Goal: Task Accomplishment & Management: Manage account settings

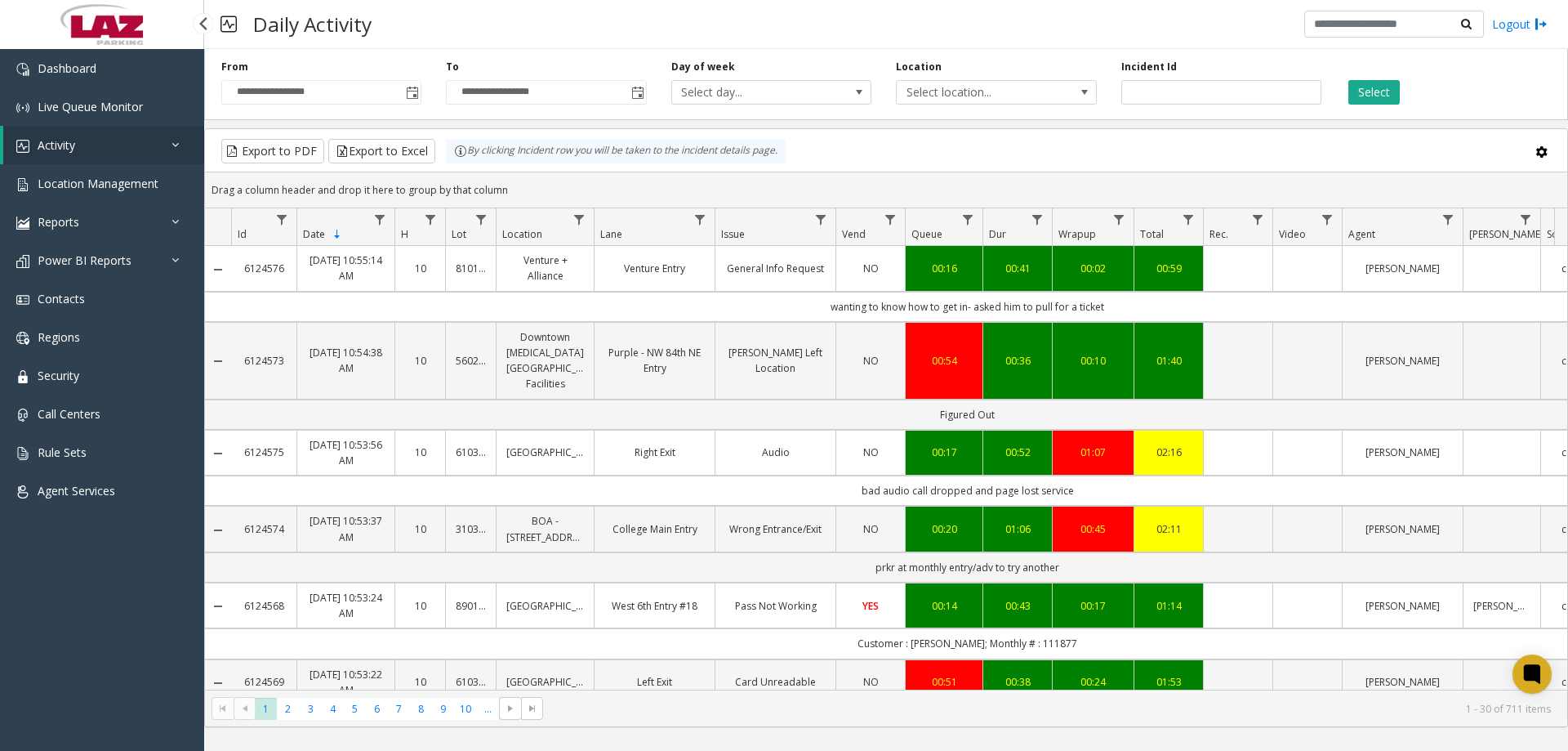
click at [163, 154] on link "Activity" at bounding box center [104, 145] width 201 height 38
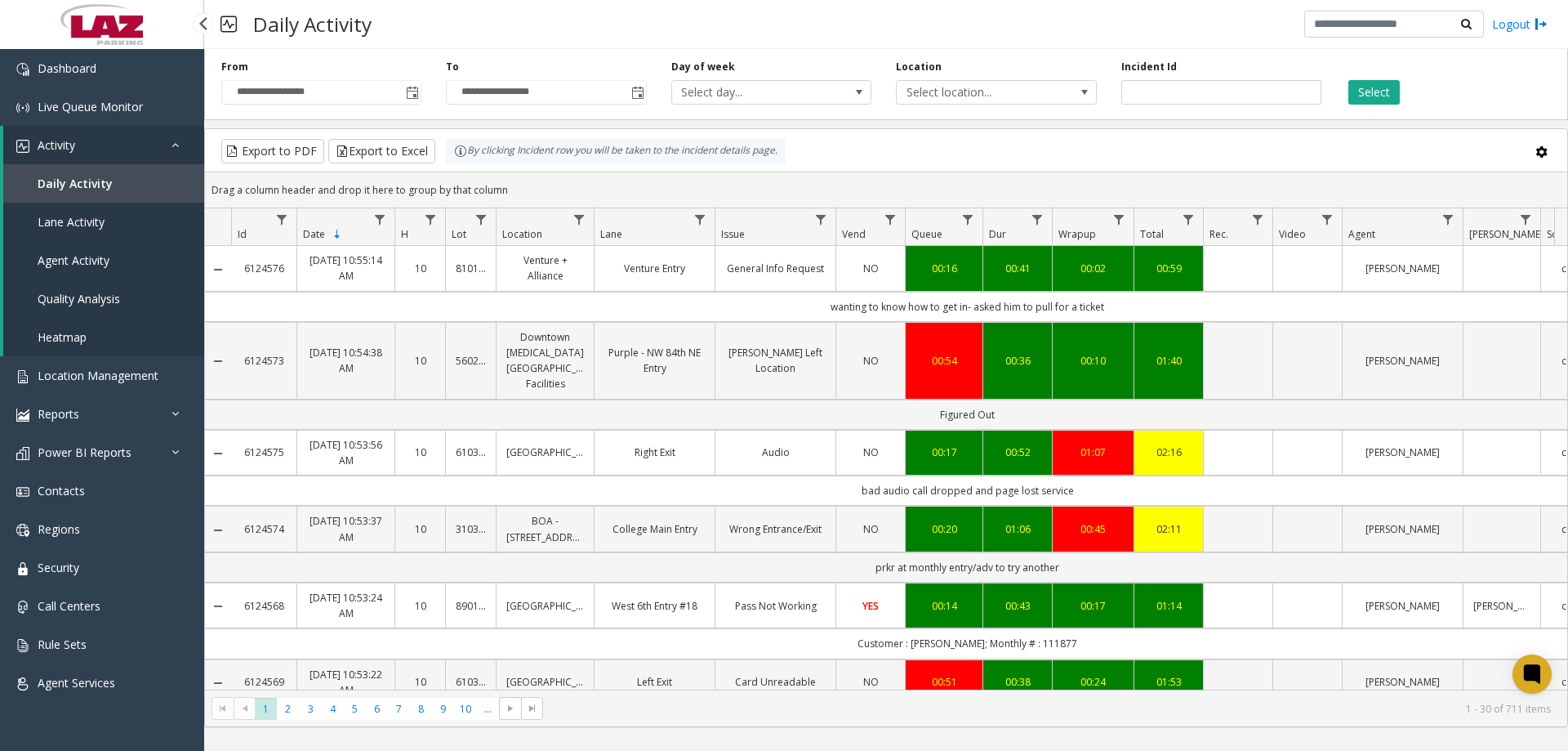
click at [62, 198] on link "Daily Activity" at bounding box center [104, 183] width 201 height 38
click at [975, 86] on span "Select location..." at bounding box center [977, 91] width 159 height 23
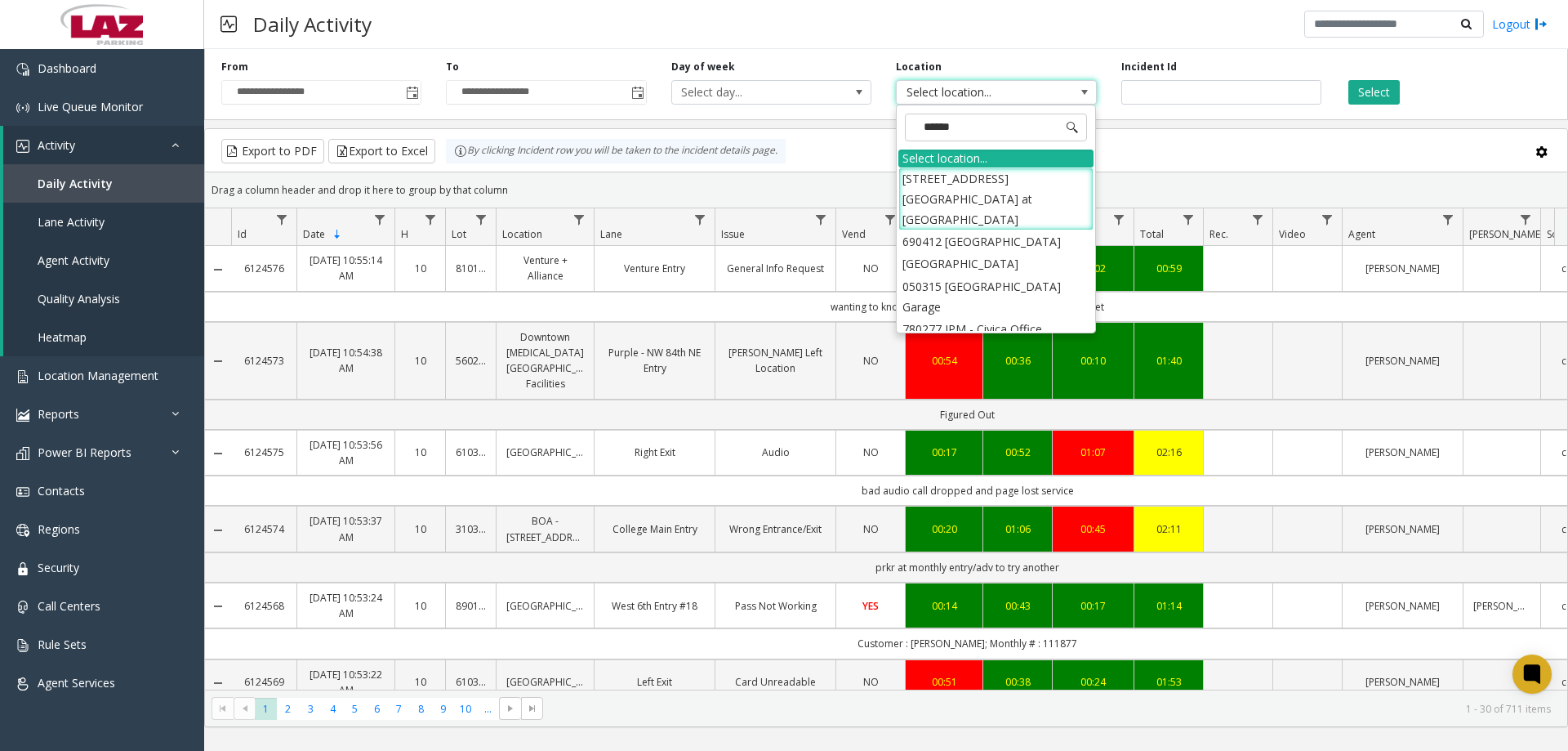
type input "*******"
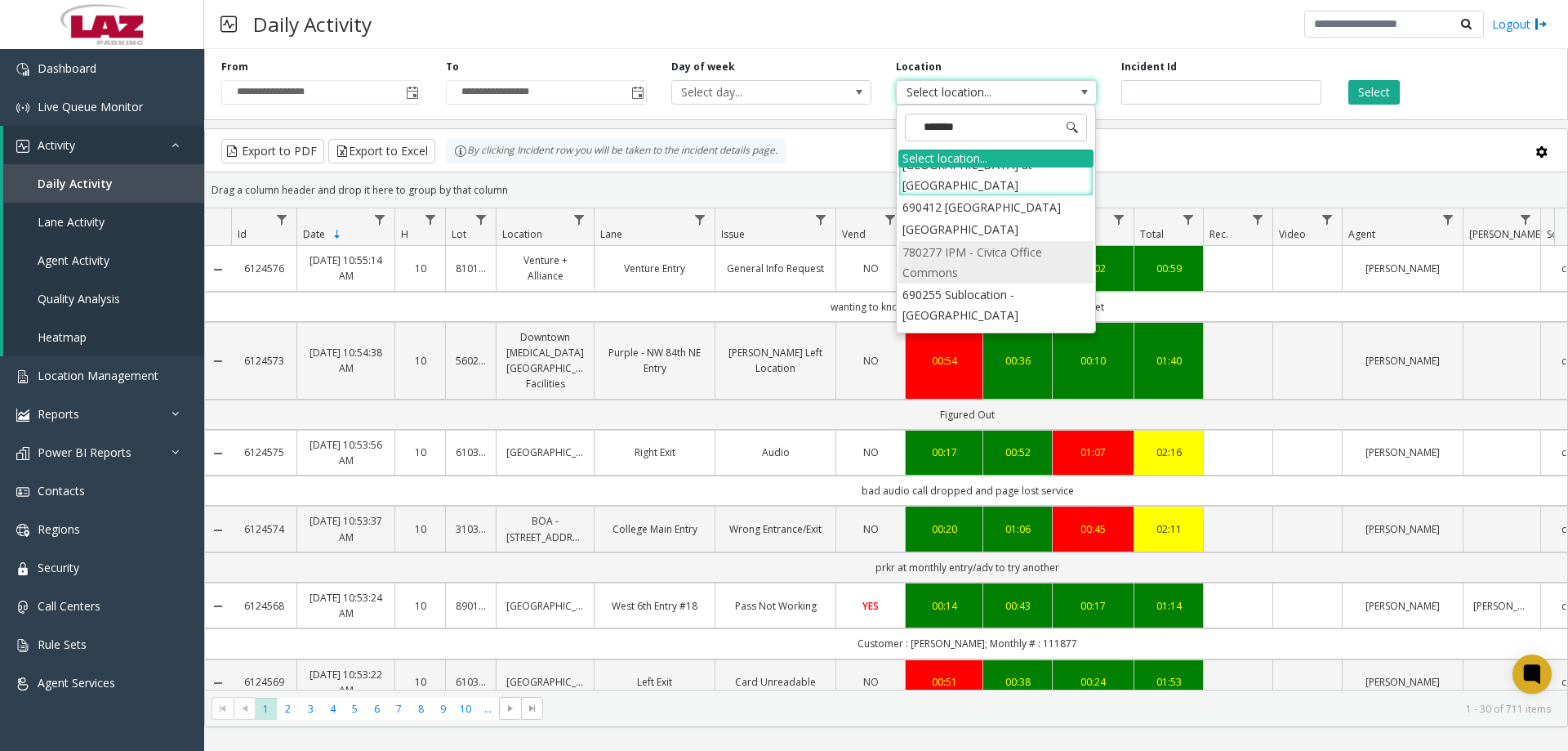
scroll to position [53, 0]
click at [973, 315] on li "580666 Braves: The Commons" at bounding box center [996, 319] width 196 height 22
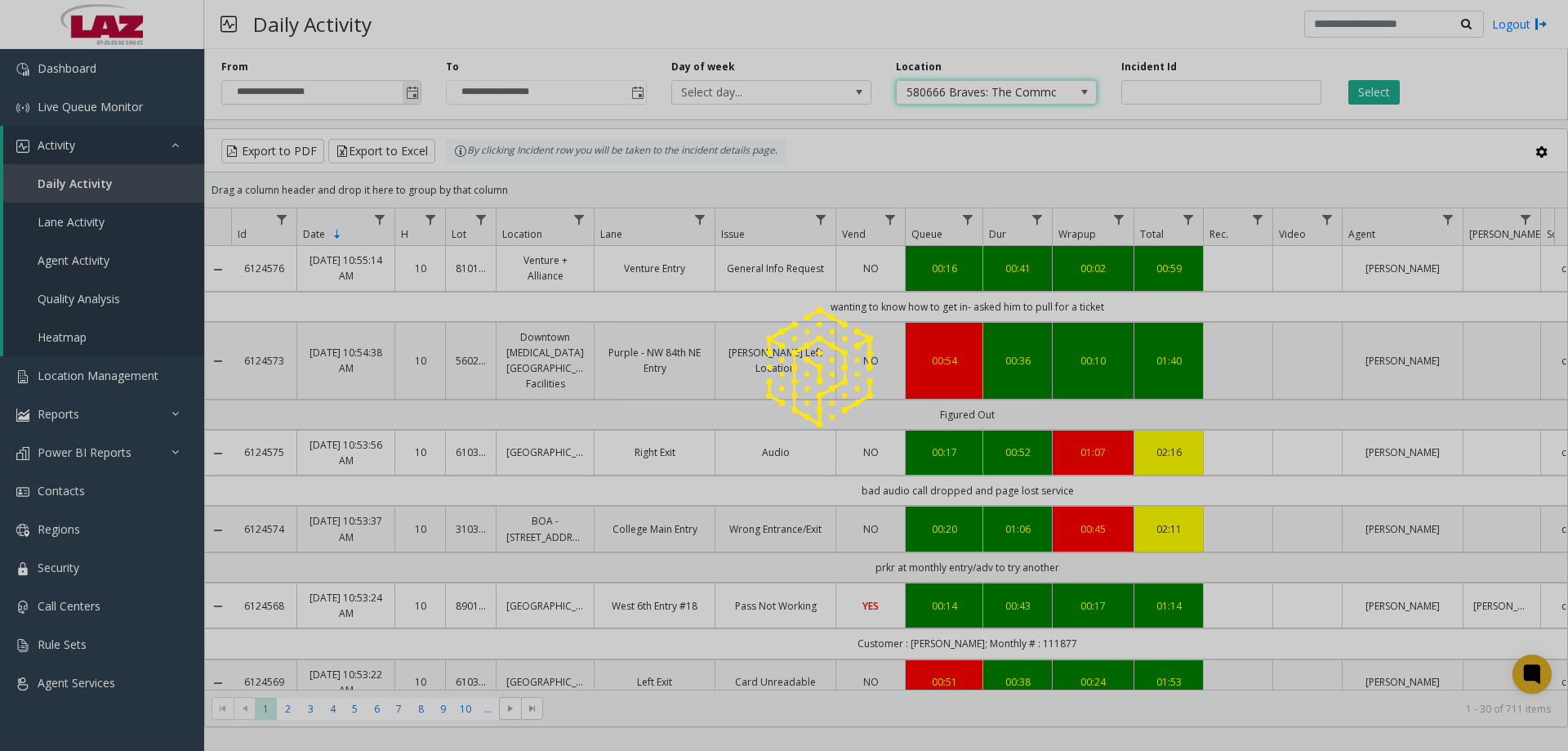
drag, startPoint x: 416, startPoint y: 95, endPoint x: 410, endPoint y: 120, distance: 25.7
click at [416, 94] on app-root "**********" at bounding box center [784, 375] width 1568 height 751
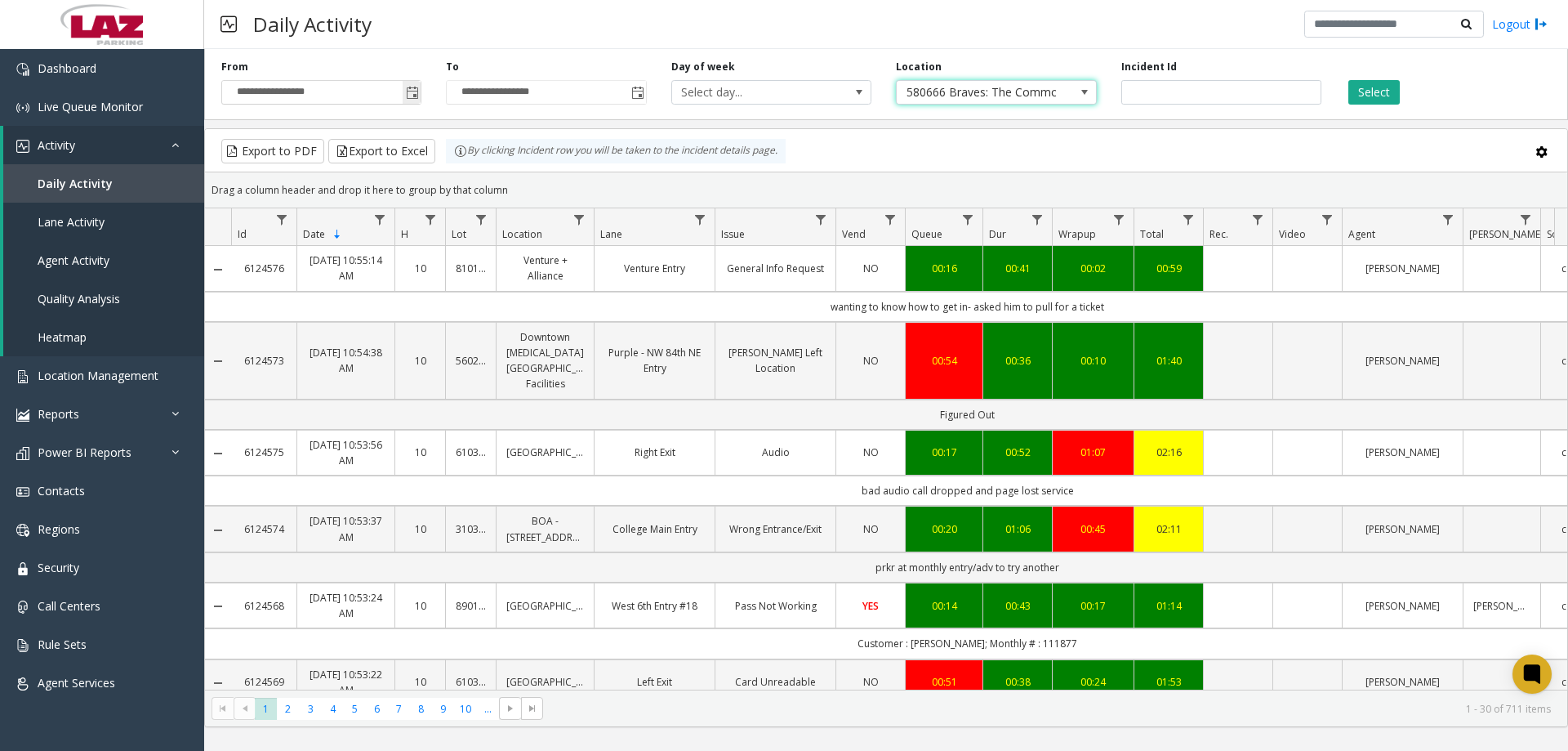
click at [410, 95] on span "Toggle popup" at bounding box center [412, 93] width 13 height 13
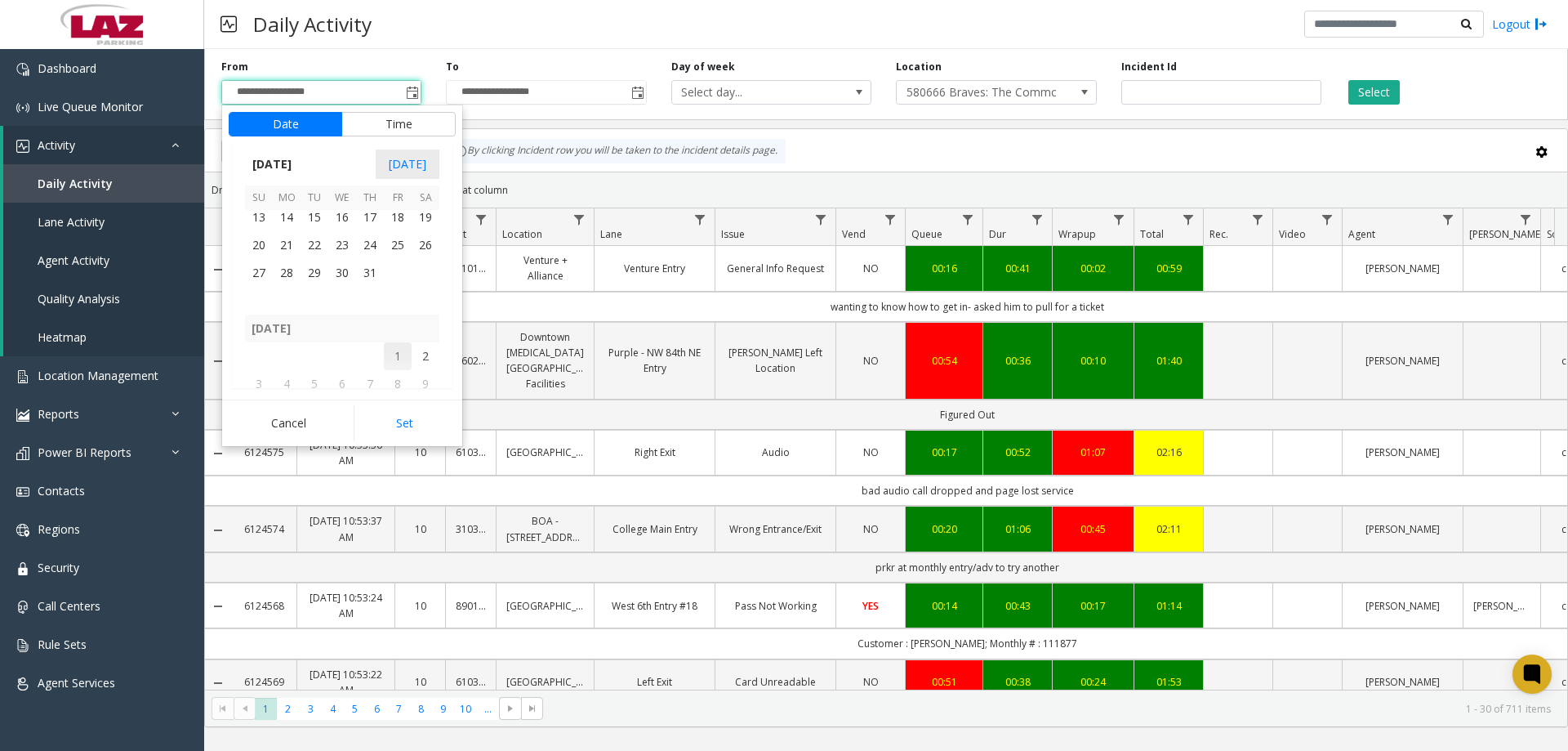
click at [392, 343] on span "1" at bounding box center [397, 356] width 28 height 28
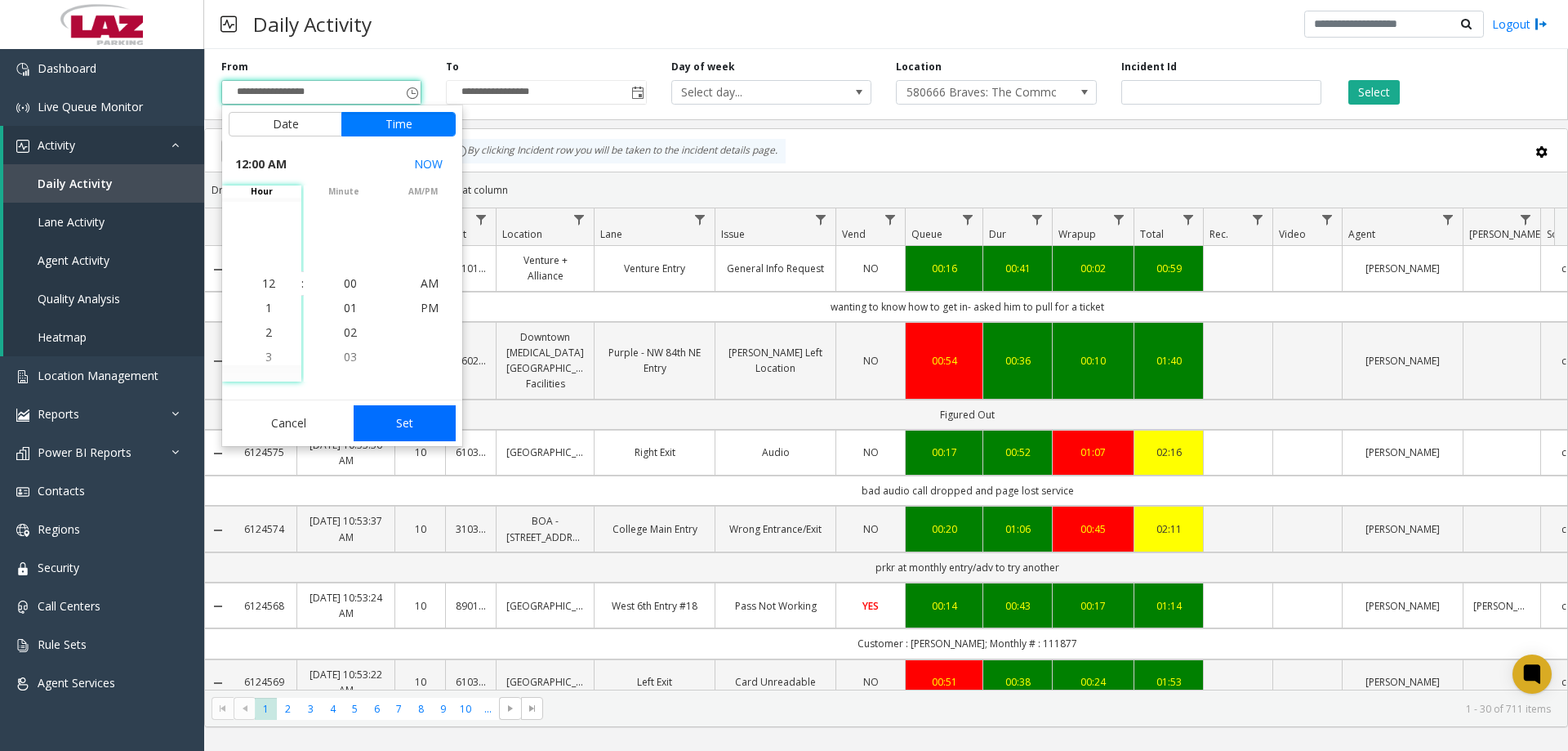
scroll to position [293139, 0]
click at [400, 429] on button "Set" at bounding box center [406, 423] width 103 height 36
type input "**********"
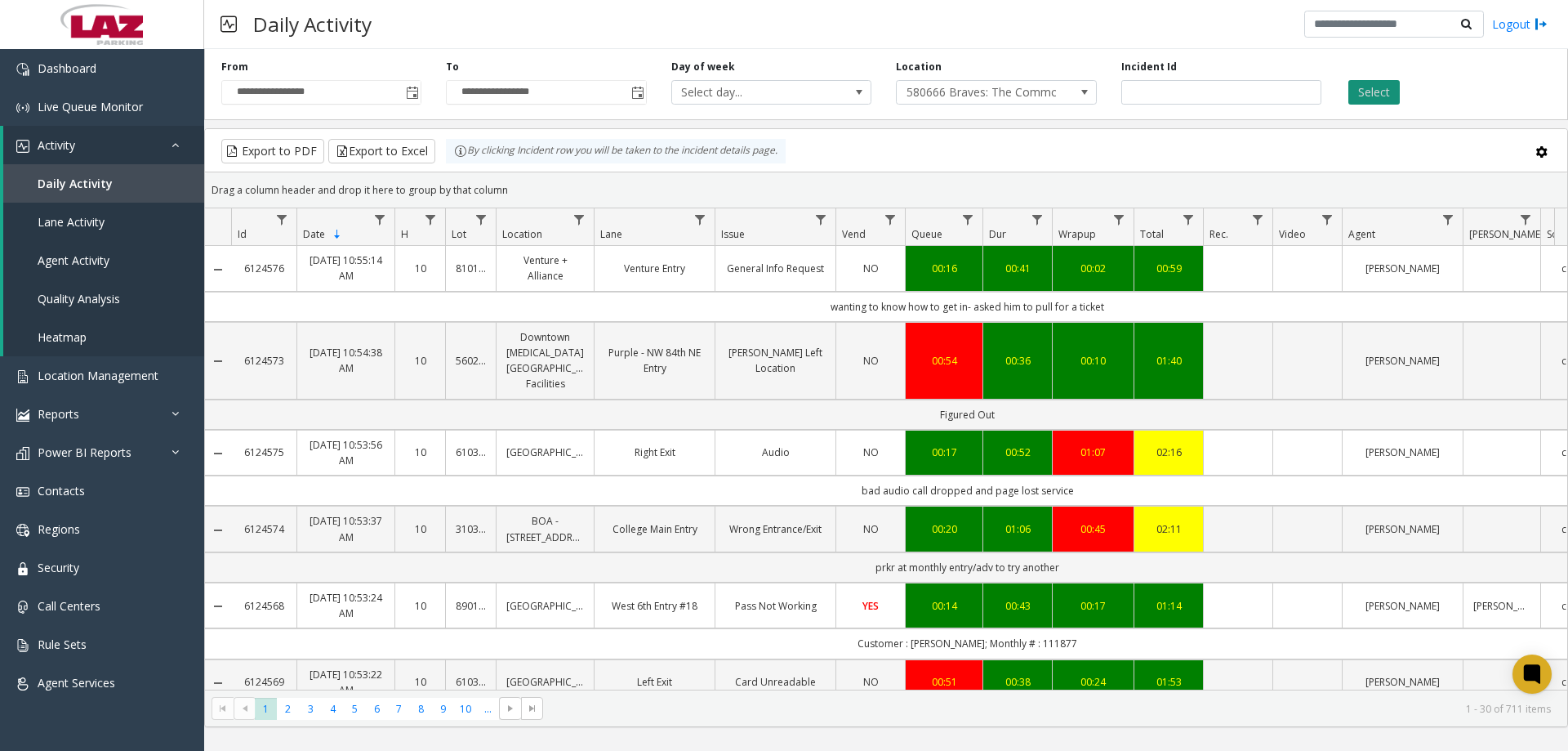
click at [1361, 98] on button "Select" at bounding box center [1374, 91] width 52 height 24
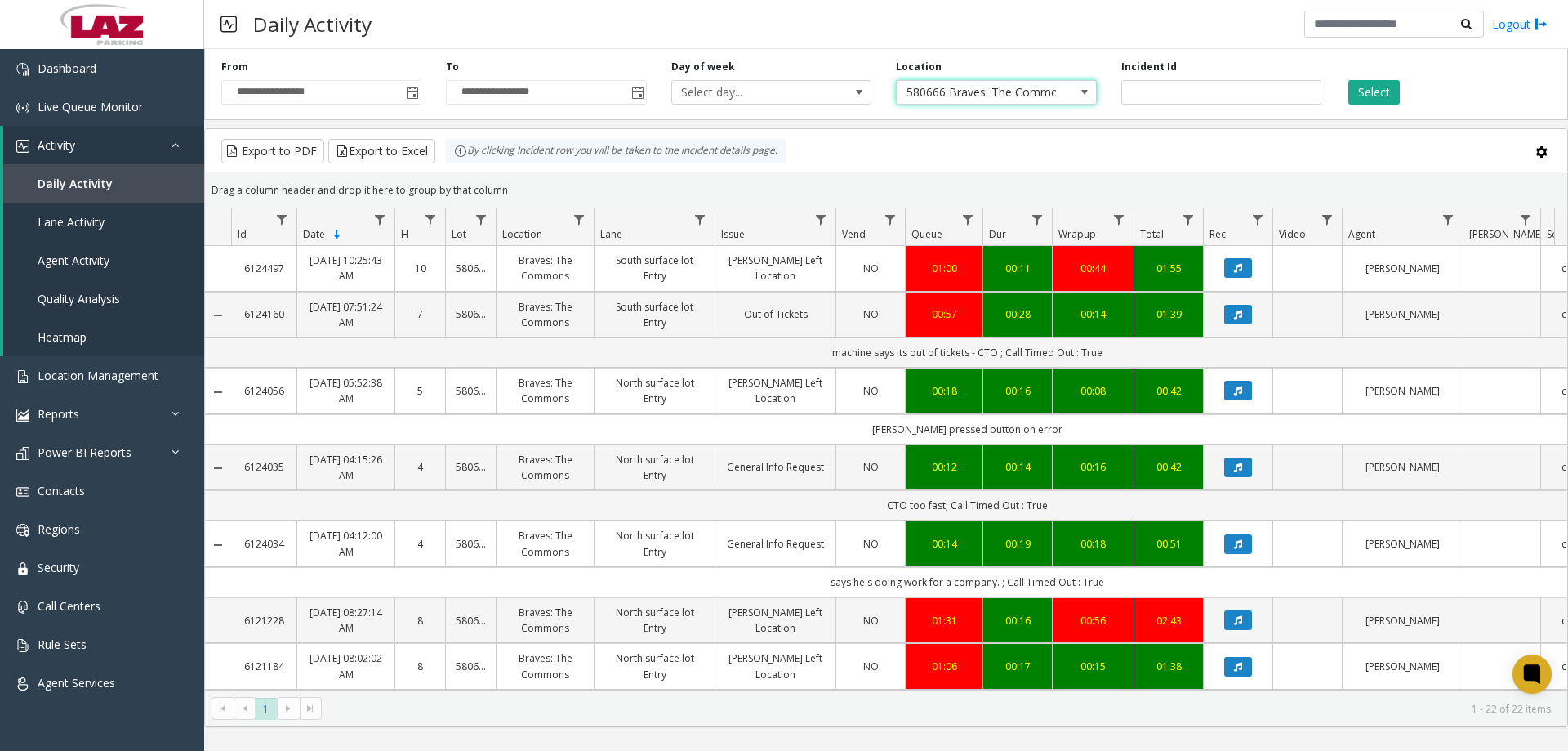
click at [998, 95] on span "580666 Braves: The Commons" at bounding box center [977, 91] width 159 height 23
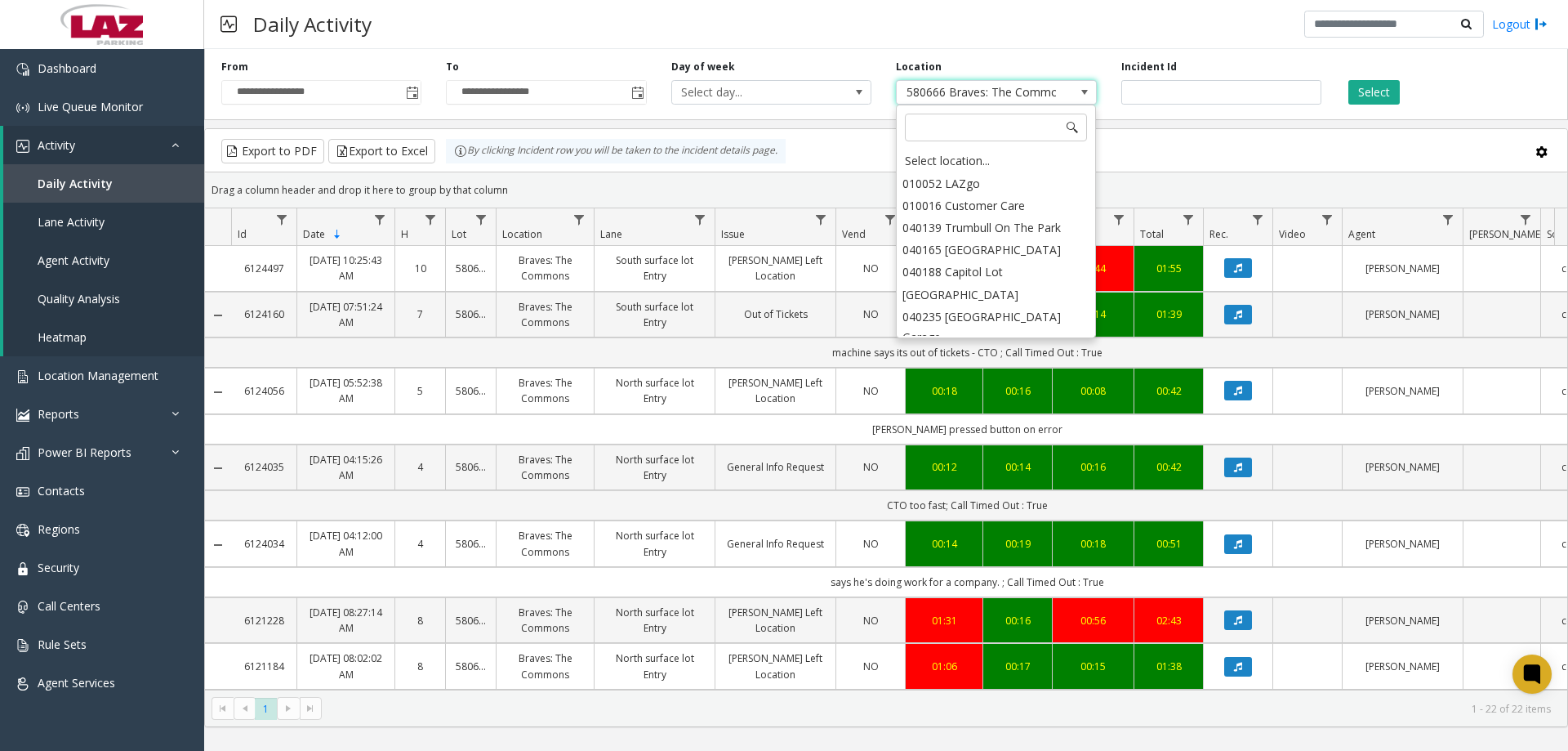
scroll to position [24763, 0]
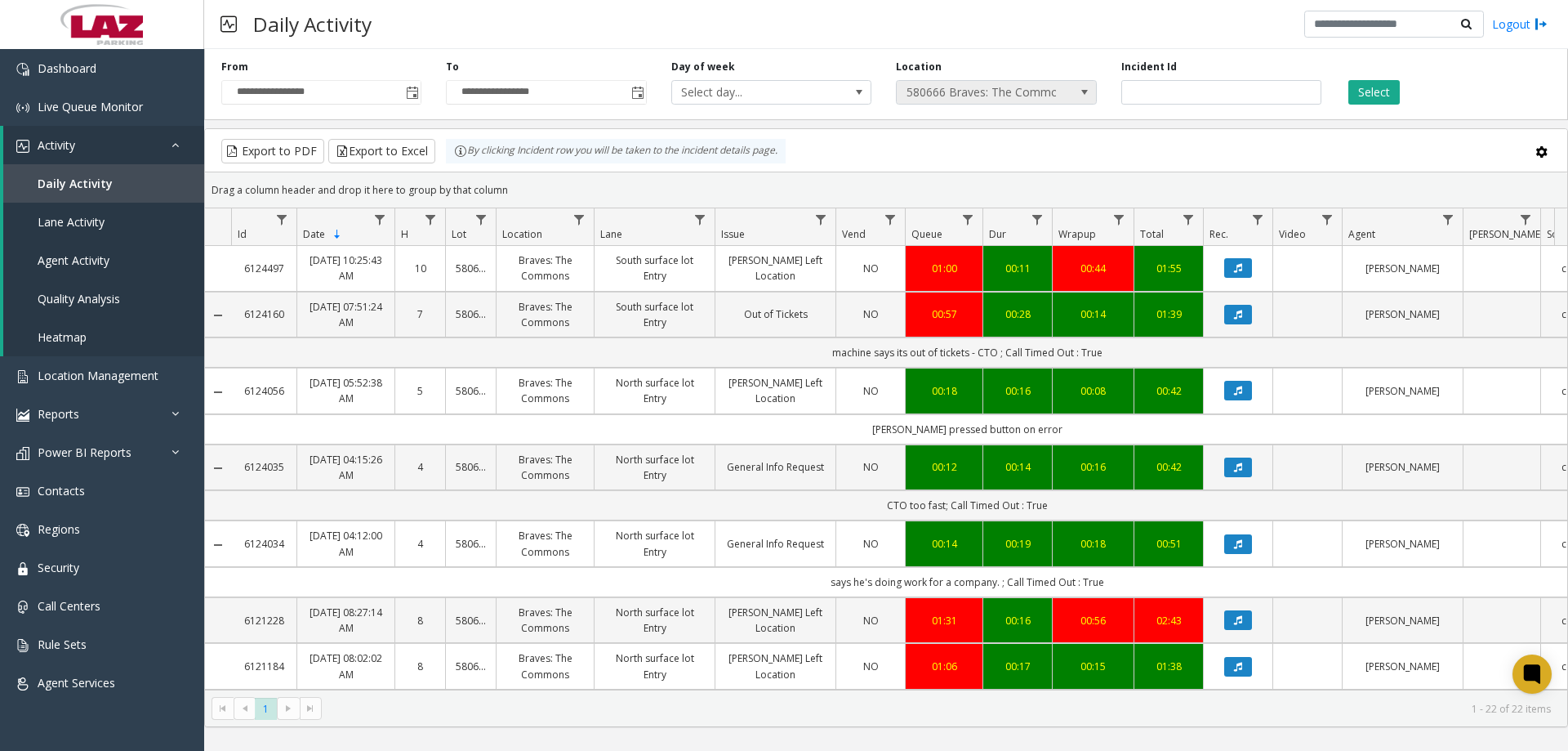
click at [1025, 101] on span "580666 Braves: The Commons" at bounding box center [977, 91] width 159 height 23
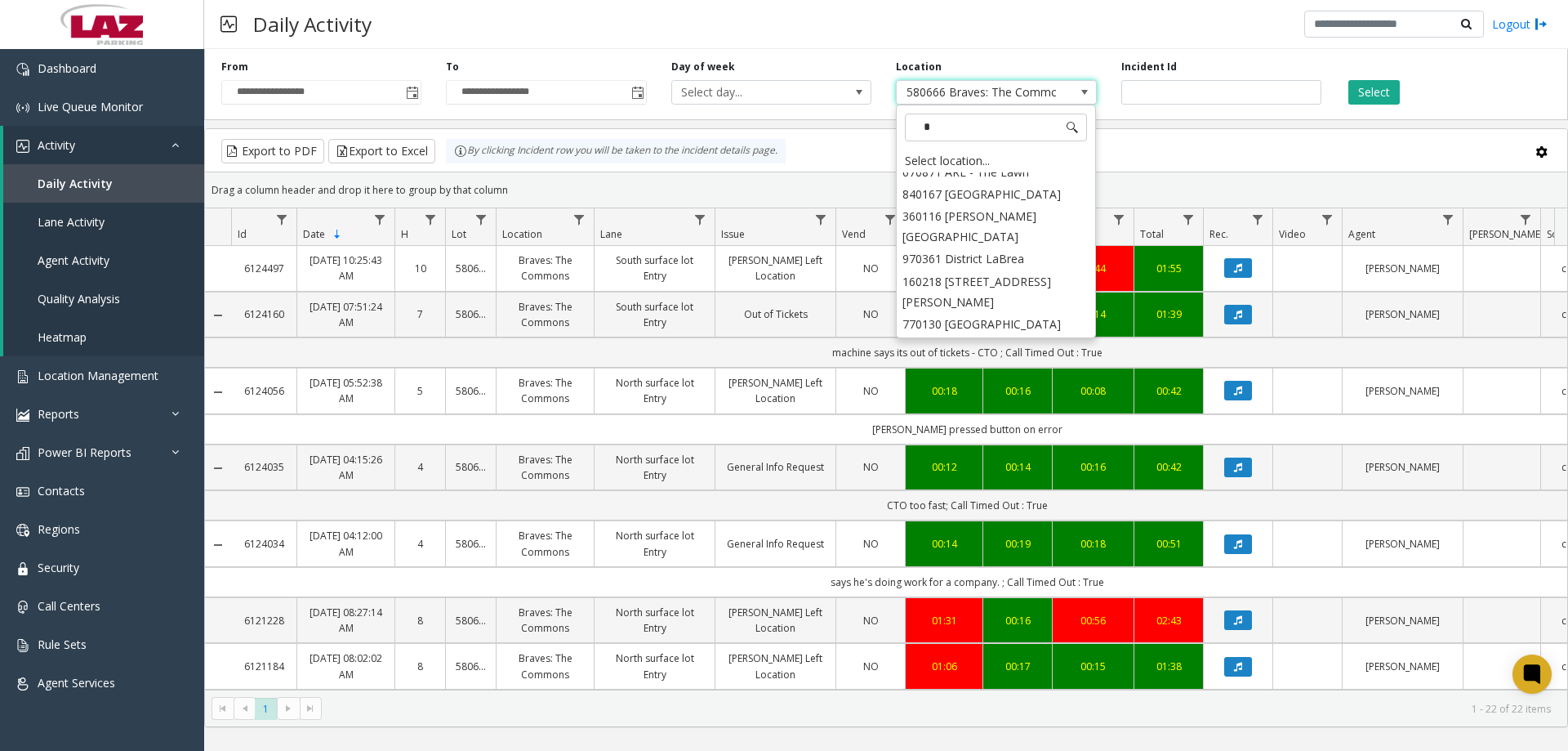
scroll to position [0, 0]
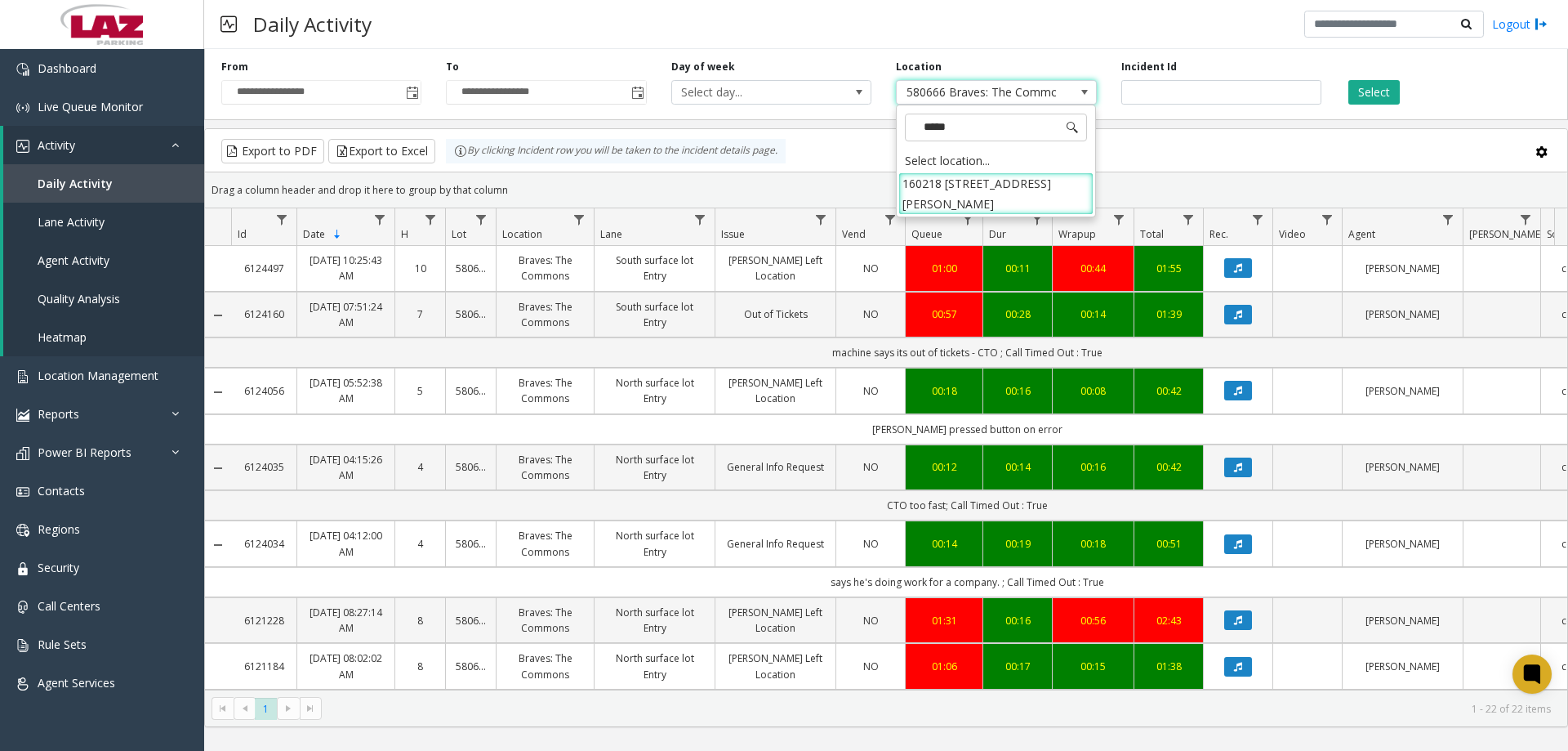
type input "******"
click at [967, 183] on li "160218 1400 N Howard Street" at bounding box center [996, 193] width 196 height 43
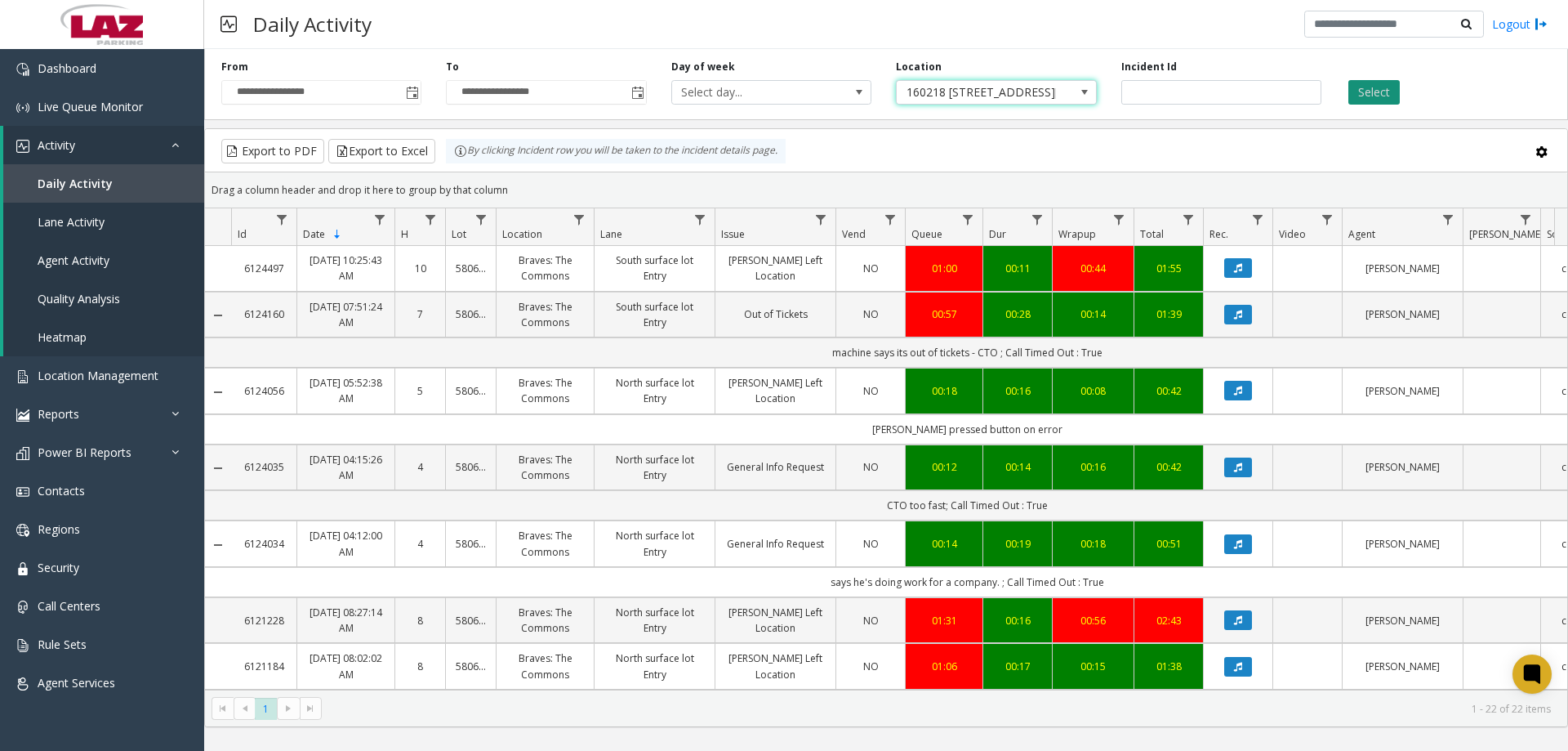
click at [1382, 92] on button "Select" at bounding box center [1374, 91] width 52 height 24
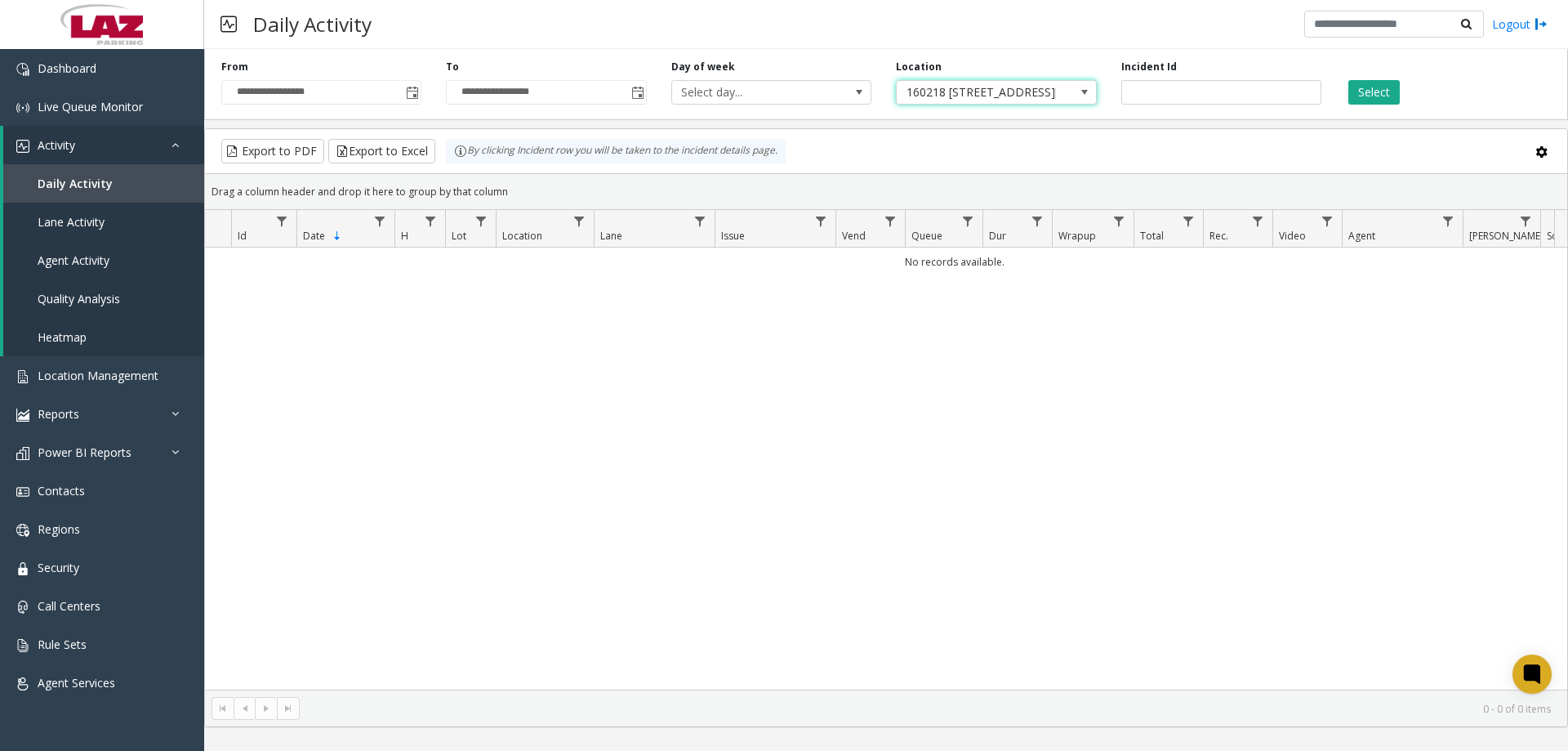
click at [959, 85] on span "160218 1400 N Howard Street" at bounding box center [977, 91] width 159 height 23
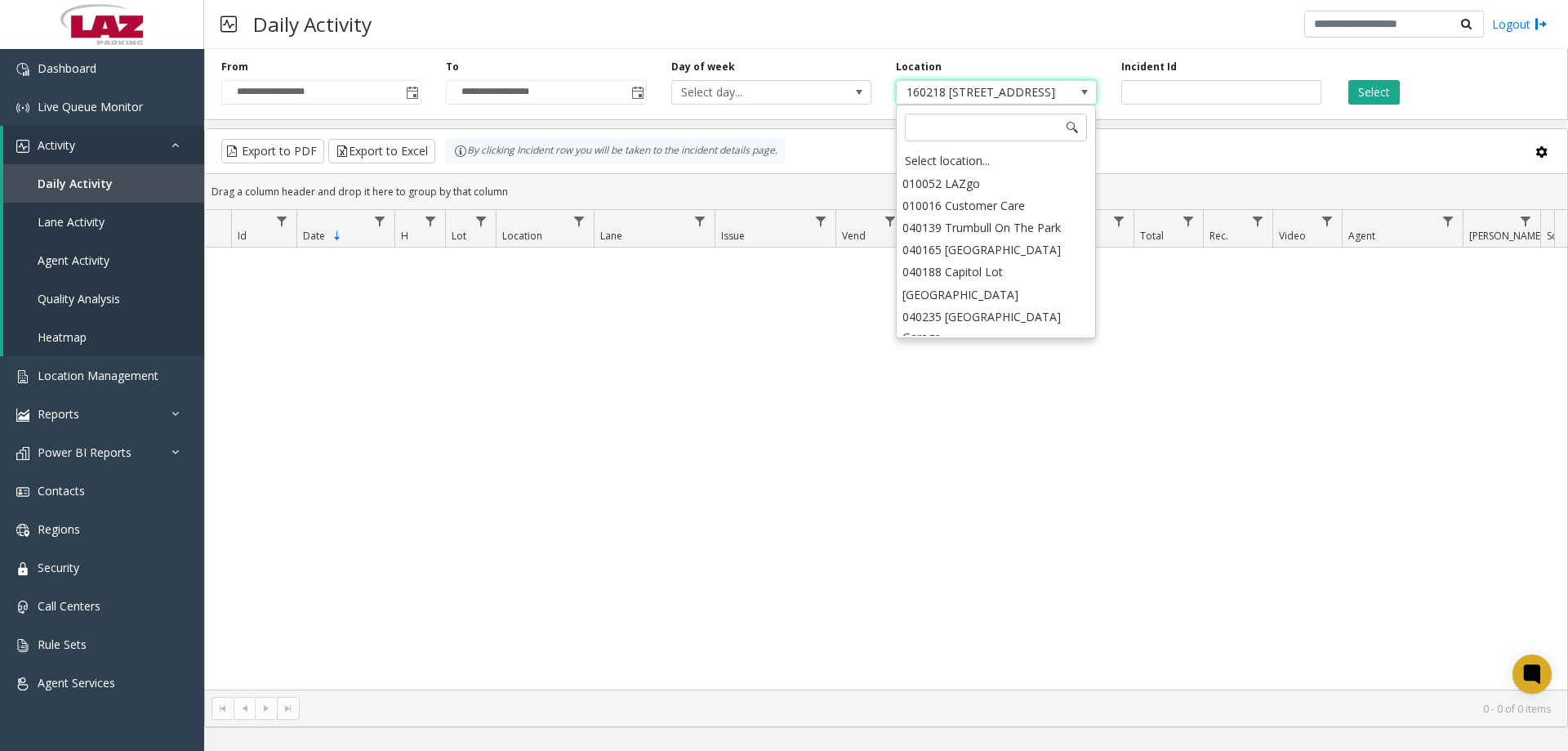
scroll to position [25004, 0]
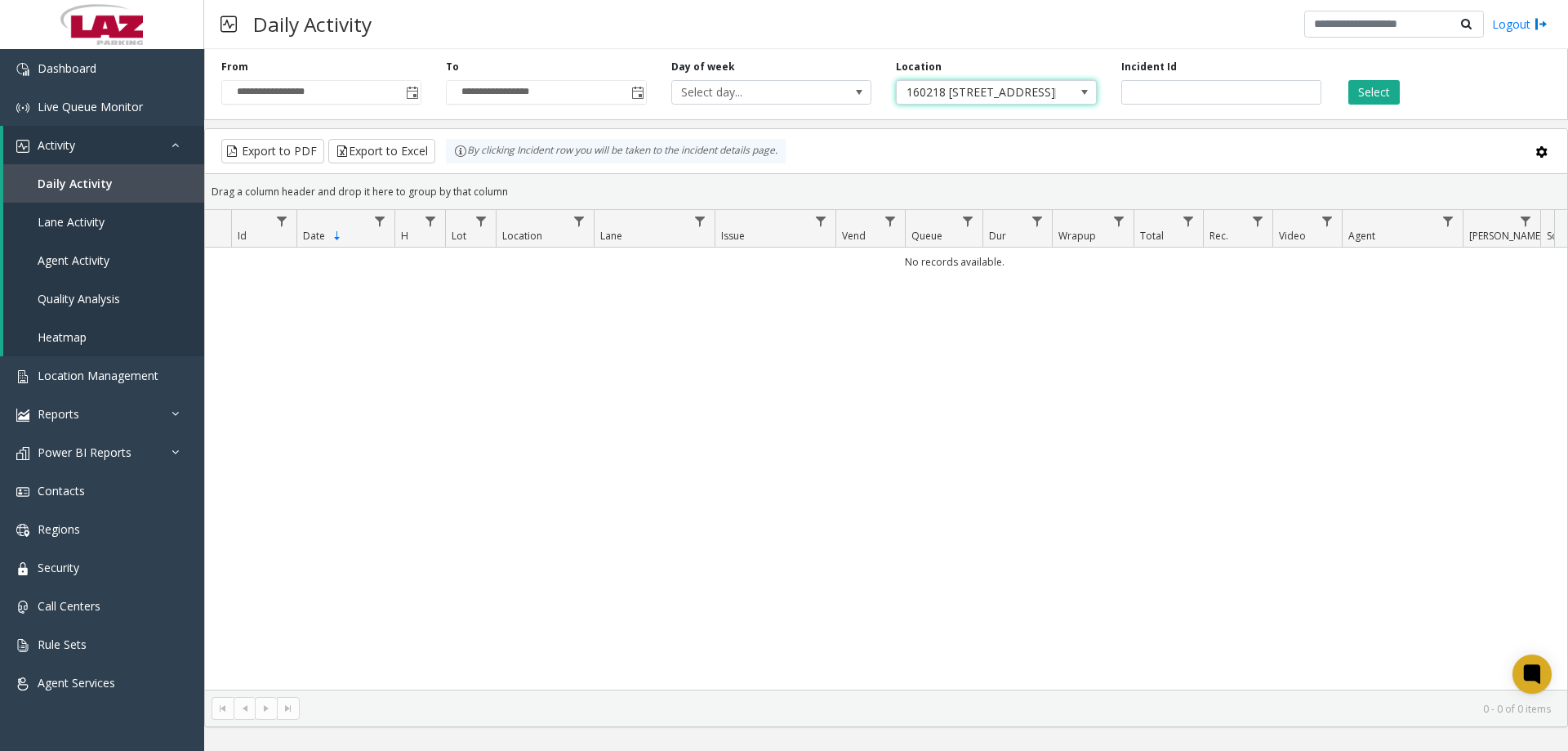
click at [1039, 95] on span "160218 1400 N Howard Street" at bounding box center [977, 91] width 159 height 23
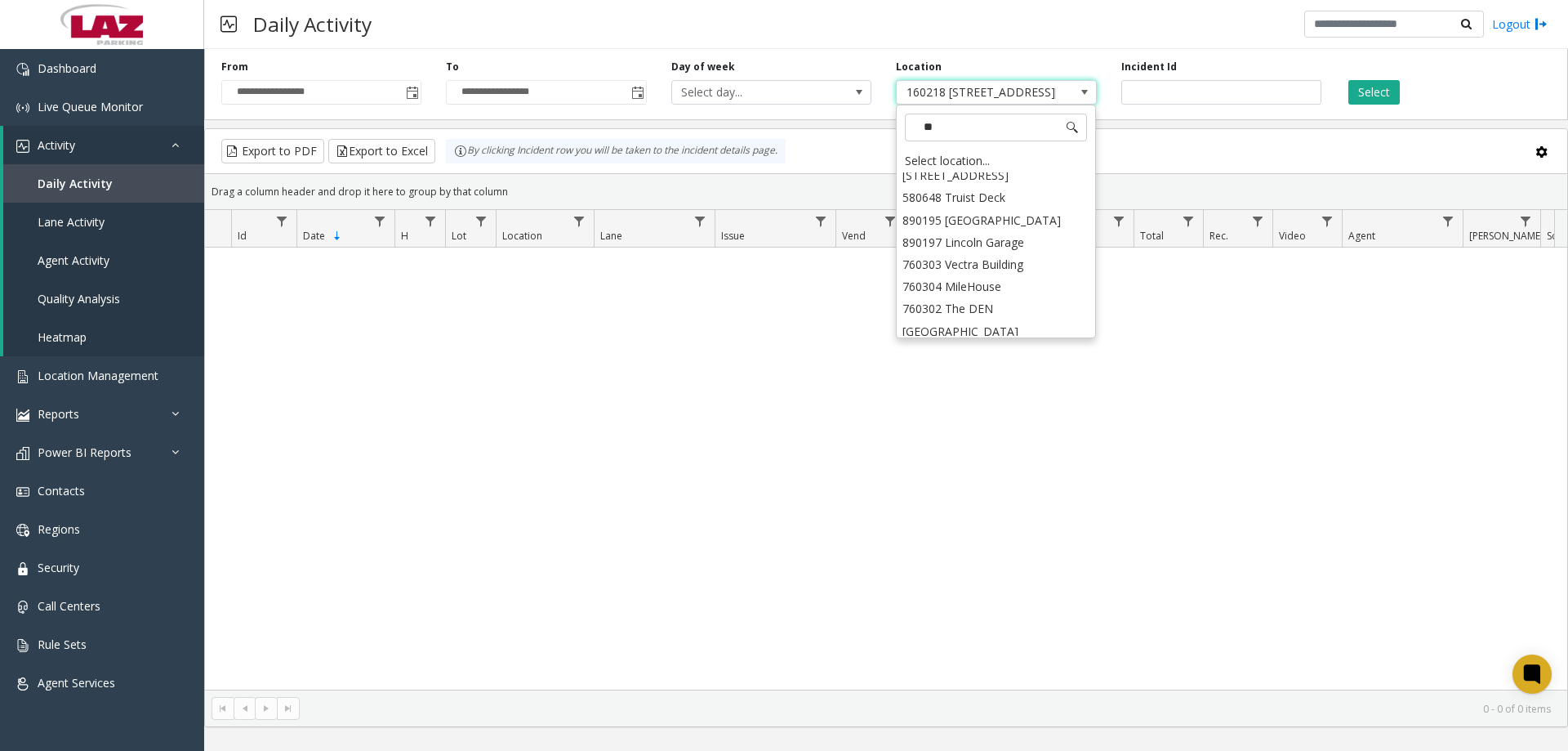
scroll to position [0, 0]
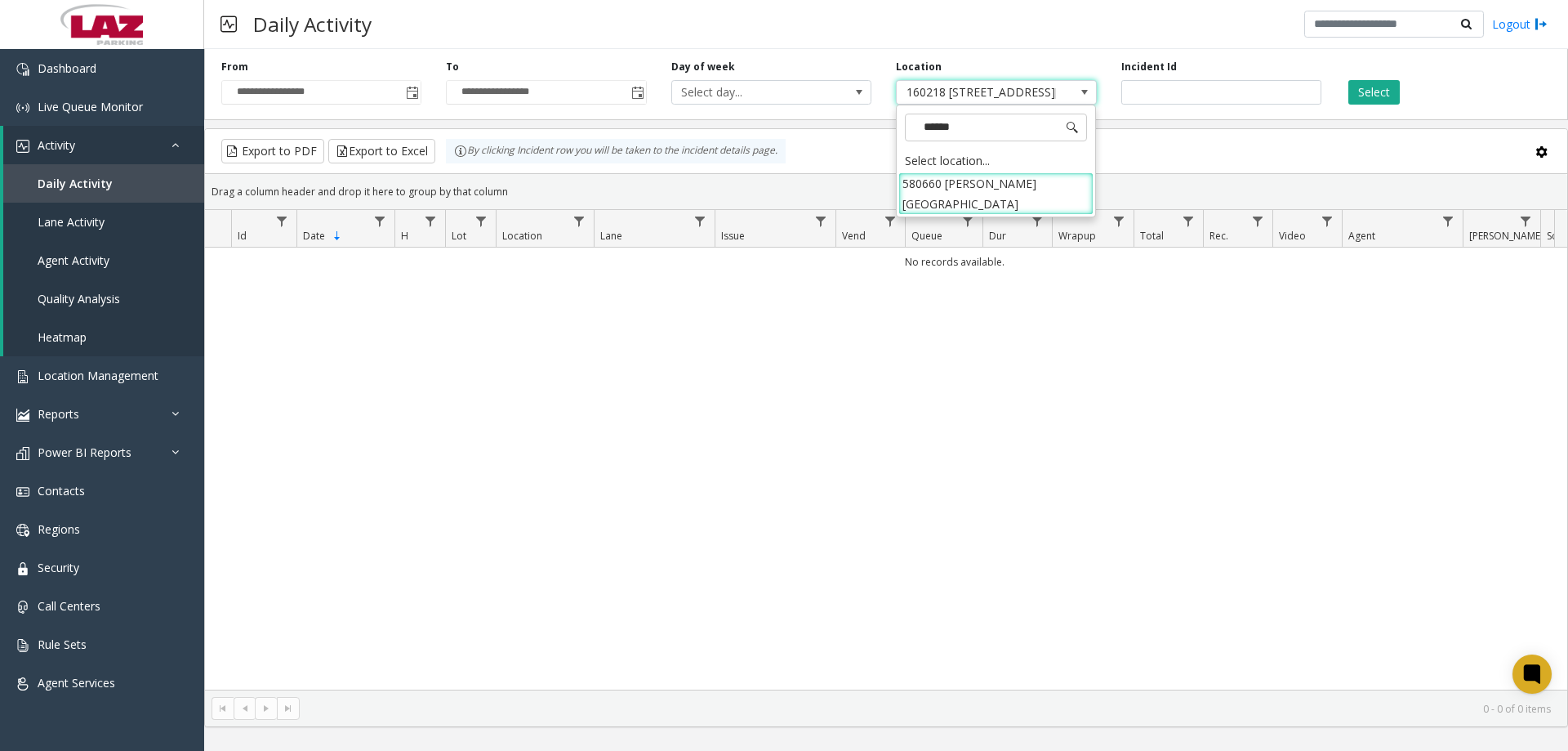
type input "*******"
click at [976, 174] on li "580660 Ellison Parkview" at bounding box center [996, 193] width 196 height 43
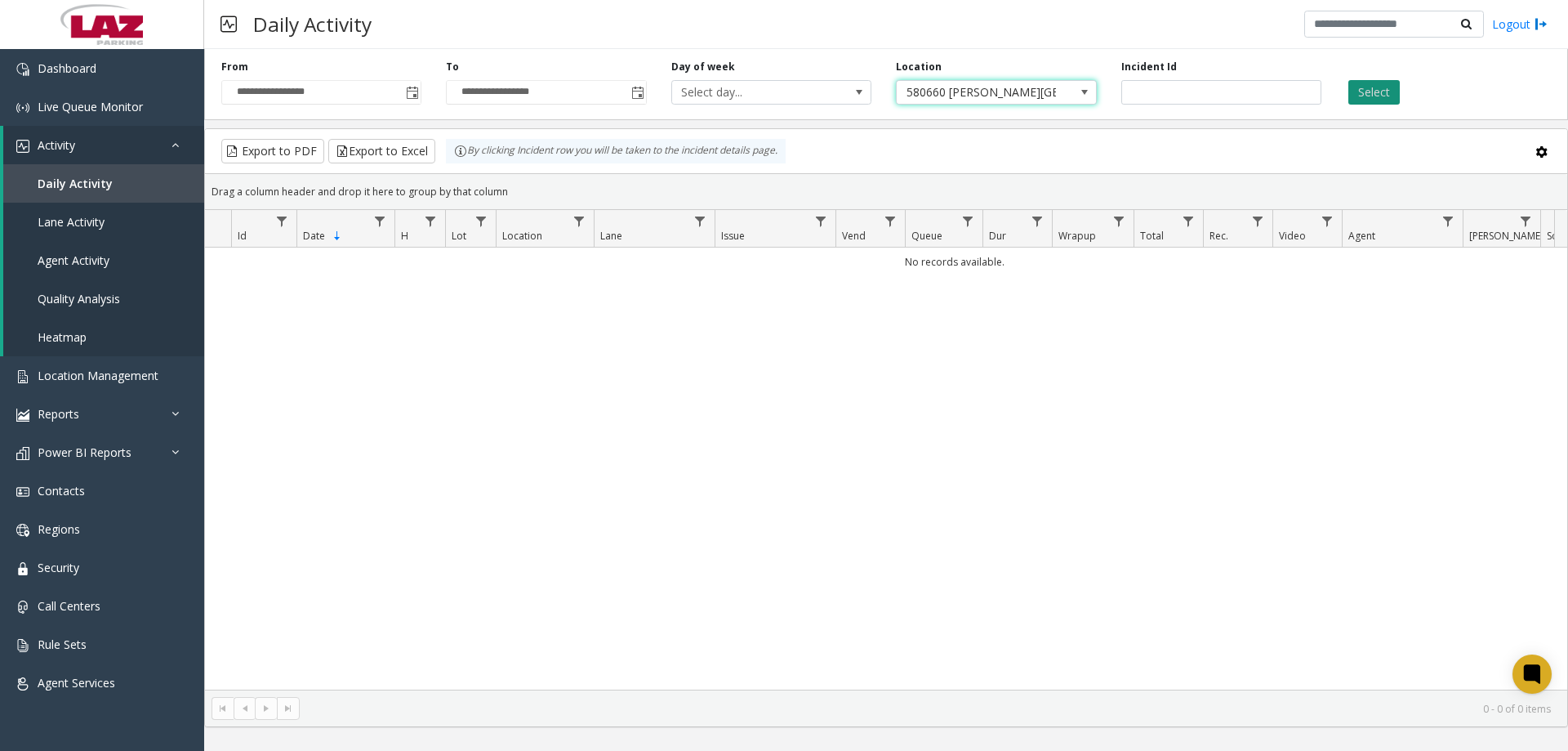
click at [1378, 96] on button "Select" at bounding box center [1374, 91] width 52 height 24
click at [932, 95] on span "580660 Ellison Parkview" at bounding box center [977, 91] width 159 height 23
type input "****"
click at [964, 178] on li "780332 KOMO Plaza" at bounding box center [996, 183] width 196 height 22
click at [1356, 95] on button "Select" at bounding box center [1374, 91] width 52 height 24
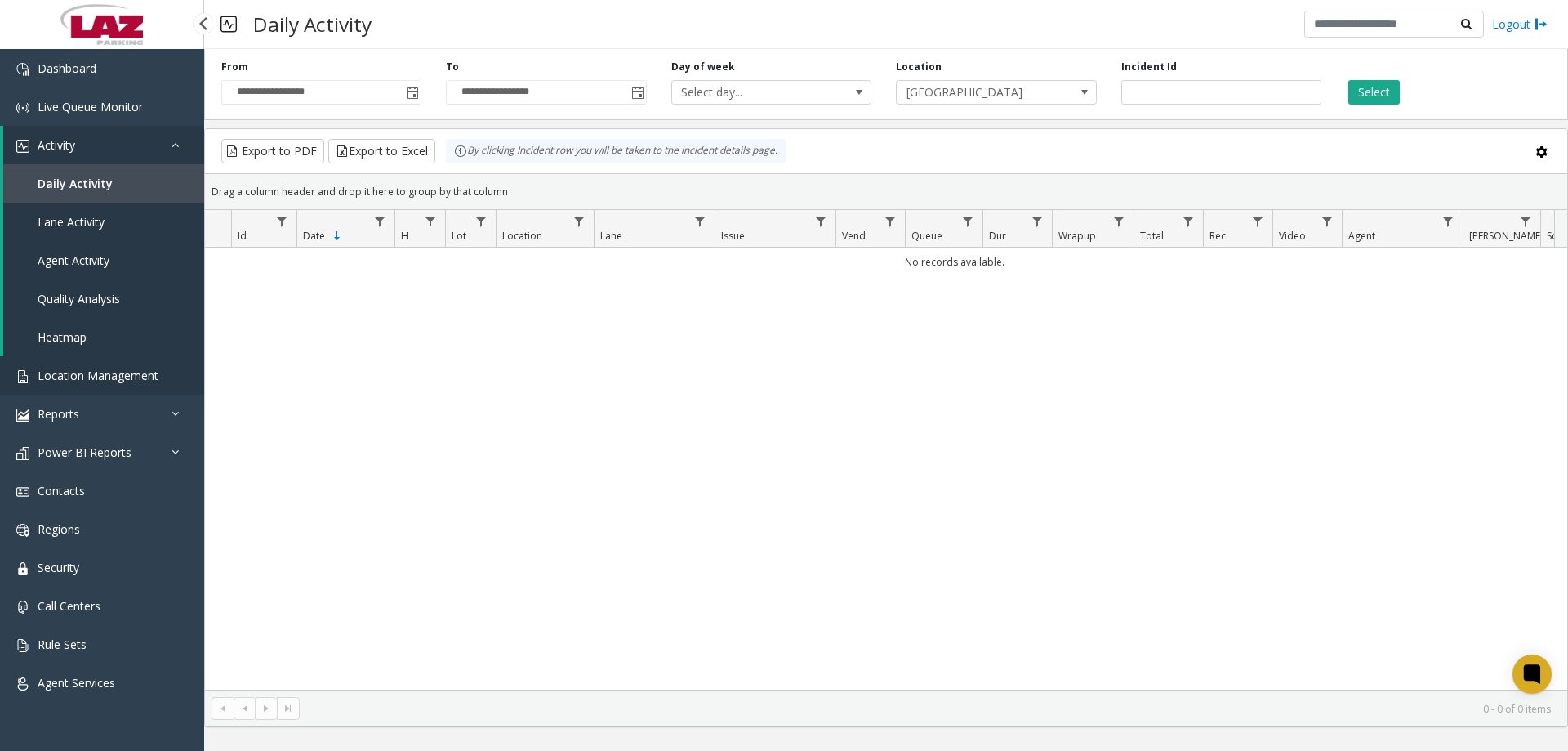
click at [96, 373] on span "Location Management" at bounding box center [99, 375] width 121 height 15
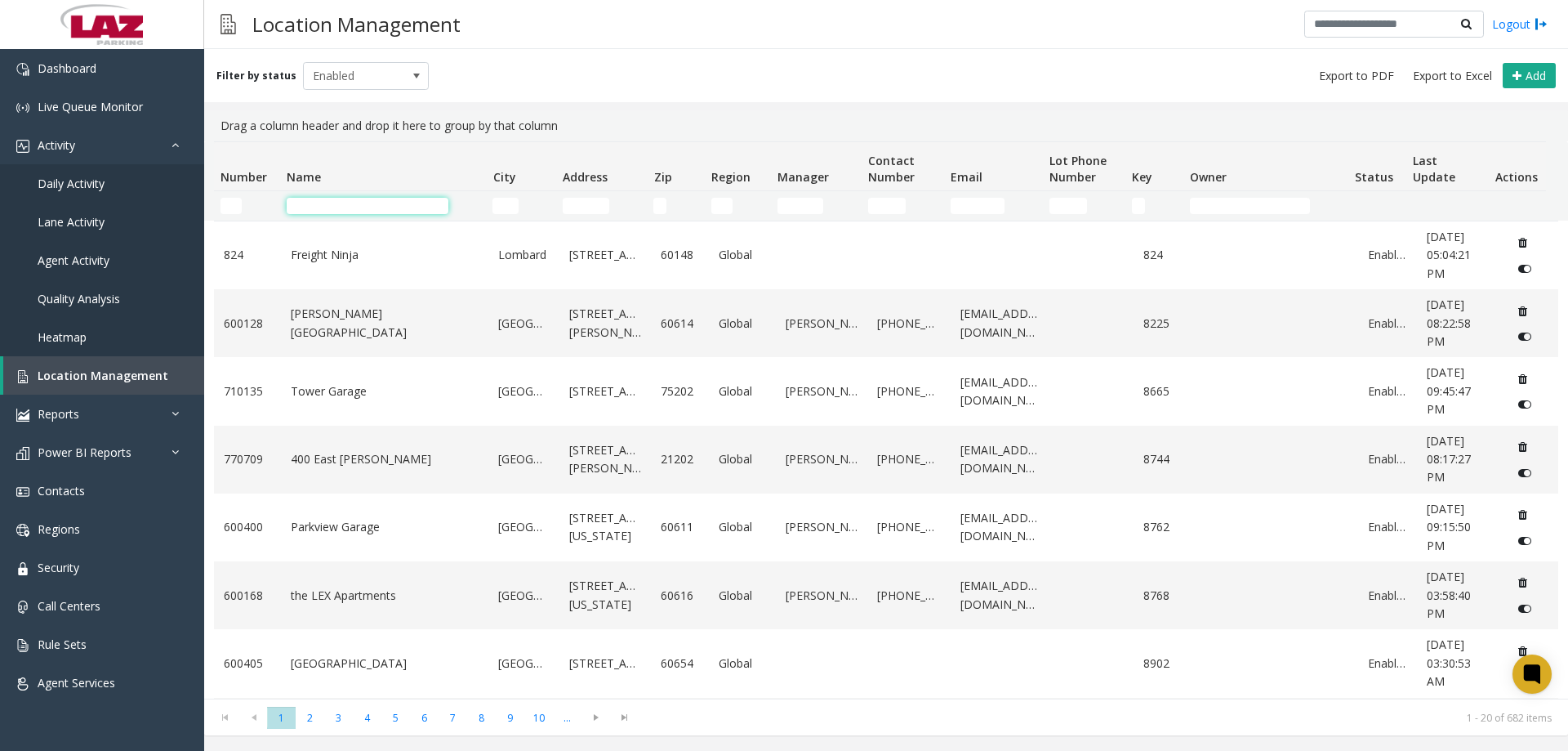
drag, startPoint x: 317, startPoint y: 202, endPoint x: 301, endPoint y: 203, distance: 16.0
click at [313, 202] on input "Name Filter" at bounding box center [368, 206] width 162 height 16
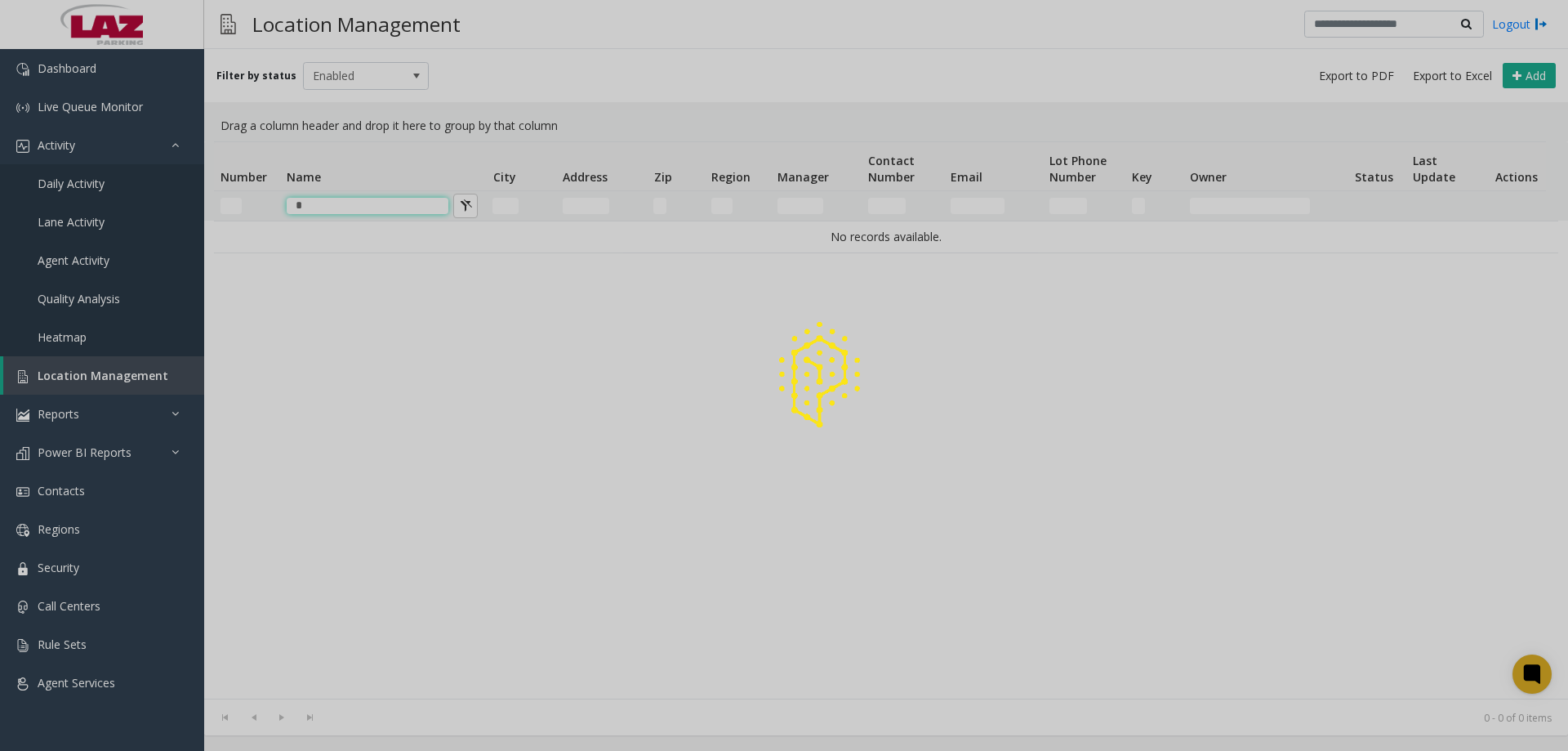
type input "*"
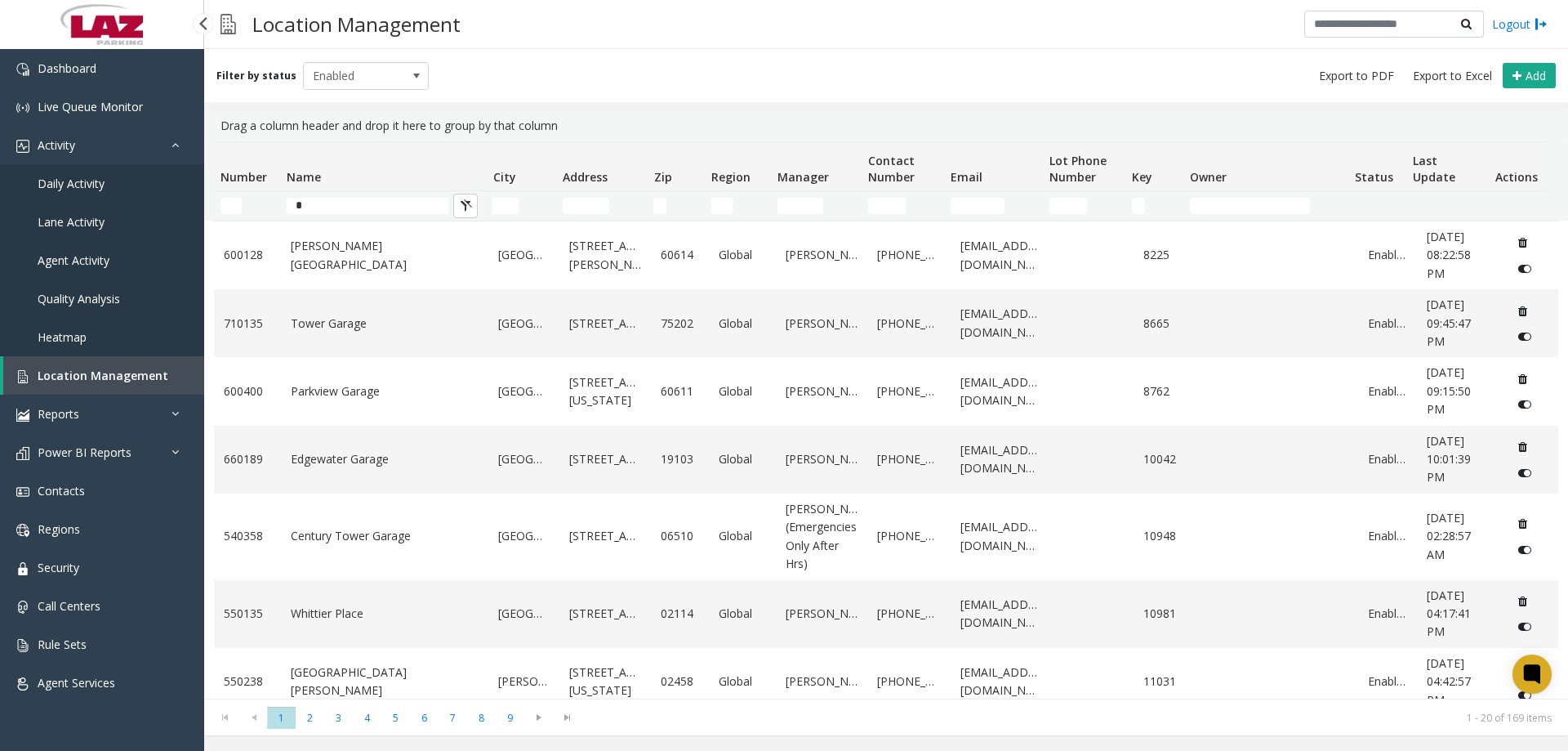
click at [89, 188] on span "Daily Activity" at bounding box center [72, 183] width 67 height 15
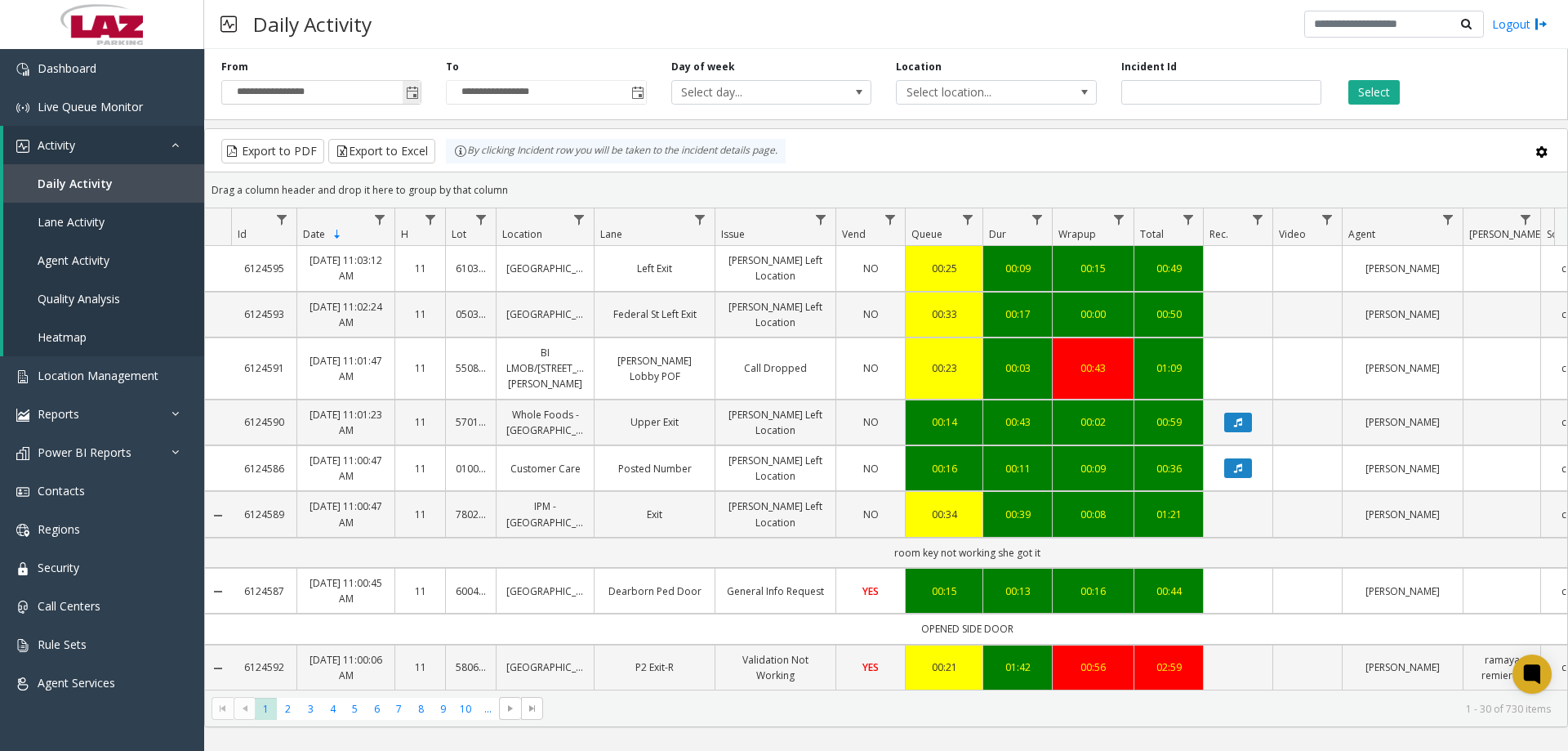
click at [405, 96] on span "Toggle popup" at bounding box center [412, 92] width 18 height 26
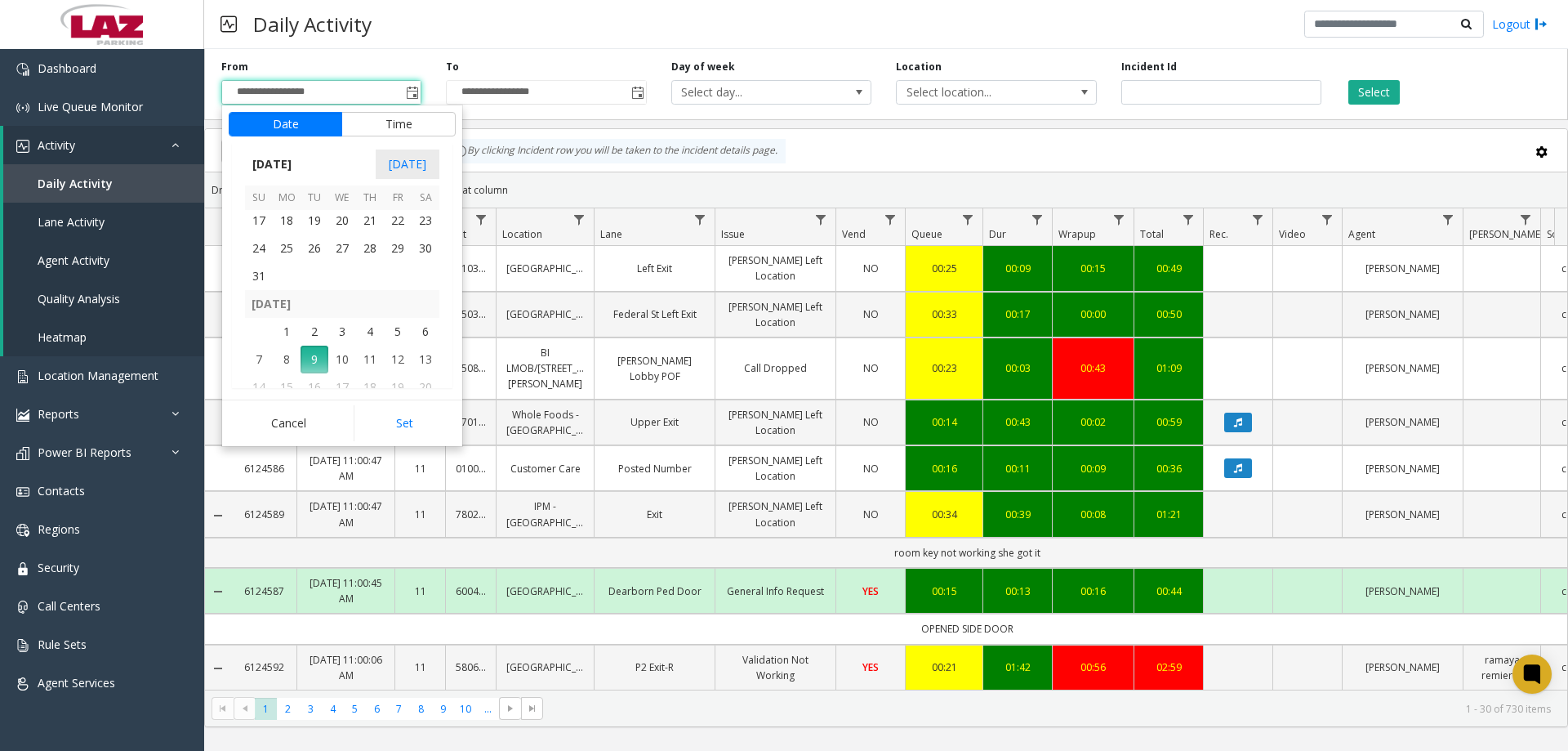
scroll to position [293170, 0]
click at [279, 297] on span "25" at bounding box center [286, 303] width 28 height 28
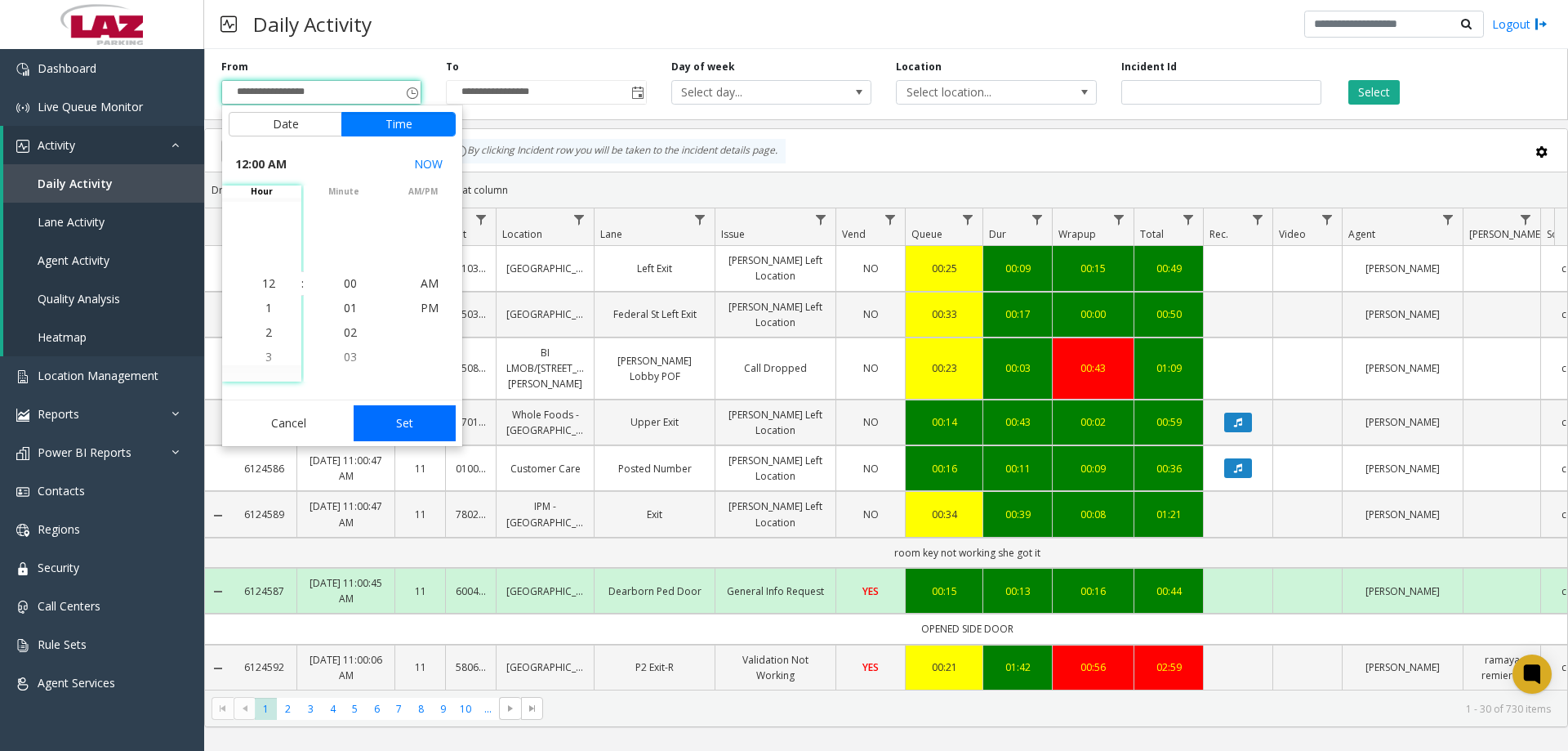
click at [408, 424] on button "Set" at bounding box center [406, 423] width 103 height 36
type input "**********"
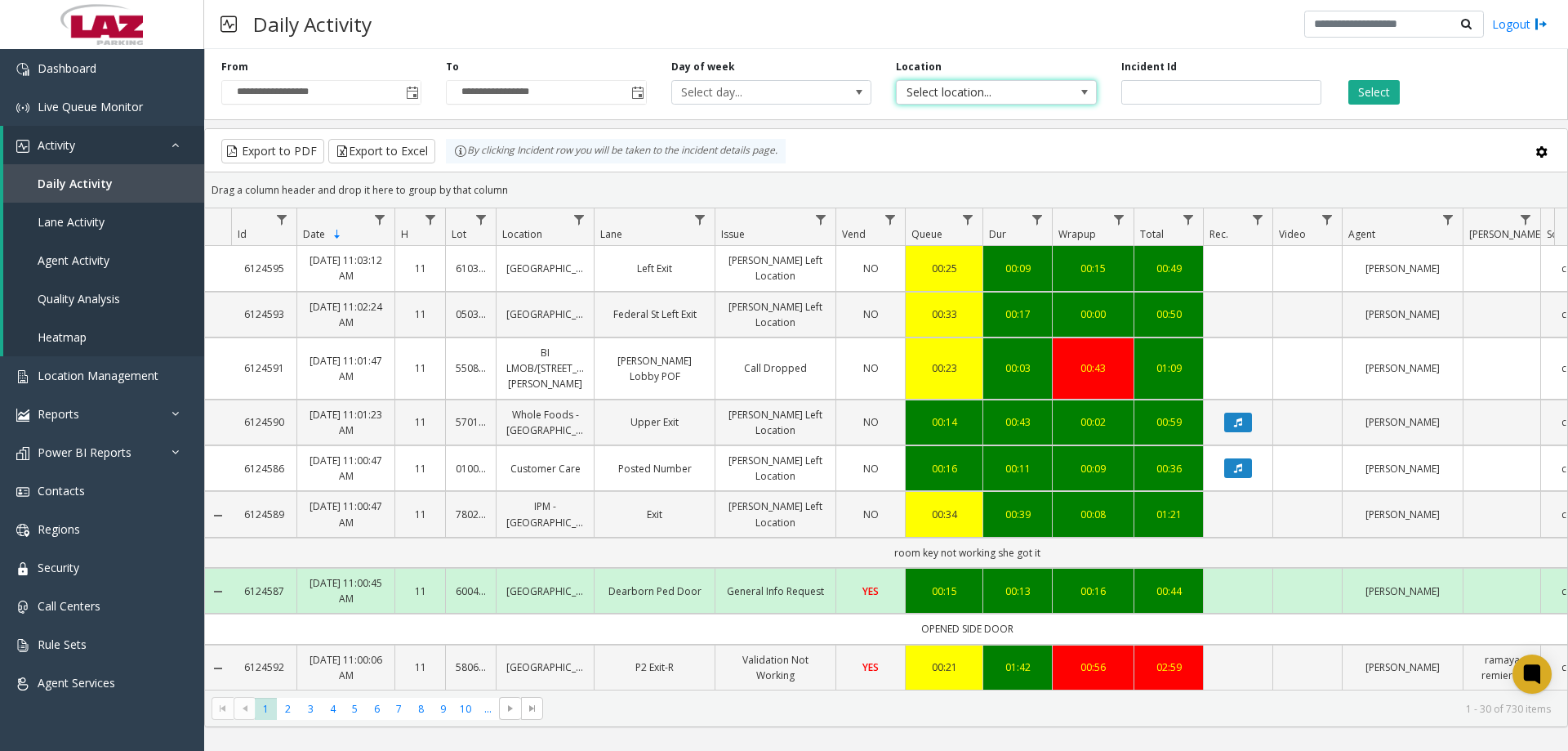
click at [1011, 88] on span "Select location..." at bounding box center [977, 91] width 159 height 23
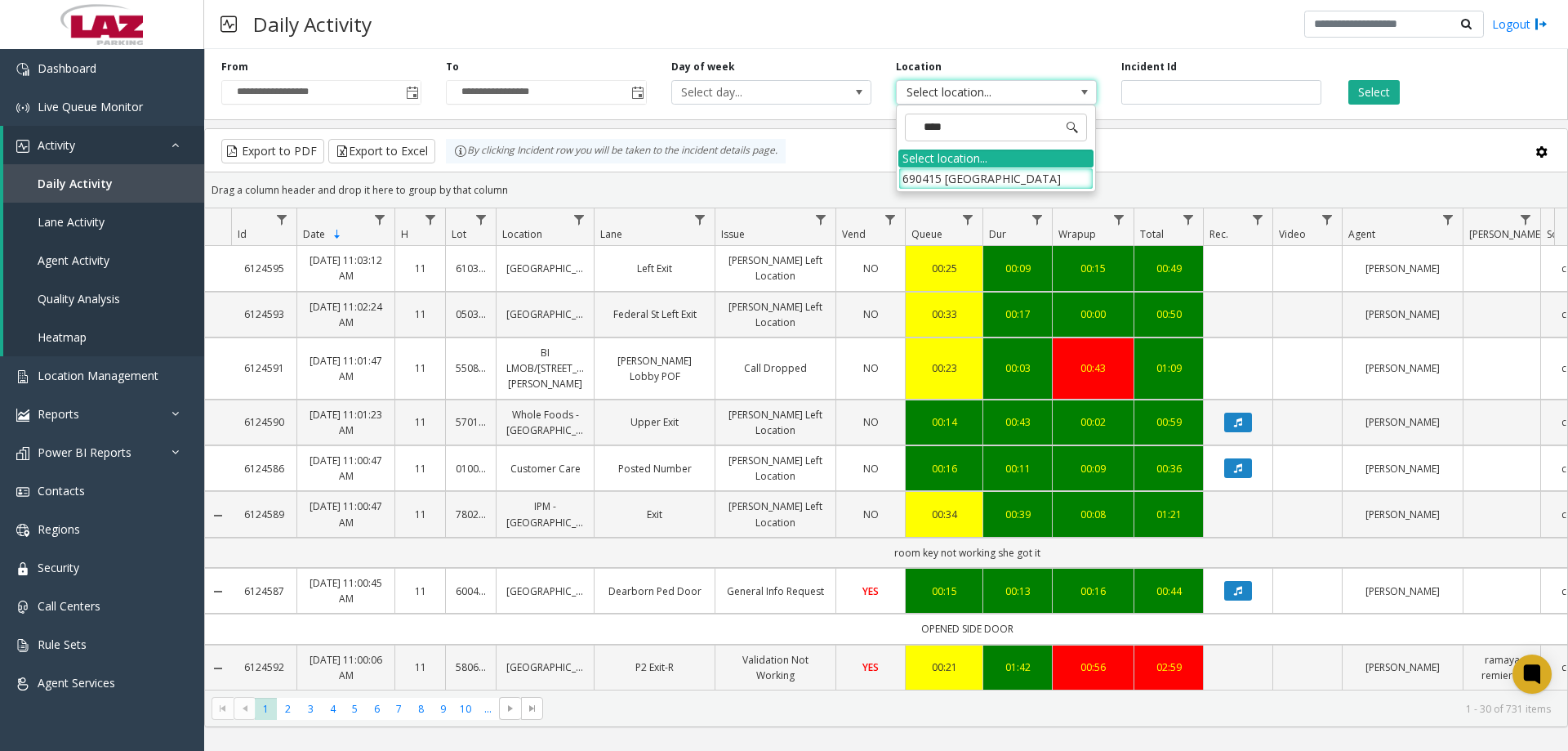
type input "*****"
click at [1039, 178] on li "690415 Veterans Memorial Lot" at bounding box center [996, 178] width 196 height 22
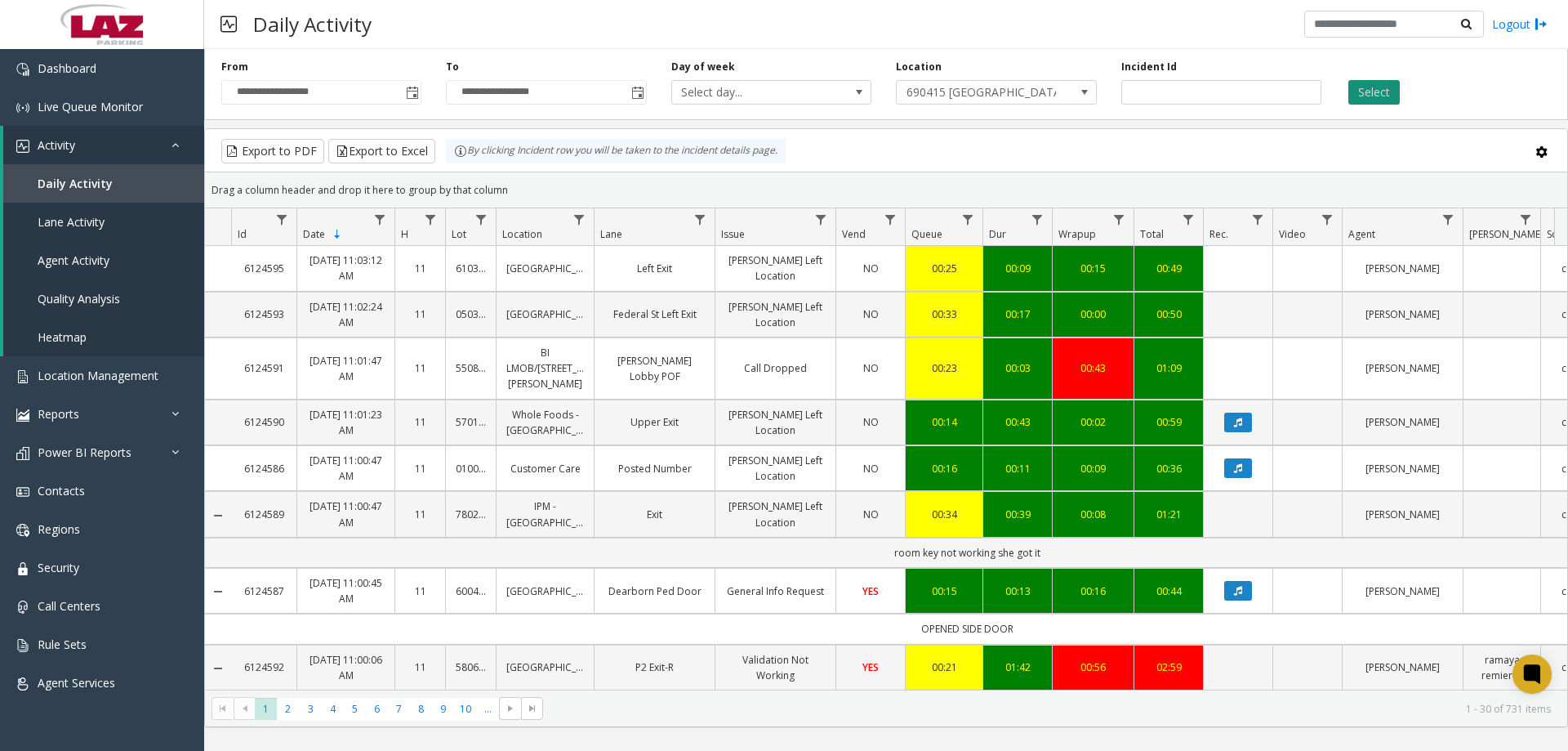
click at [1382, 96] on button "Select" at bounding box center [1374, 91] width 52 height 24
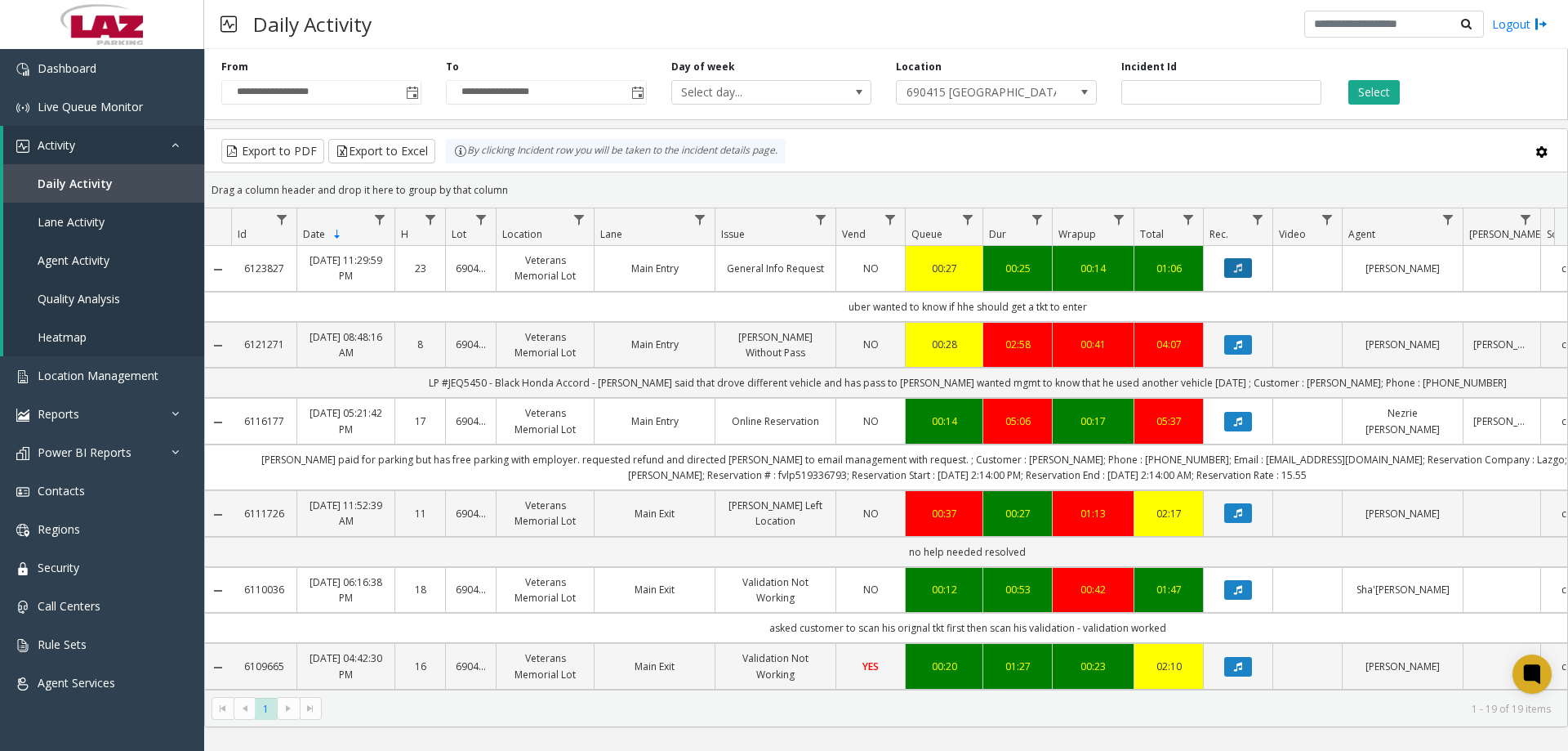
click at [1238, 259] on button "Data table" at bounding box center [1238, 268] width 28 height 20
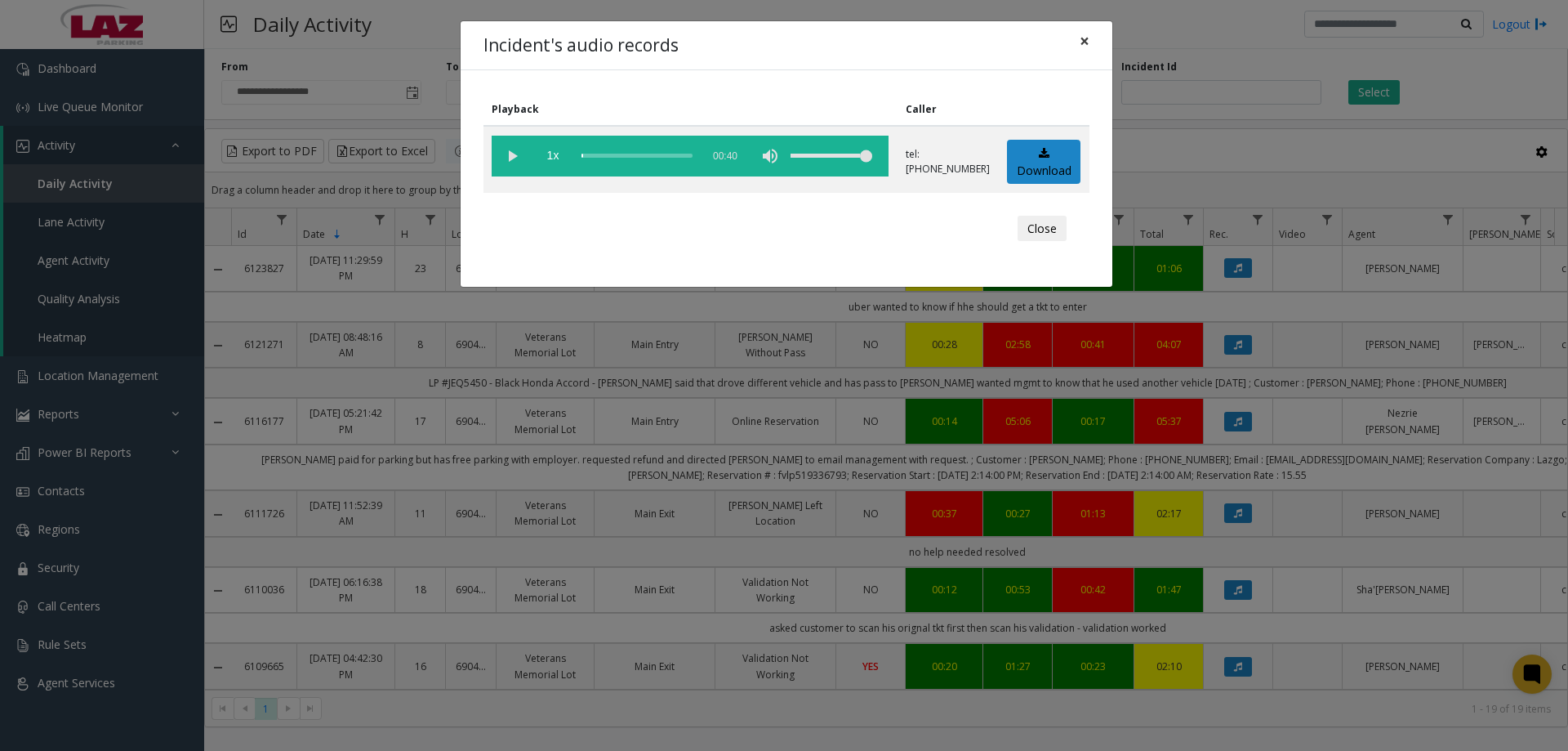
click at [1087, 41] on span "×" at bounding box center [1085, 40] width 10 height 23
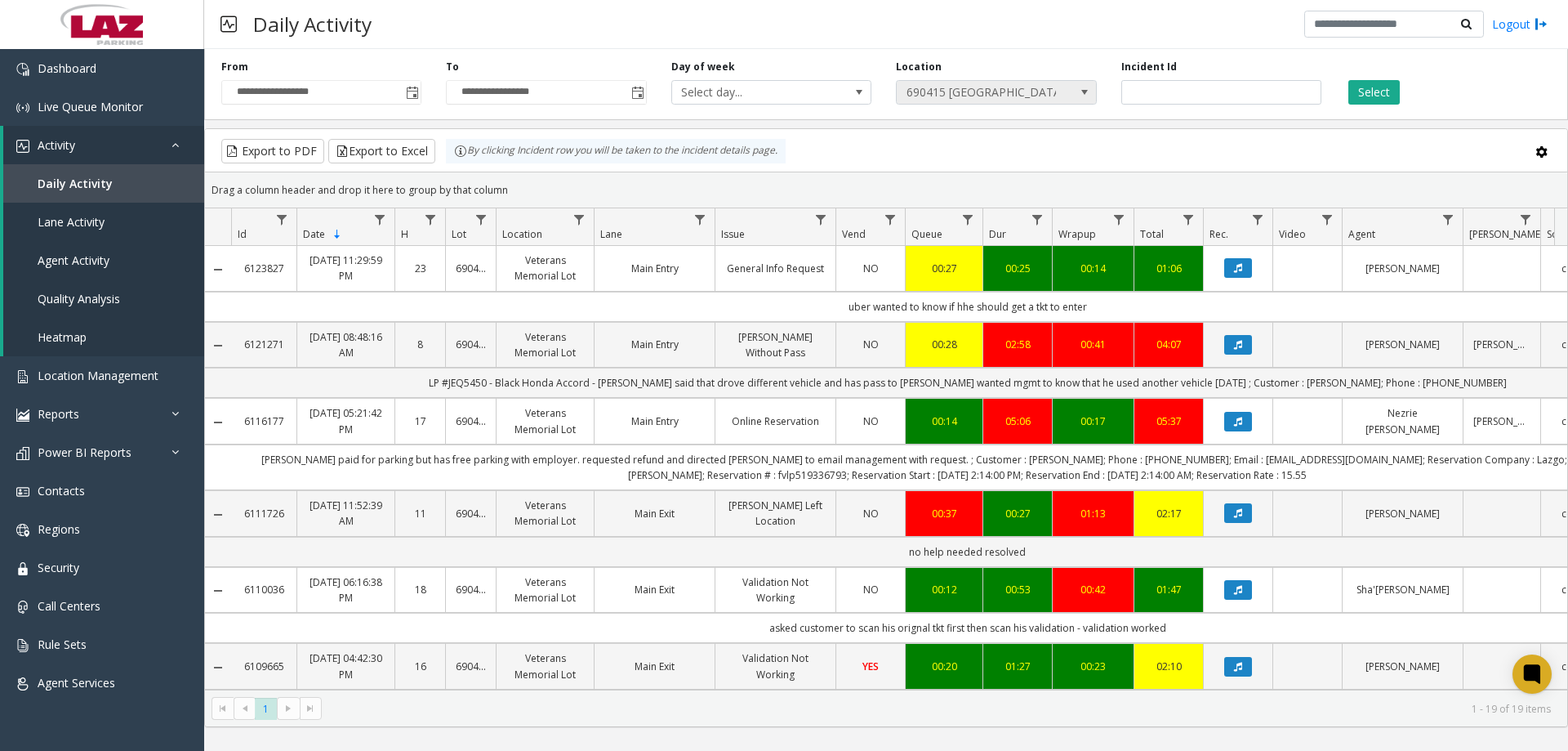
click at [983, 96] on span "690415 Veterans Memorial Lot" at bounding box center [977, 91] width 159 height 23
type input "*****"
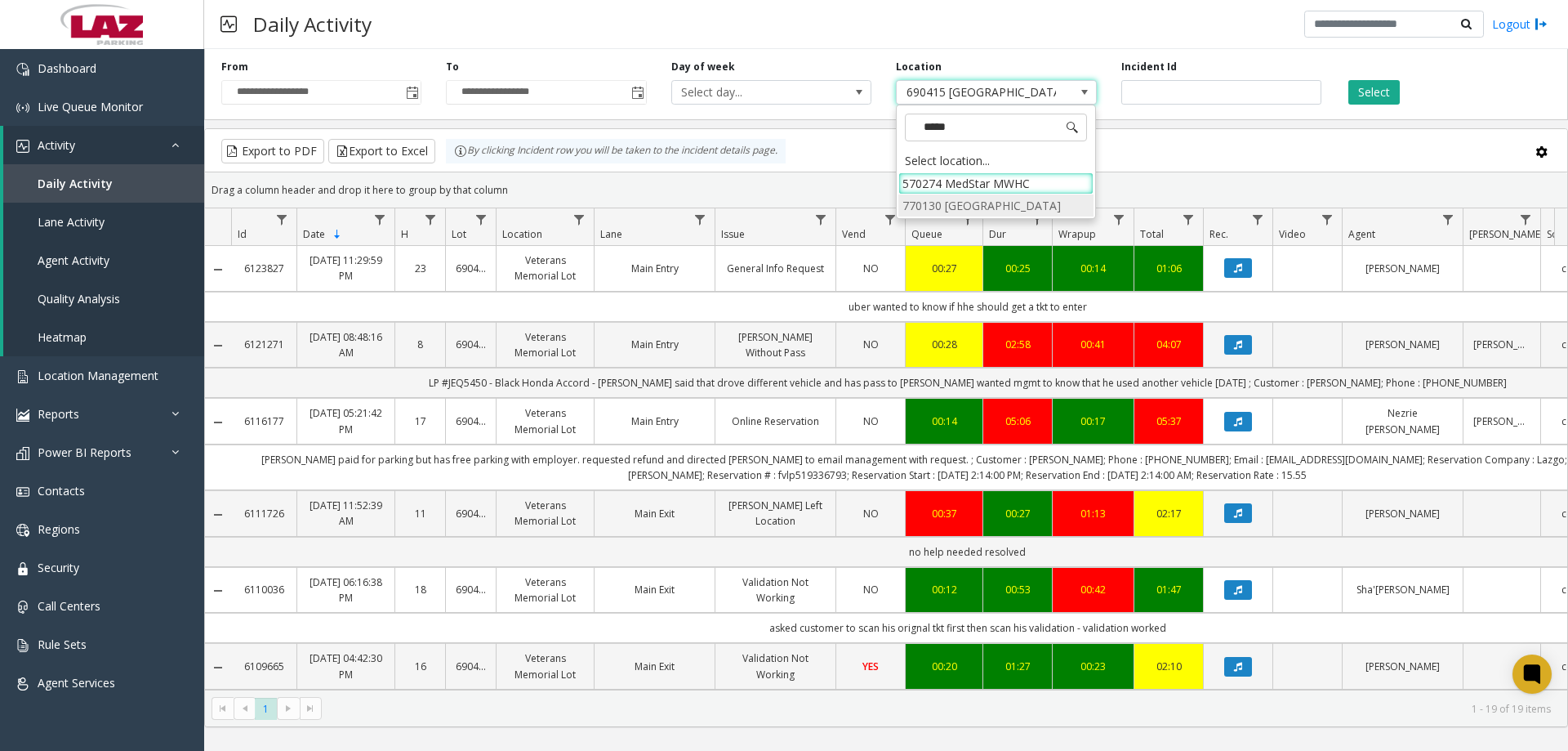
click at [1026, 206] on li "770130 MedStar Franklin Square Medical Center" at bounding box center [996, 206] width 196 height 22
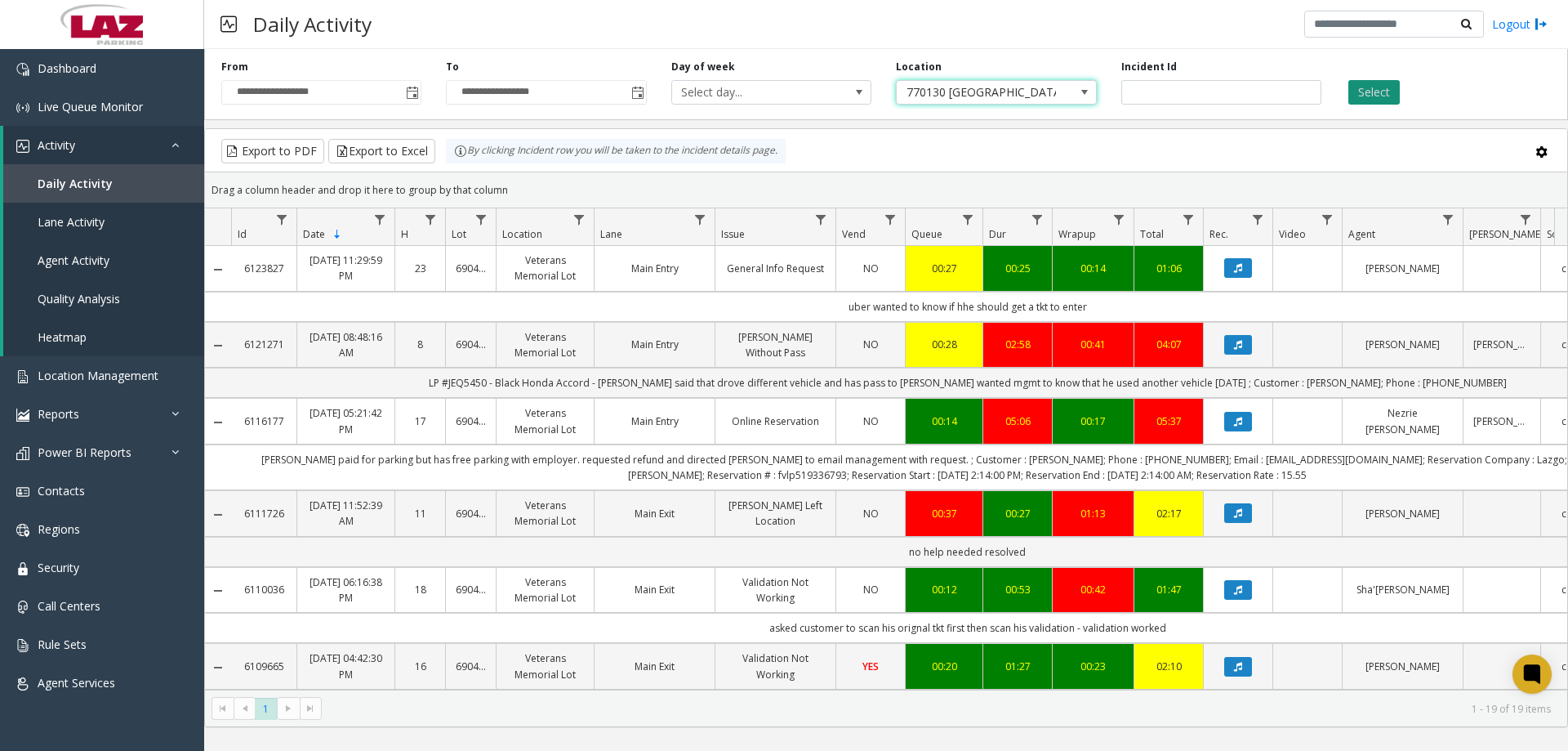
click at [1359, 84] on button "Select" at bounding box center [1374, 91] width 52 height 24
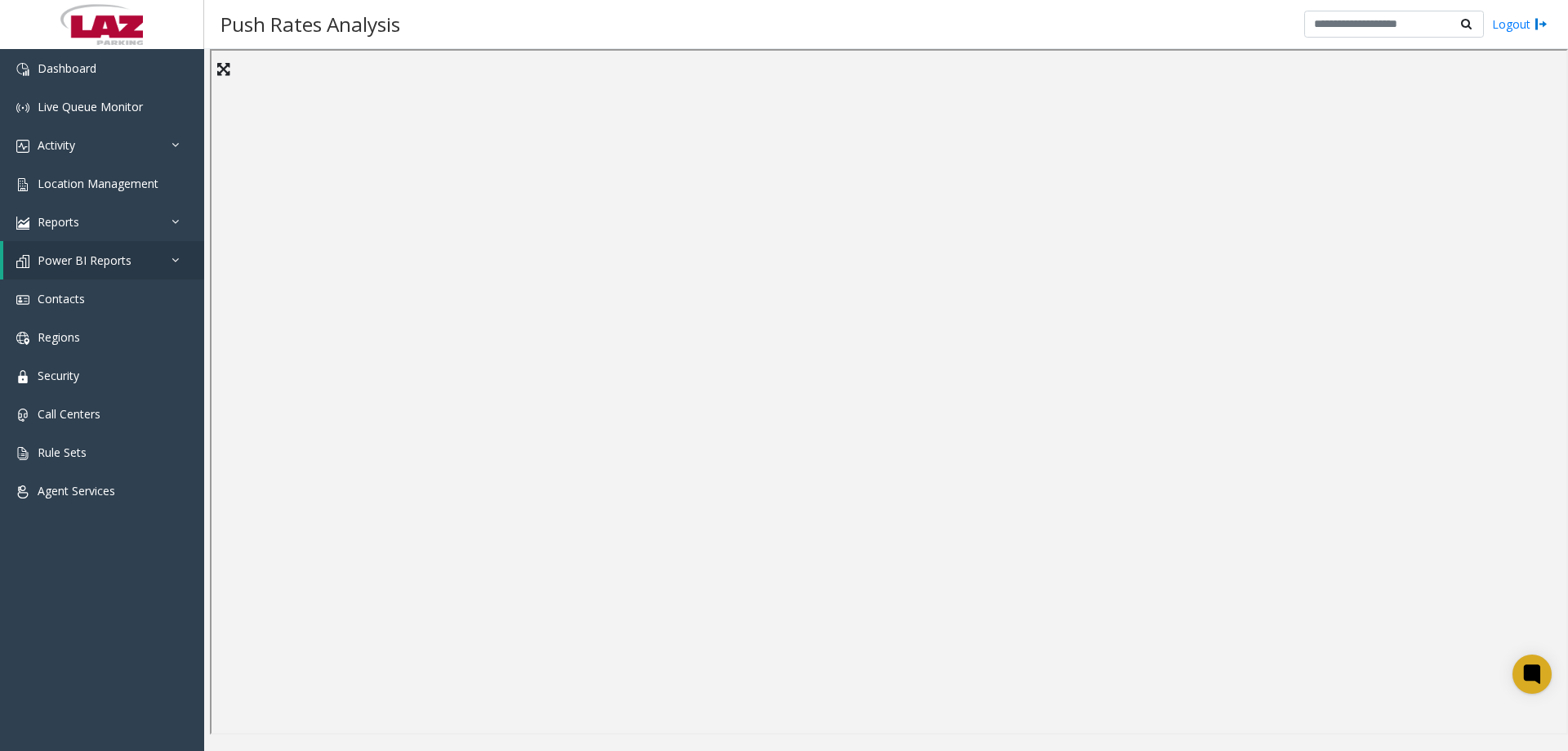
click at [1213, 45] on div "Push Rates Analysis Logout" at bounding box center [886, 24] width 1364 height 49
click at [75, 187] on span "Location Management" at bounding box center [99, 183] width 121 height 15
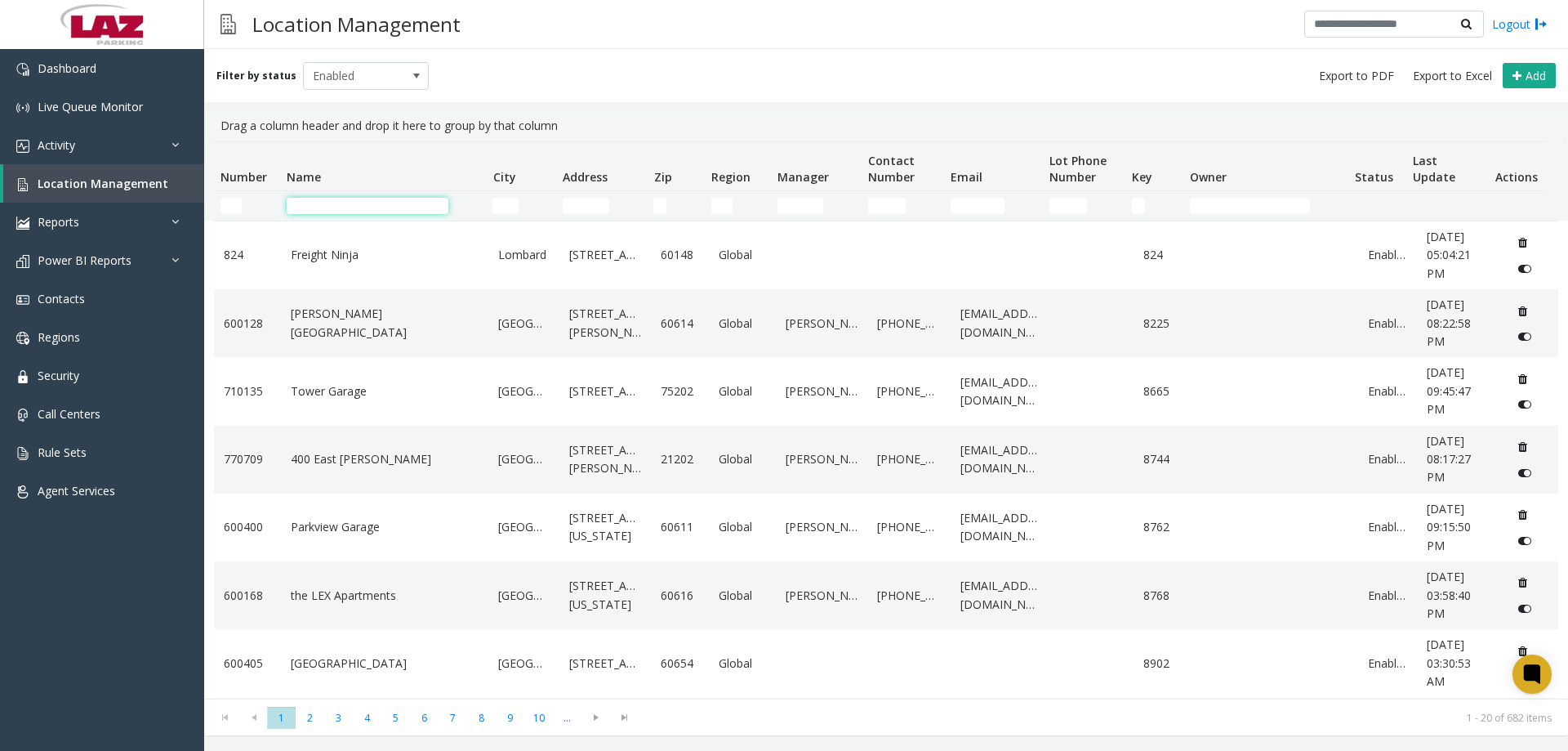
click at [318, 202] on input "Name Filter" at bounding box center [368, 206] width 162 height 16
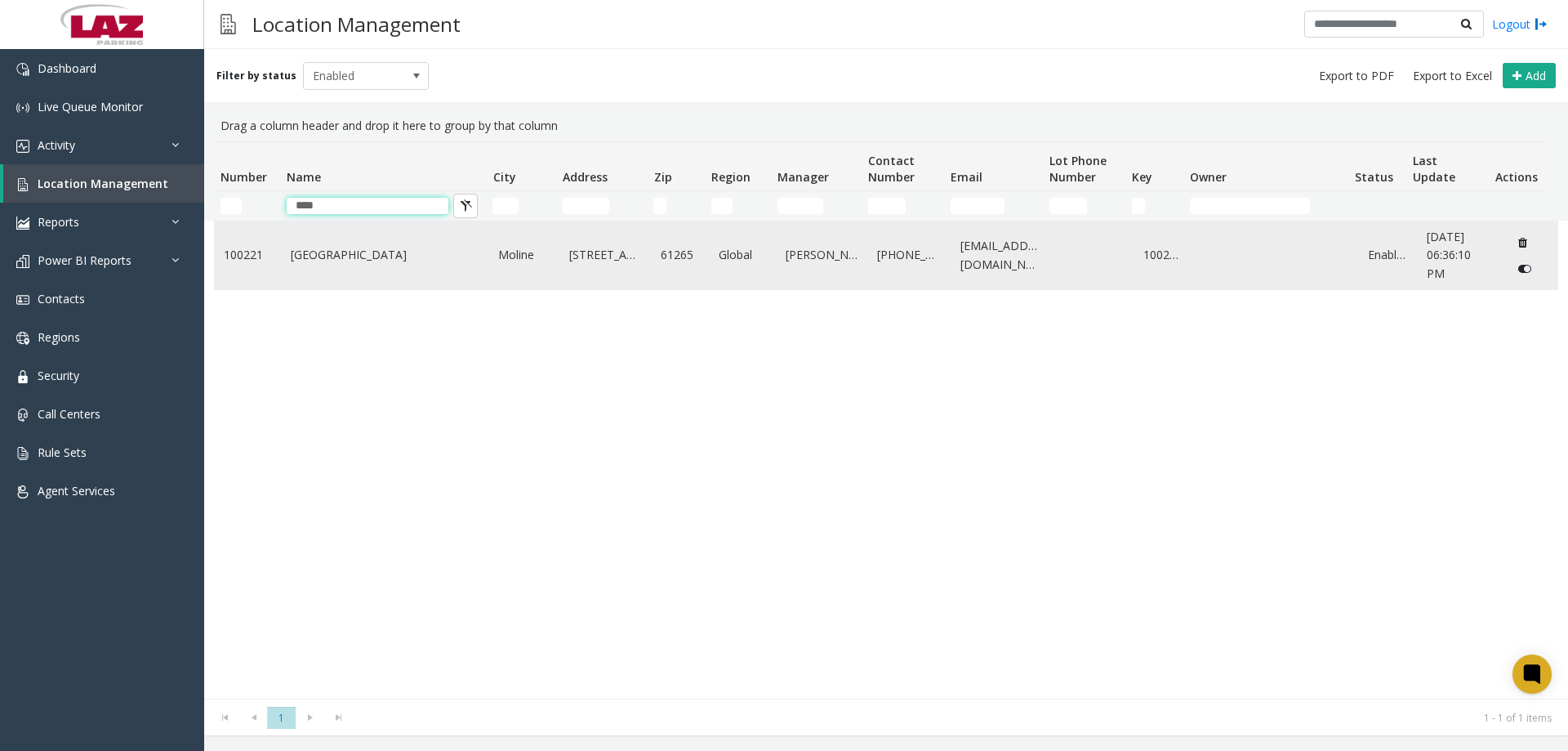
type input "****"
click at [438, 260] on link "Quad City International Airport" at bounding box center [385, 255] width 188 height 18
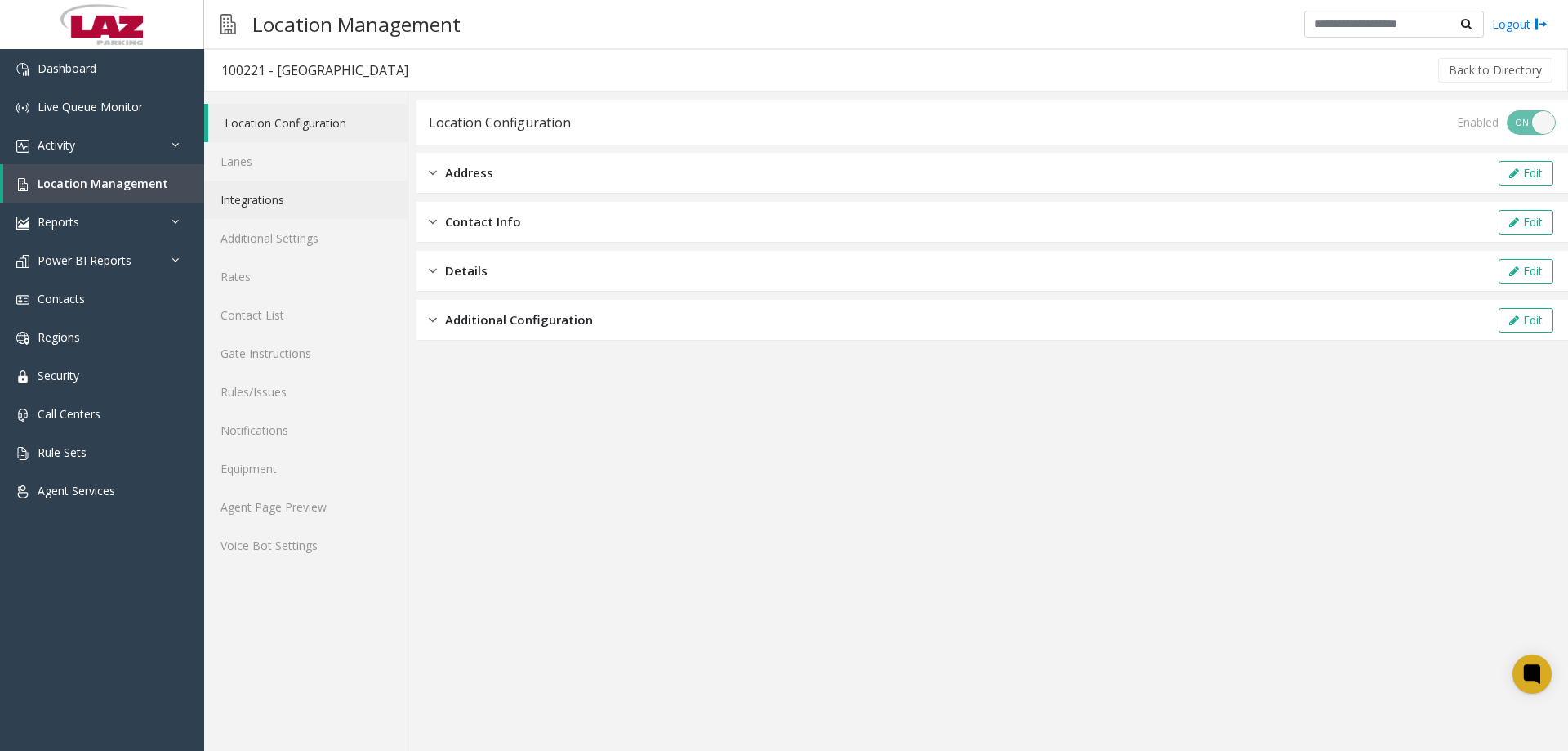
click at [292, 195] on link "Integrations" at bounding box center [306, 199] width 204 height 38
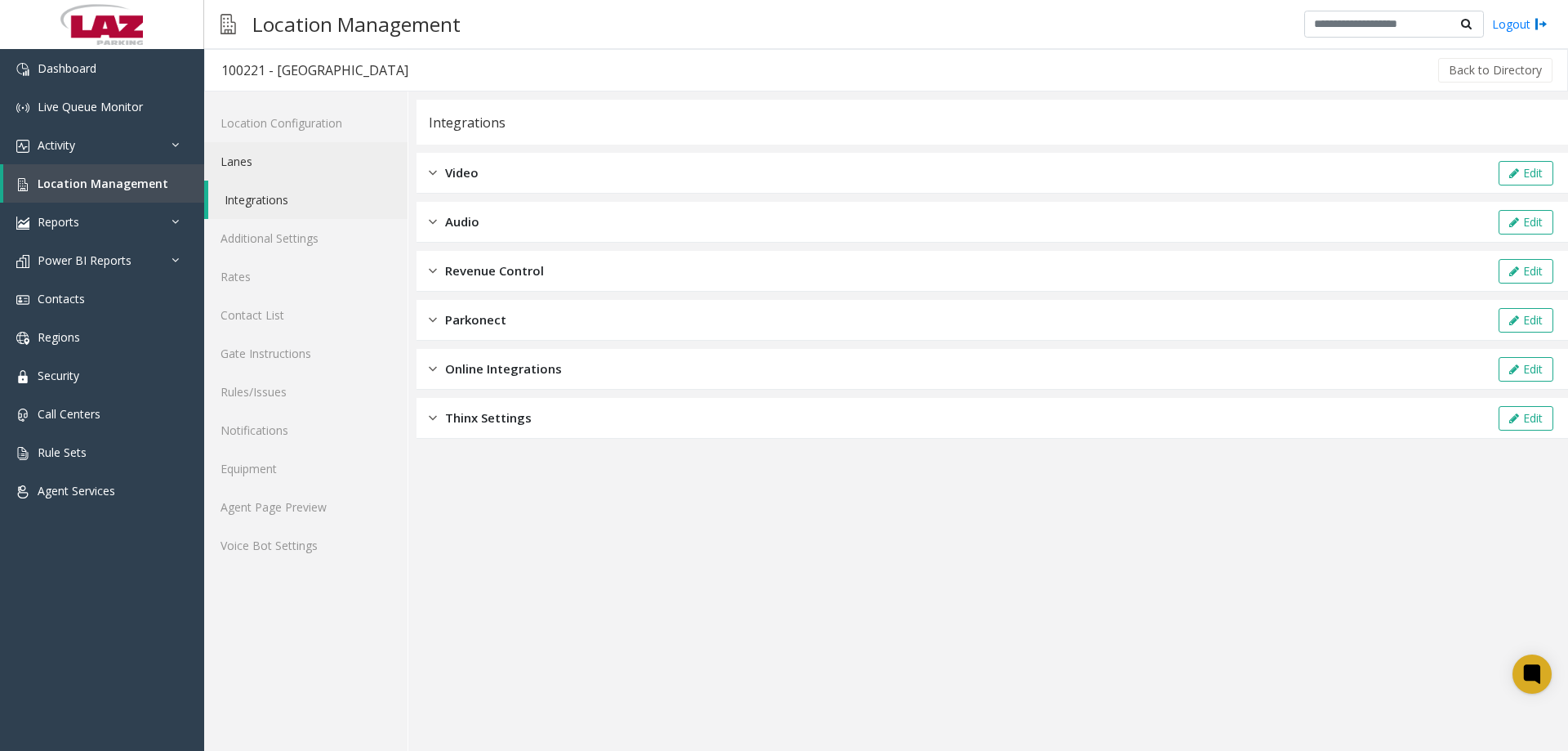
click at [296, 177] on link "Lanes" at bounding box center [306, 161] width 204 height 38
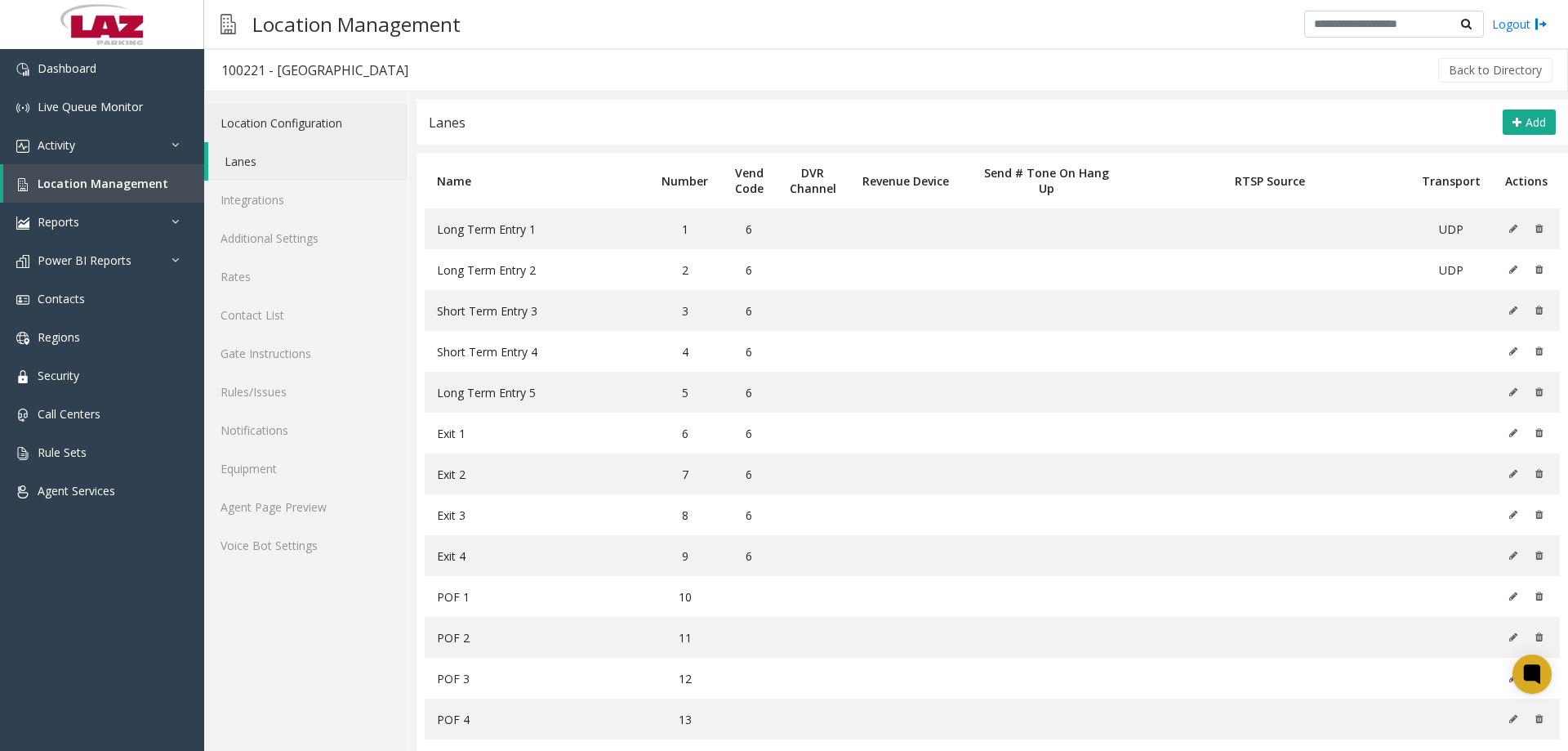
click at [290, 122] on link "Location Configuration" at bounding box center [306, 123] width 204 height 38
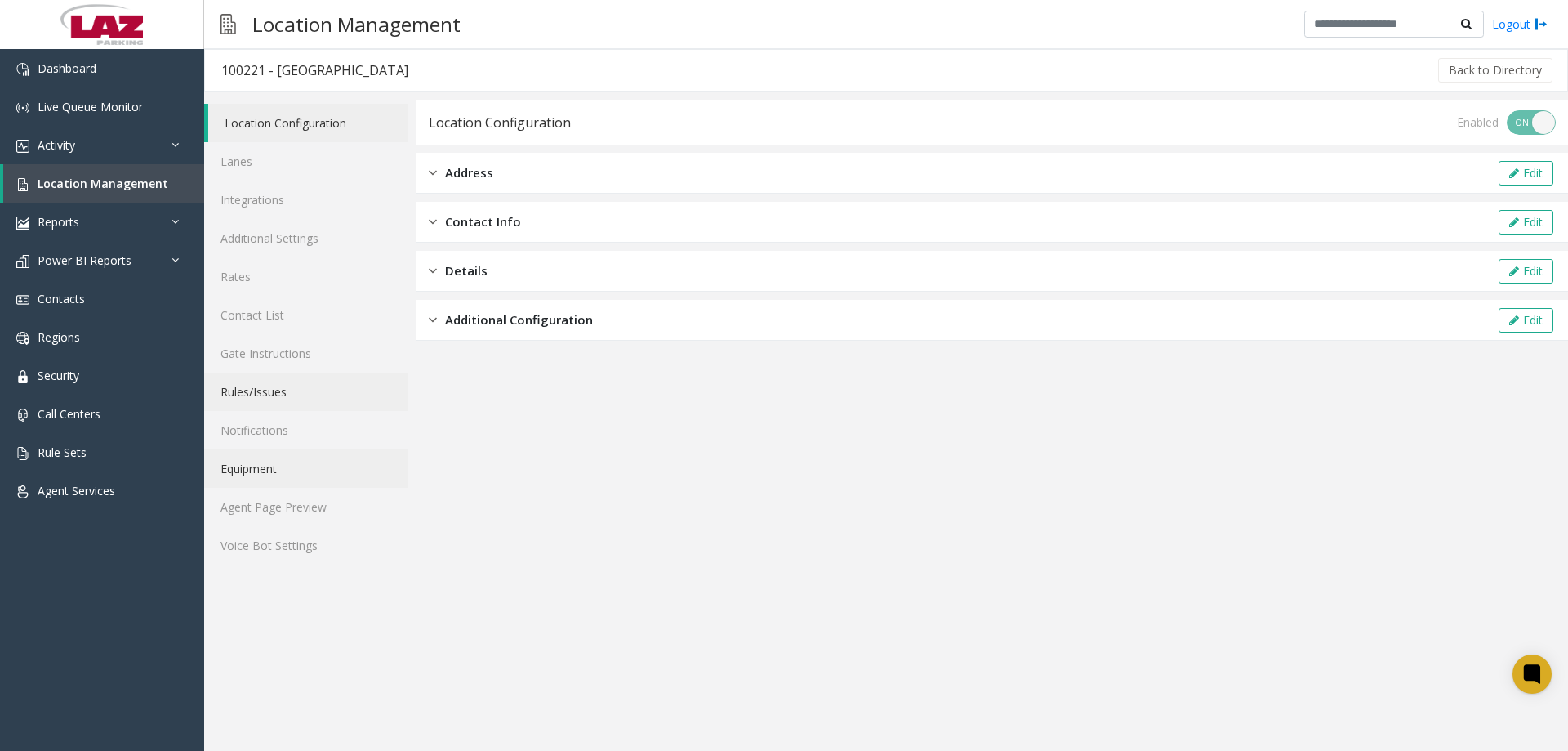
drag, startPoint x: 292, startPoint y: 461, endPoint x: 300, endPoint y: 390, distance: 71.4
click at [291, 462] on link "Equipment" at bounding box center [306, 468] width 204 height 38
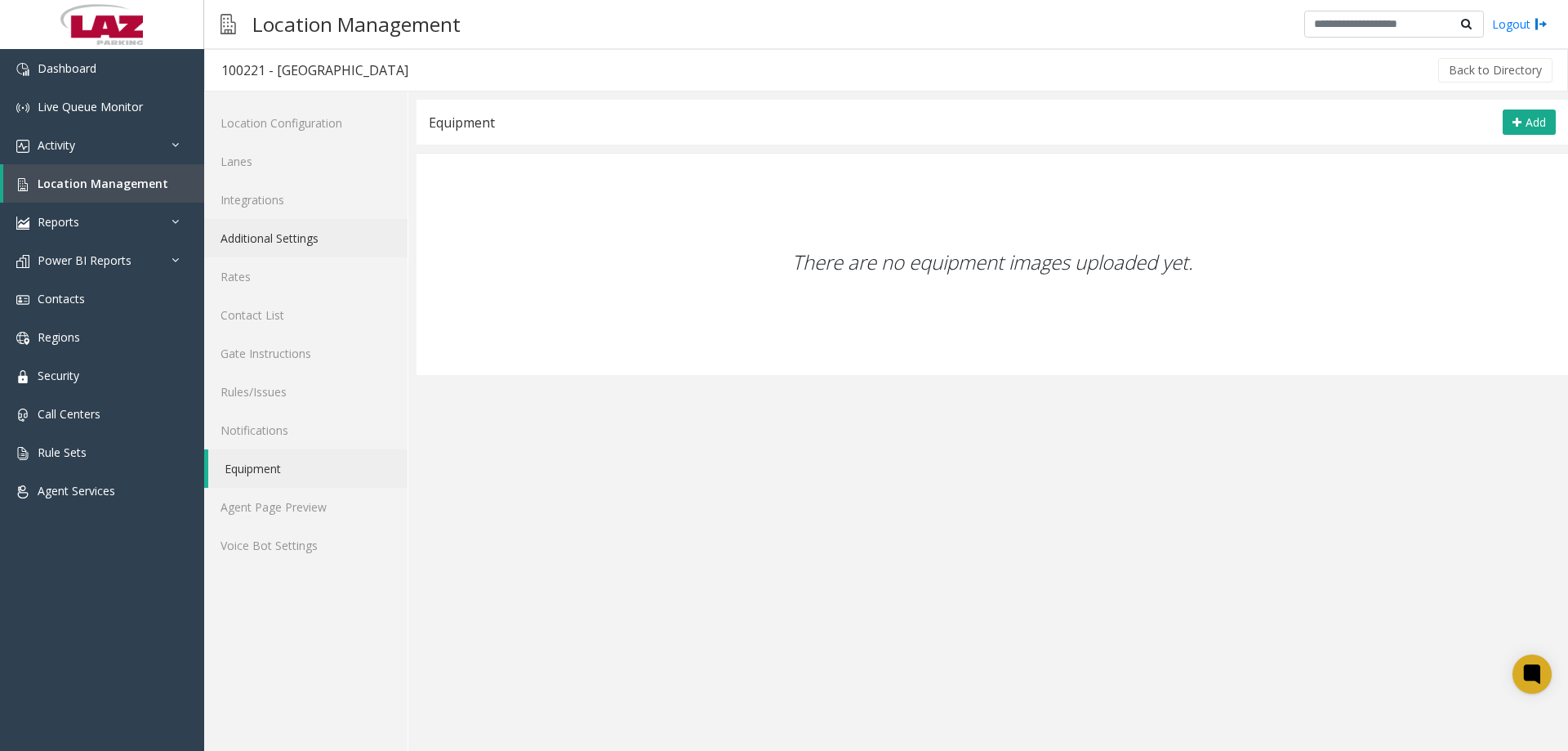
click at [277, 235] on link "Additional Settings" at bounding box center [306, 238] width 204 height 38
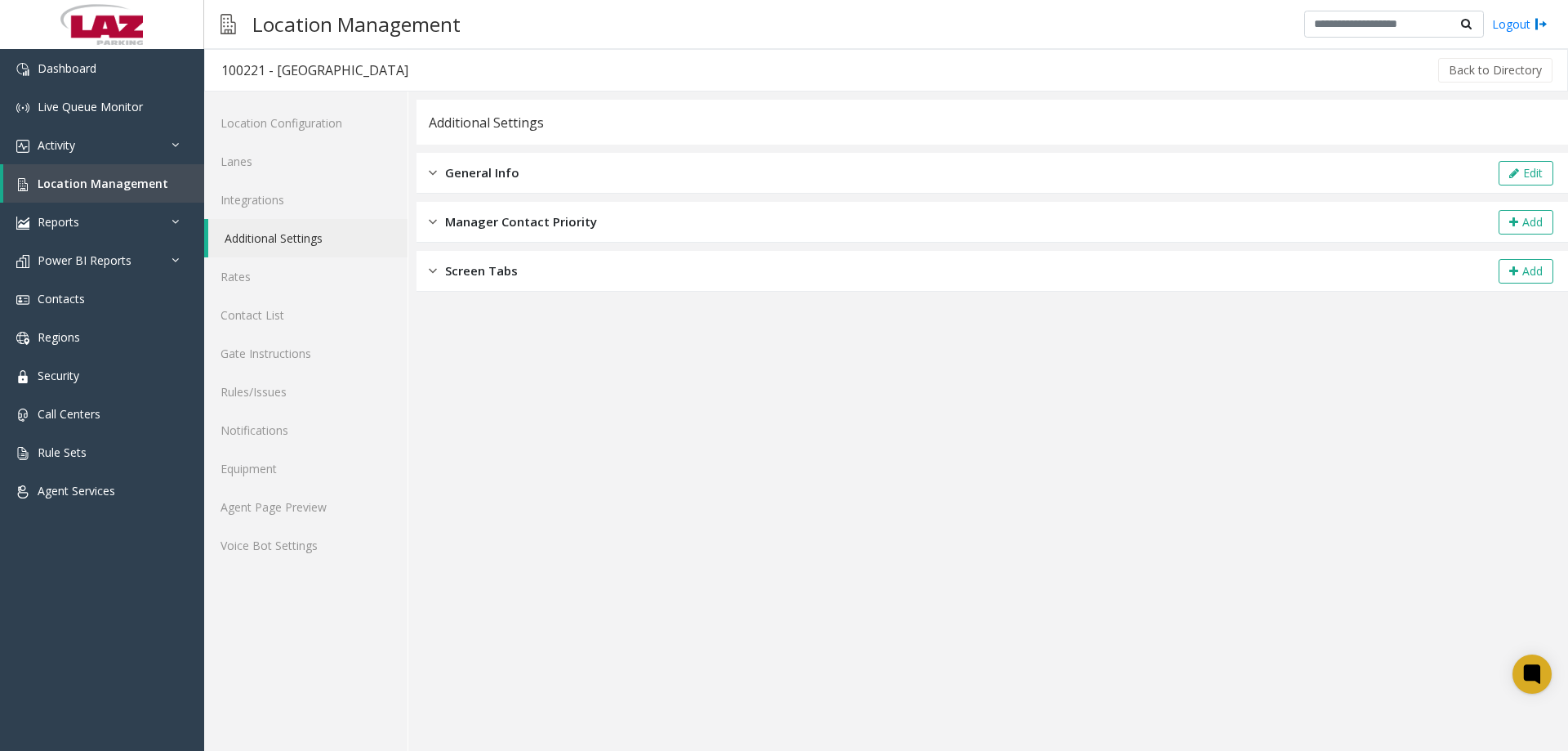
drag, startPoint x: 588, startPoint y: 237, endPoint x: 591, endPoint y: 271, distance: 34.1
click at [587, 246] on div "Additional Settings General Info Edit Manager Contact Priority Add Screen Tabs …" at bounding box center [992, 196] width 1152 height 192
click at [595, 275] on div "Screen Tabs Add" at bounding box center [992, 271] width 1152 height 41
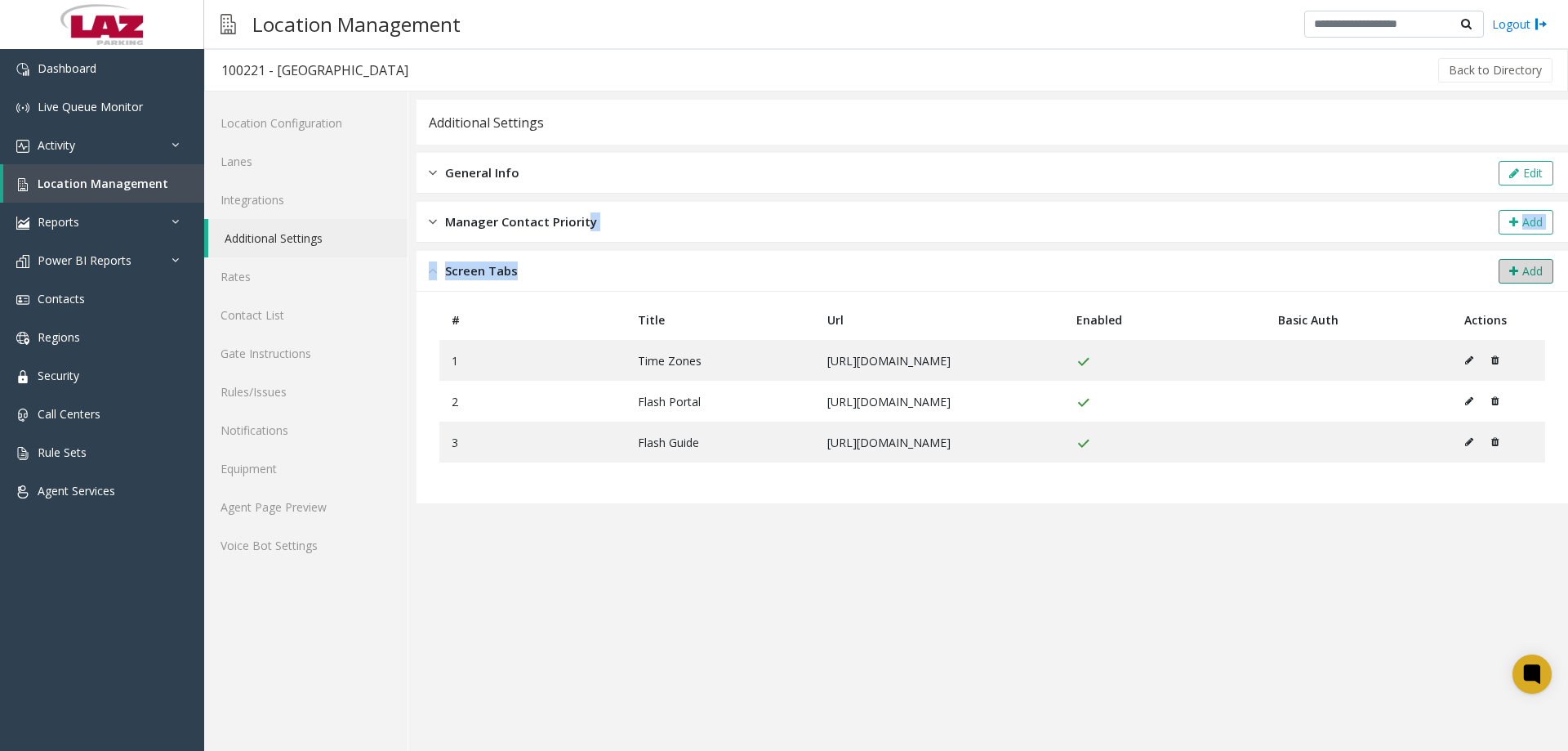
click at [1528, 274] on button "Add" at bounding box center [1526, 271] width 54 height 24
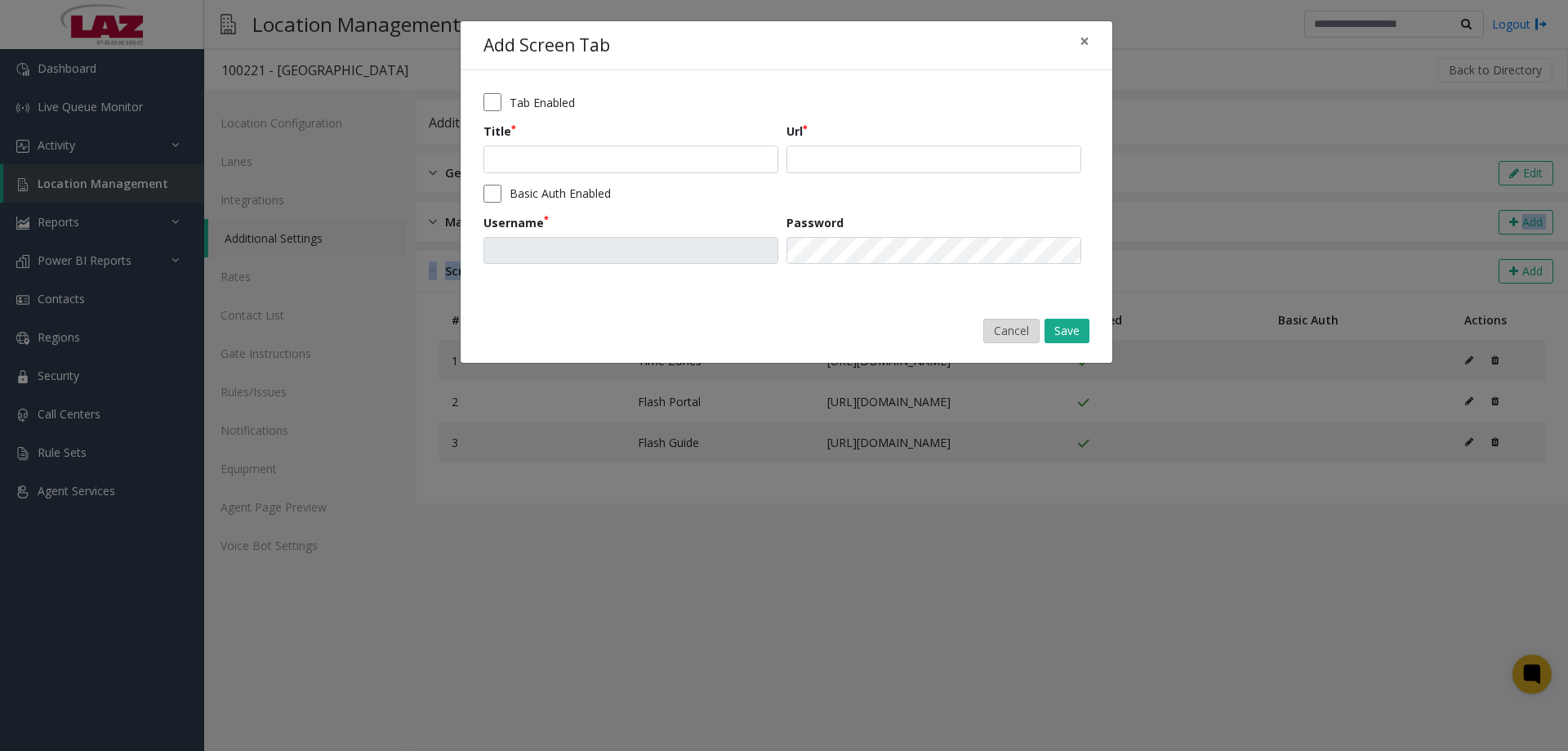
click at [1027, 335] on button "Cancel" at bounding box center [1011, 331] width 56 height 24
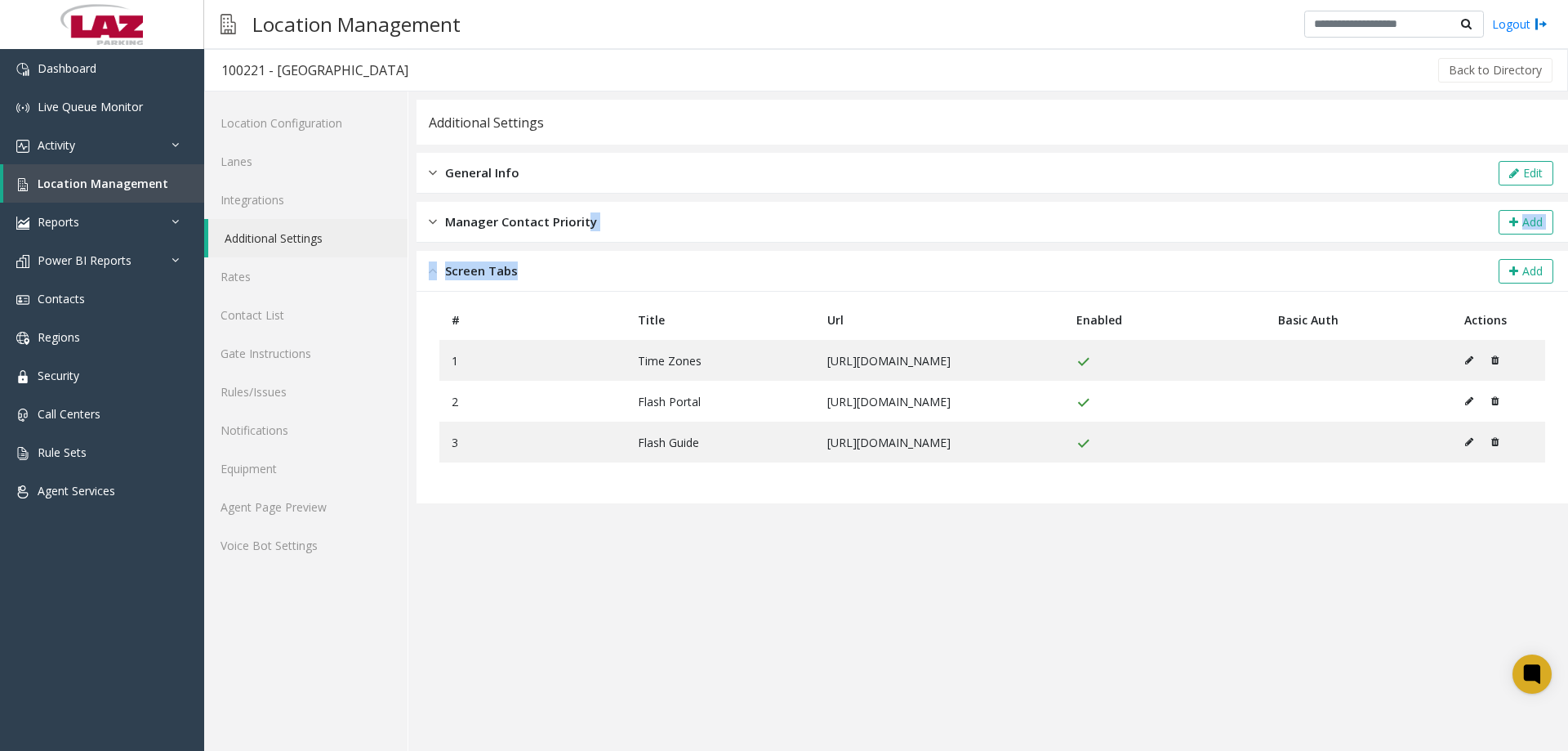
scroll to position [0, 884]
click at [1482, 414] on button at bounding box center [1474, 400] width 18 height 24
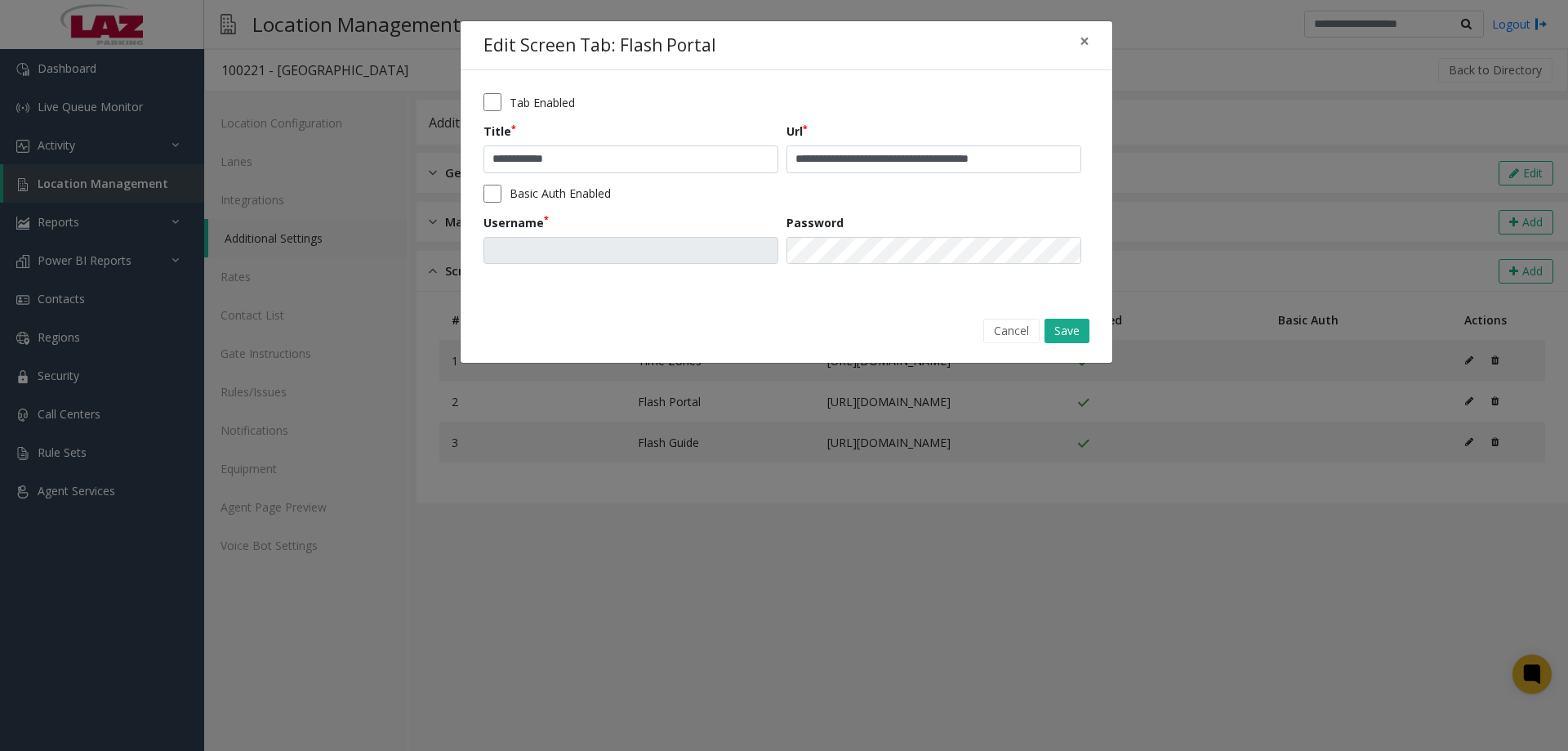
click at [508, 100] on div "Tab Enabled" at bounding box center [786, 102] width 606 height 18
click at [502, 98] on div "Tab Enabled" at bounding box center [786, 102] width 606 height 18
drag, startPoint x: 1090, startPoint y: 327, endPoint x: 1076, endPoint y: 330, distance: 14.3
click at [1087, 328] on div "Cancel Save" at bounding box center [786, 331] width 629 height 42
click at [1069, 335] on button "Save" at bounding box center [1067, 331] width 45 height 24
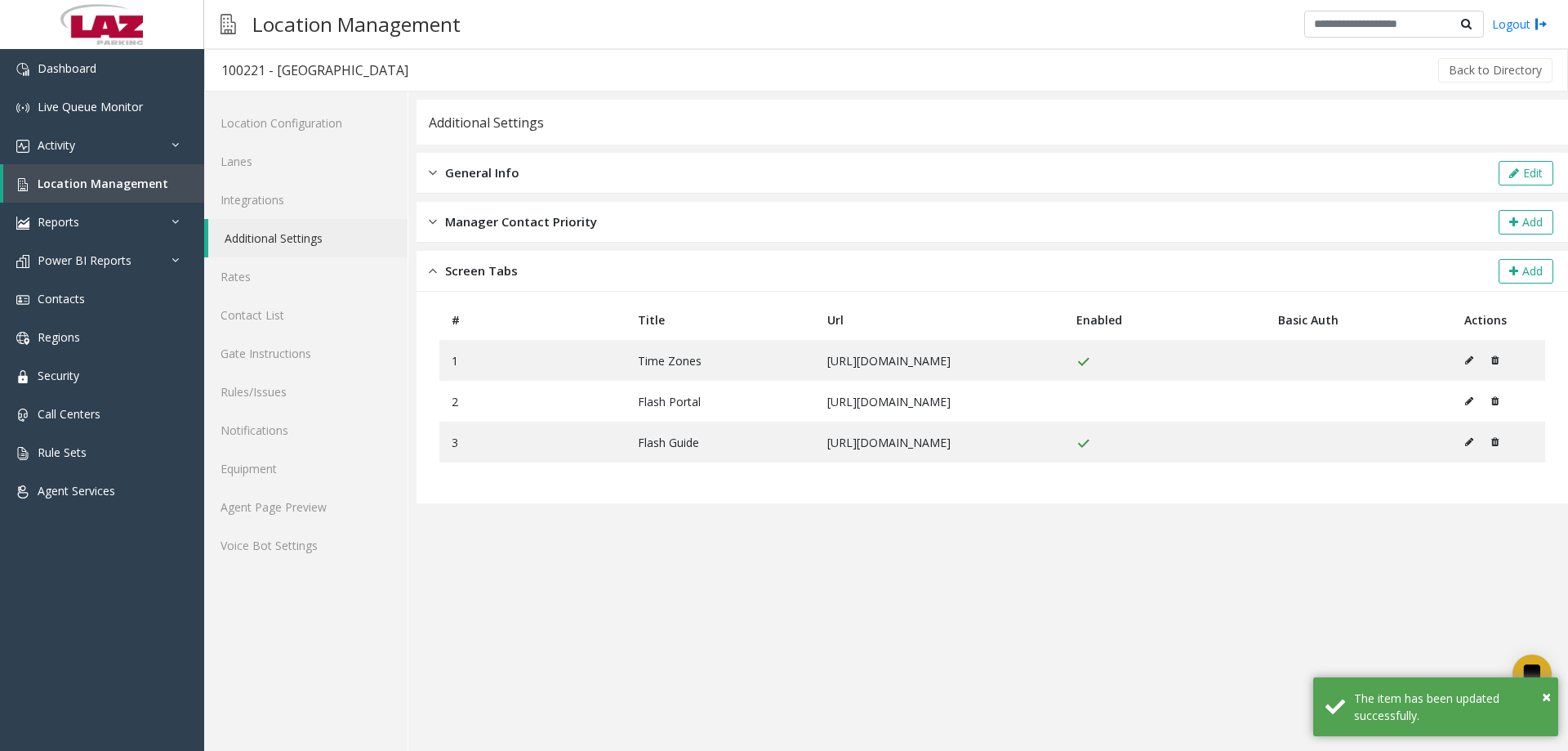
scroll to position [0, 0]
drag, startPoint x: 564, startPoint y: 647, endPoint x: 555, endPoint y: 633, distance: 16.6
click at [562, 648] on app-general-info "Additional Settings General Info Edit Manager Contact Priority Add Screen Tabs …" at bounding box center [992, 425] width 1152 height 651
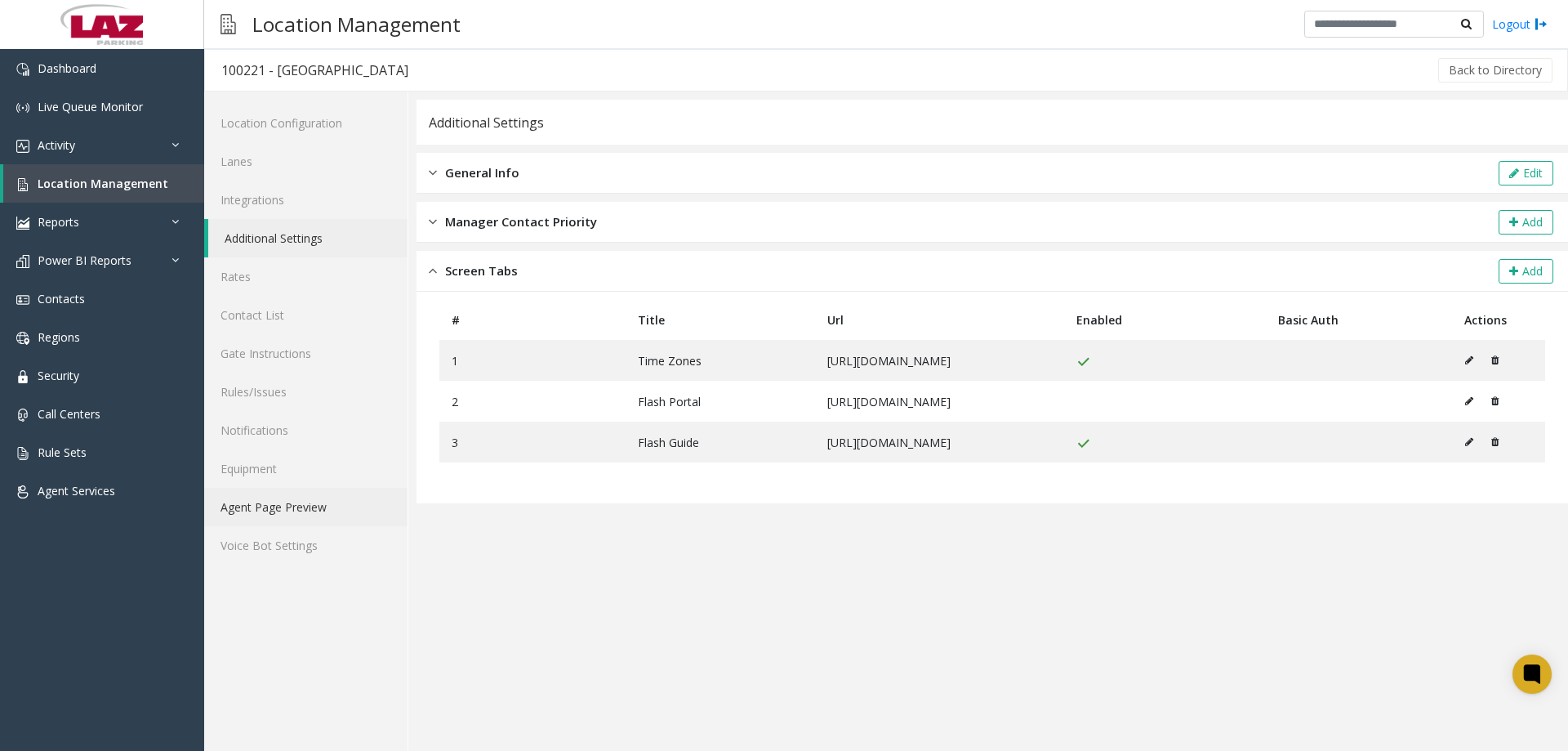
click at [296, 514] on link "Agent Page Preview" at bounding box center [306, 507] width 204 height 38
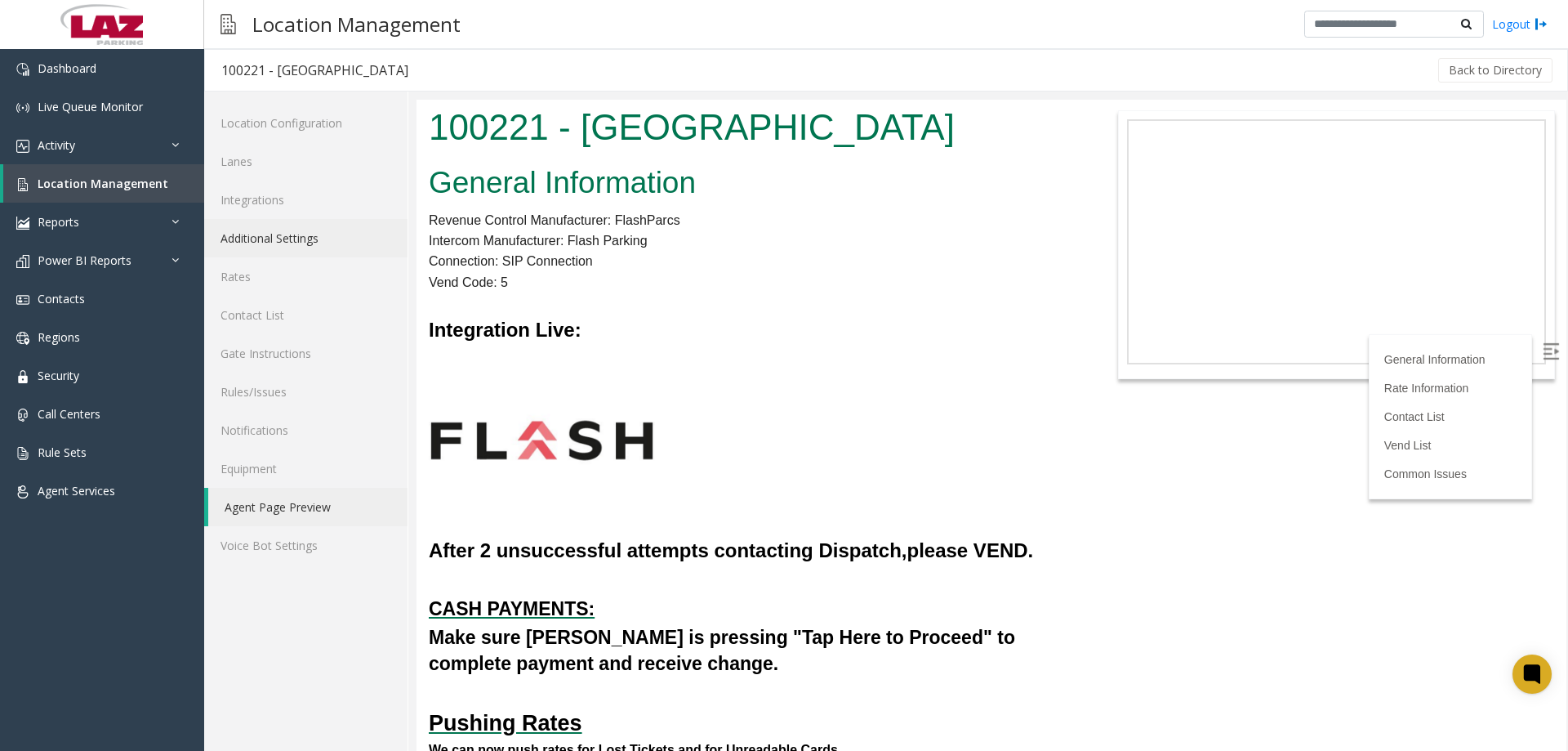
click at [282, 227] on link "Additional Settings" at bounding box center [306, 238] width 204 height 38
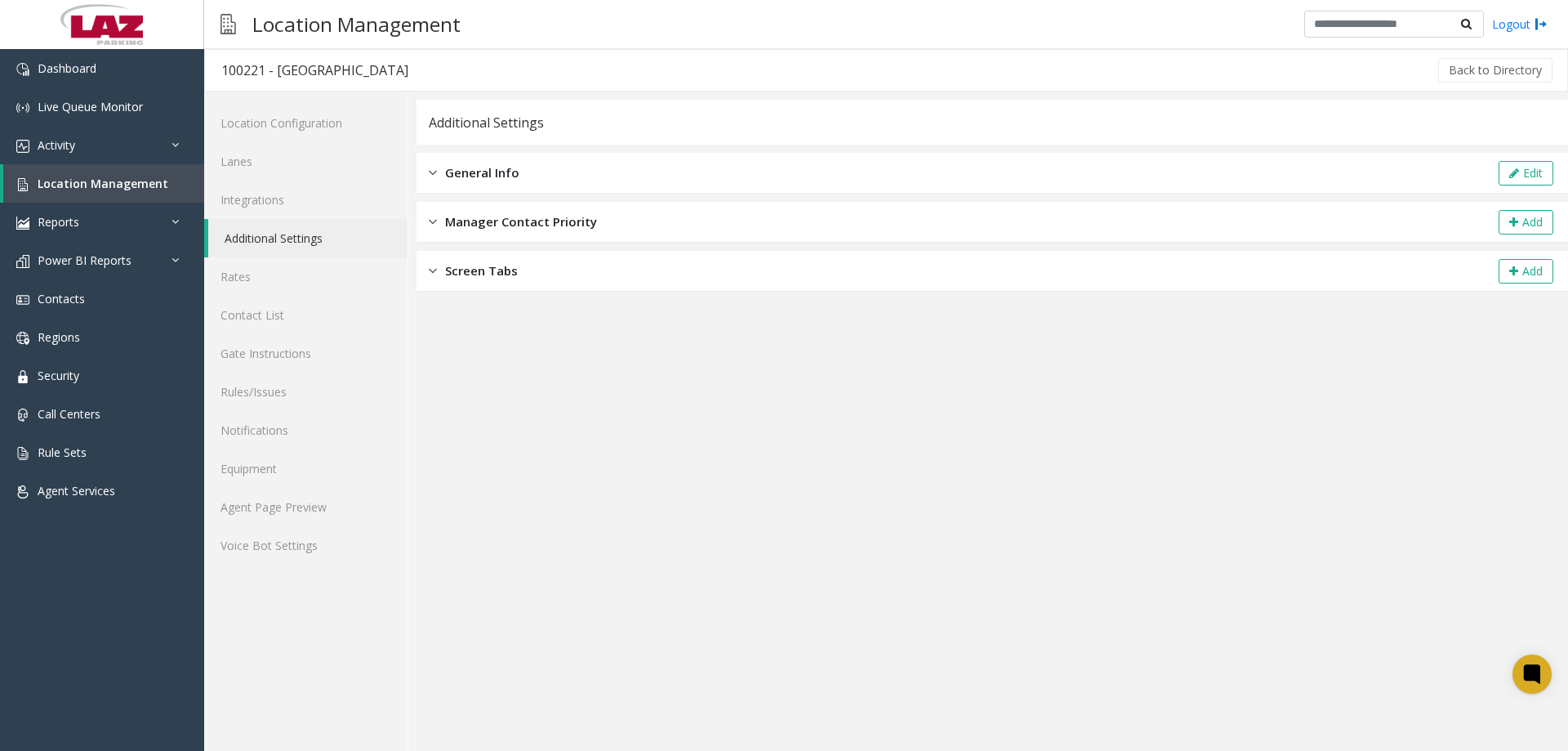
click at [492, 172] on span "General Info" at bounding box center [483, 172] width 74 height 19
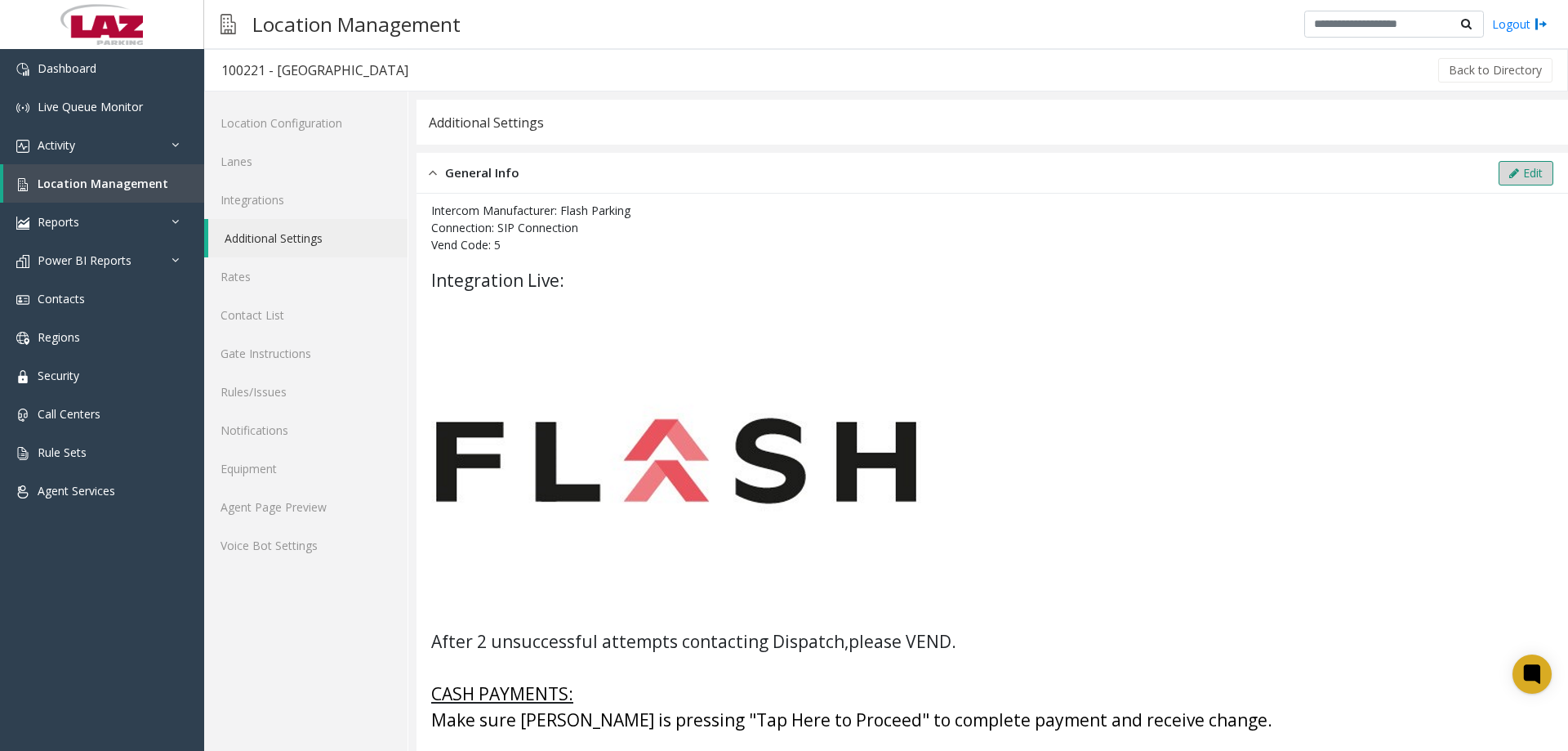
click at [1513, 161] on button "Edit" at bounding box center [1526, 173] width 54 height 24
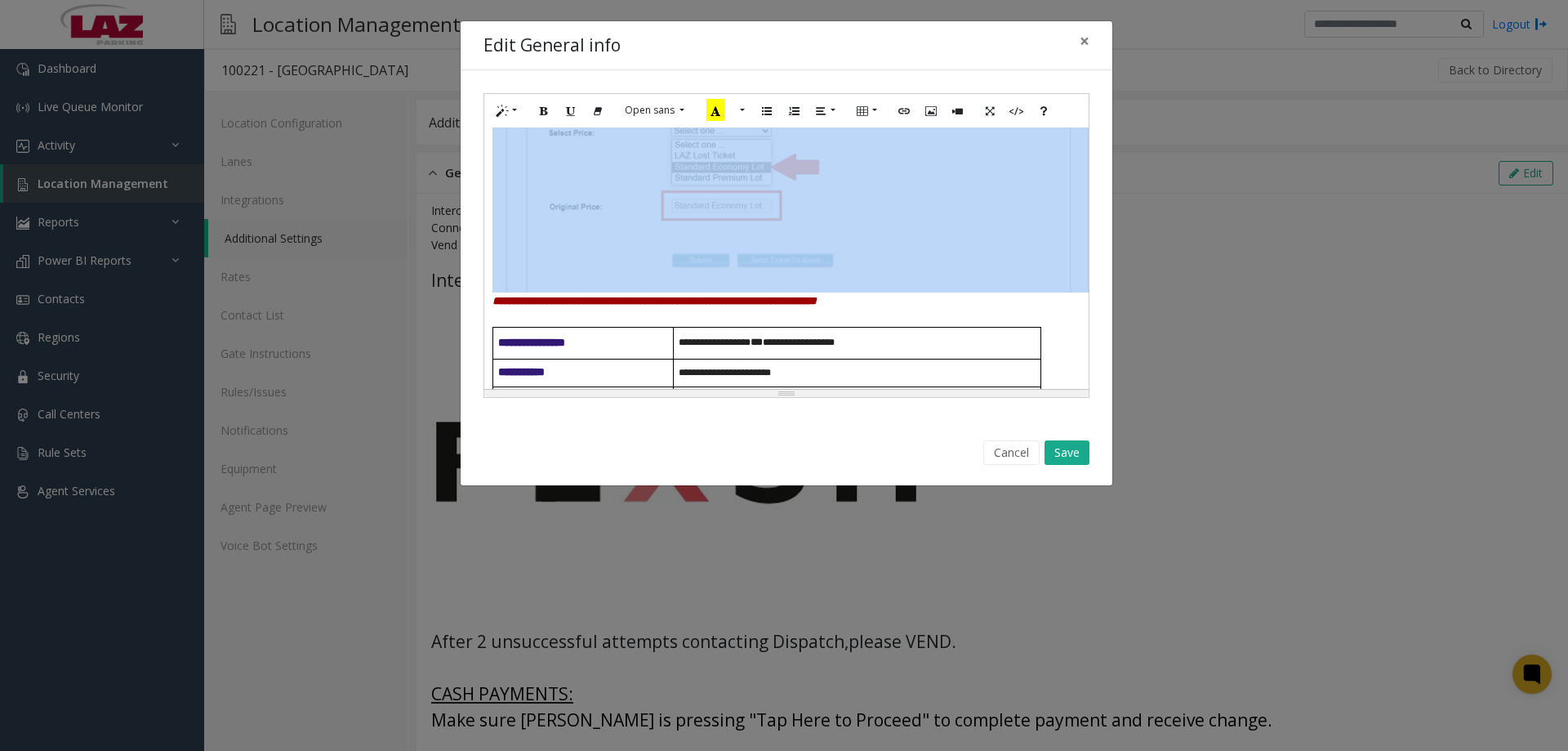
scroll to position [2125, 0]
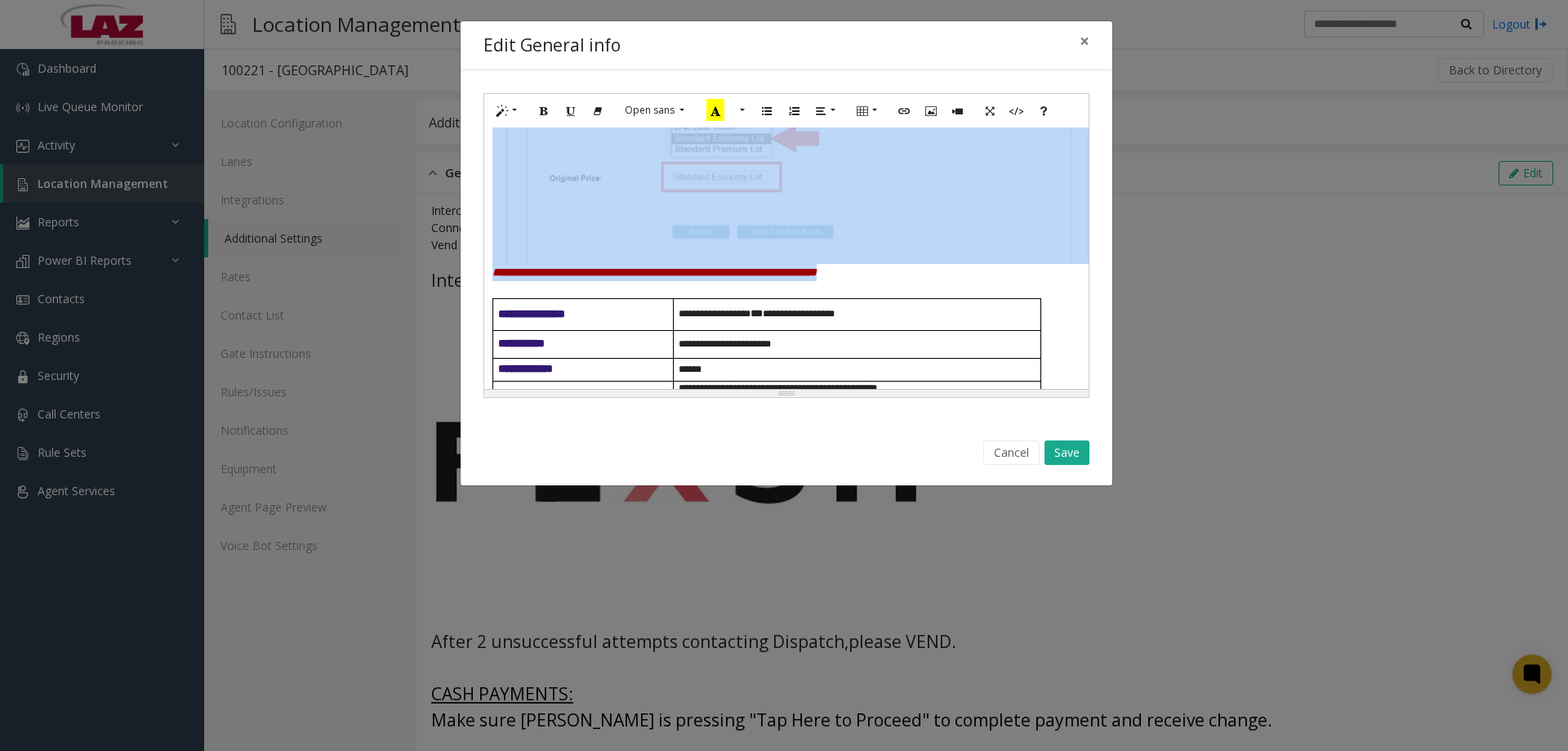
drag, startPoint x: 492, startPoint y: 233, endPoint x: 946, endPoint y: 295, distance: 458.2
click at [946, 295] on div "**********" at bounding box center [787, 258] width 605 height 262
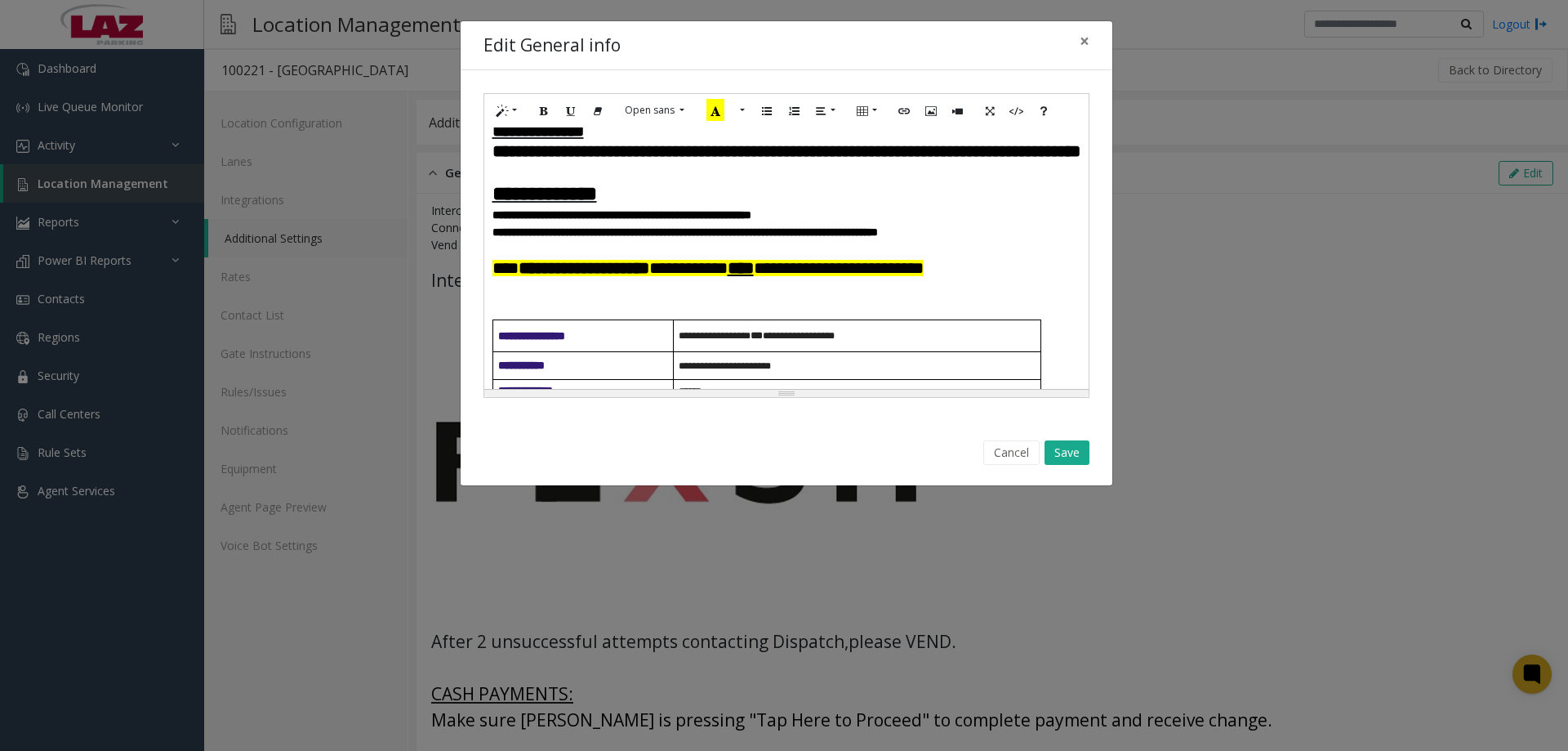
scroll to position [352, 0]
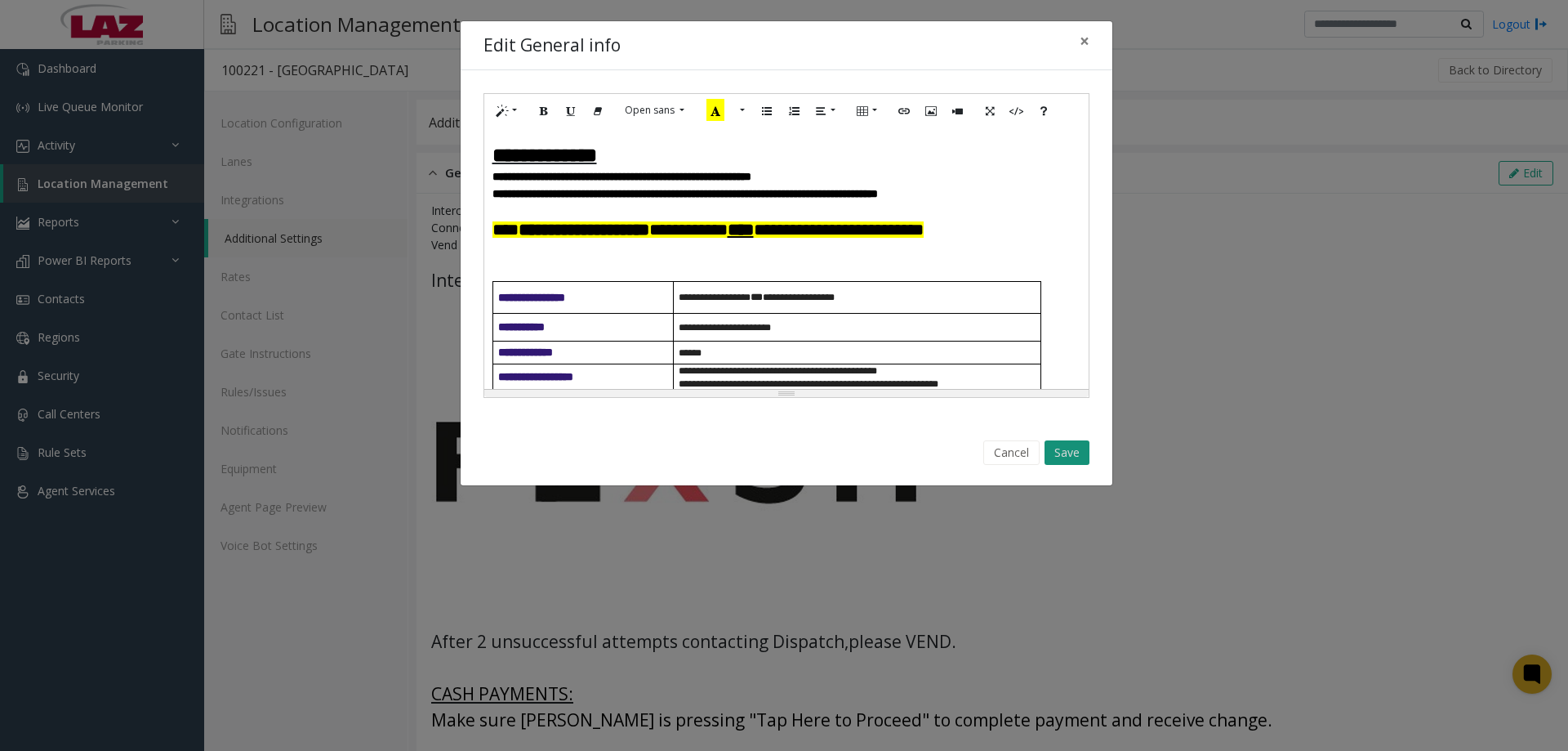
click at [1075, 448] on button "Save" at bounding box center [1067, 452] width 45 height 24
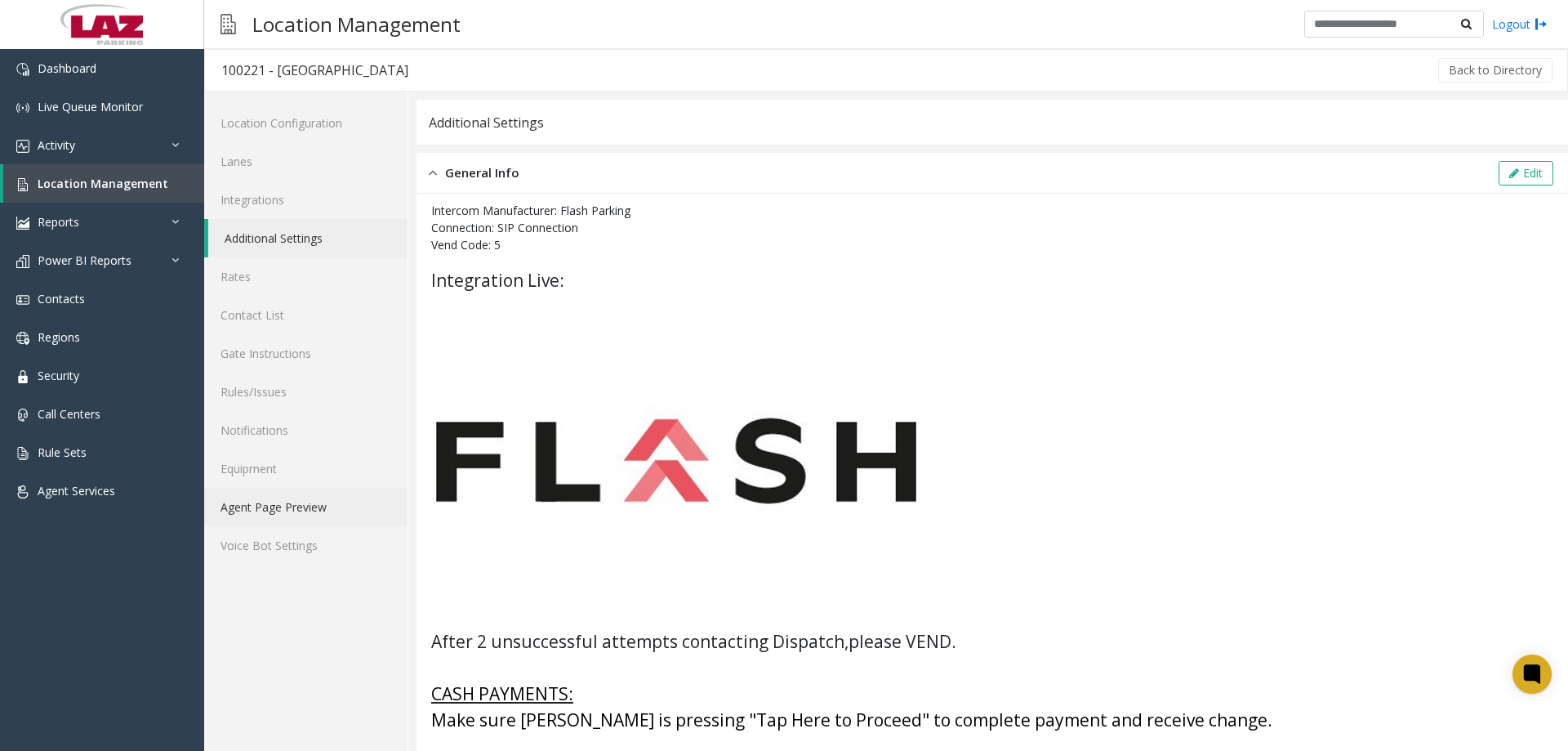
click at [296, 514] on link "Agent Page Preview" at bounding box center [306, 507] width 204 height 38
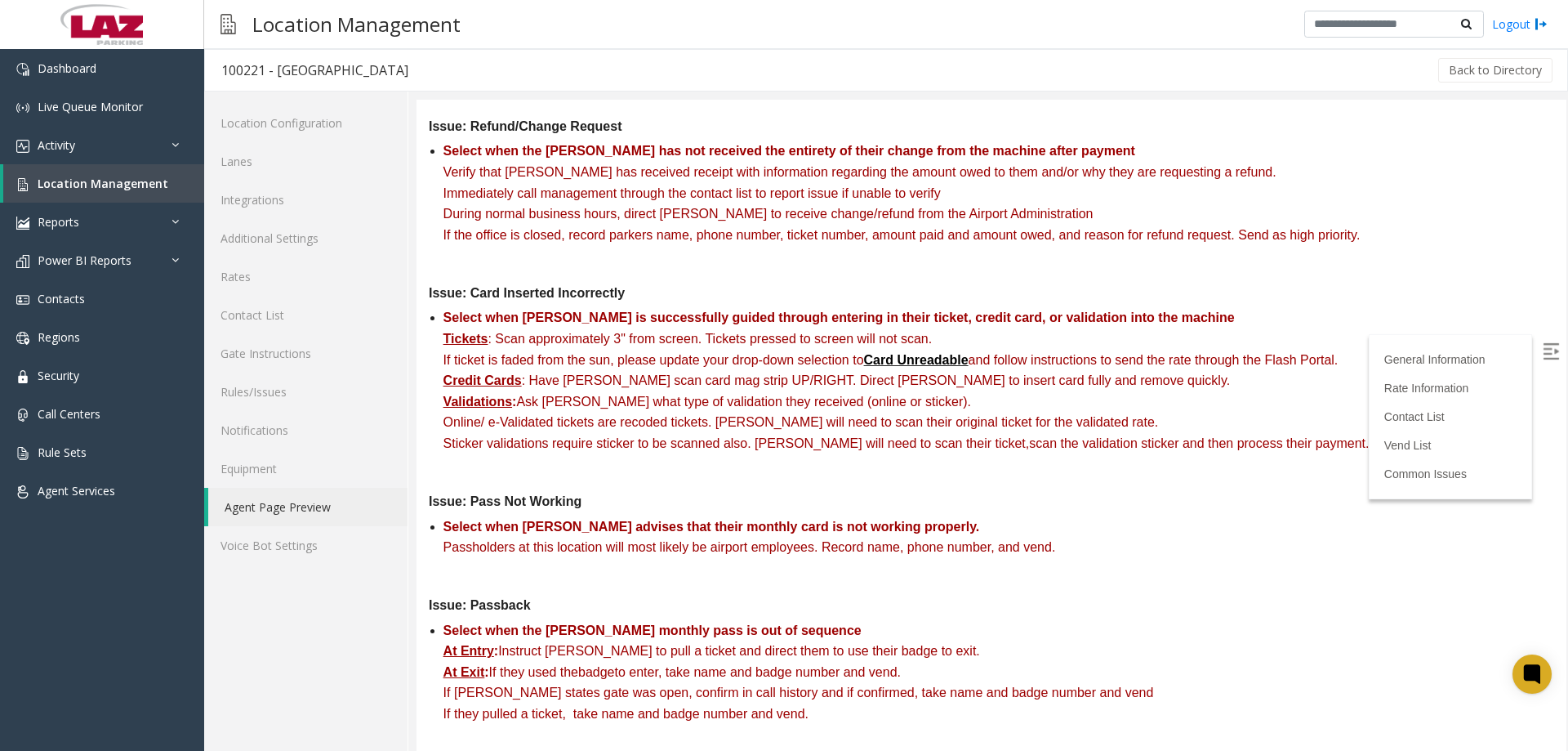
scroll to position [3596, 0]
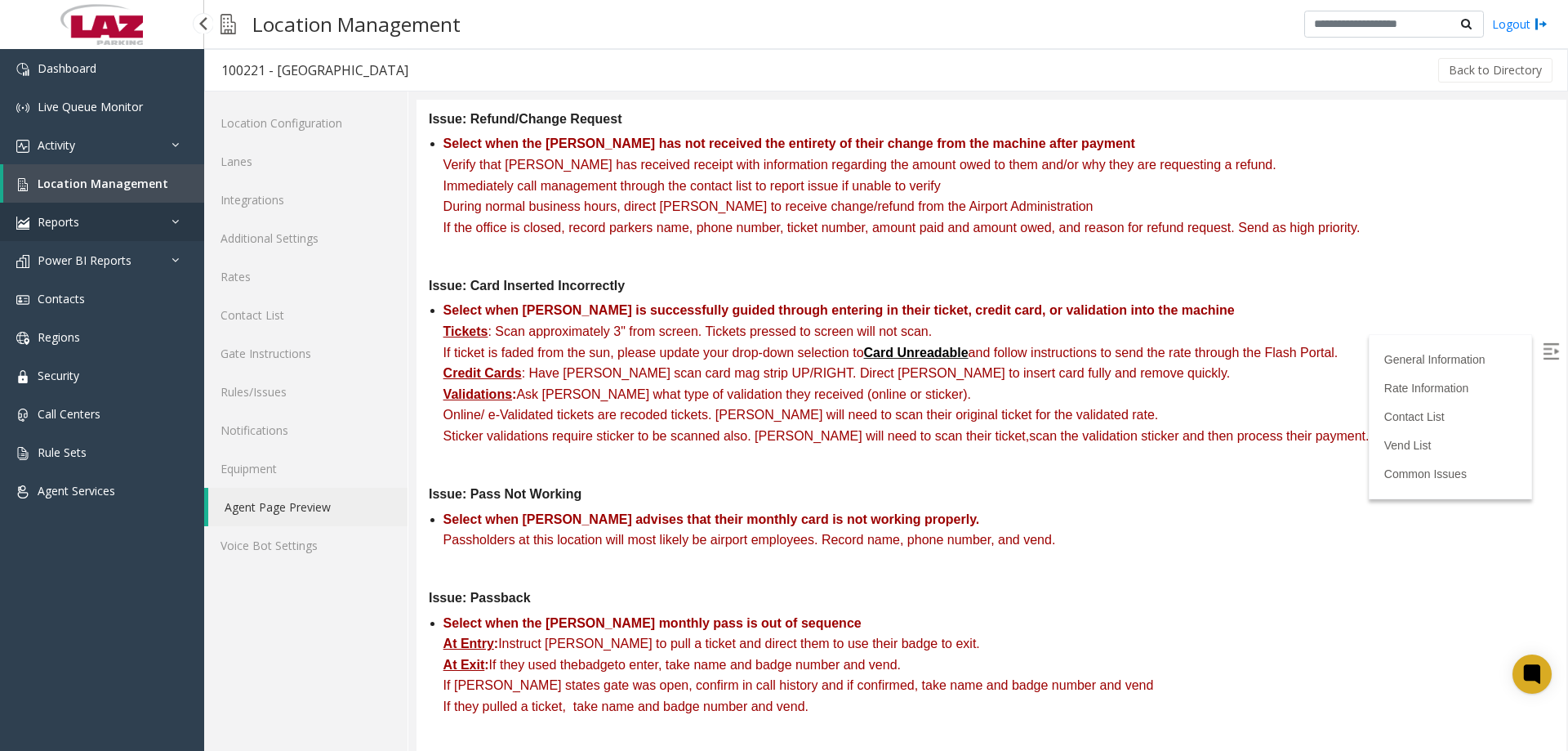
click at [163, 222] on link "Reports" at bounding box center [102, 222] width 205 height 38
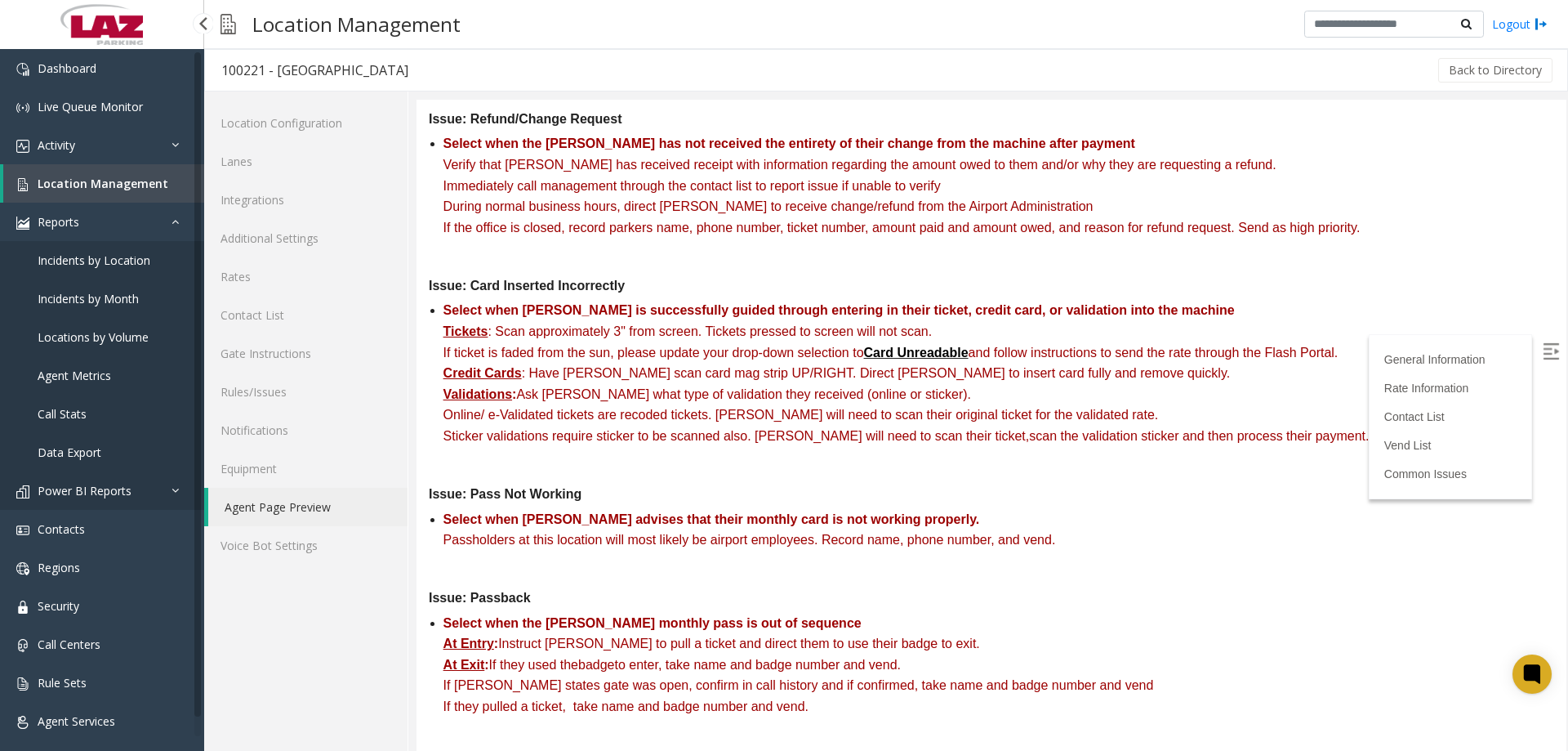
click at [174, 505] on link "Power BI Reports" at bounding box center [102, 491] width 205 height 38
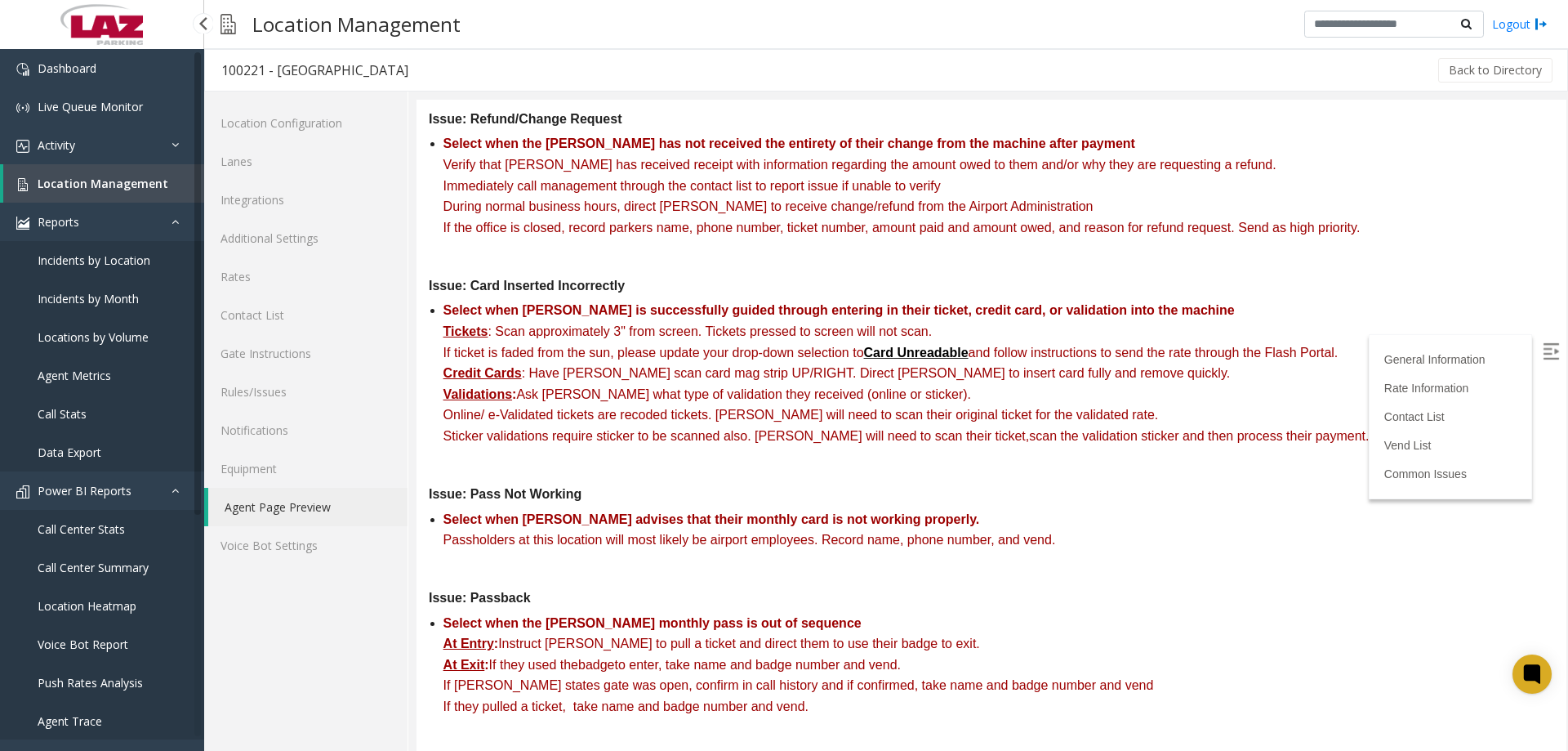
click at [129, 686] on span "Push Rates Analysis" at bounding box center [91, 682] width 105 height 15
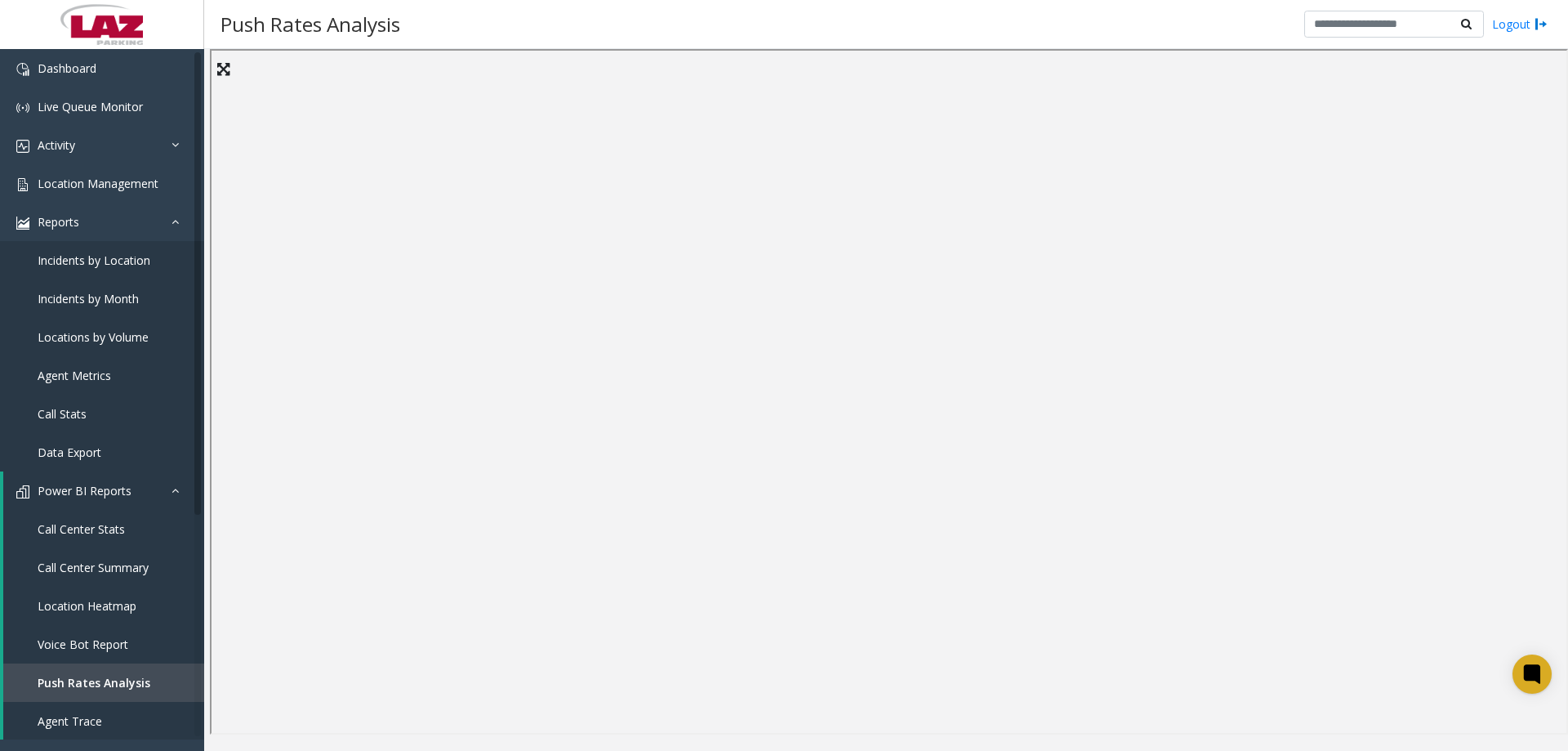
click at [1127, 25] on div "Push Rates Analysis Logout" at bounding box center [886, 24] width 1364 height 49
click at [705, 24] on div "Push Rates Analysis Logout" at bounding box center [886, 24] width 1364 height 49
click at [500, 33] on div "Push Rates Analysis Logout" at bounding box center [886, 24] width 1364 height 49
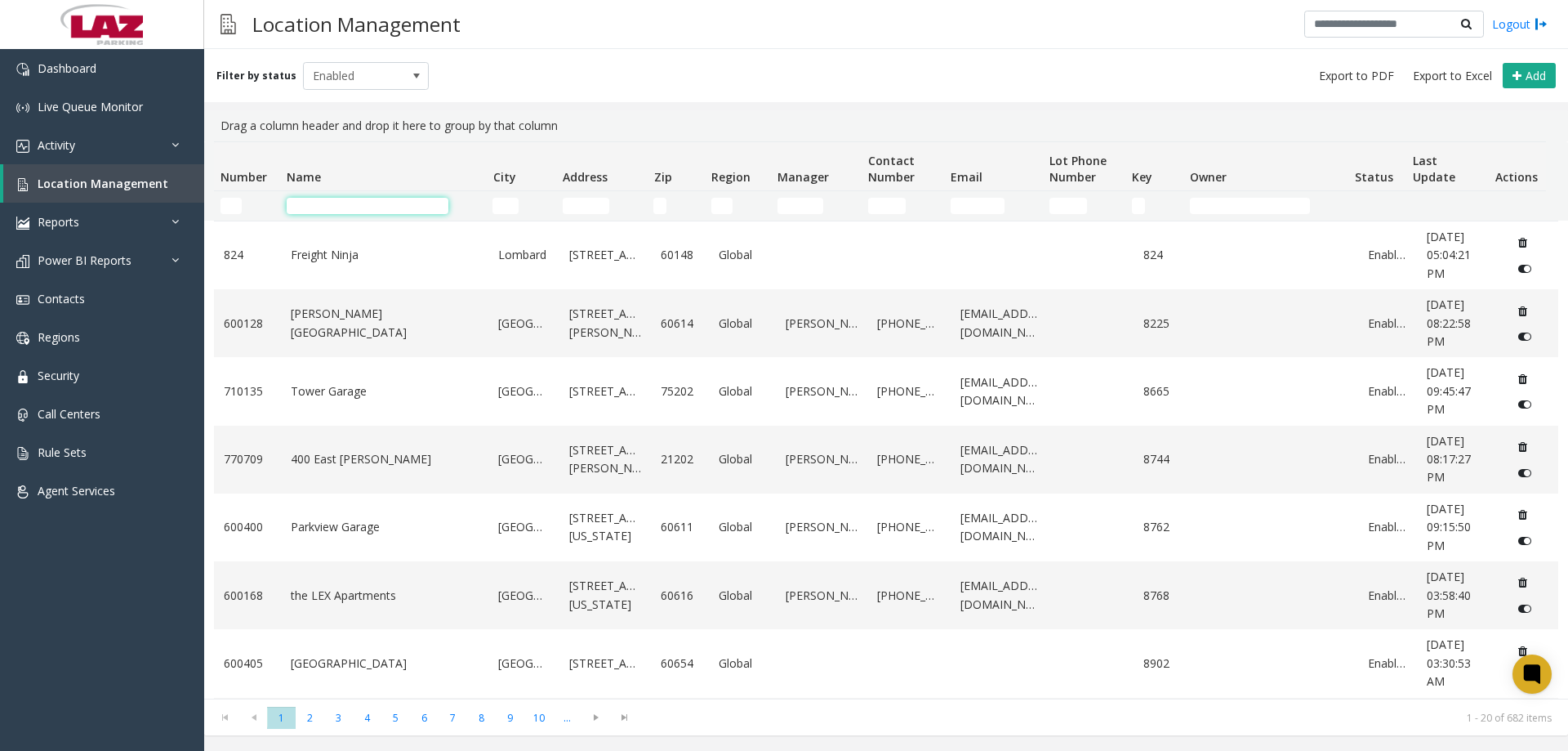
click at [390, 209] on input "Name Filter" at bounding box center [368, 206] width 162 height 16
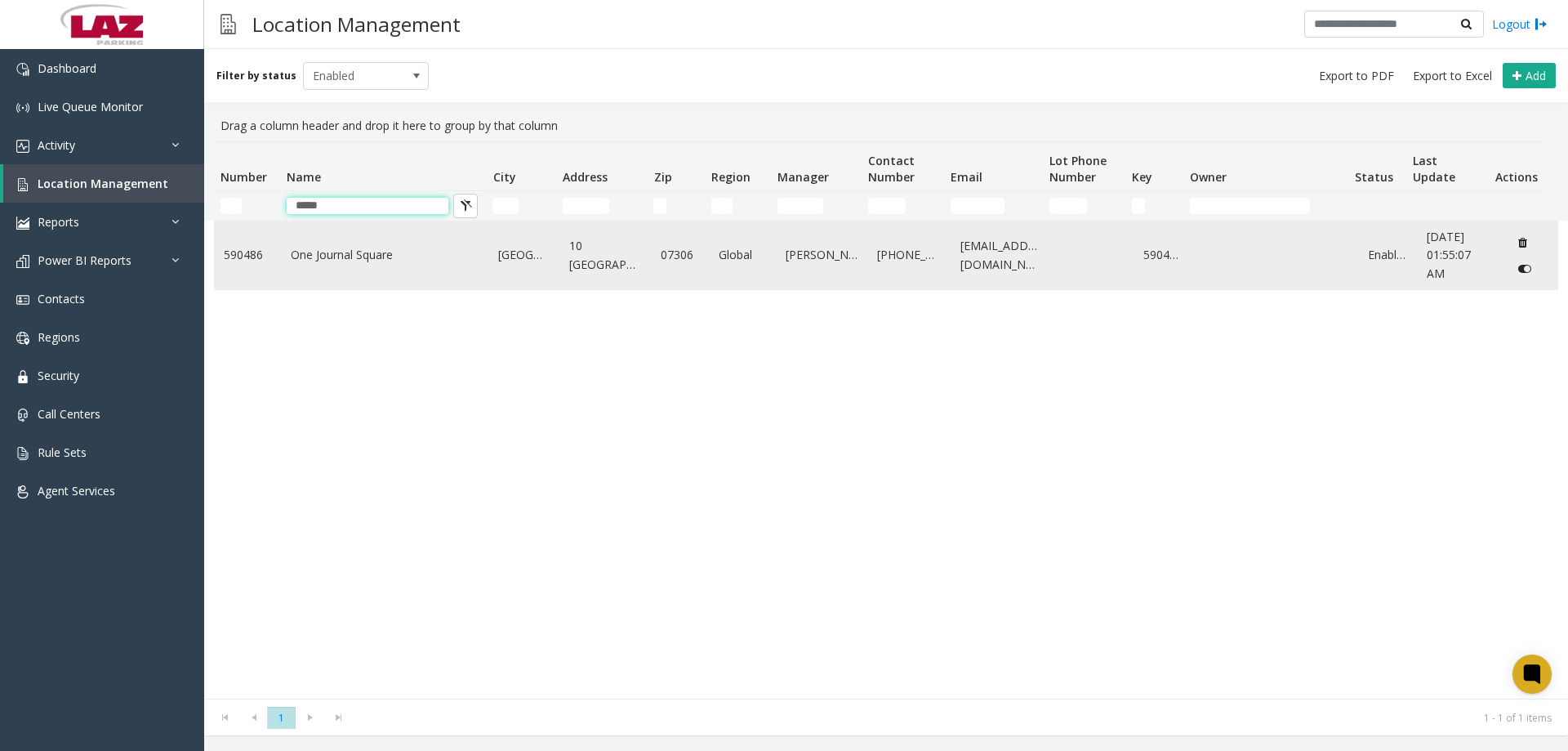
type input "*****"
click at [394, 261] on link "One Journal Square" at bounding box center [385, 255] width 188 height 18
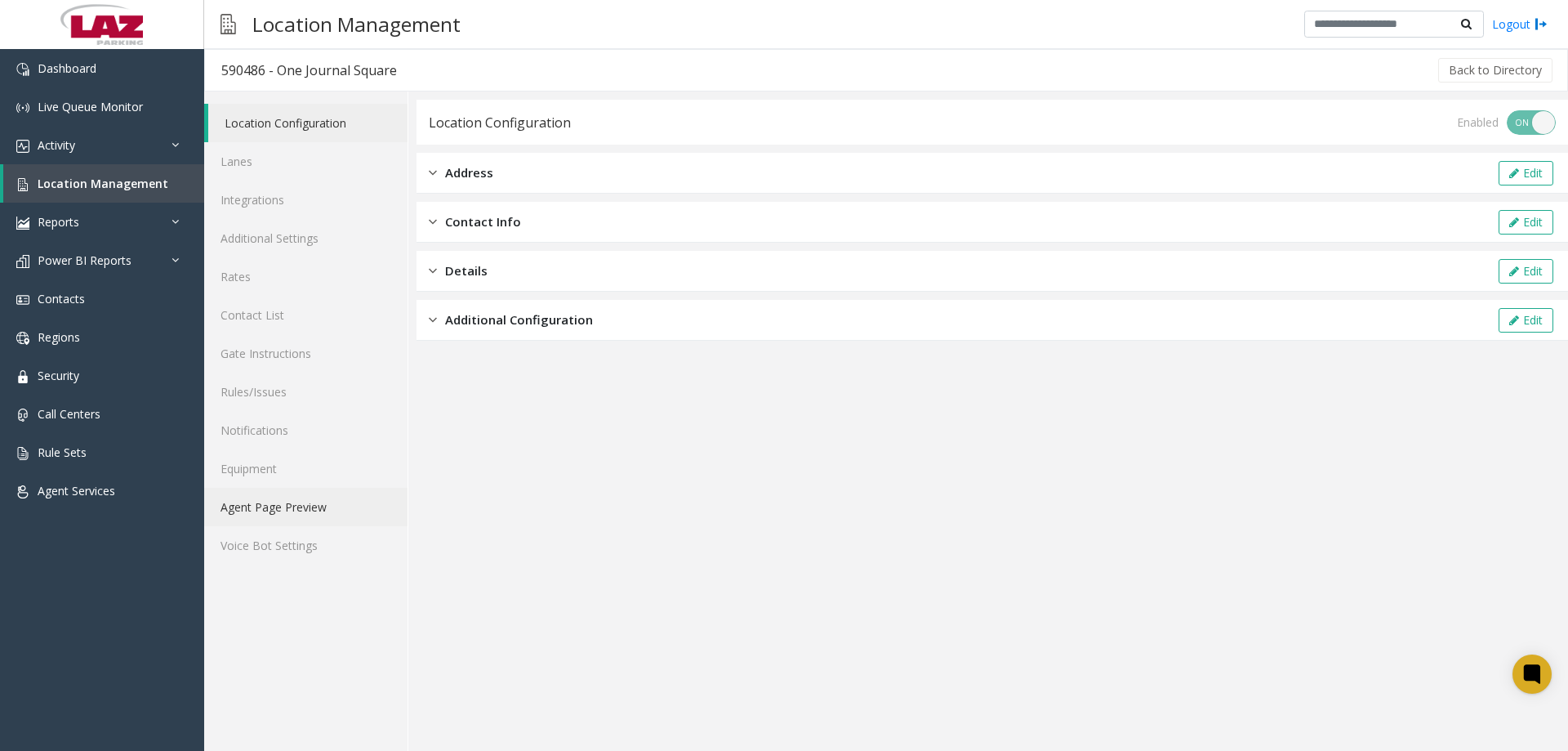
click at [320, 514] on link "Agent Page Preview" at bounding box center [306, 507] width 204 height 38
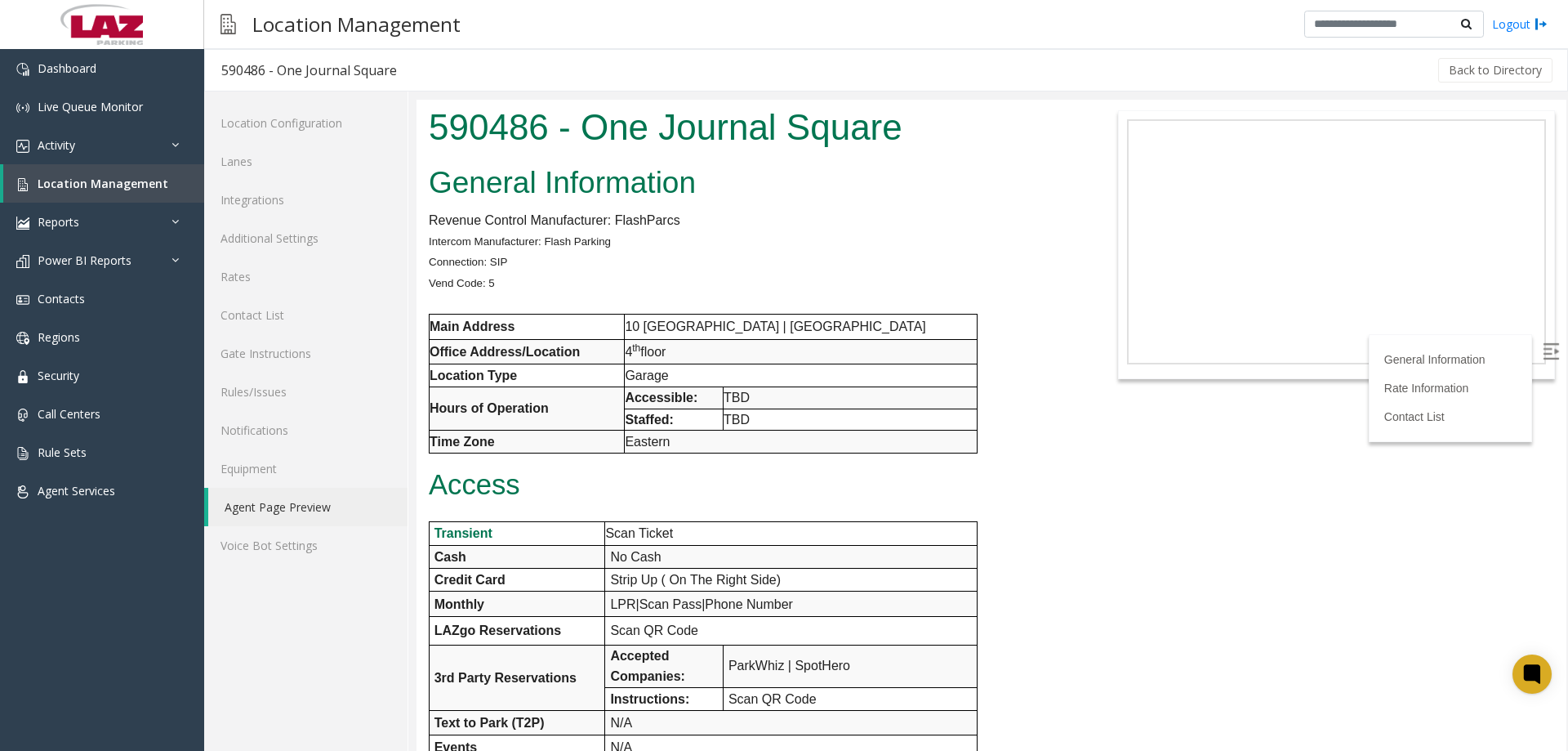
click at [769, 111] on h1 "590486 - One Journal Square" at bounding box center [752, 128] width 646 height 51
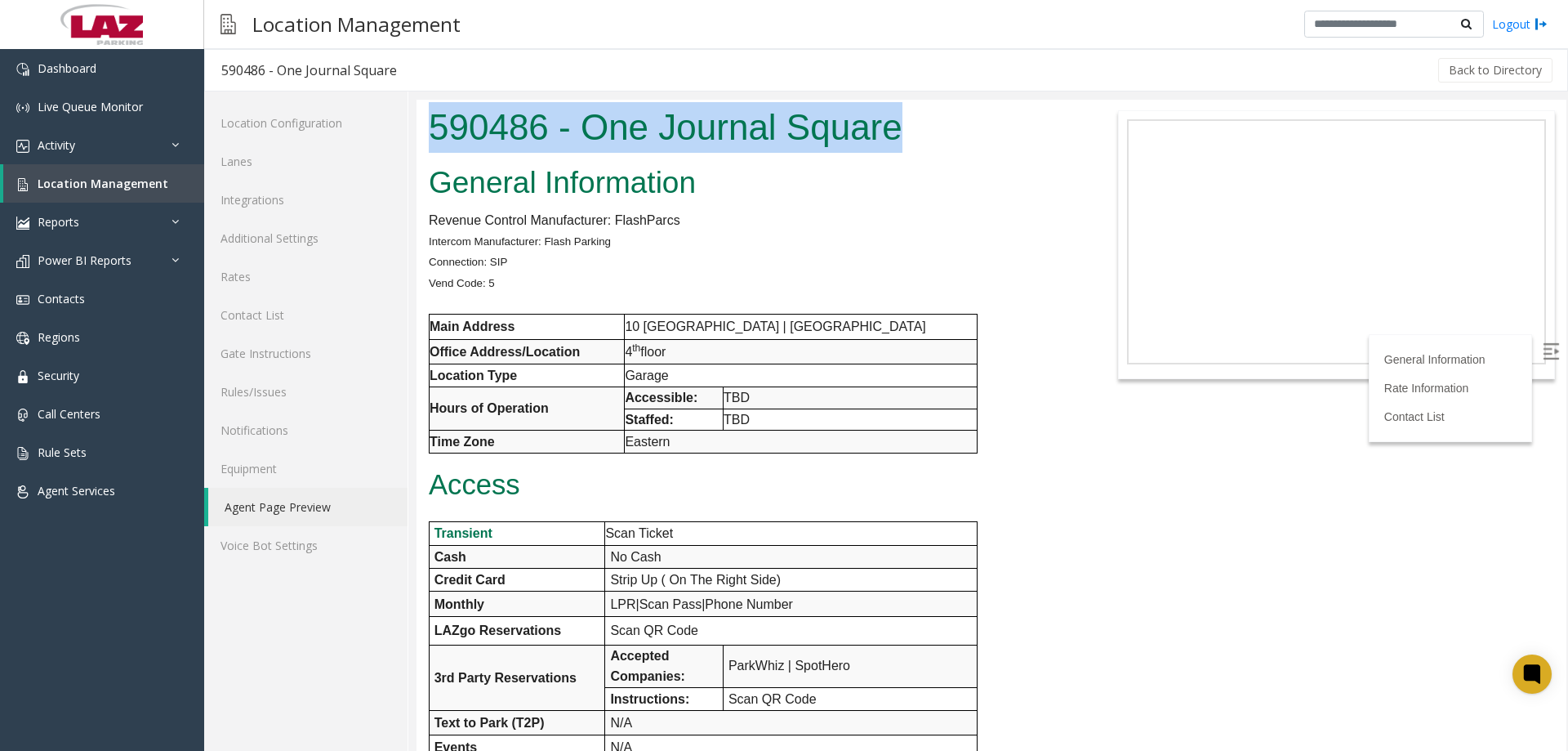
drag, startPoint x: 697, startPoint y: 130, endPoint x: 272, endPoint y: 134, distance: 425.0
click at [416, 134] on html "590486 - One Journal Square General Information Revenue Control Manufacturer: F…" at bounding box center [991, 425] width 1150 height 651
copy h1 "590486 - One Journal Square"
click at [476, 124] on h1 "590486 - One Journal Square" at bounding box center [752, 128] width 646 height 51
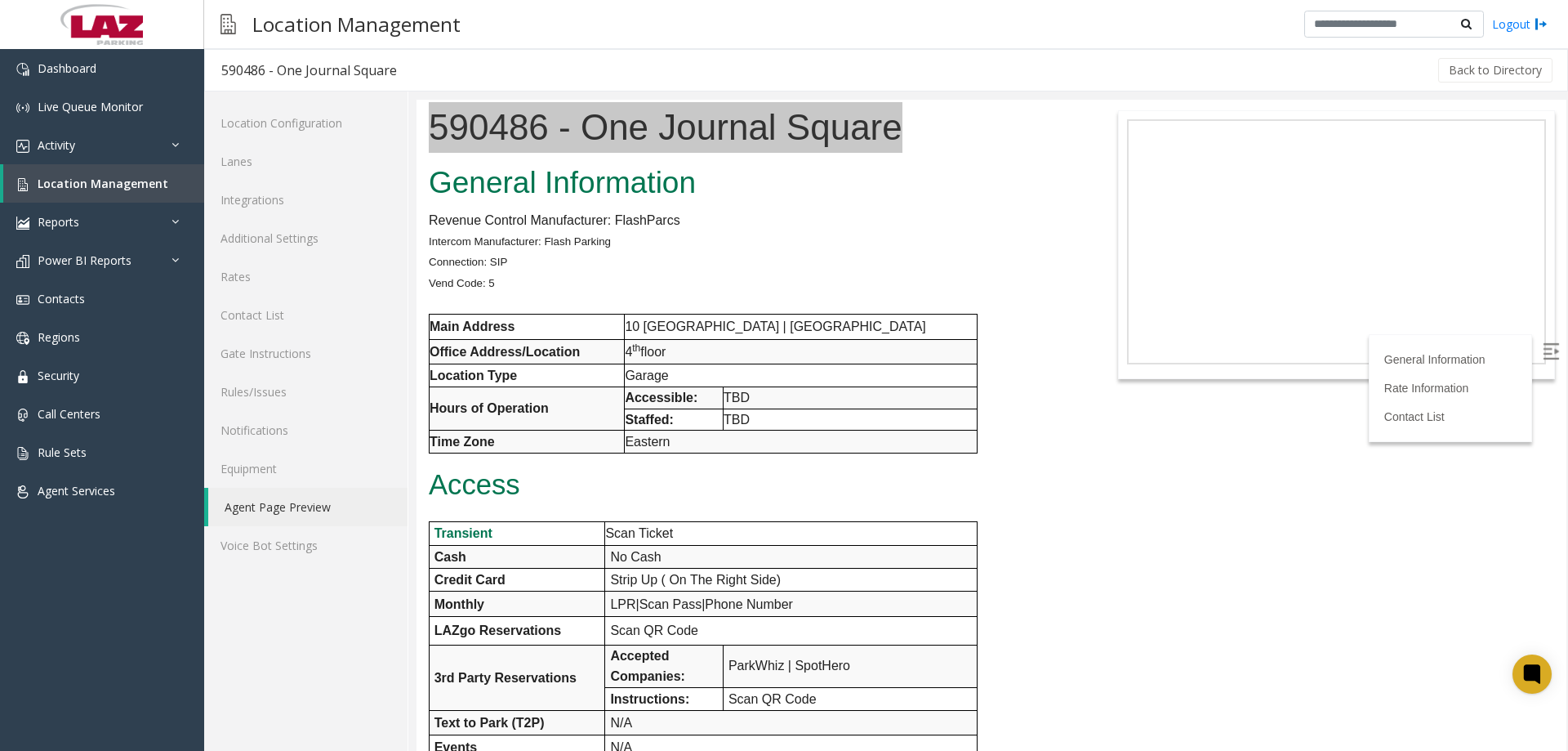
click at [244, 65] on div "590486 - One Journal Square" at bounding box center [309, 70] width 176 height 21
copy div "590486"
click at [114, 144] on link "Activity" at bounding box center [102, 145] width 205 height 38
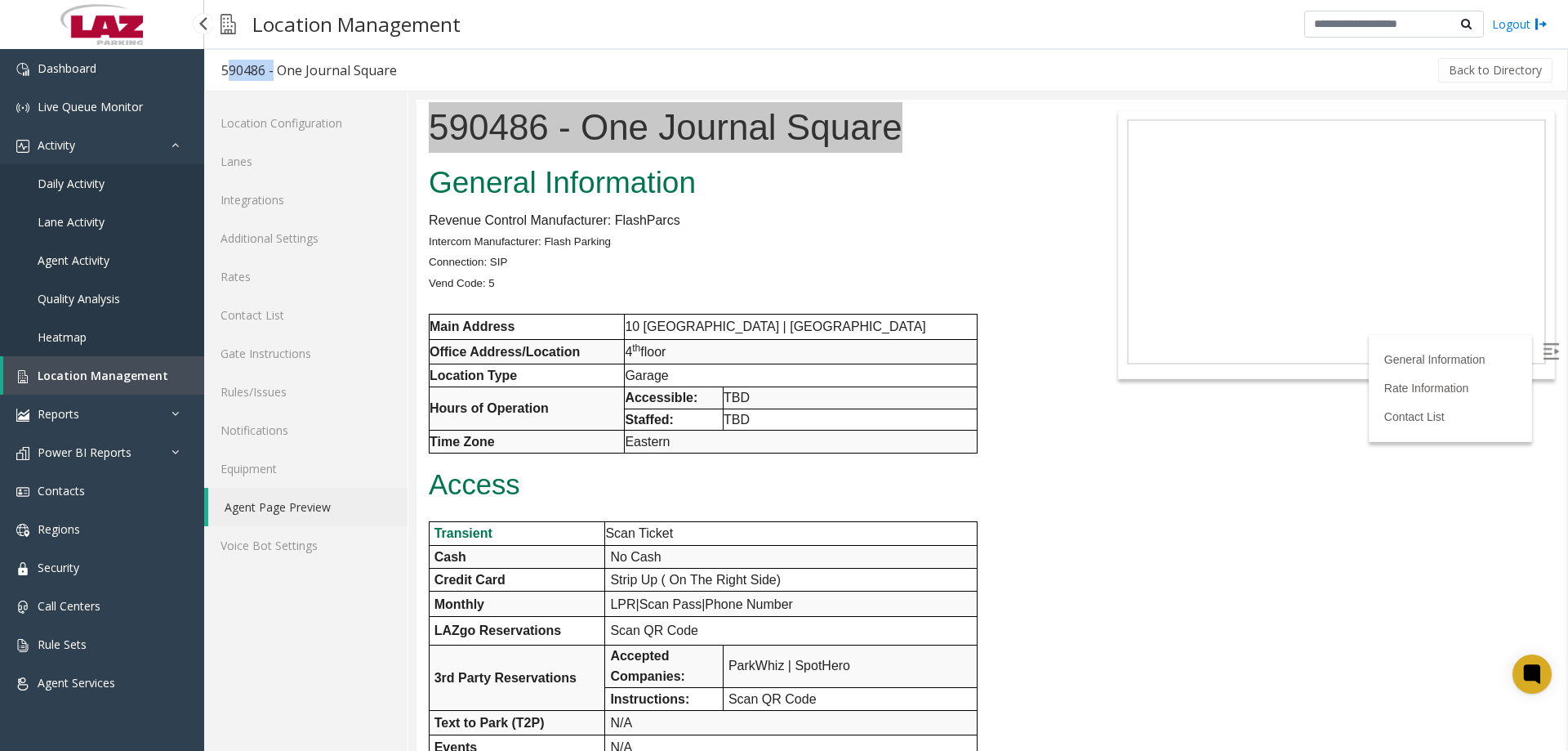
click at [119, 195] on link "Daily Activity" at bounding box center [102, 183] width 205 height 38
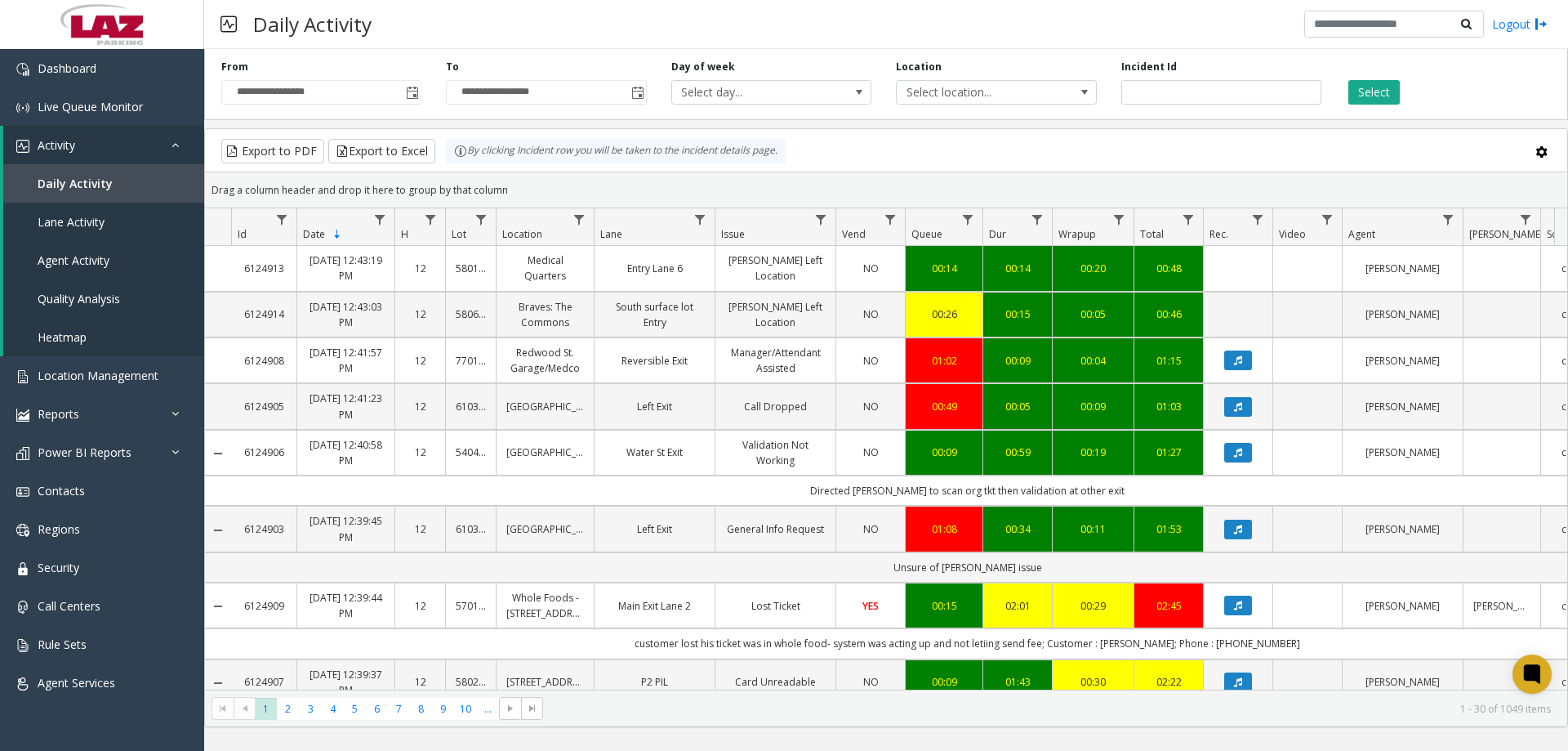
click at [939, 111] on div "**********" at bounding box center [886, 82] width 1364 height 78
click at [934, 100] on span "Select location..." at bounding box center [977, 91] width 159 height 23
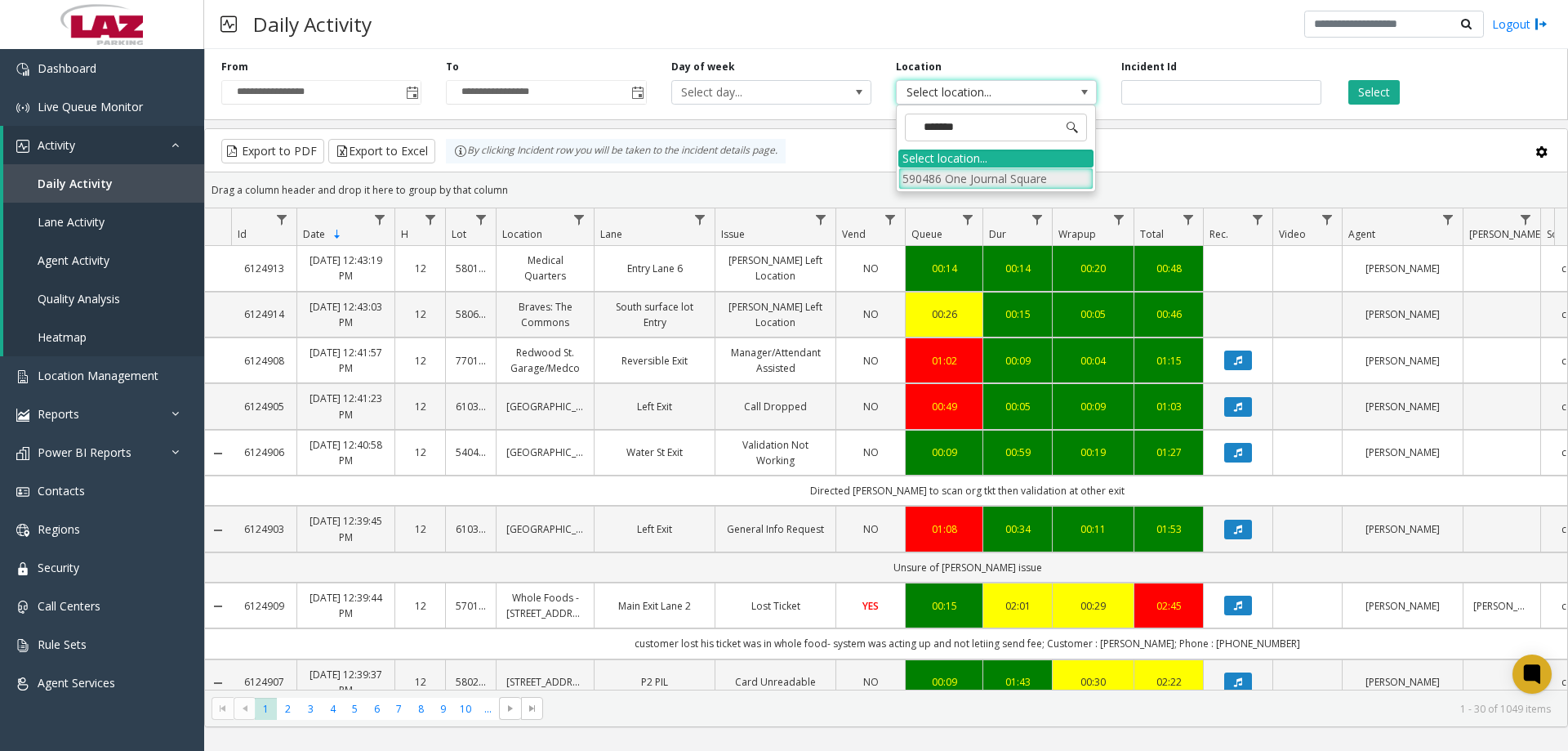
click at [1007, 175] on li "590486 One Journal Square" at bounding box center [996, 178] width 196 height 22
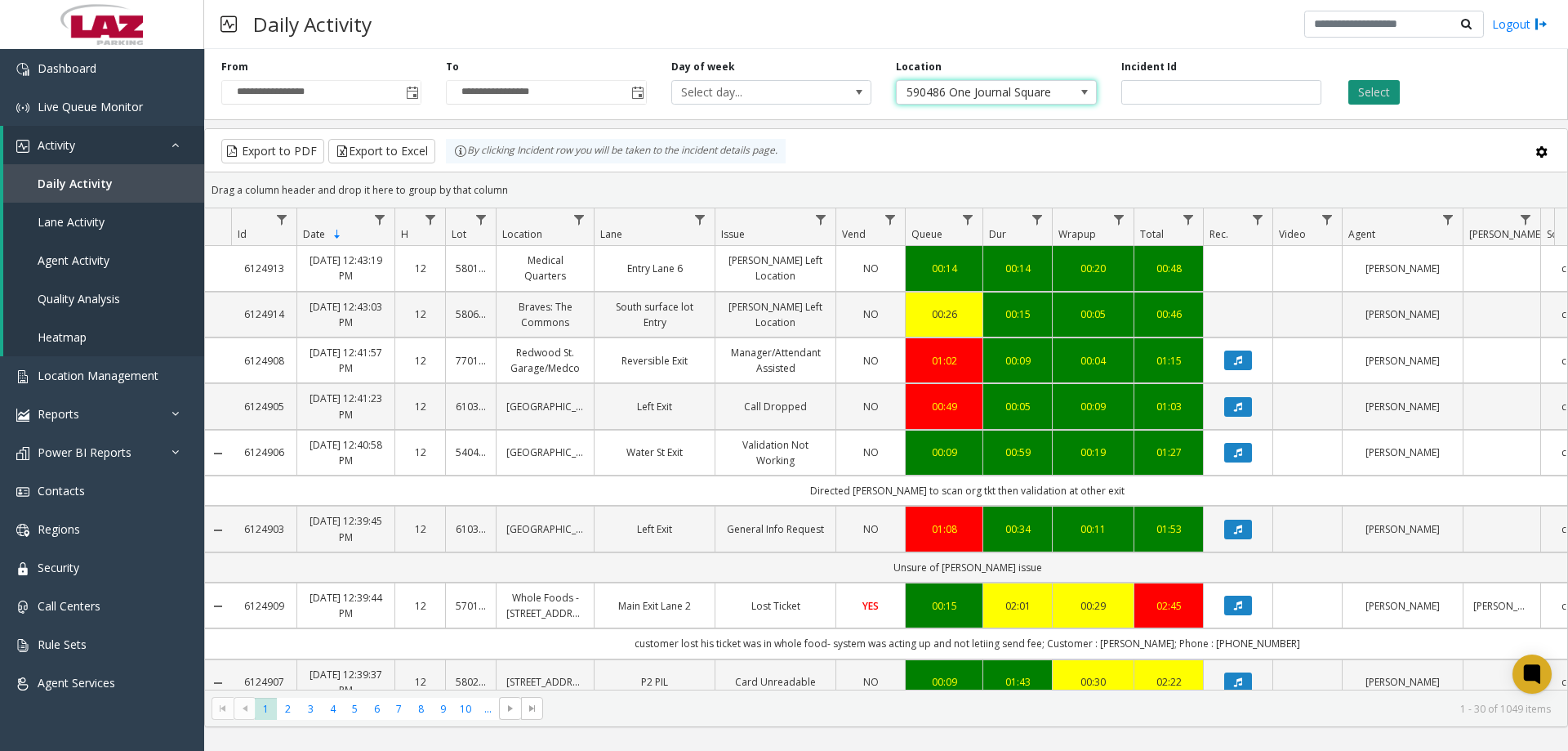
click at [1381, 86] on button "Select" at bounding box center [1374, 91] width 52 height 24
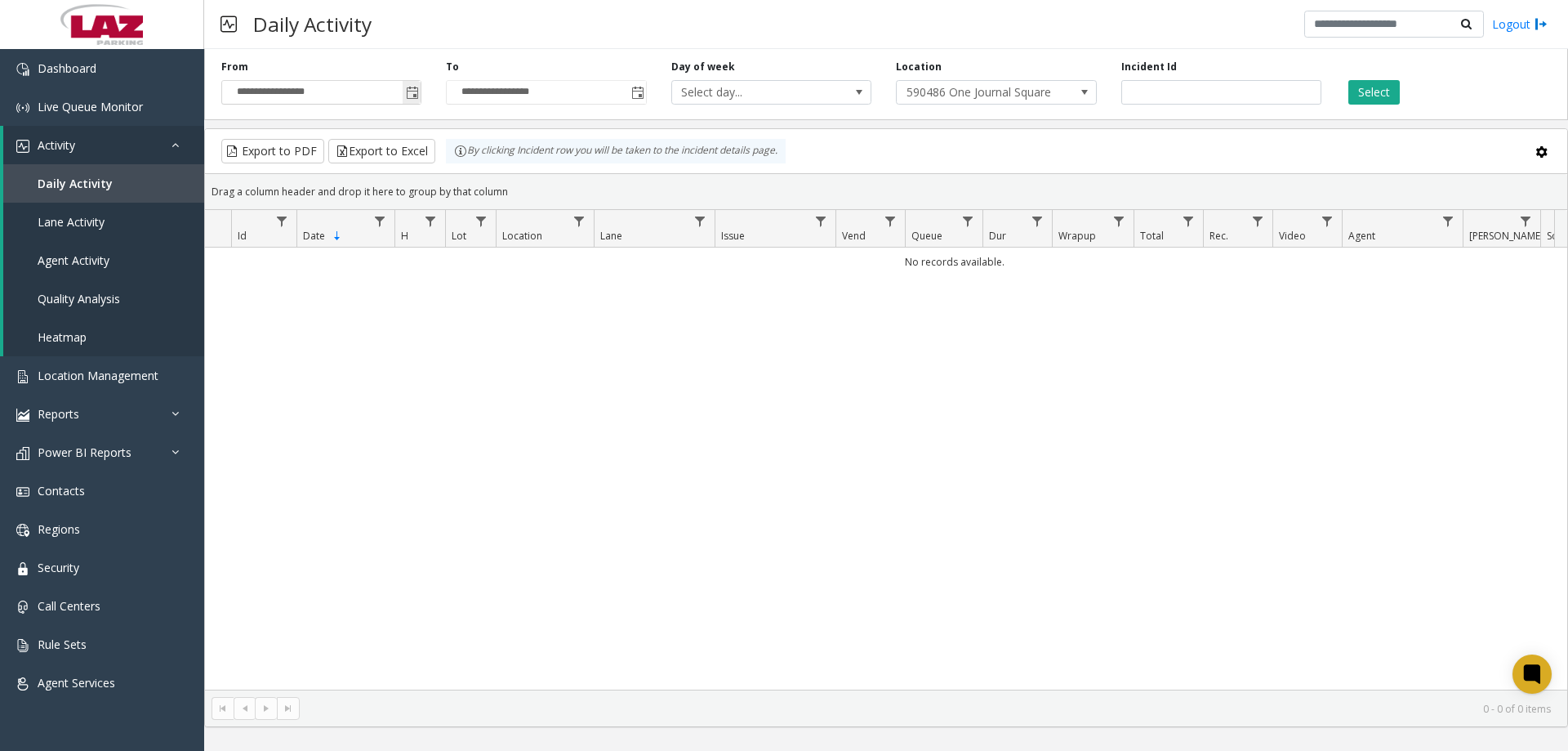
click at [412, 87] on span "Toggle popup" at bounding box center [412, 93] width 13 height 13
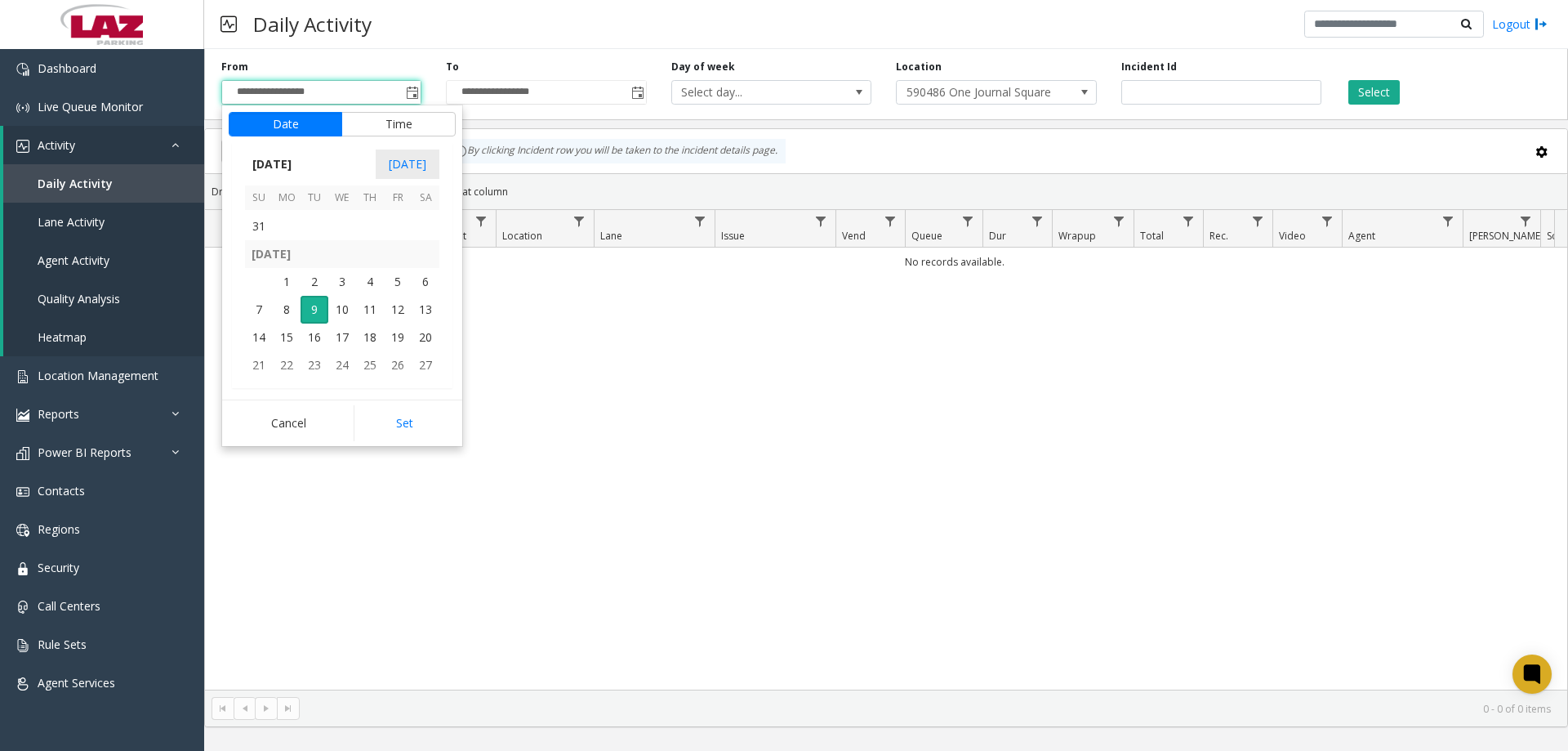
scroll to position [293415, 0]
click at [282, 252] on span "11" at bounding box center [286, 248] width 28 height 28
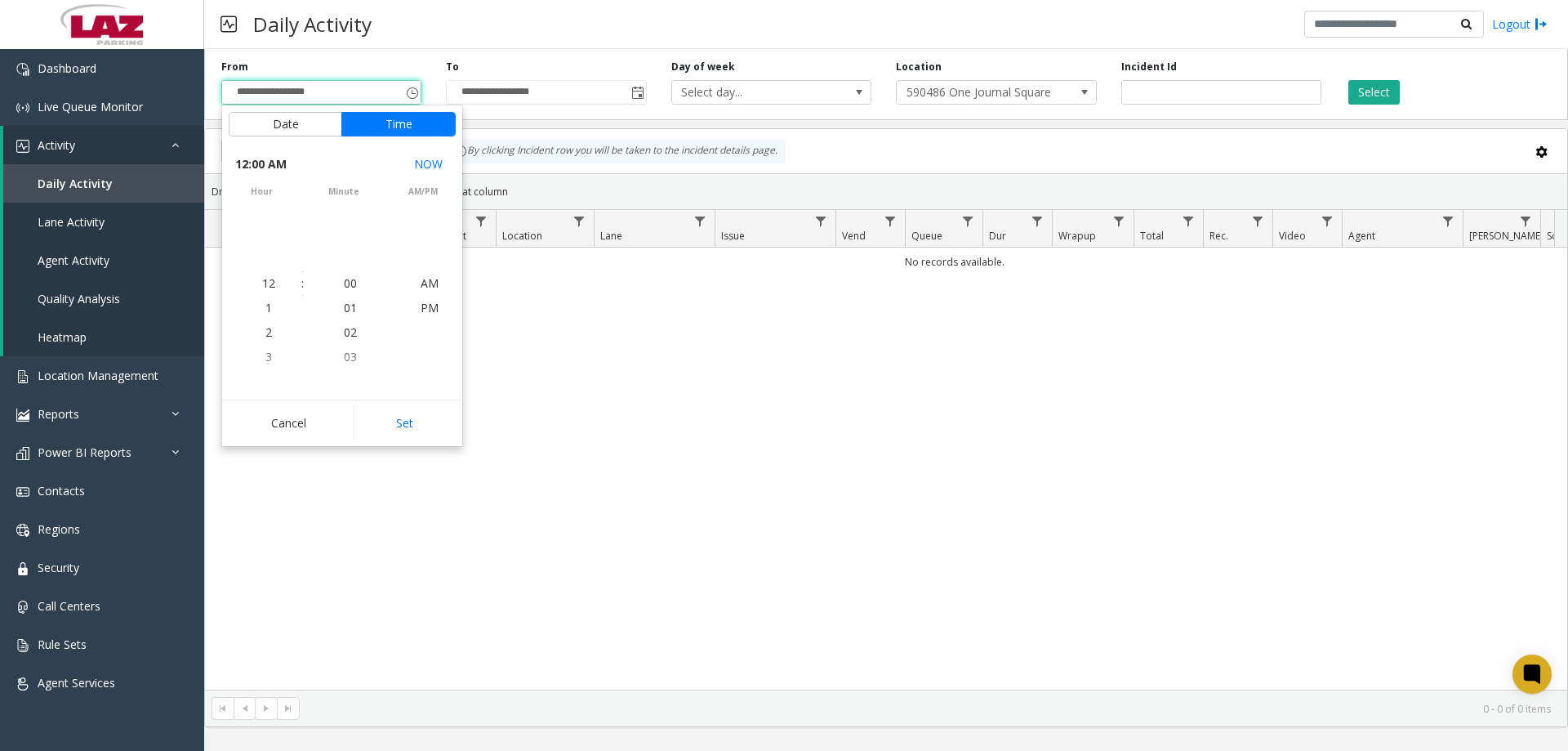
scroll to position [293139, 0]
click at [417, 422] on button "Set" at bounding box center [406, 423] width 103 height 36
type input "**********"
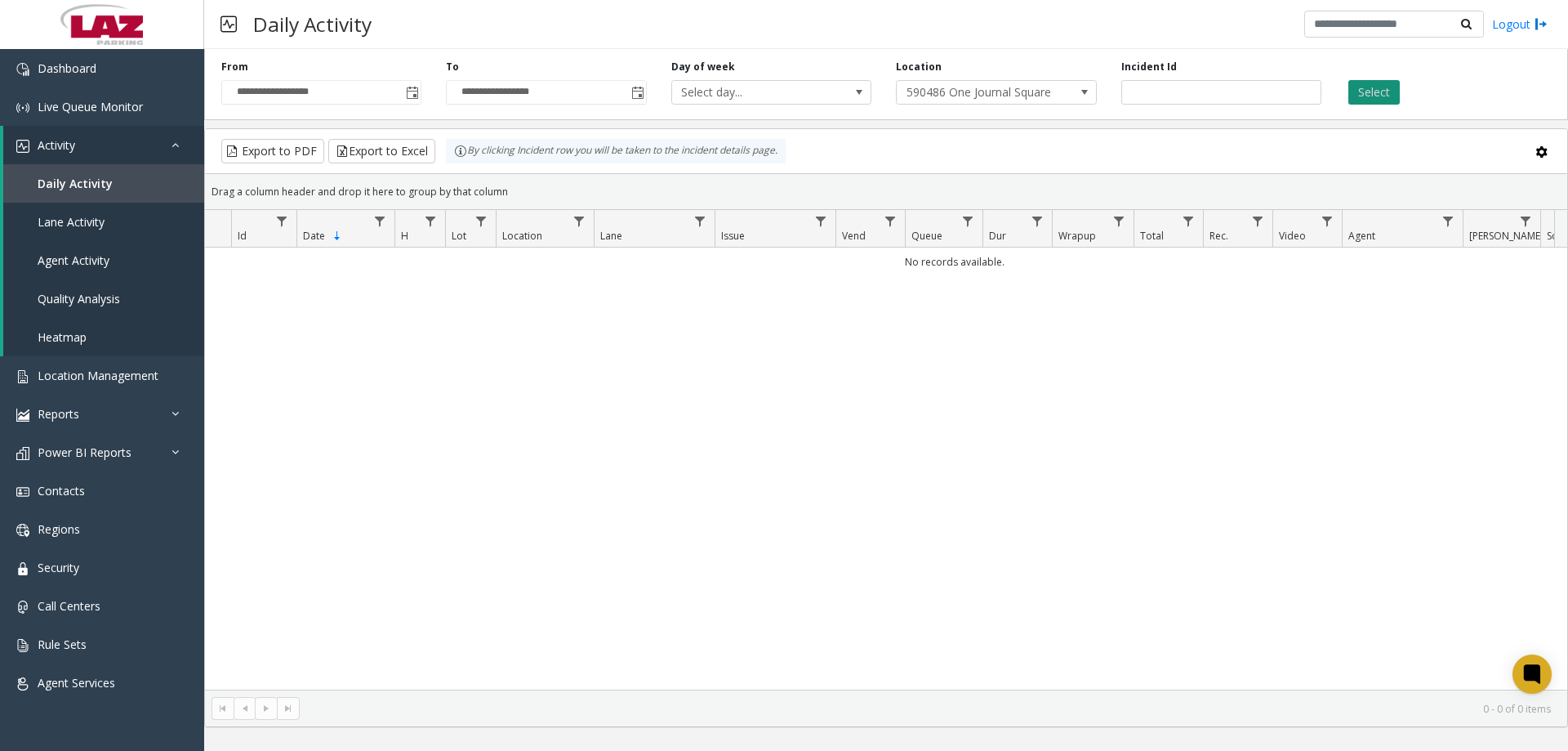
click at [1368, 99] on button "Select" at bounding box center [1374, 91] width 52 height 24
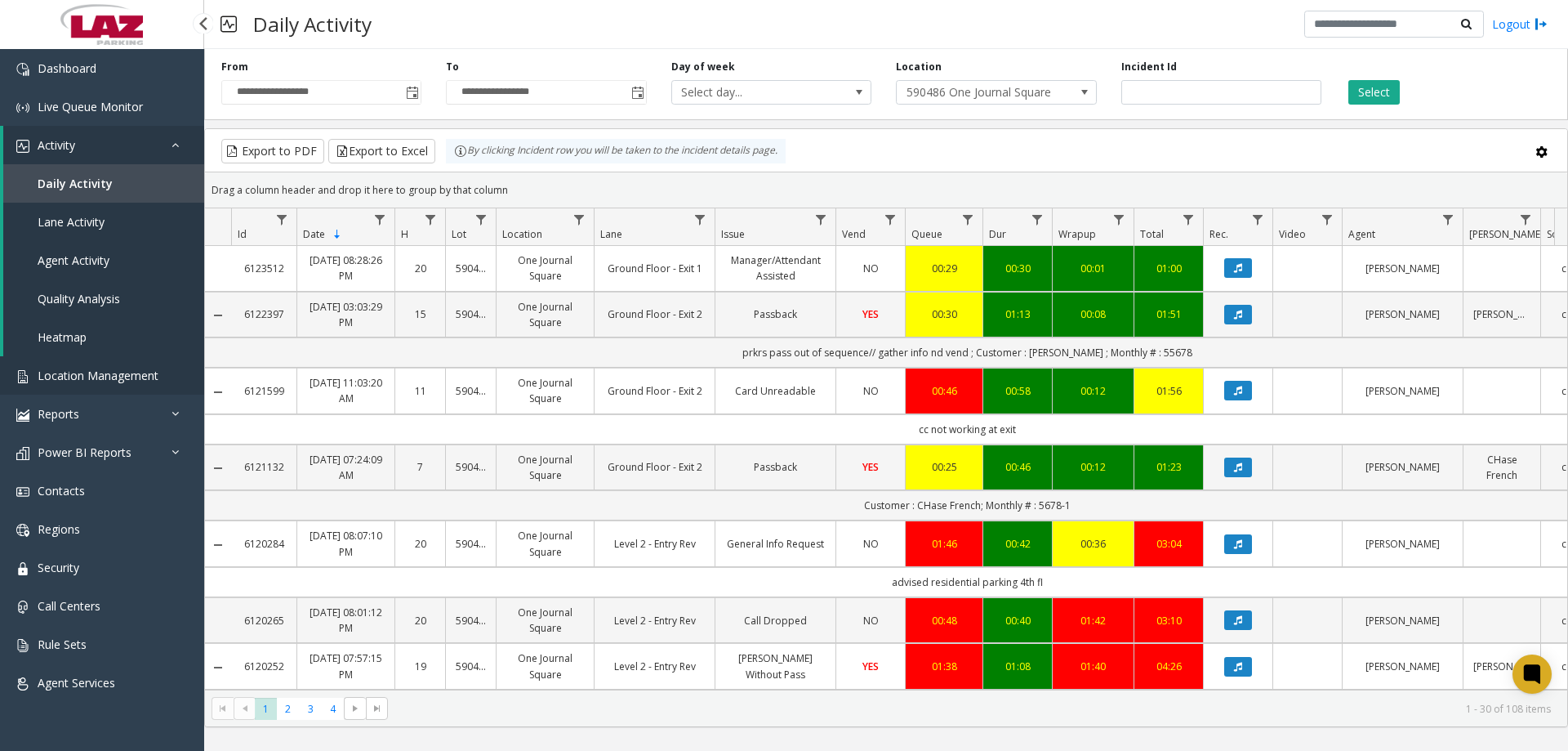
click at [130, 380] on span "Location Management" at bounding box center [99, 375] width 121 height 15
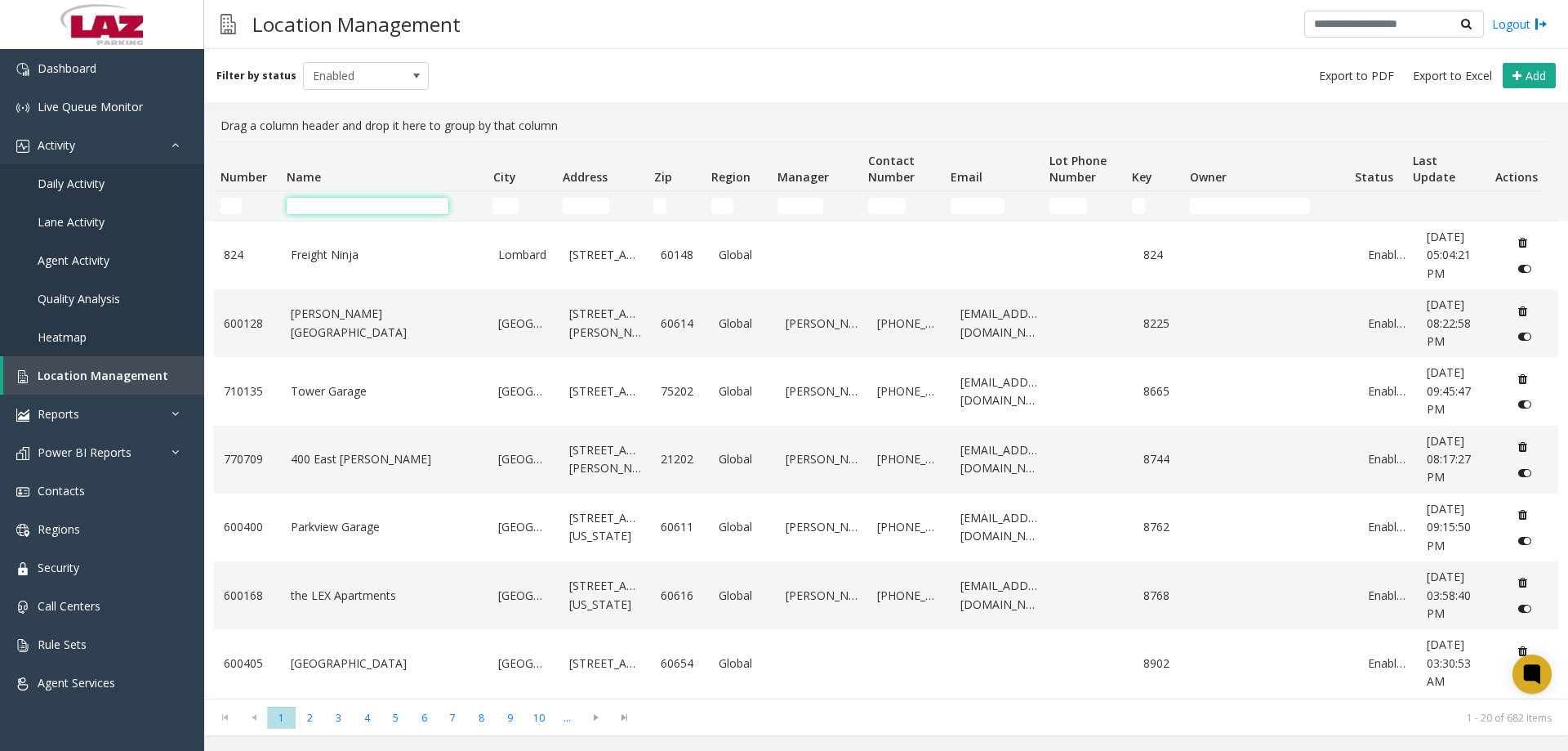
click at [431, 209] on input "Name Filter" at bounding box center [368, 206] width 162 height 16
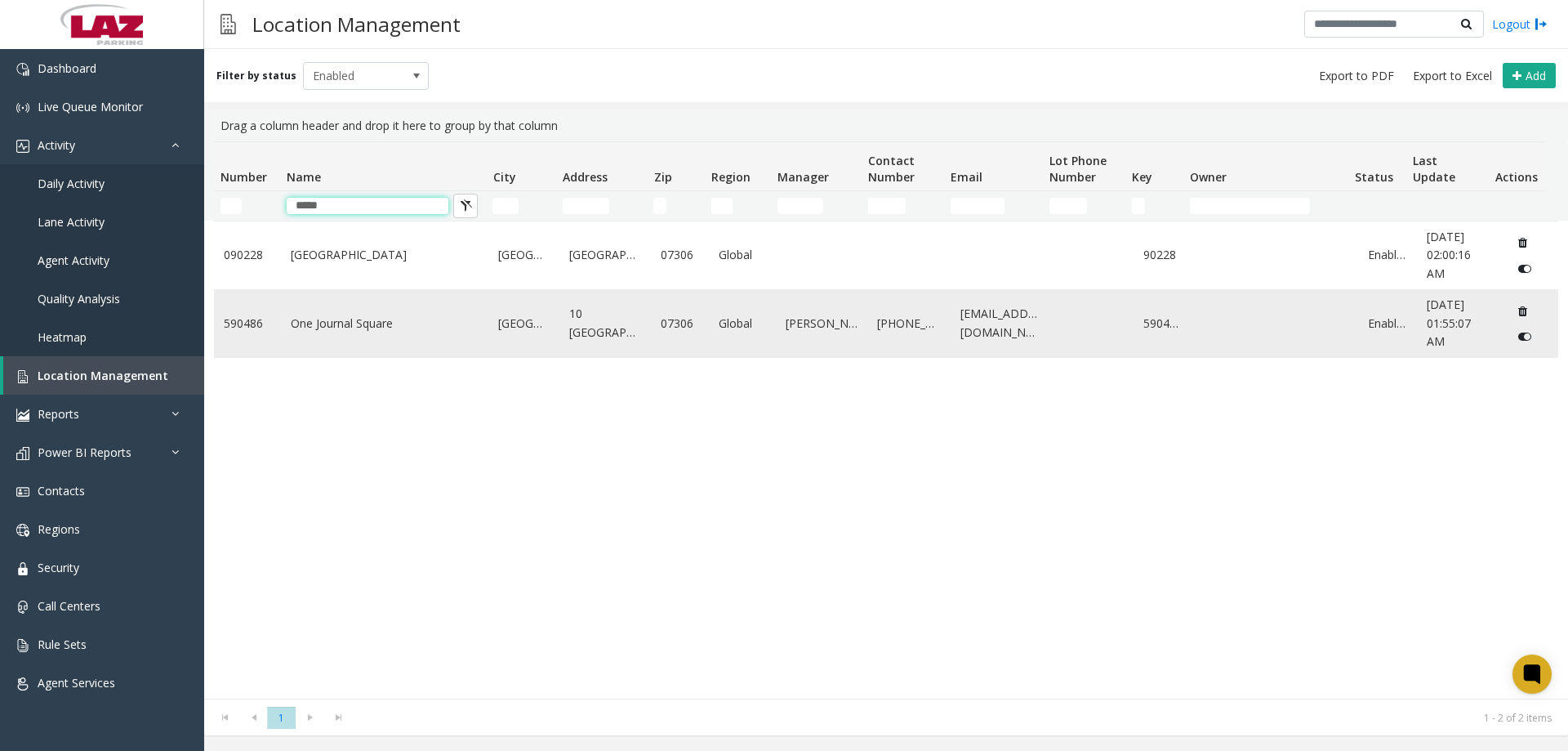
type input "*****"
click at [430, 325] on link "One Journal Square" at bounding box center [385, 323] width 188 height 18
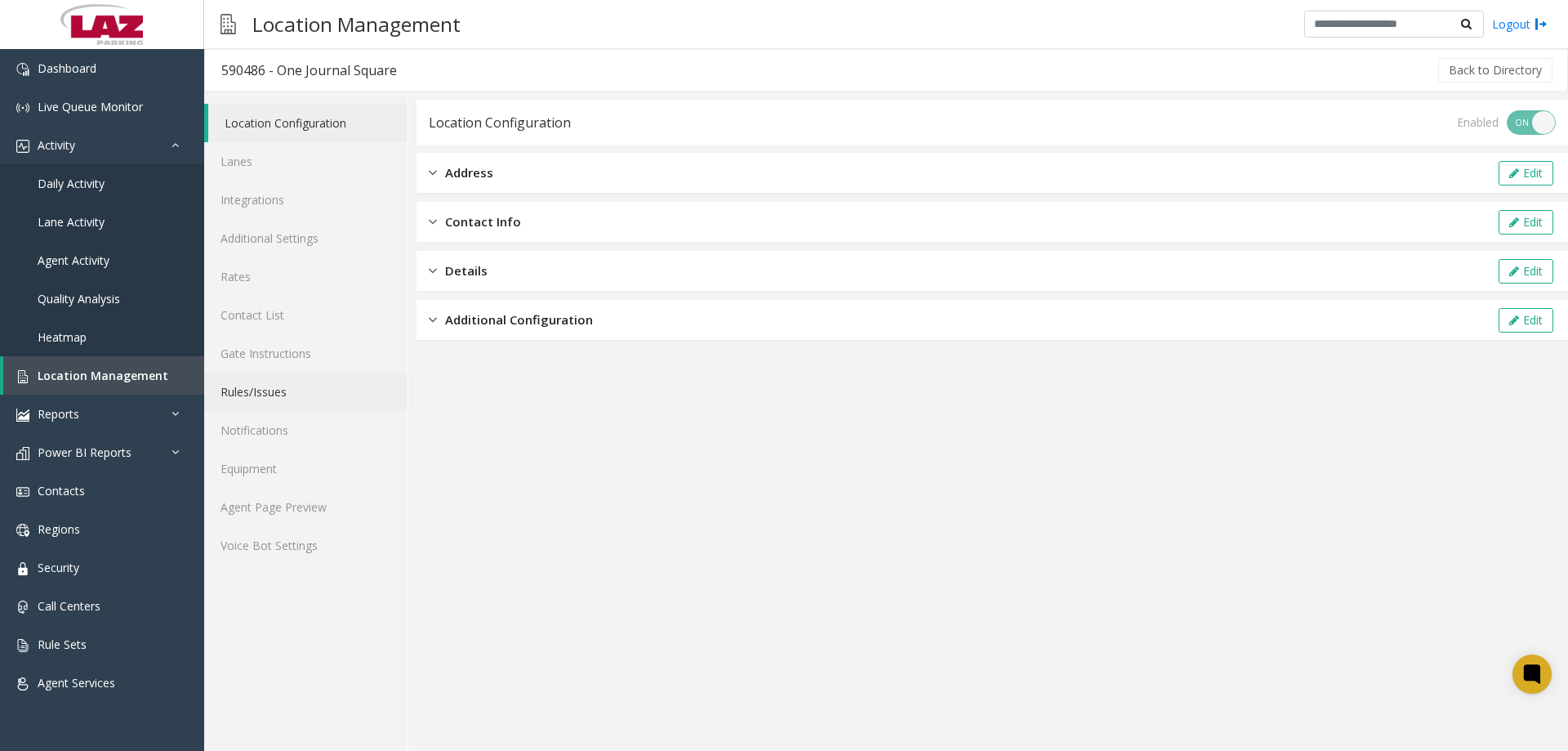
click at [269, 407] on link "Rules/Issues" at bounding box center [306, 391] width 204 height 38
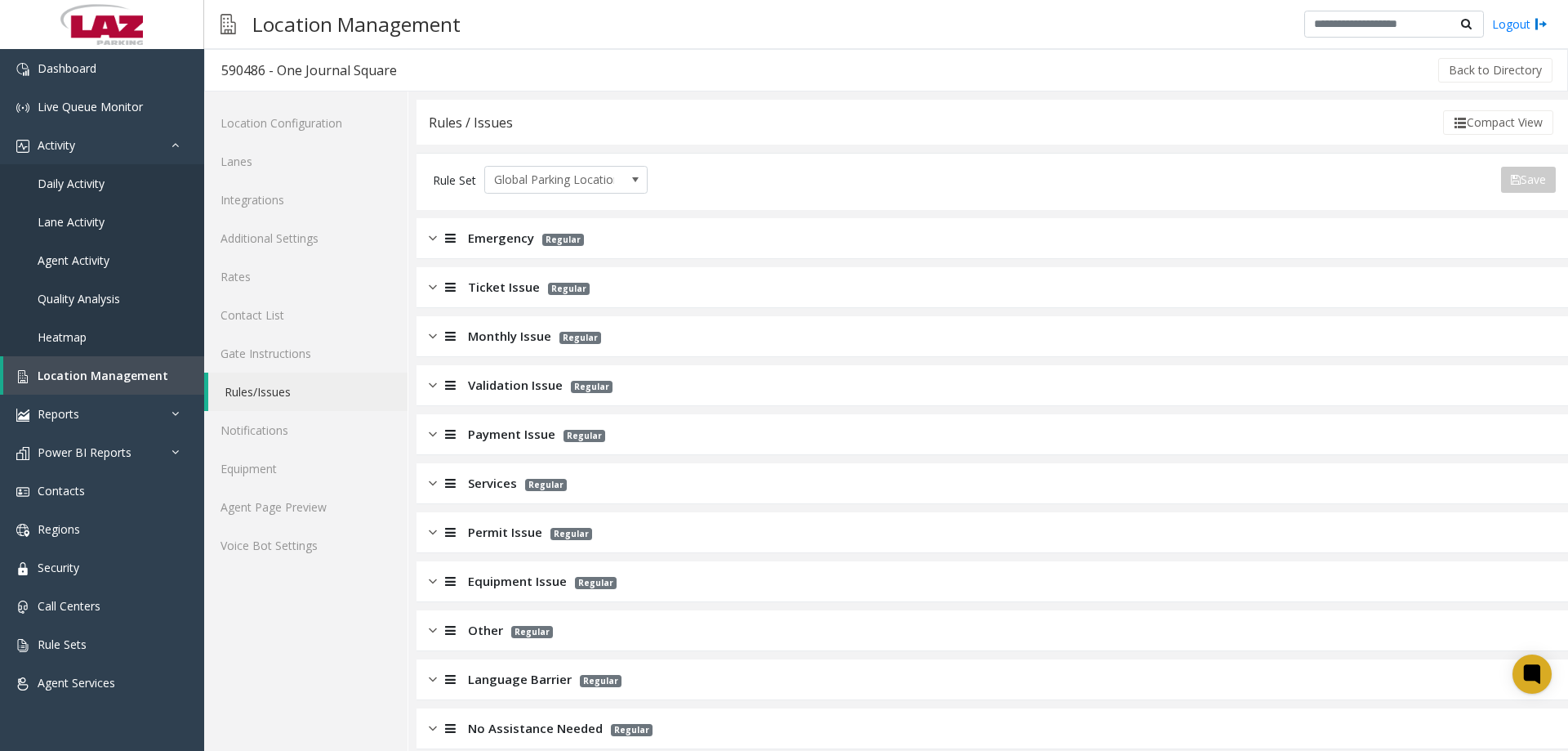
click at [546, 223] on div "Emergency Regular" at bounding box center [992, 238] width 1152 height 41
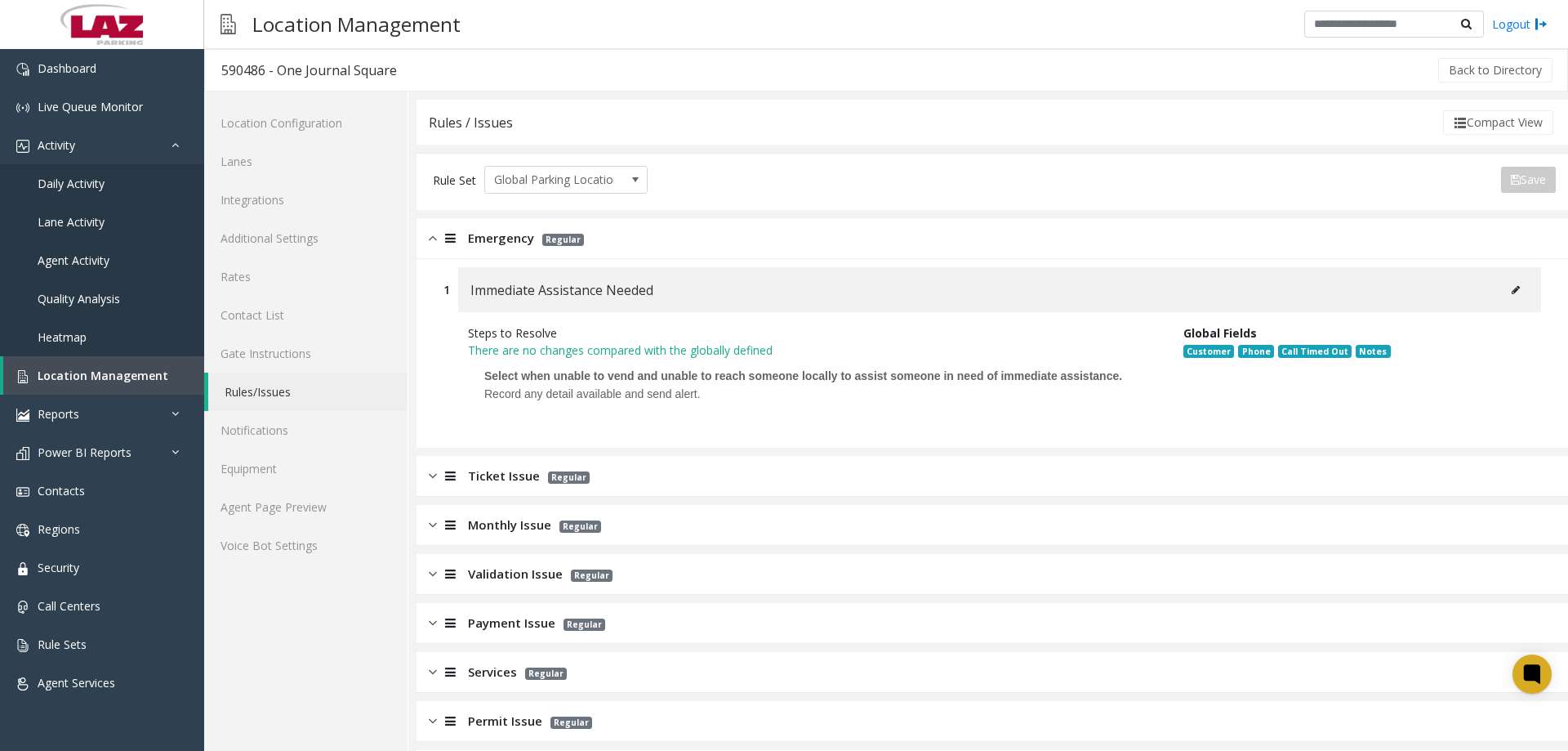
click at [521, 230] on span "Emergency" at bounding box center [501, 238] width 66 height 19
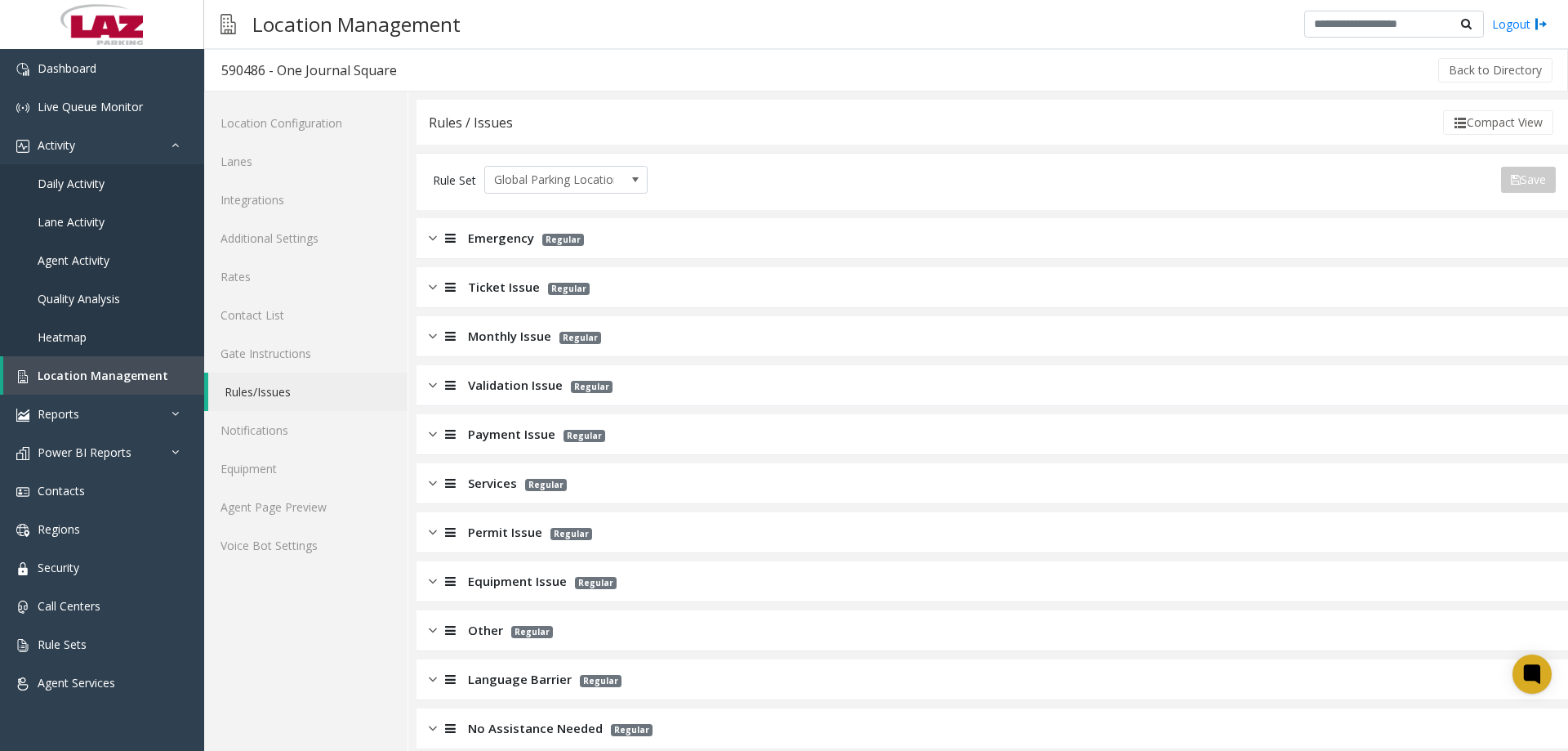
click at [507, 305] on div "Ticket Issue Regular" at bounding box center [992, 287] width 1152 height 41
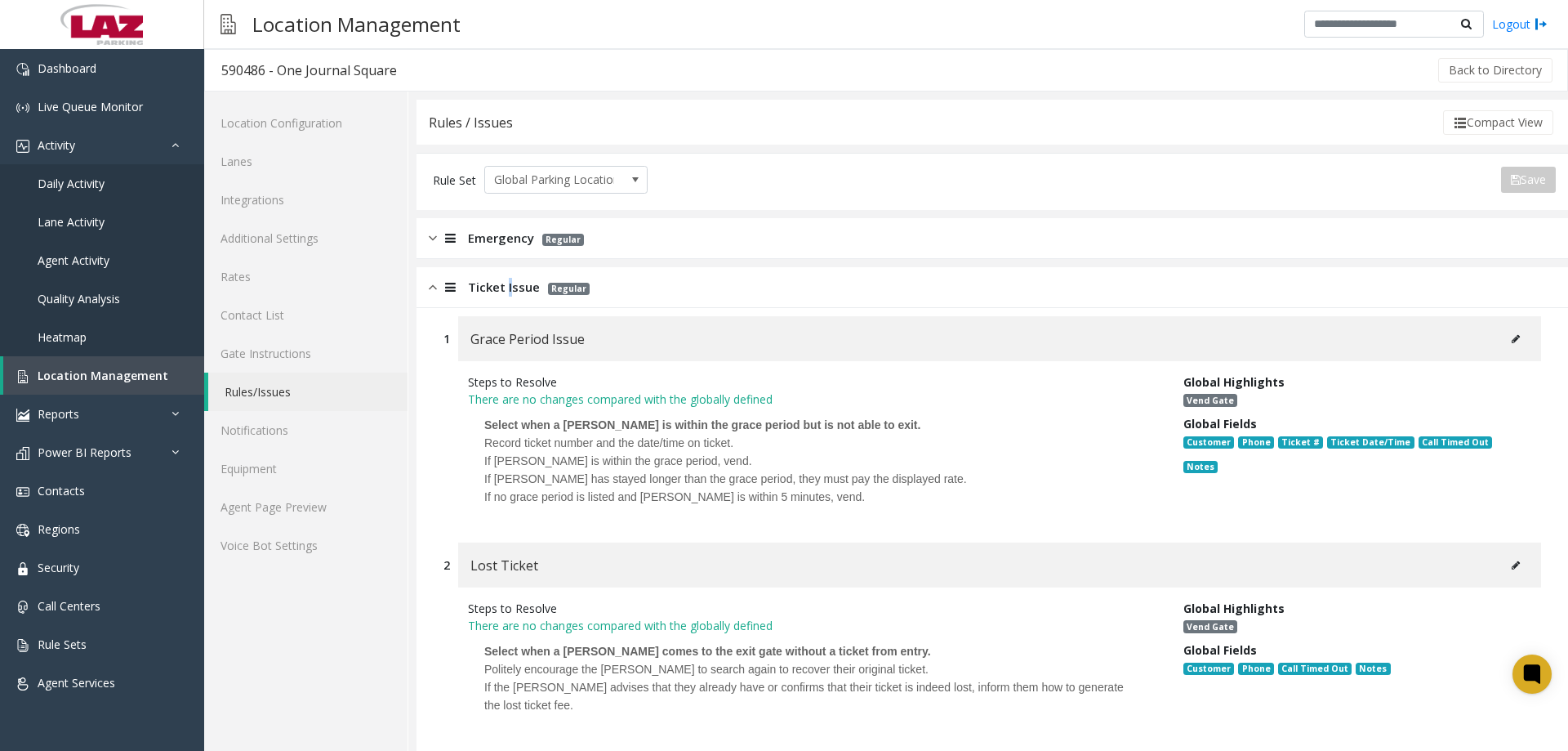
click at [506, 299] on div "Ticket Issue Regular" at bounding box center [992, 287] width 1152 height 41
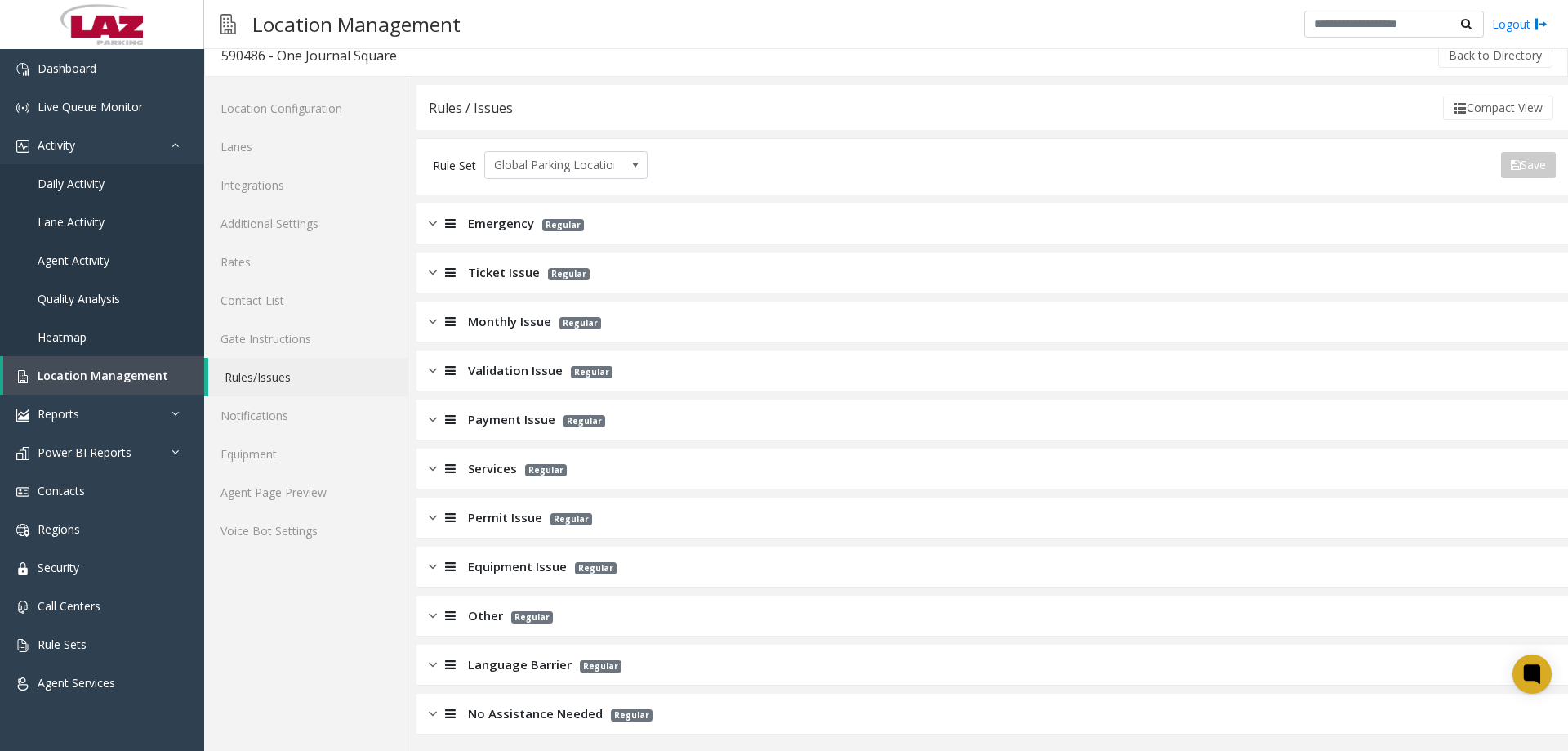
scroll to position [19, 0]
click at [509, 315] on span "Monthly Issue" at bounding box center [510, 317] width 83 height 19
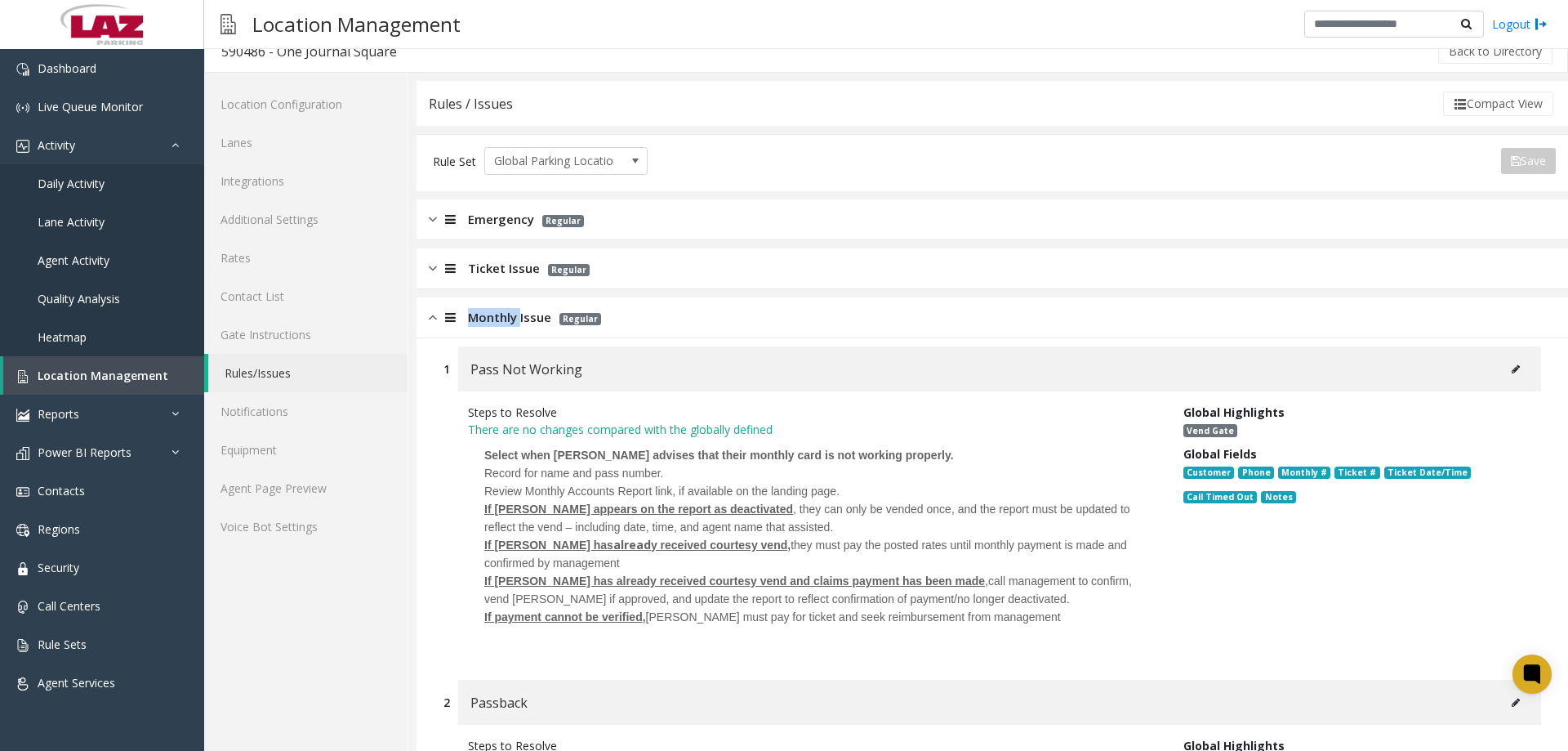
click at [509, 313] on span "Monthly Issue" at bounding box center [510, 317] width 83 height 19
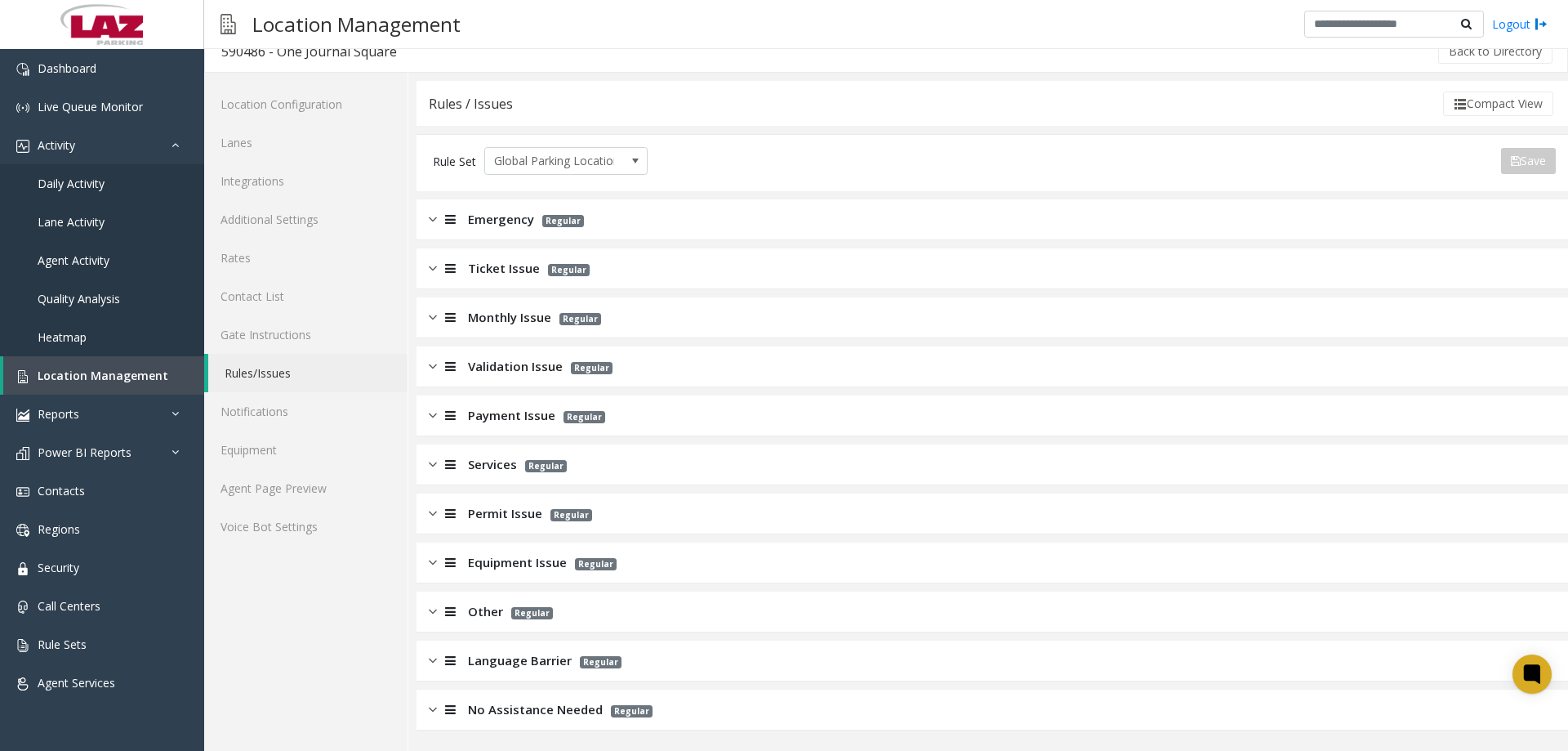
click at [515, 367] on span "Validation Issue" at bounding box center [515, 366] width 95 height 19
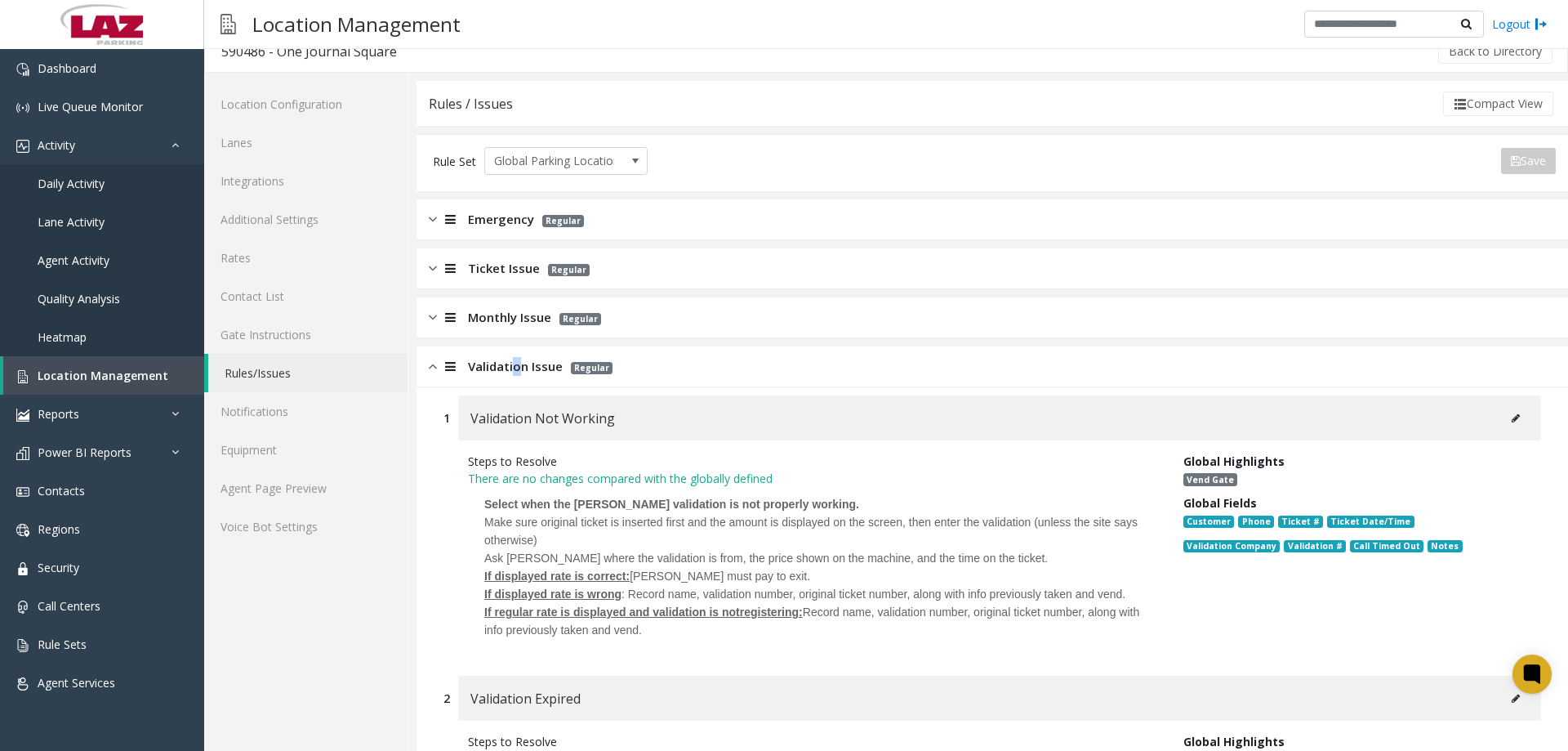
click at [515, 367] on span "Validation Issue" at bounding box center [515, 366] width 95 height 19
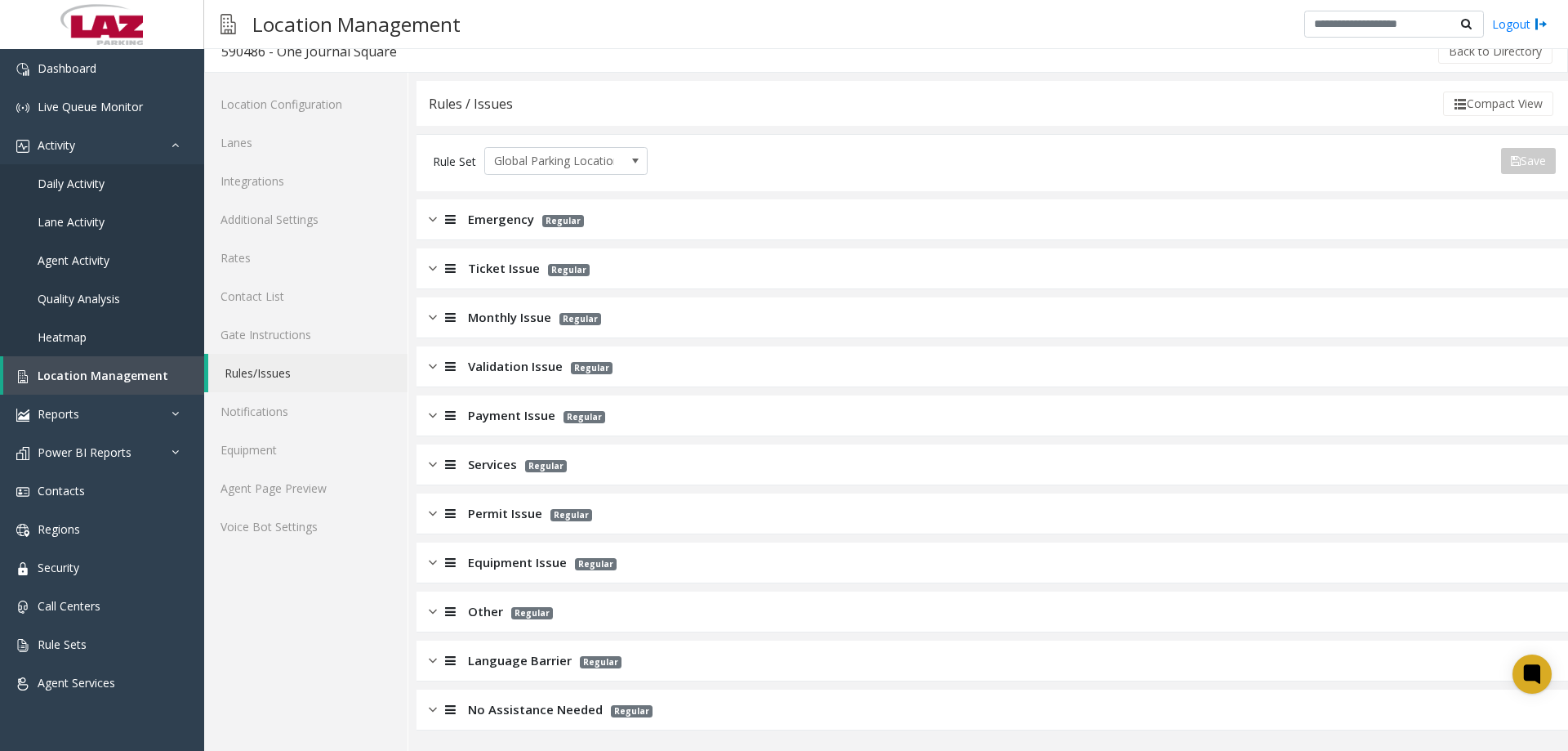
click at [531, 412] on span "Payment Issue" at bounding box center [512, 415] width 88 height 19
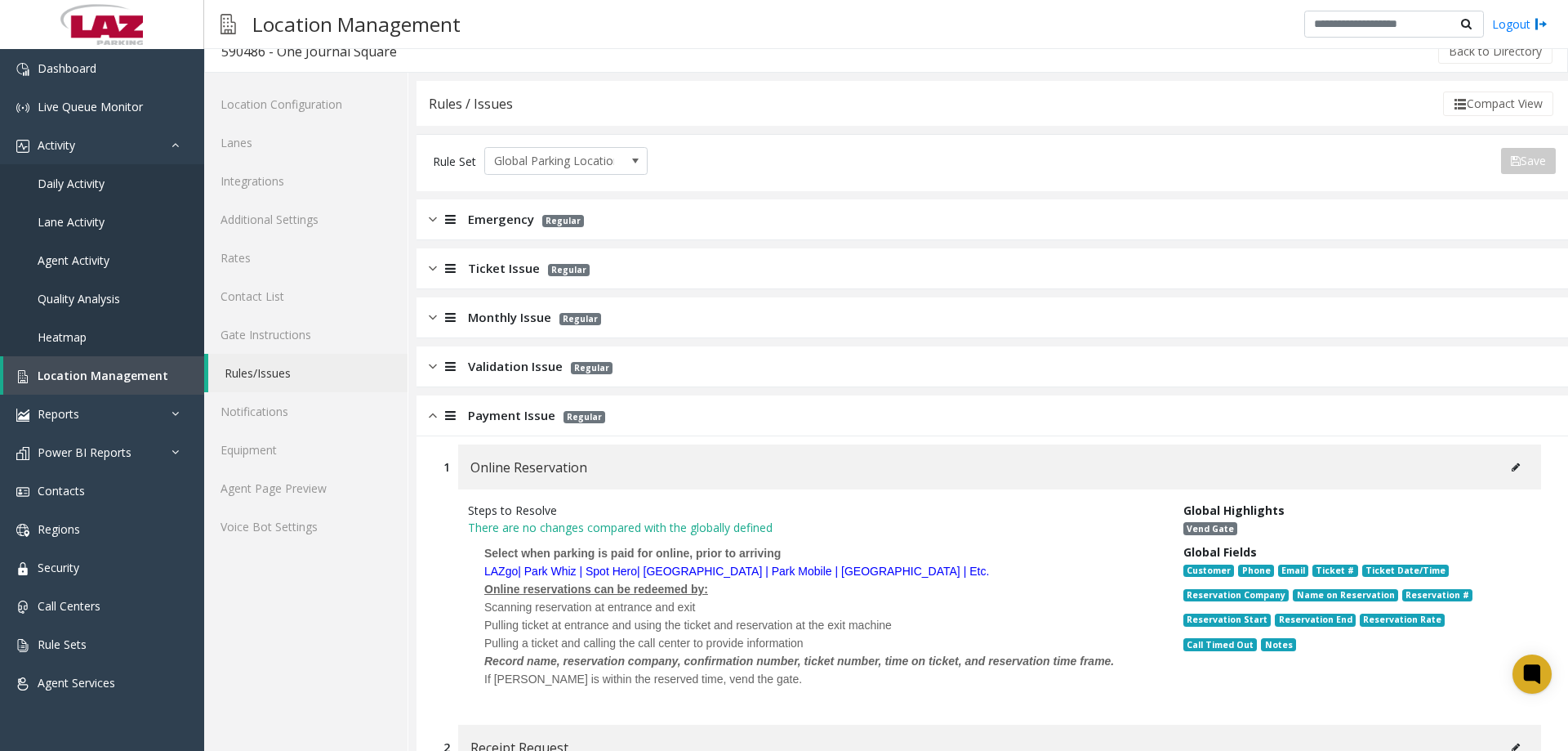
click at [523, 423] on span "Payment Issue" at bounding box center [512, 415] width 88 height 19
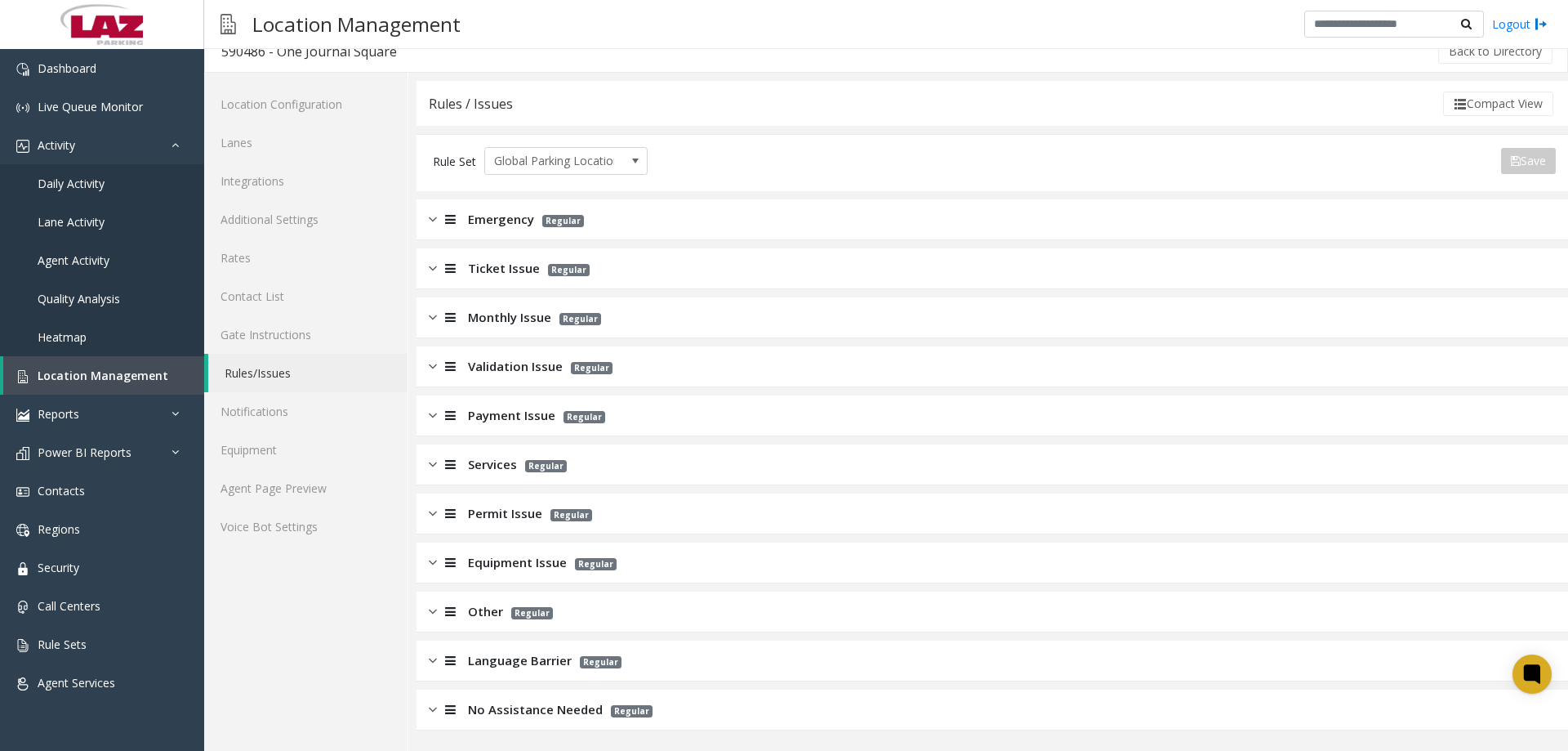
click at [517, 472] on p "Regular" at bounding box center [541, 465] width 50 height 19
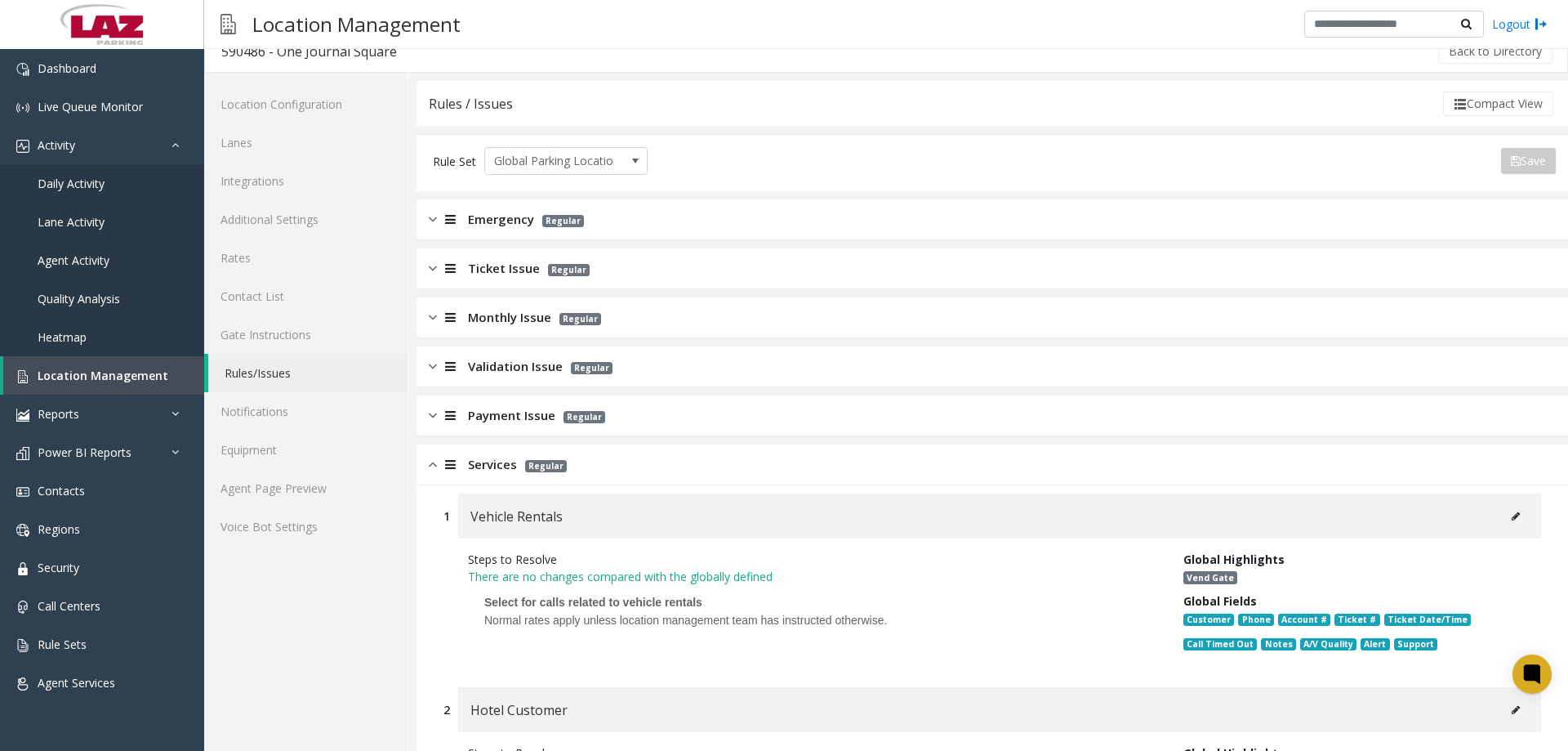
click at [497, 468] on span "Services" at bounding box center [492, 465] width 49 height 19
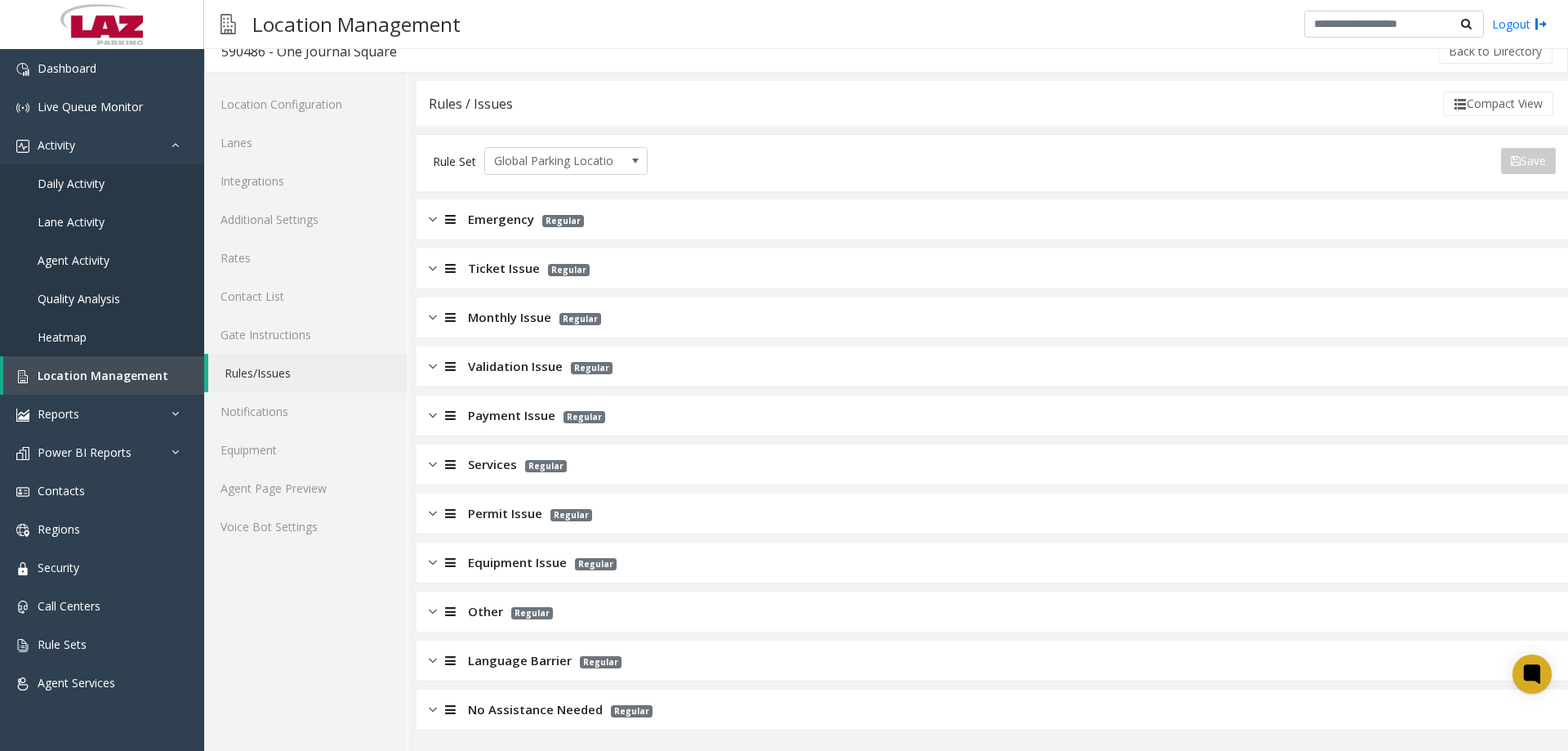
click at [494, 526] on div "Permit Issue Regular" at bounding box center [992, 514] width 1152 height 41
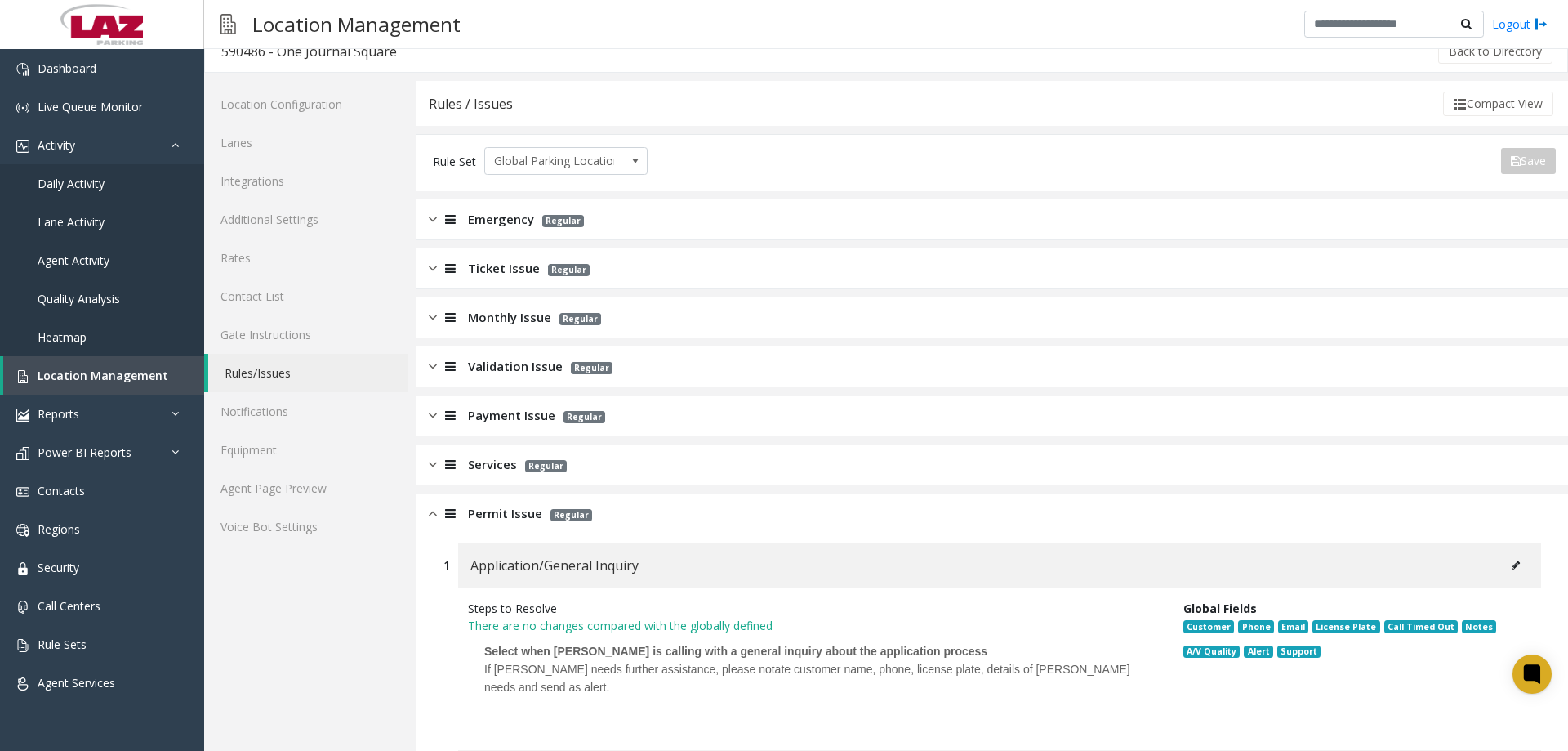
click at [494, 522] on span "Permit Issue" at bounding box center [505, 514] width 74 height 19
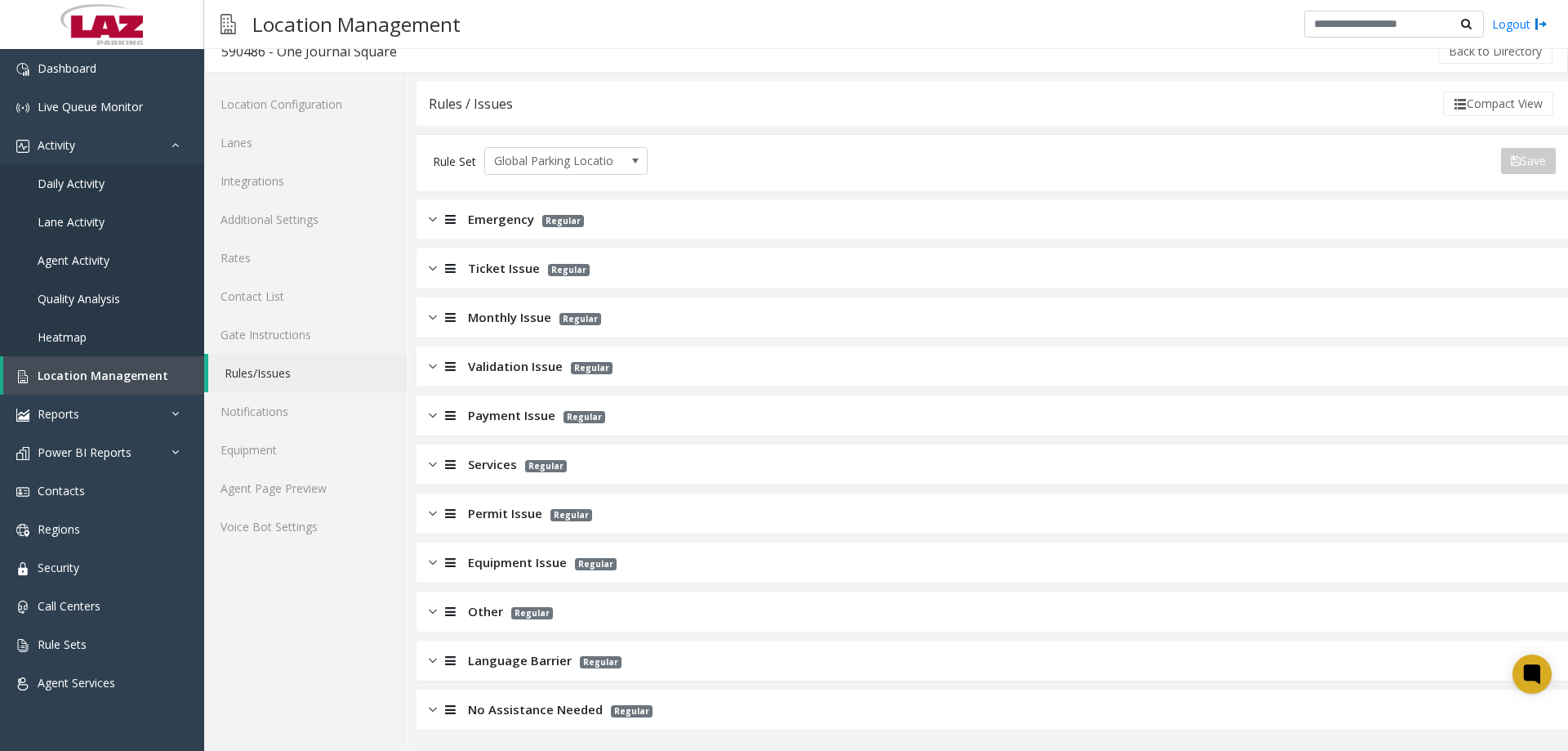
click at [499, 557] on span "Equipment Issue" at bounding box center [517, 563] width 99 height 19
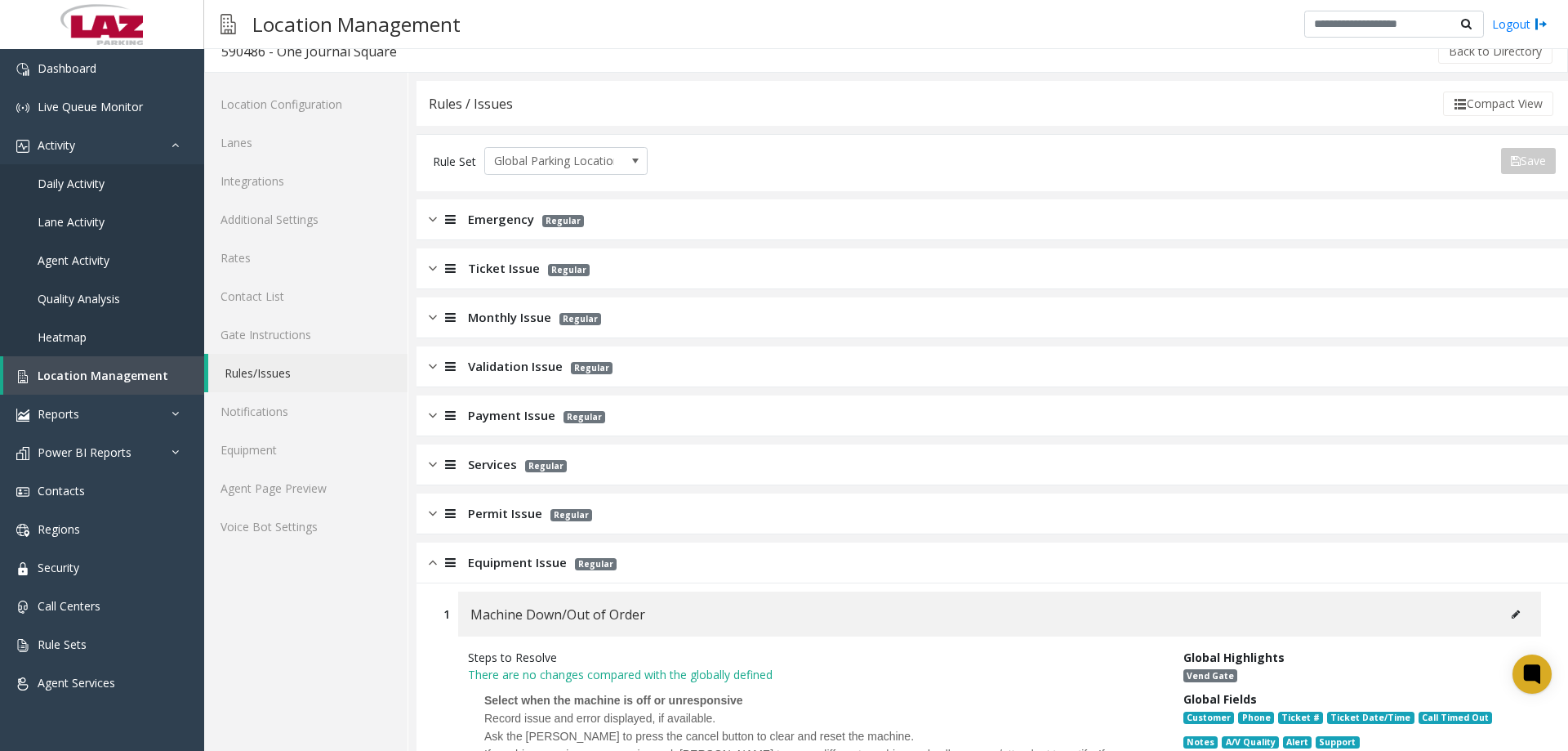
click at [499, 569] on span "Equipment Issue" at bounding box center [517, 563] width 99 height 19
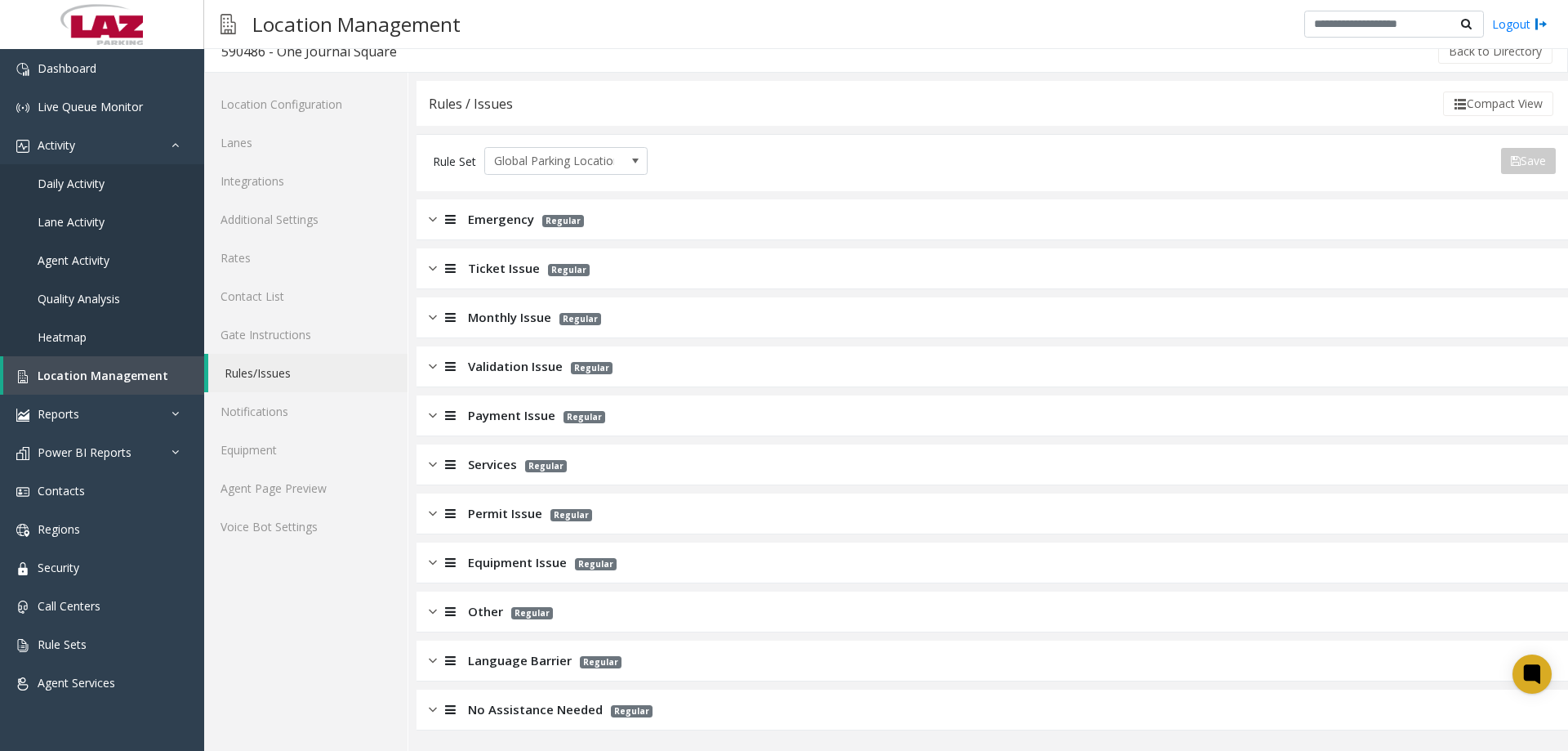
click at [493, 620] on span "Other" at bounding box center [485, 611] width 35 height 19
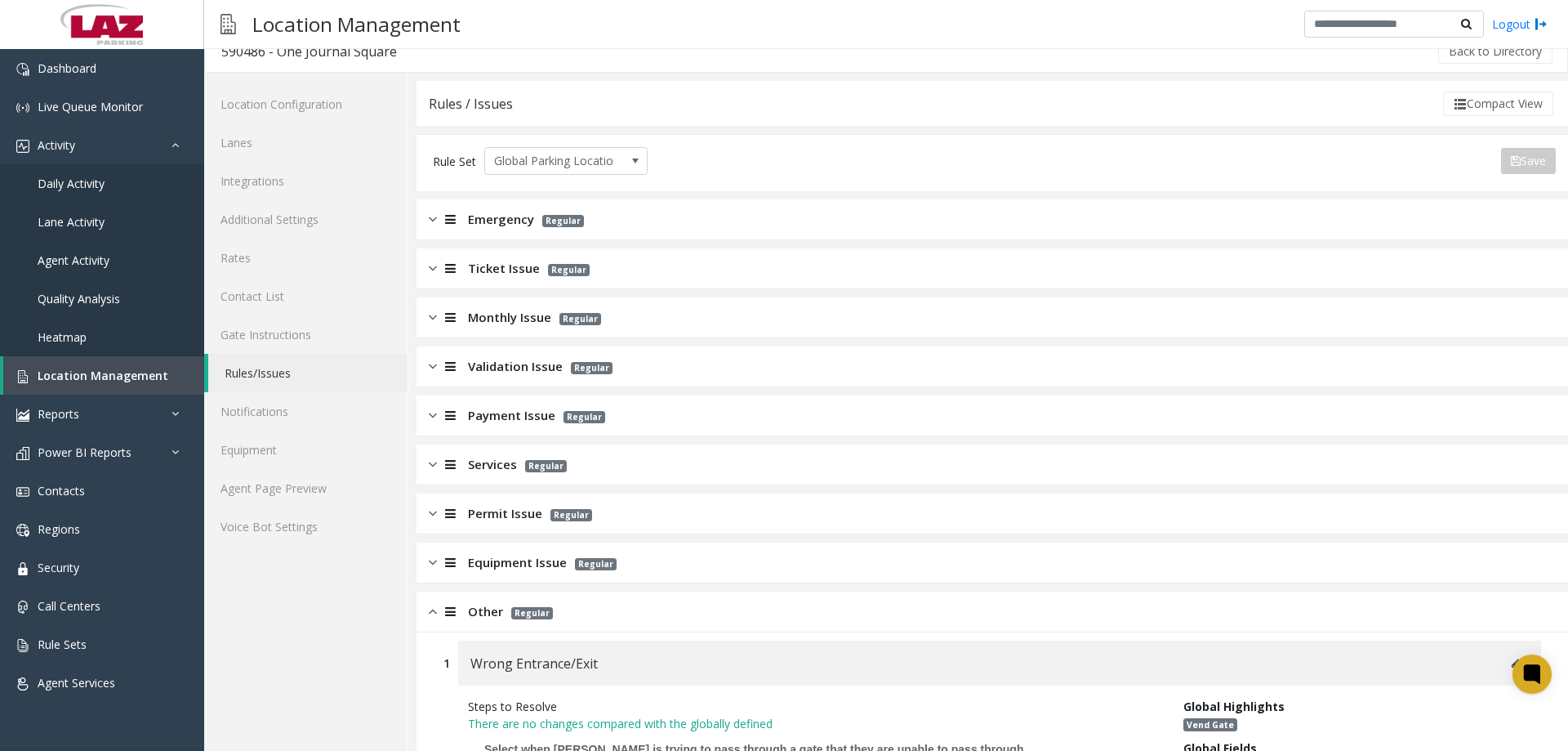
drag, startPoint x: 493, startPoint y: 620, endPoint x: 502, endPoint y: 645, distance: 26.6
click at [495, 622] on div "Other Regular" at bounding box center [992, 611] width 1152 height 41
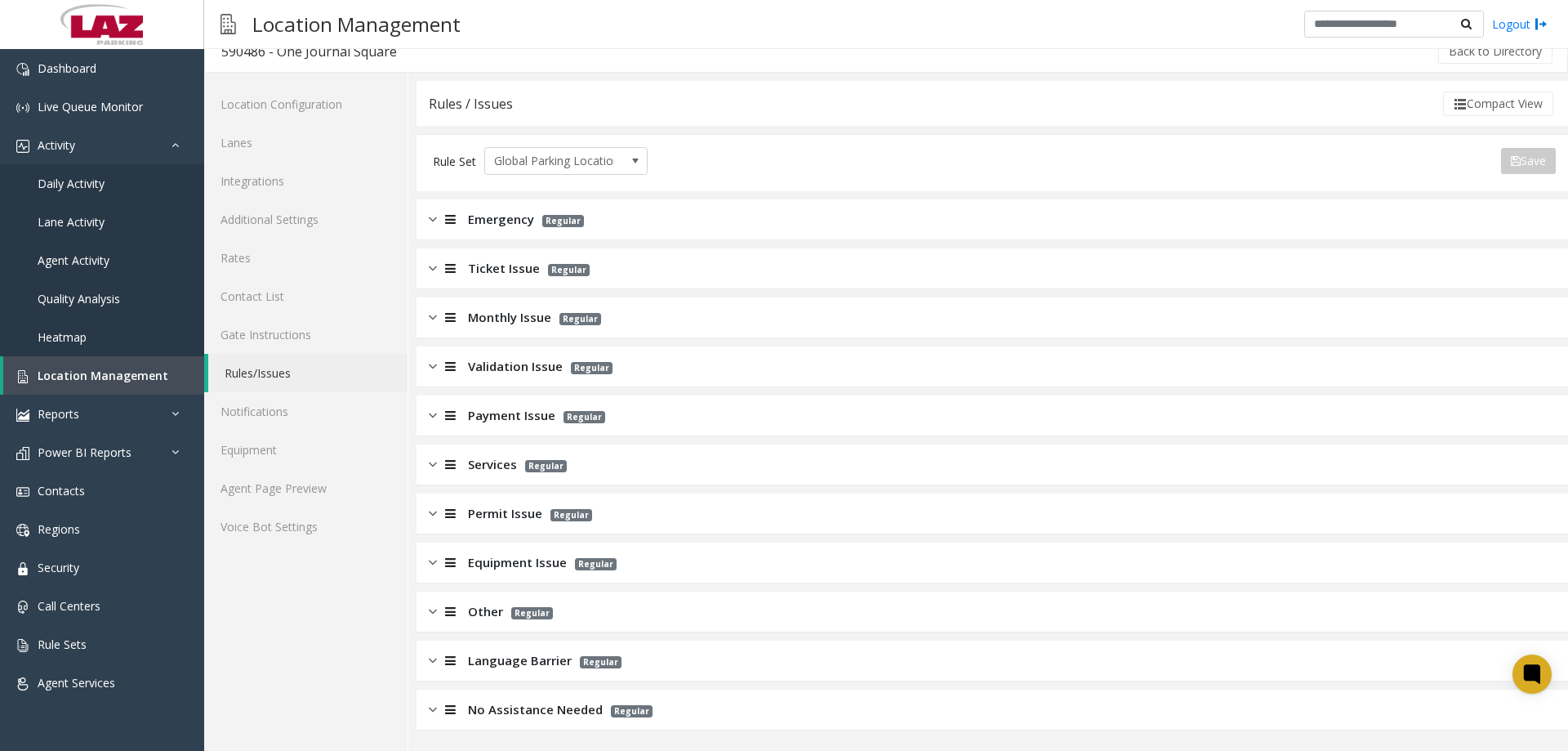
click at [514, 670] on div "Language Barrier Regular" at bounding box center [992, 660] width 1152 height 41
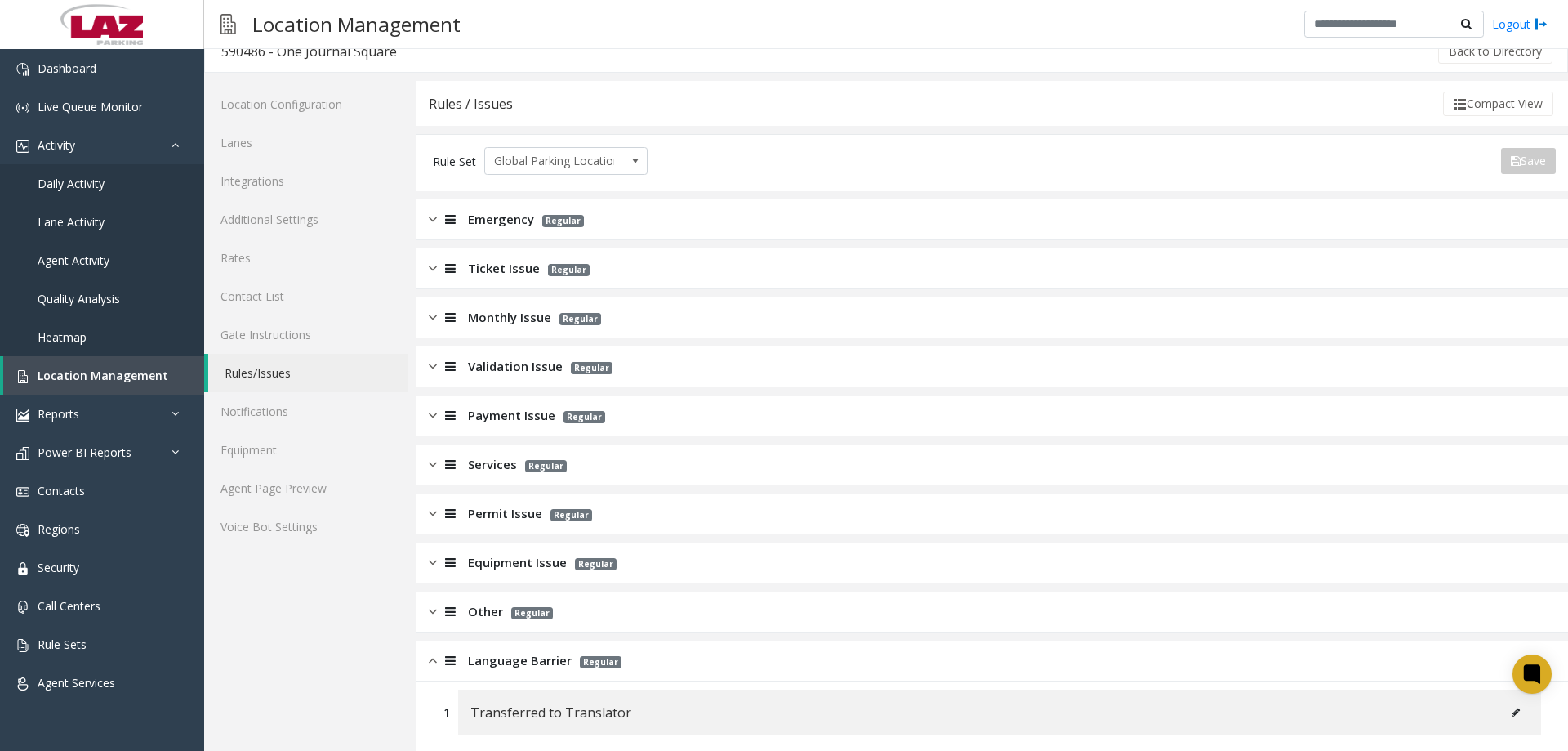
click at [515, 671] on div "Language Barrier Regular" at bounding box center [992, 660] width 1152 height 41
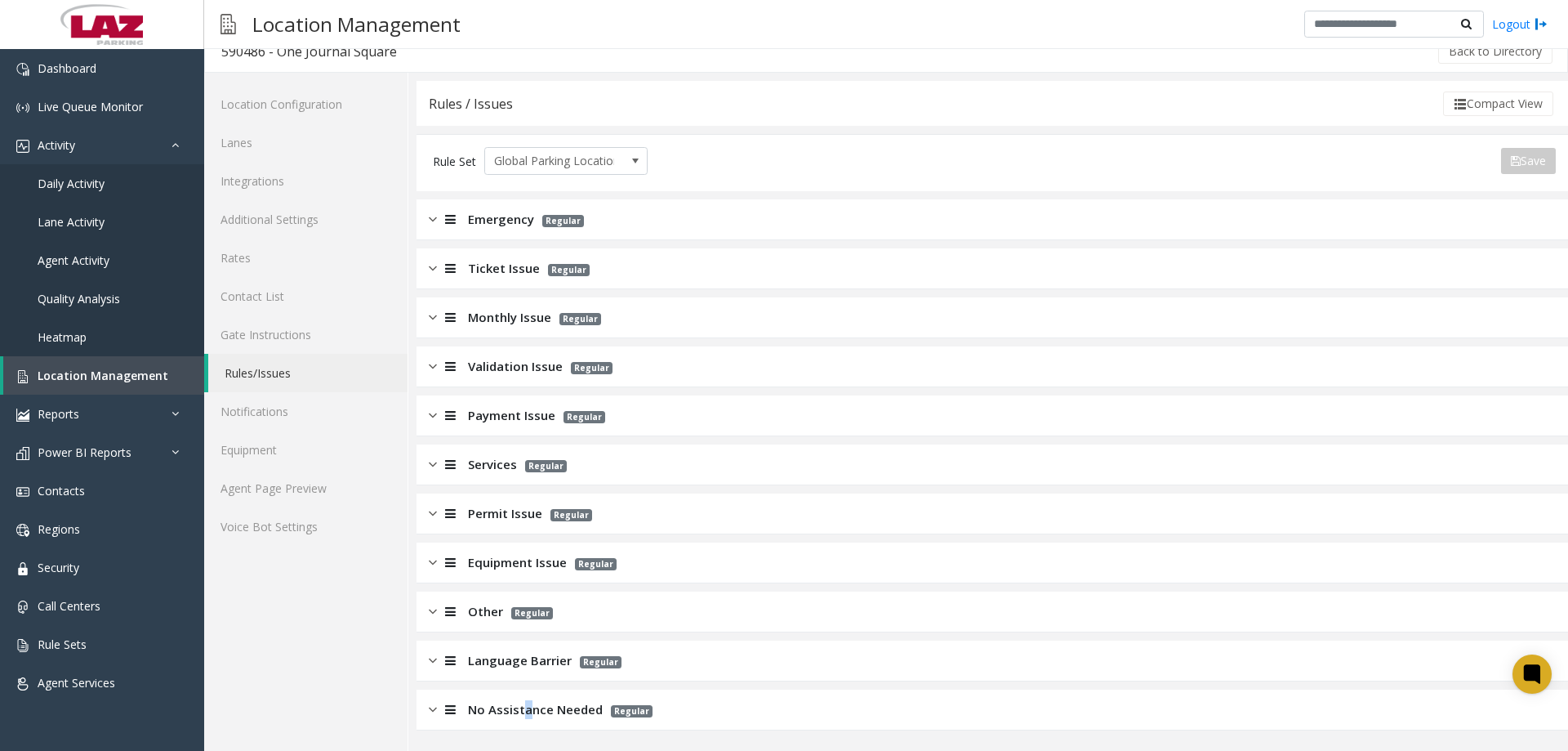
click at [524, 711] on span "No Assistance Needed" at bounding box center [535, 709] width 135 height 19
click at [524, 709] on span "No Assistance Needed" at bounding box center [535, 709] width 135 height 19
click at [537, 706] on span "No Assistance Needed" at bounding box center [535, 709] width 135 height 19
click at [95, 54] on link "Dashboard" at bounding box center [102, 68] width 205 height 38
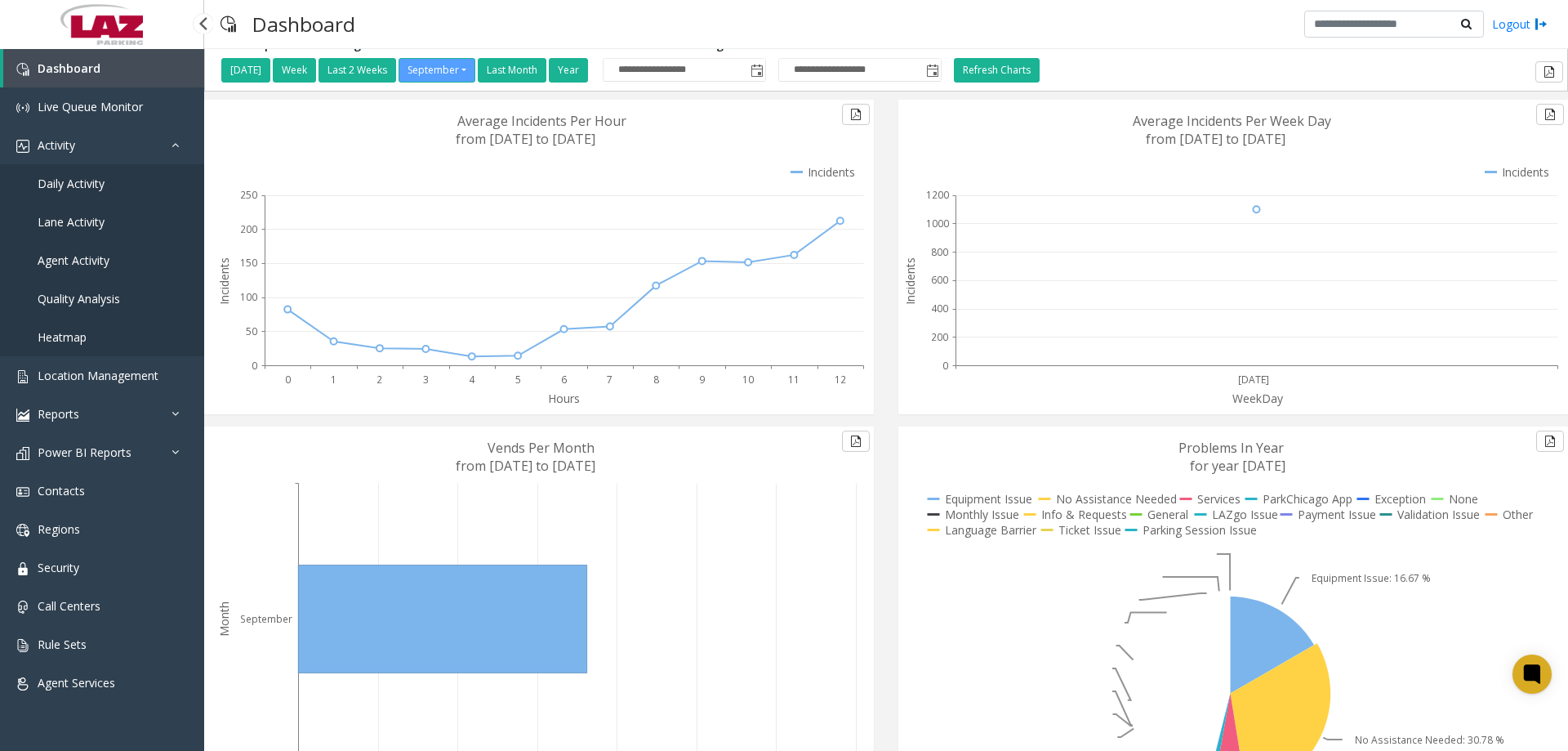
click at [81, 188] on span "Daily Activity" at bounding box center [72, 183] width 67 height 15
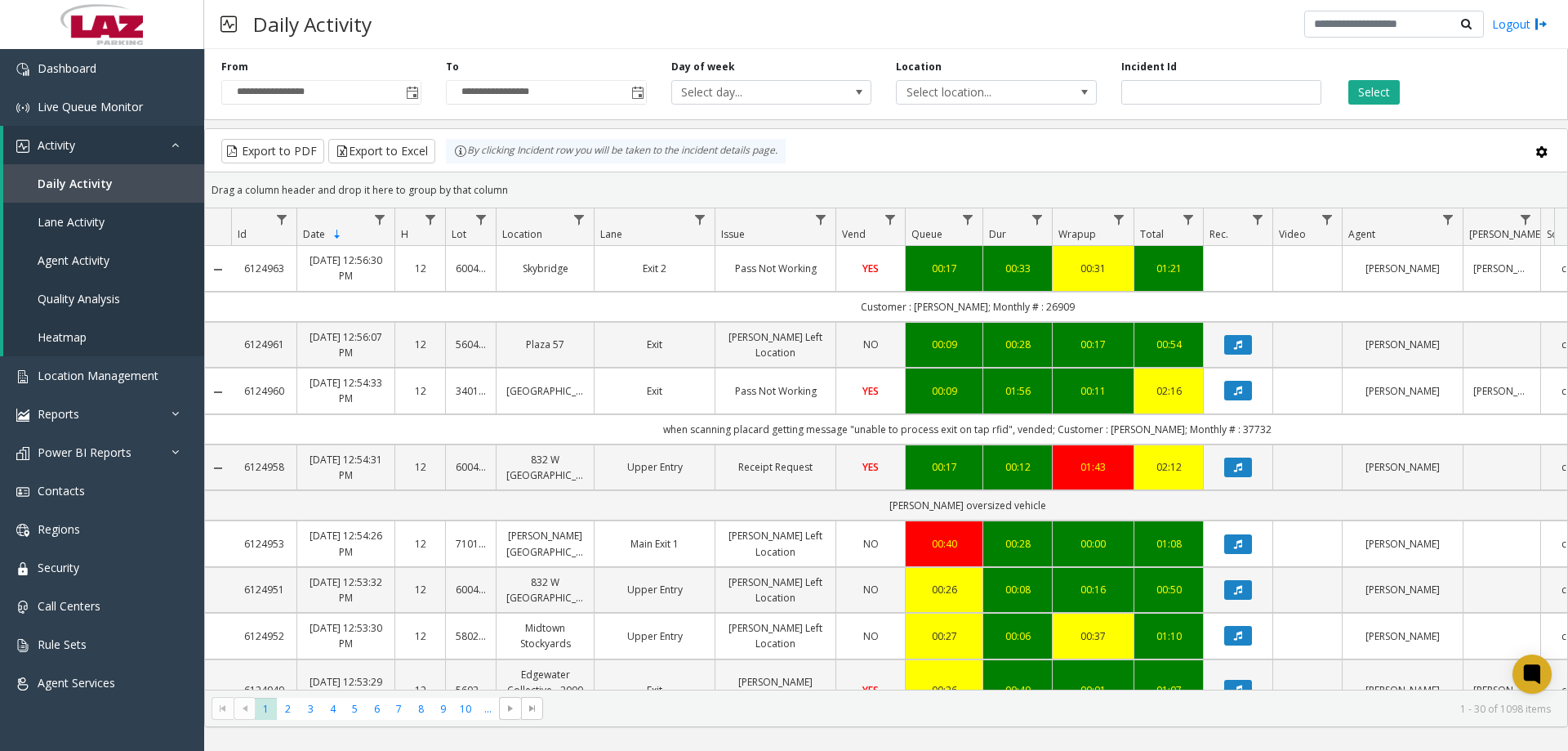
click at [536, 13] on div "Daily Activity Logout" at bounding box center [886, 24] width 1364 height 49
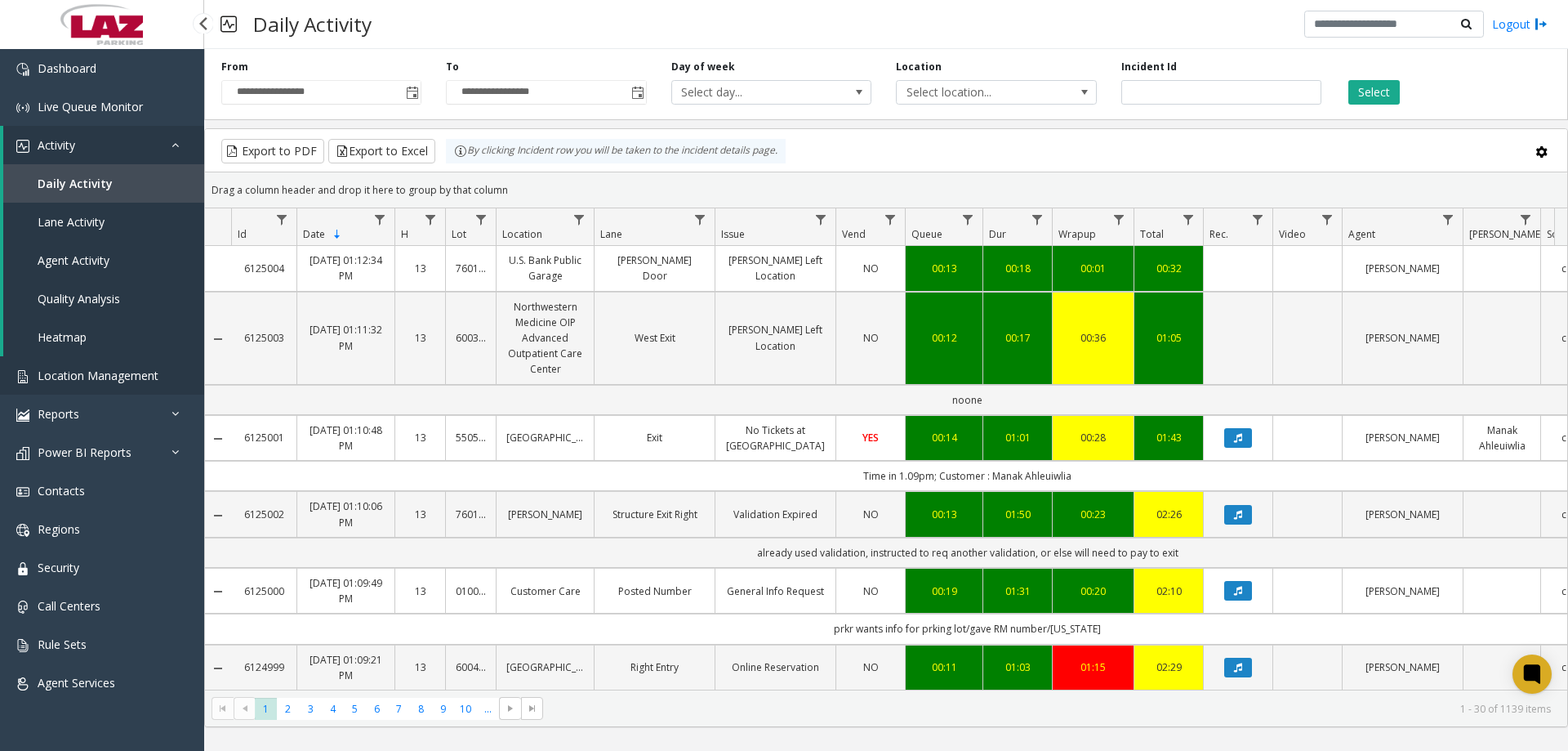
click at [121, 379] on span "Location Management" at bounding box center [99, 375] width 121 height 15
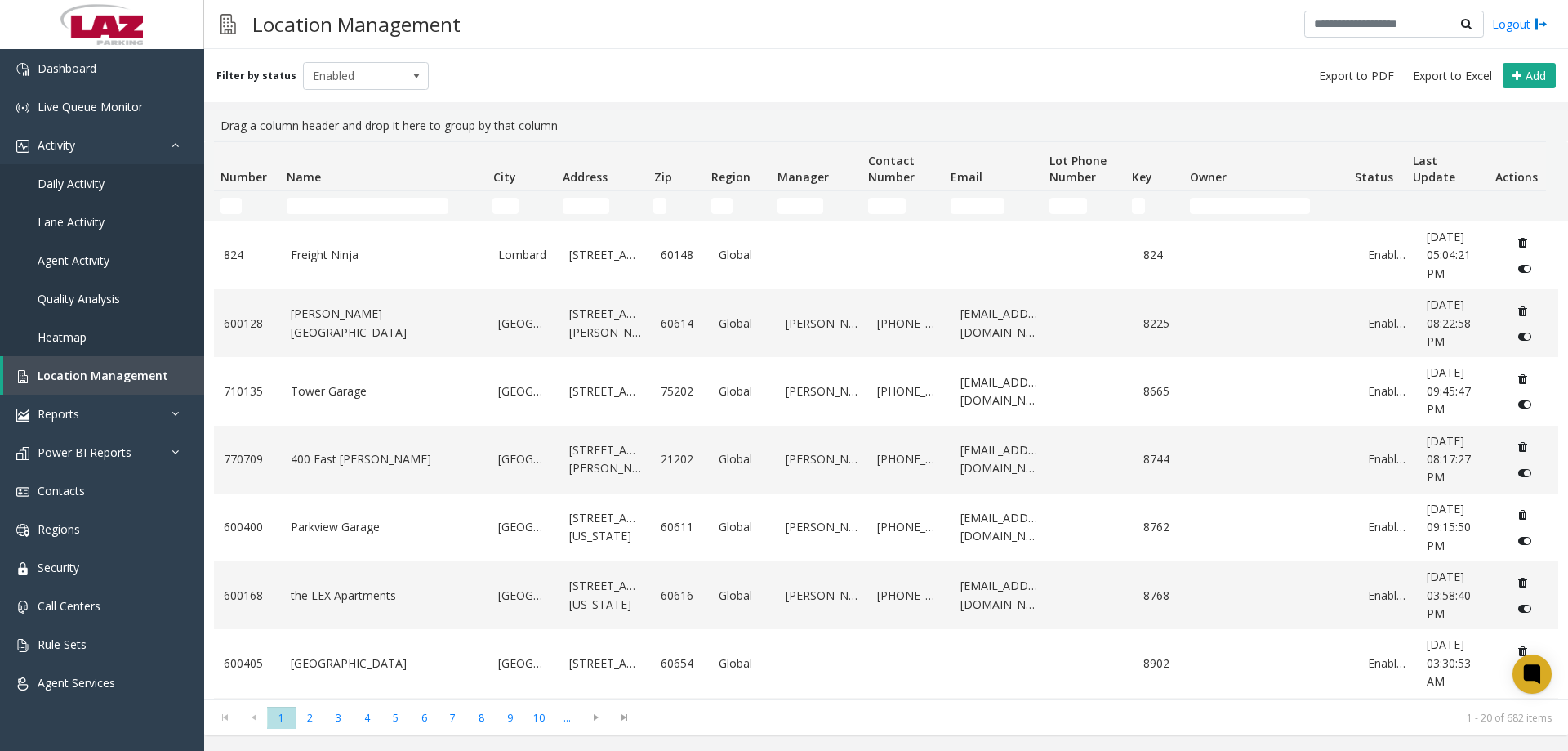
click at [347, 216] on td "Name Filter" at bounding box center [382, 206] width 206 height 29
click at [353, 205] on input "Name Filter" at bounding box center [368, 206] width 162 height 16
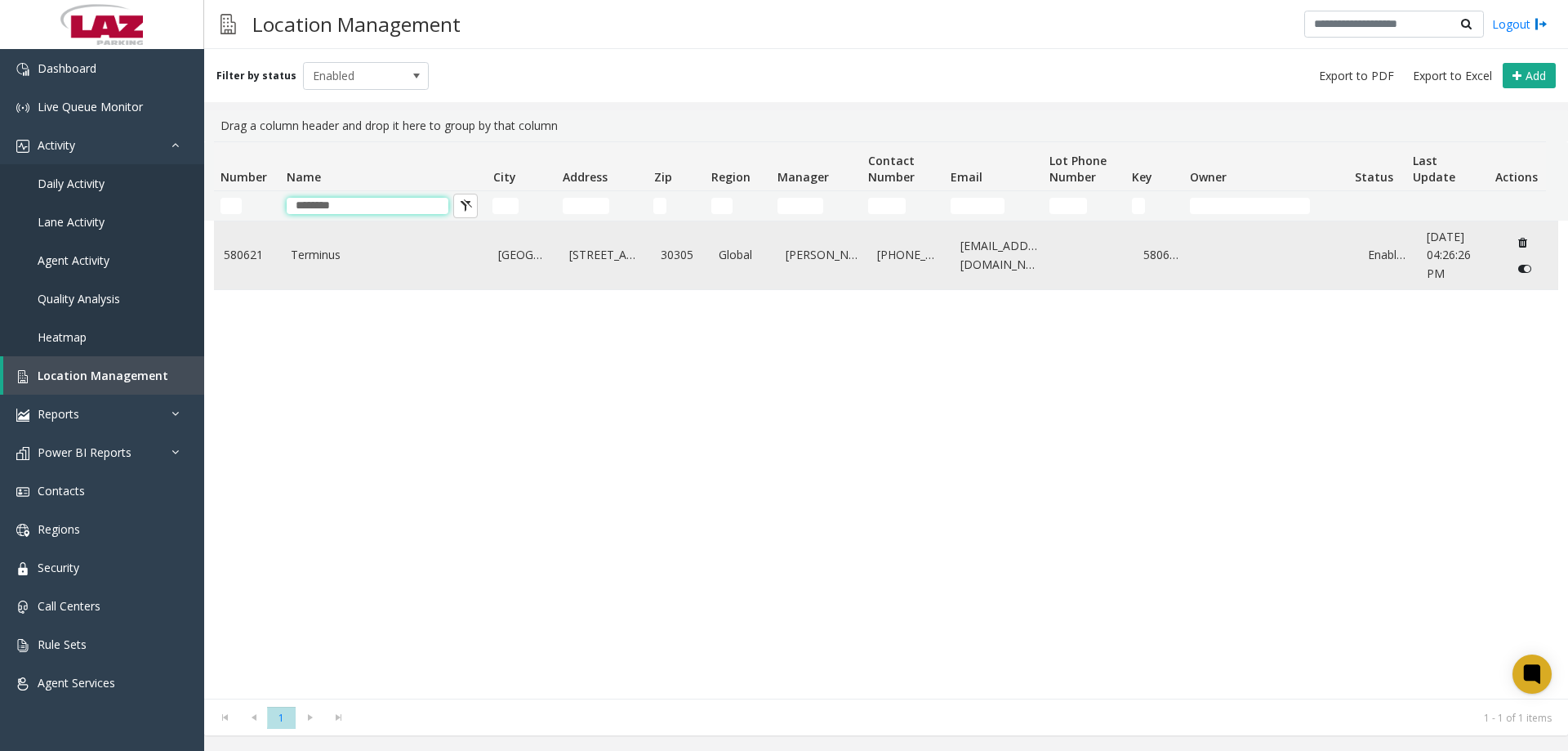
type input "********"
click at [314, 262] on link "Terminus" at bounding box center [385, 255] width 188 height 18
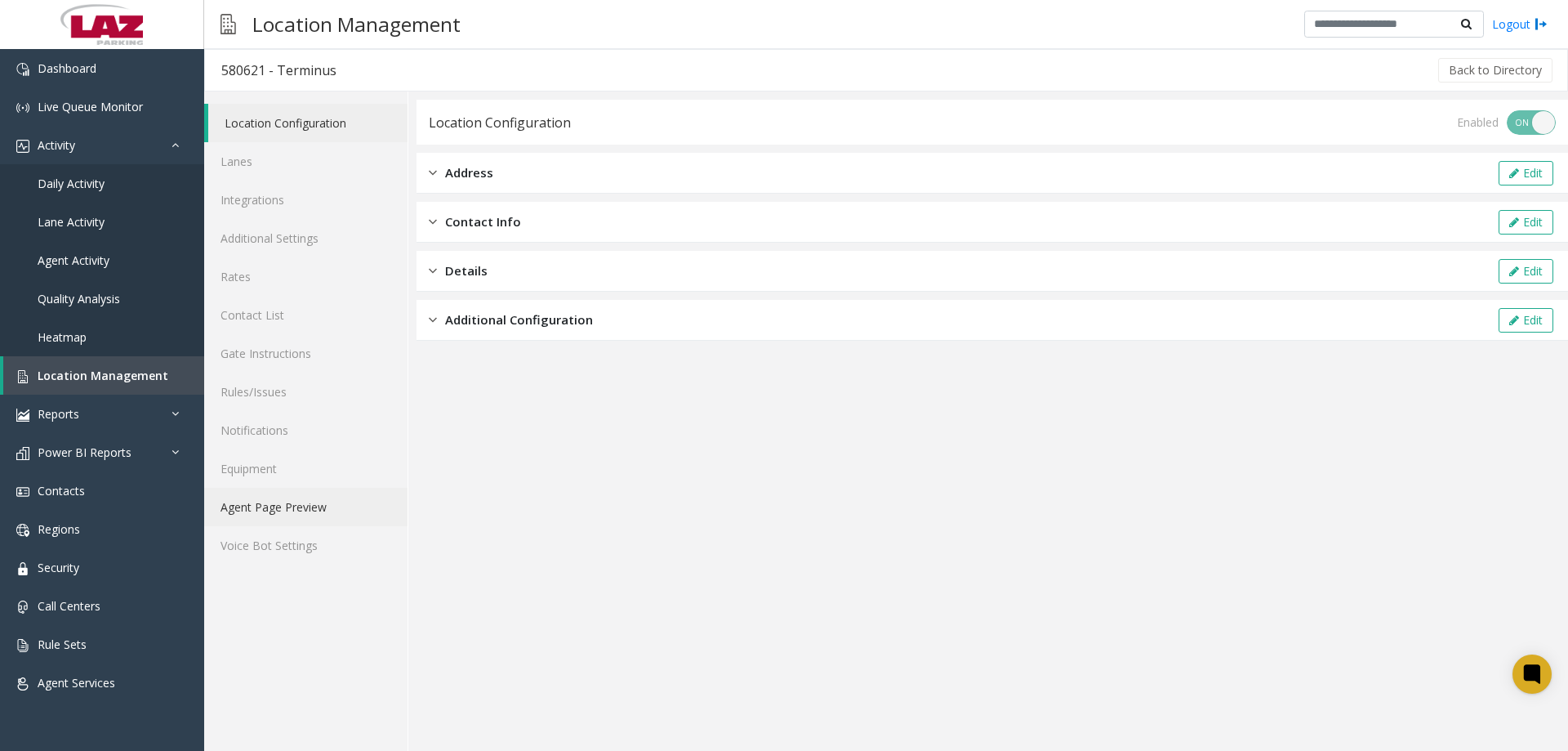
click at [301, 508] on link "Agent Page Preview" at bounding box center [306, 507] width 204 height 38
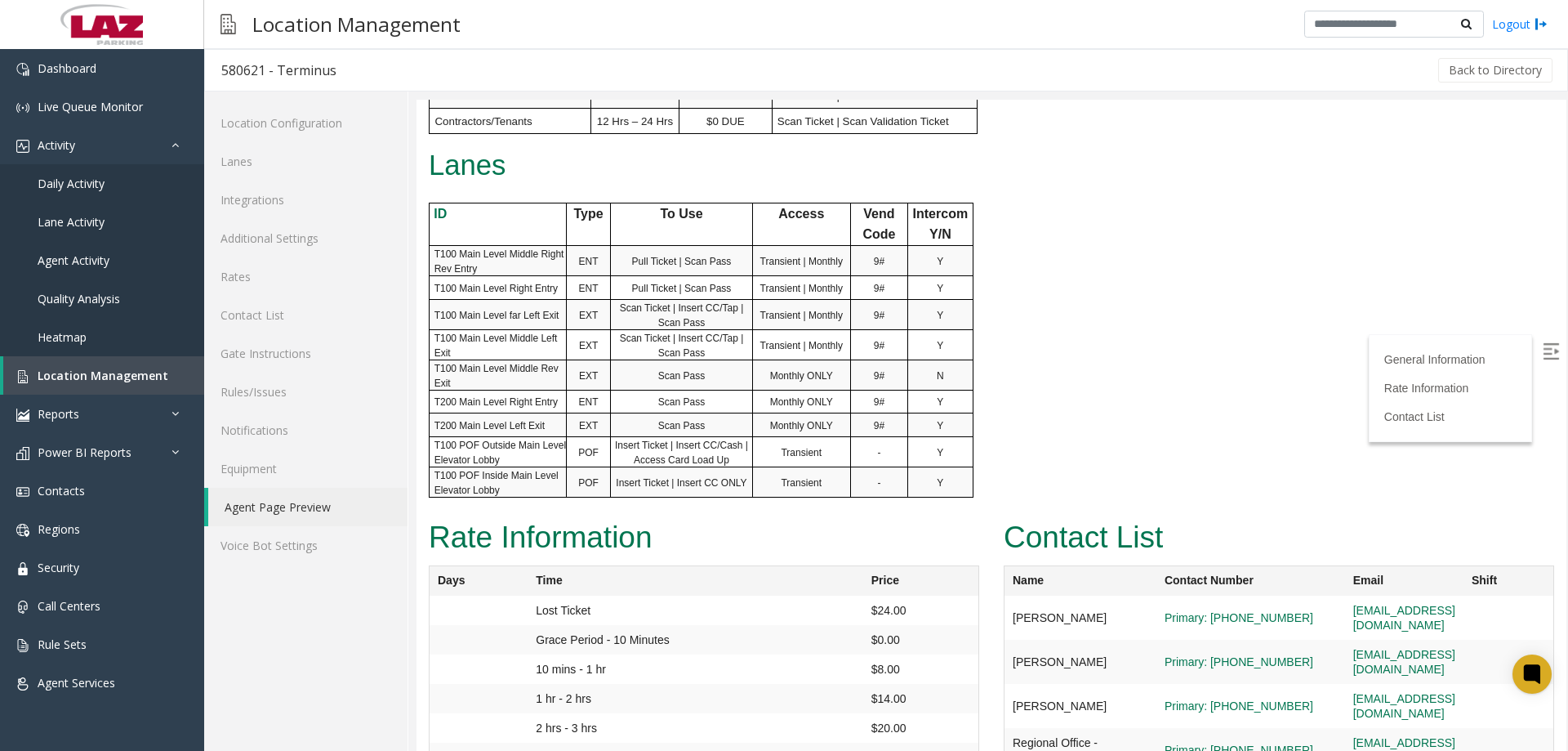
scroll to position [924, 0]
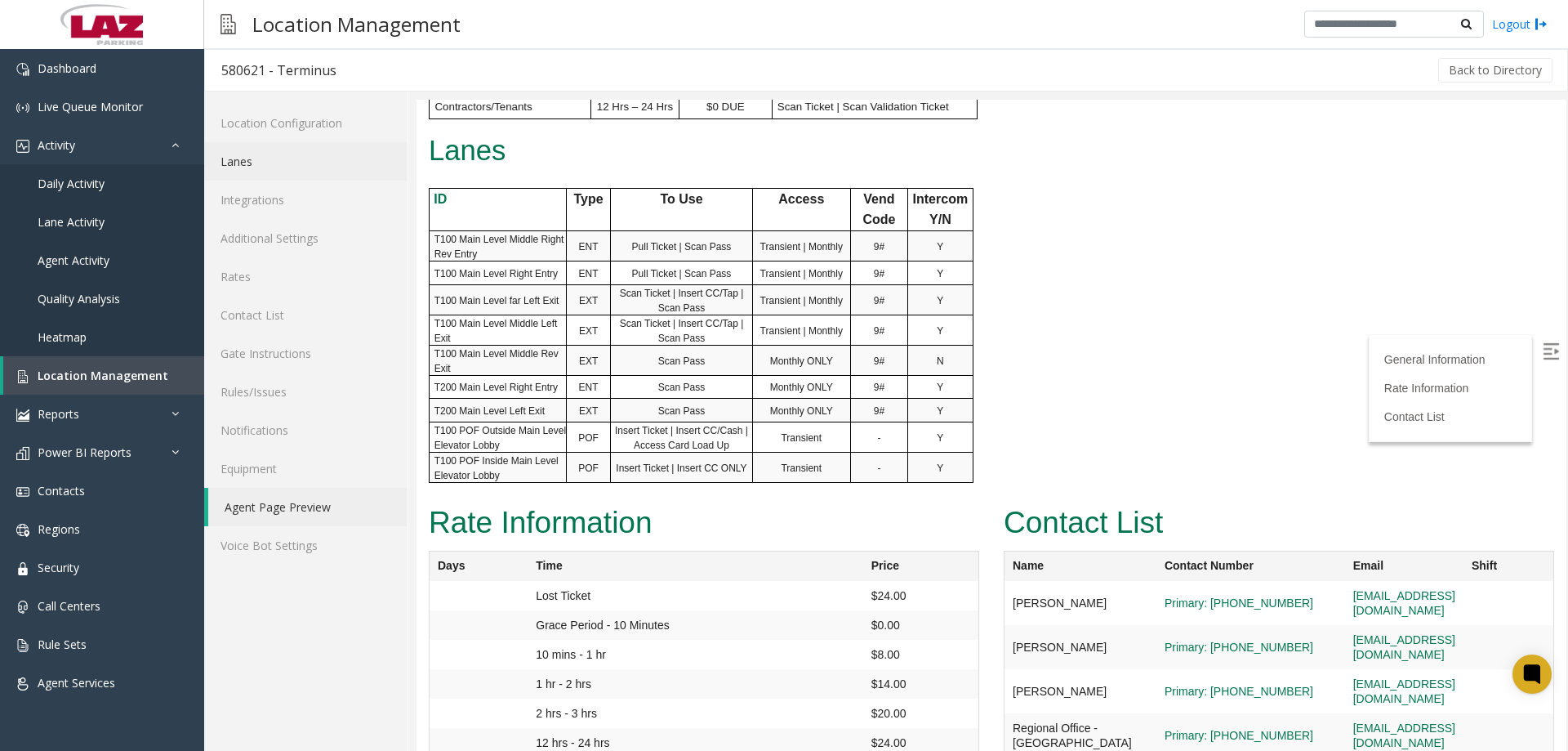
click at [288, 168] on link "Lanes" at bounding box center [306, 161] width 204 height 38
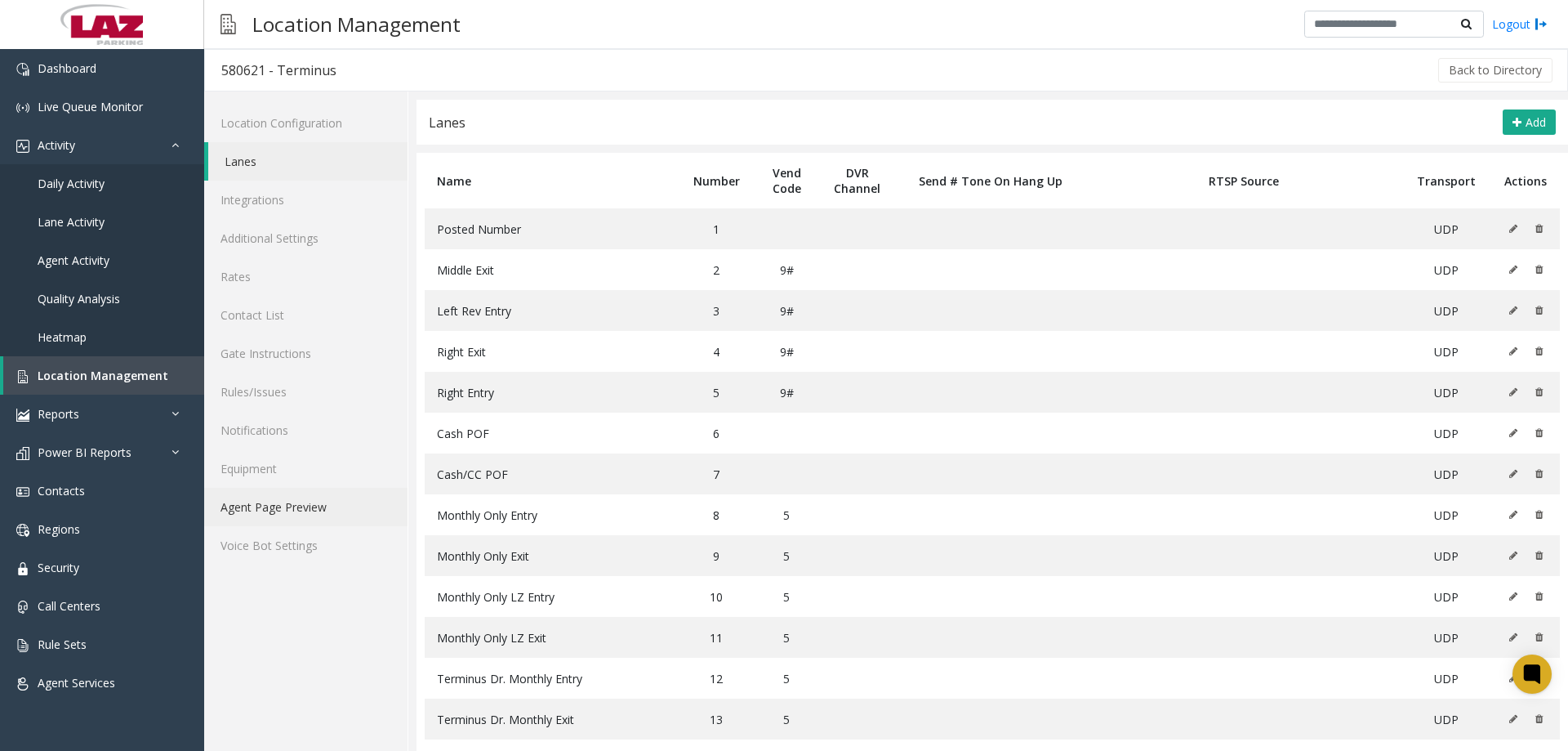
click at [272, 509] on link "Agent Page Preview" at bounding box center [306, 507] width 204 height 38
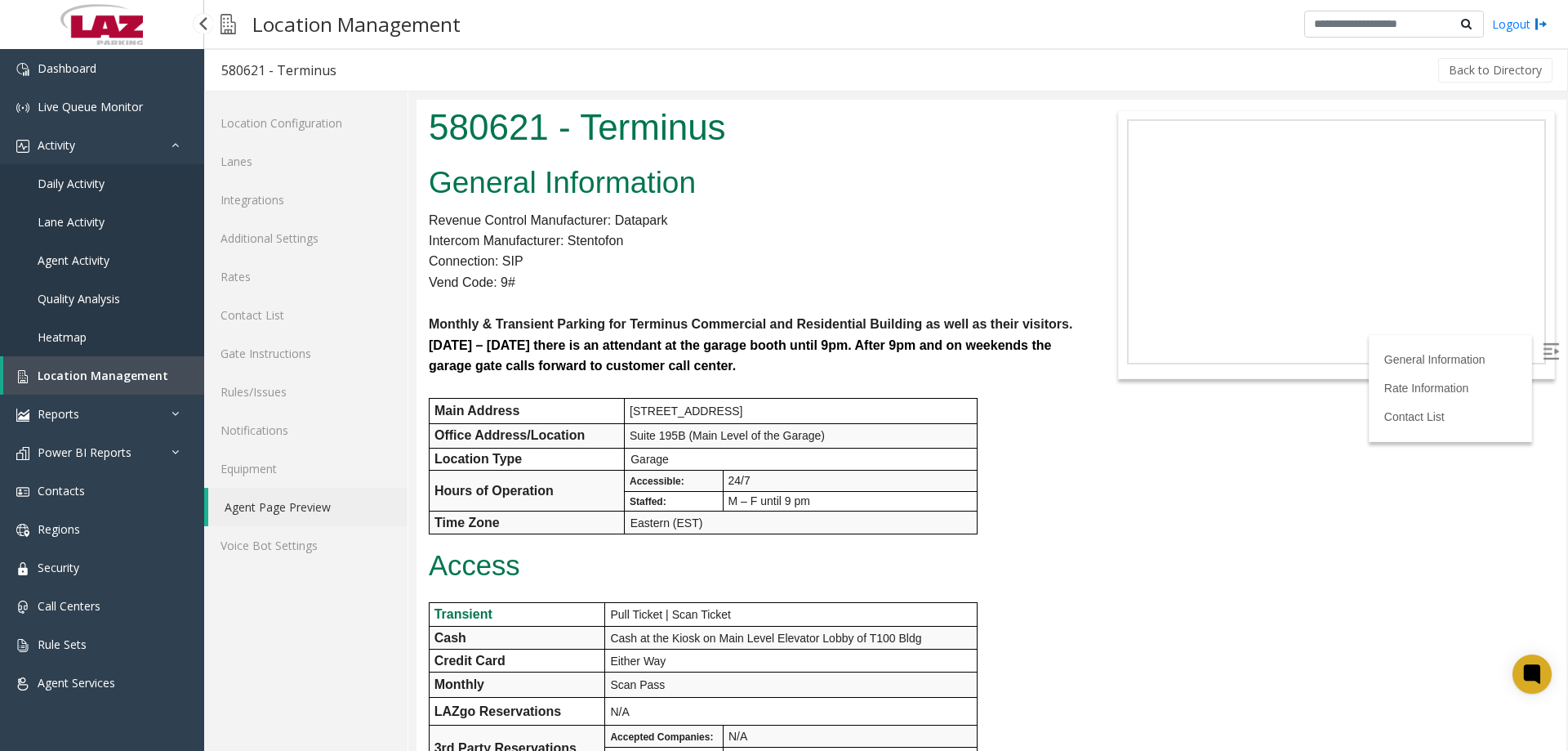
click at [94, 380] on span "Location Management" at bounding box center [103, 375] width 130 height 15
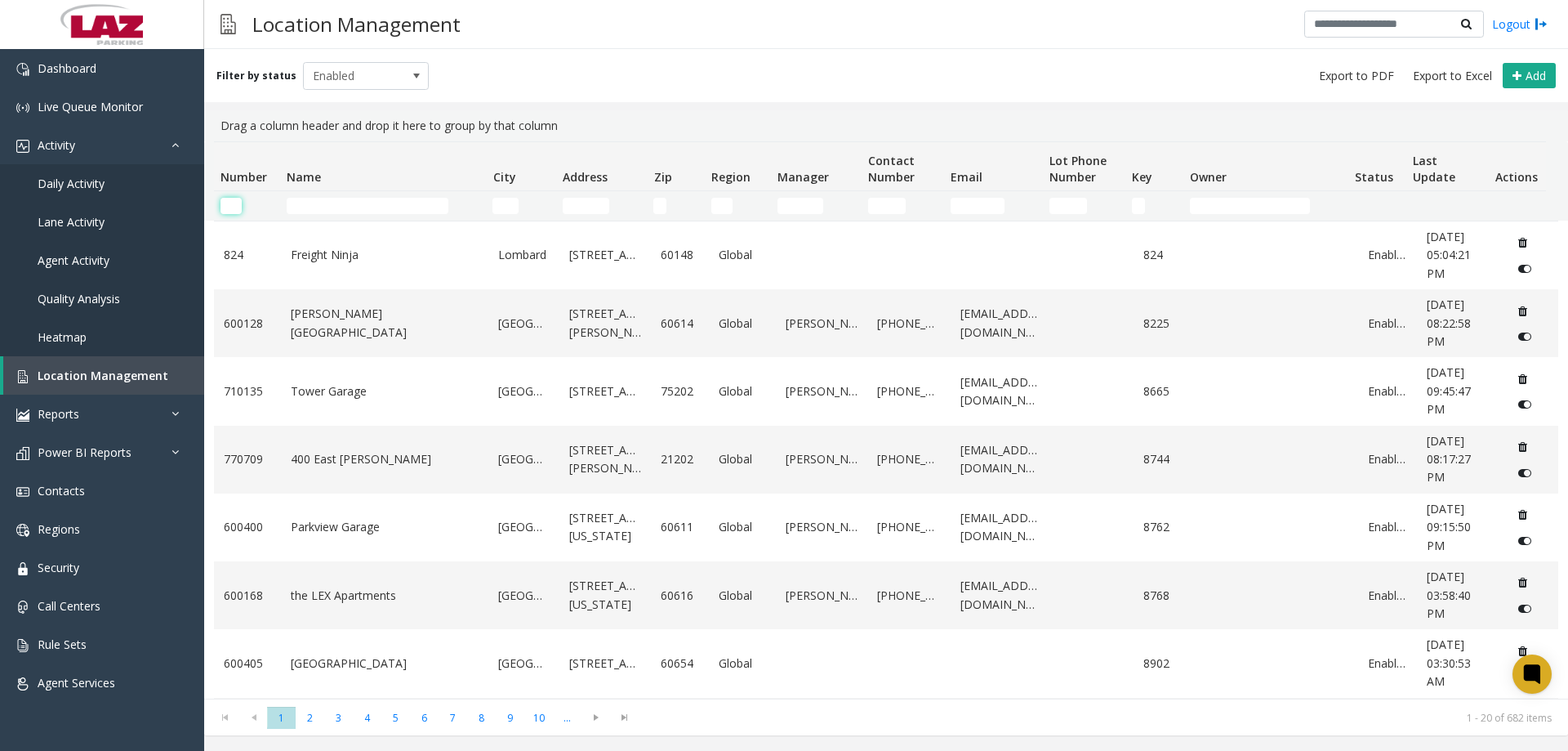
click at [230, 198] on input "Number Filter" at bounding box center [231, 206] width 21 height 16
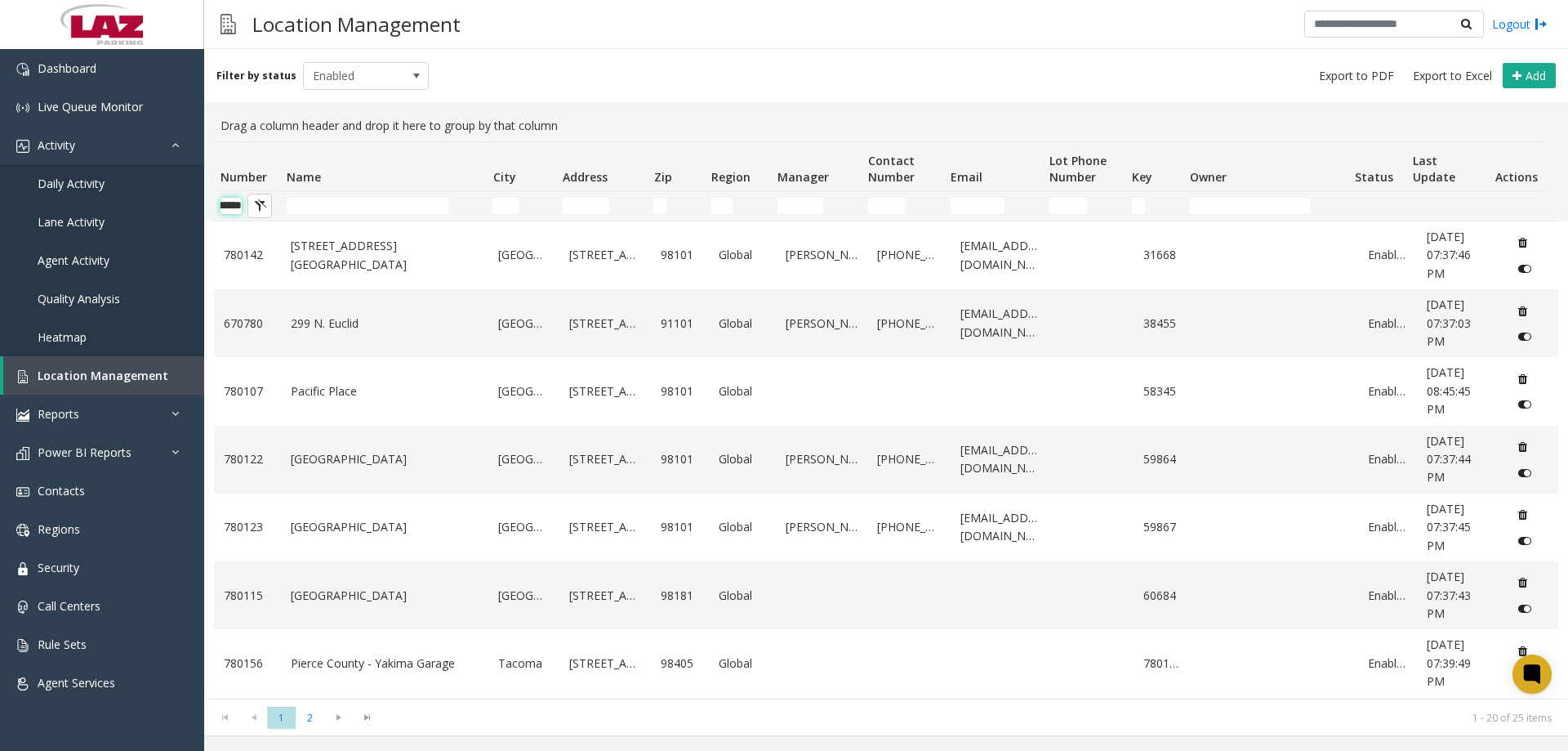
scroll to position [0, 27]
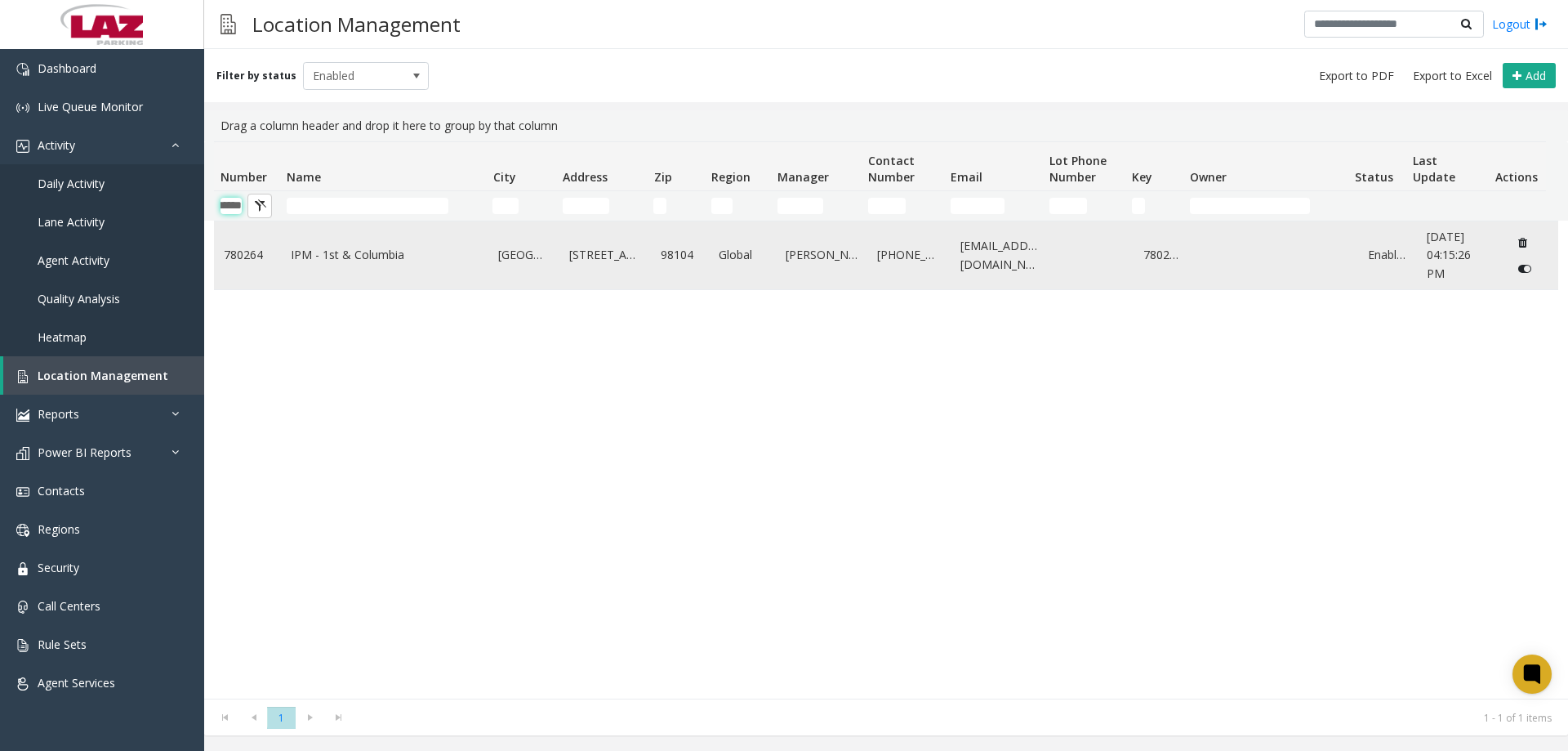
type input "******"
click at [344, 255] on link "IPM - 1st & Columbia" at bounding box center [385, 255] width 188 height 18
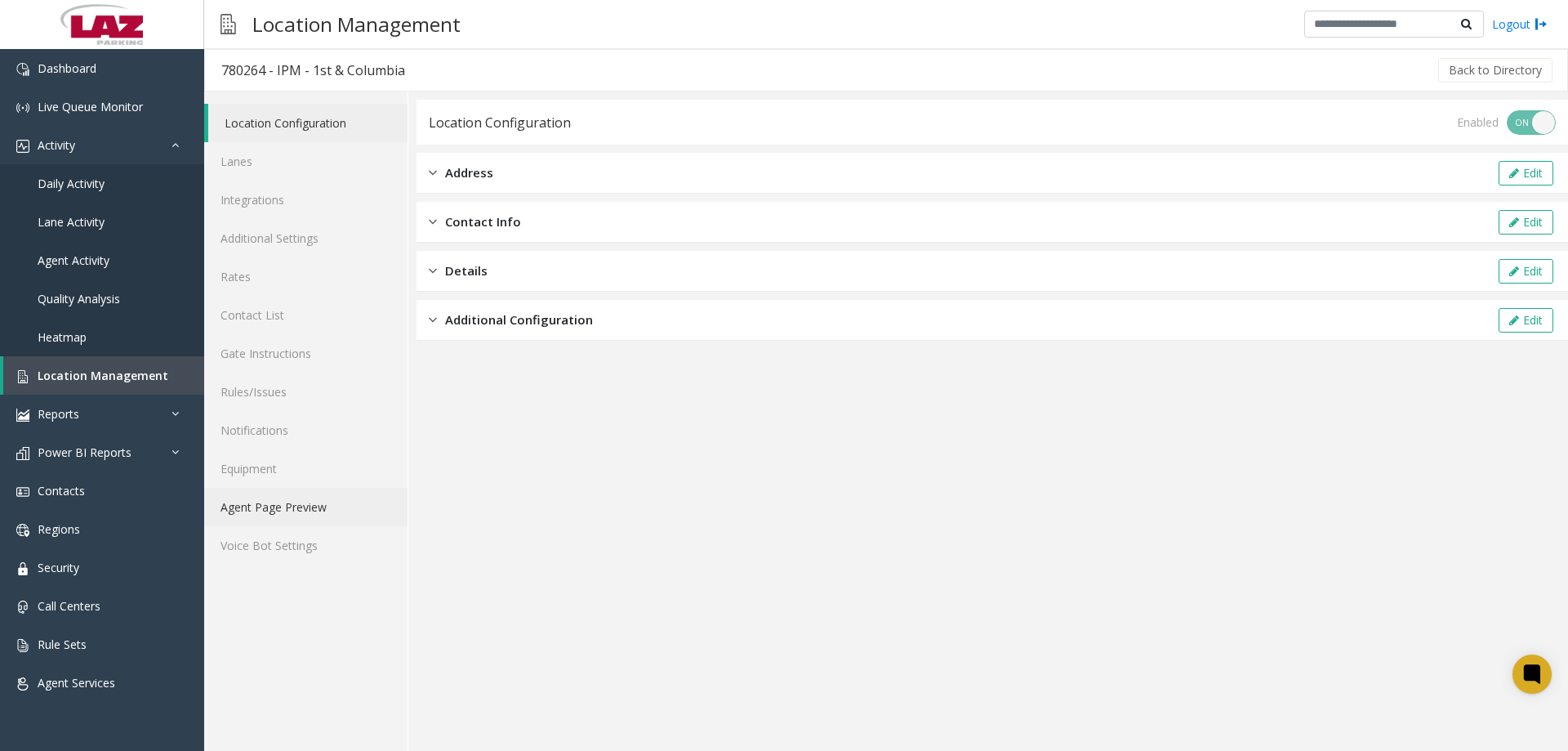
click at [280, 525] on link "Agent Page Preview" at bounding box center [306, 507] width 204 height 38
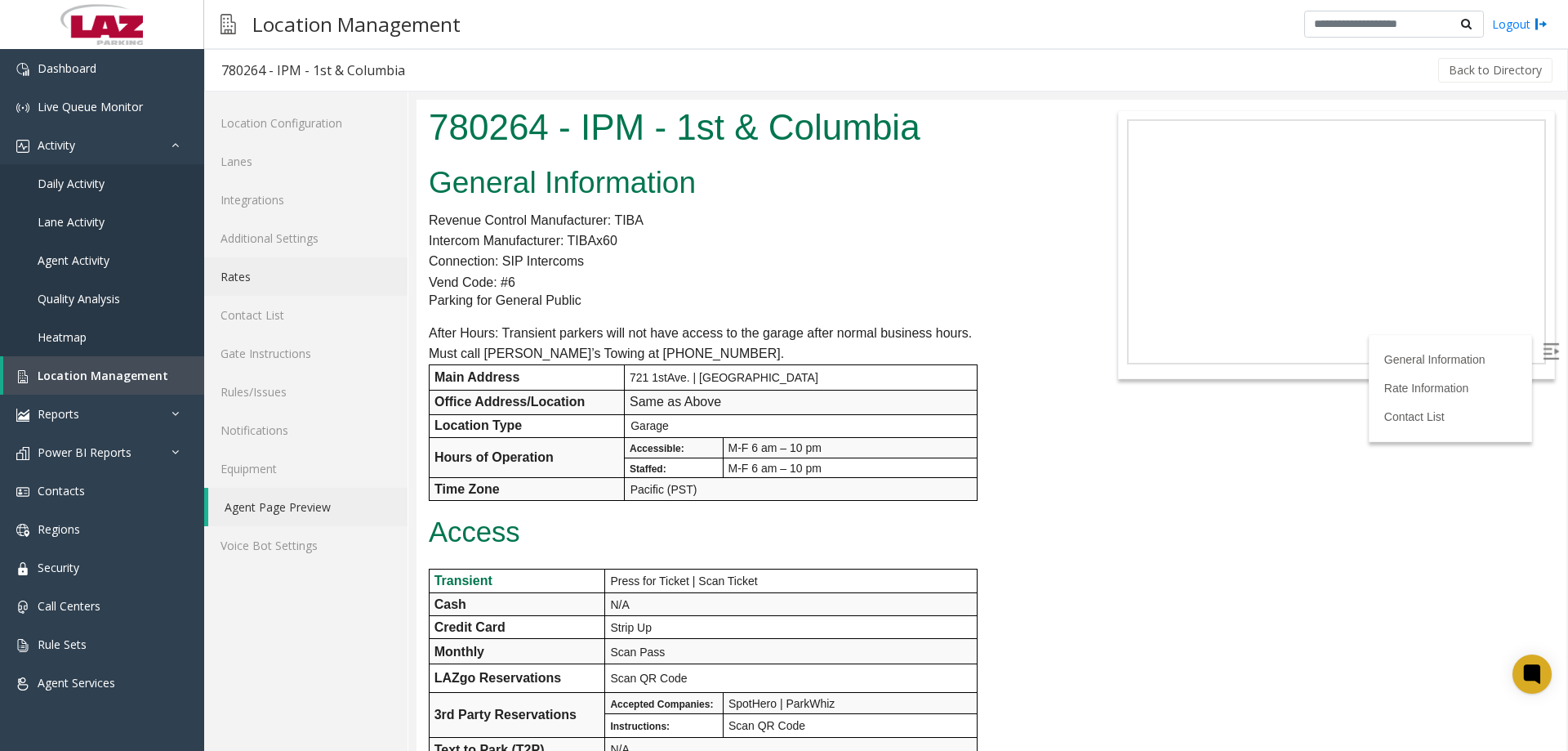
click at [292, 289] on link "Rates" at bounding box center [306, 276] width 204 height 38
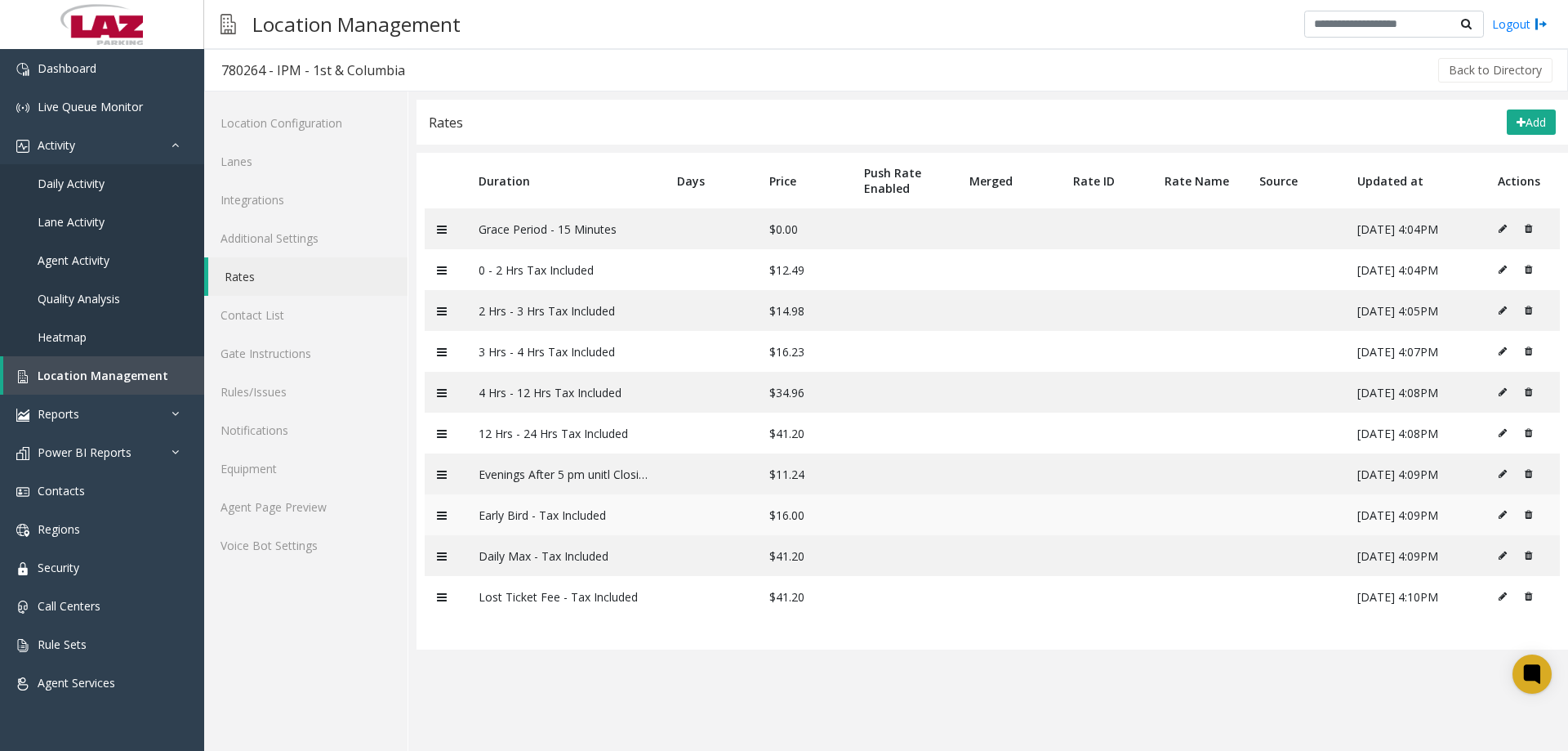
click at [1500, 516] on icon at bounding box center [1503, 515] width 8 height 10
type input "**********"
type input "**"
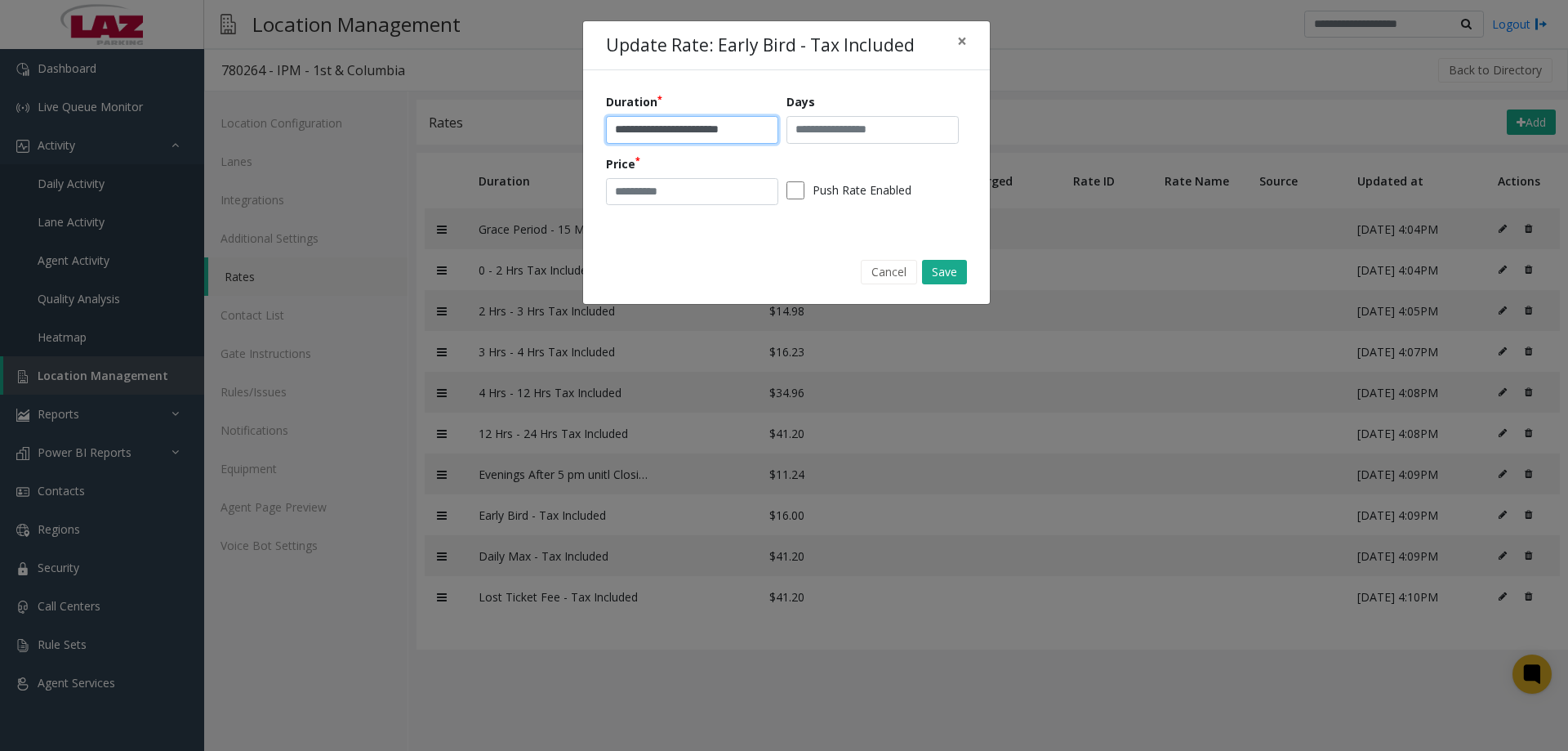
drag, startPoint x: 666, startPoint y: 133, endPoint x: 684, endPoint y: 180, distance: 50.3
click at [667, 133] on input "**********" at bounding box center [692, 130] width 172 height 28
type input "**********"
click at [943, 276] on button "Save" at bounding box center [945, 272] width 45 height 24
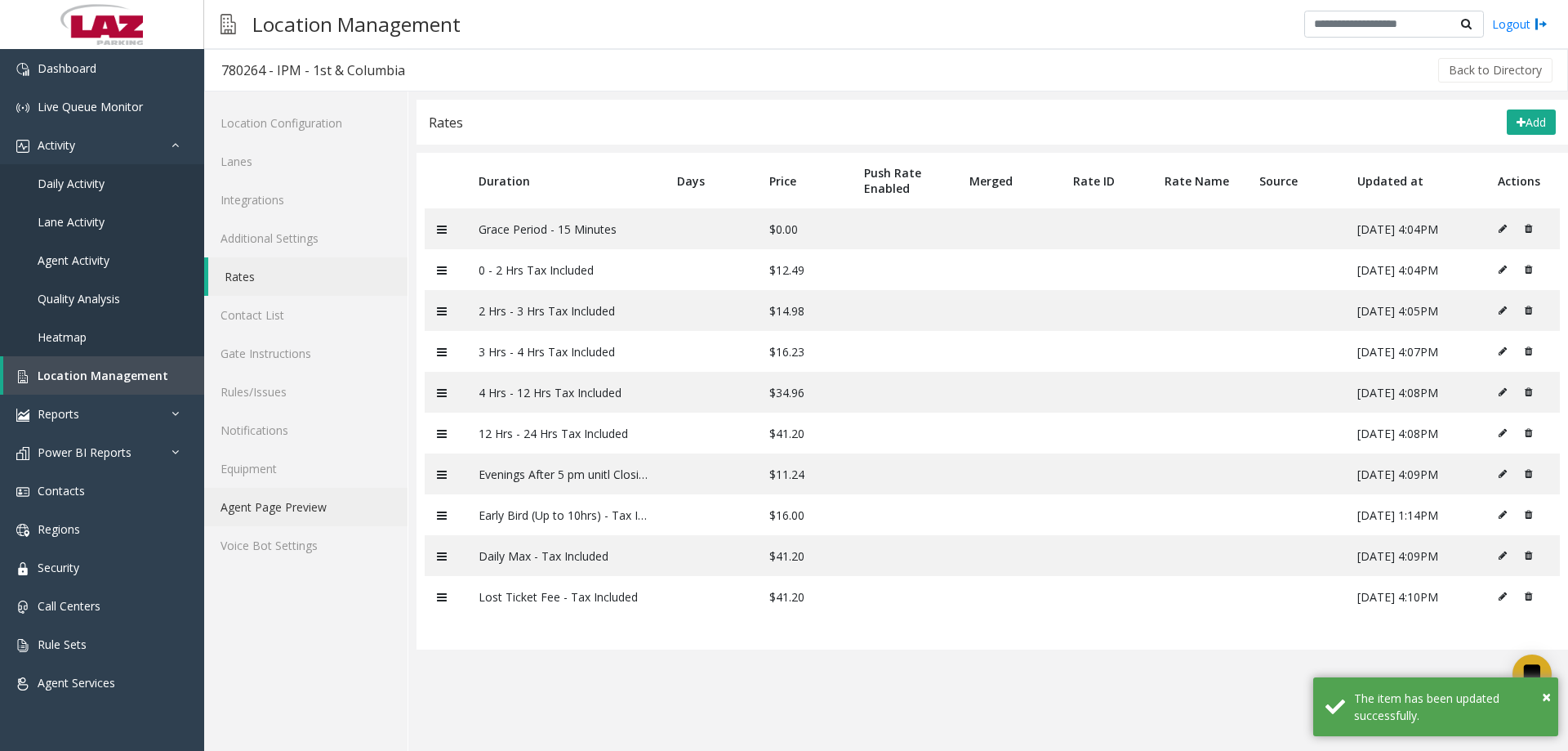
click at [287, 521] on link "Agent Page Preview" at bounding box center [306, 507] width 204 height 38
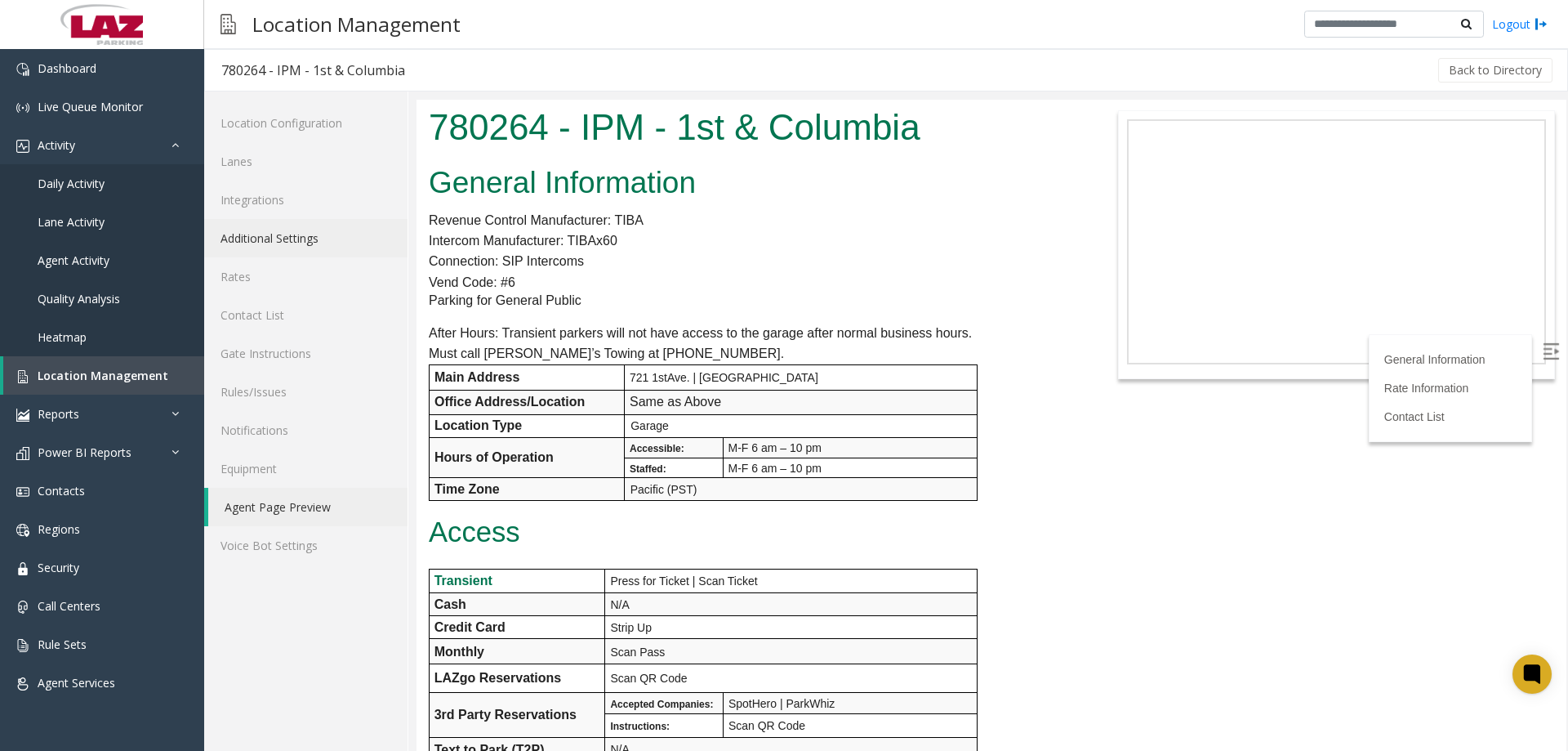
click at [277, 246] on link "Additional Settings" at bounding box center [306, 238] width 204 height 38
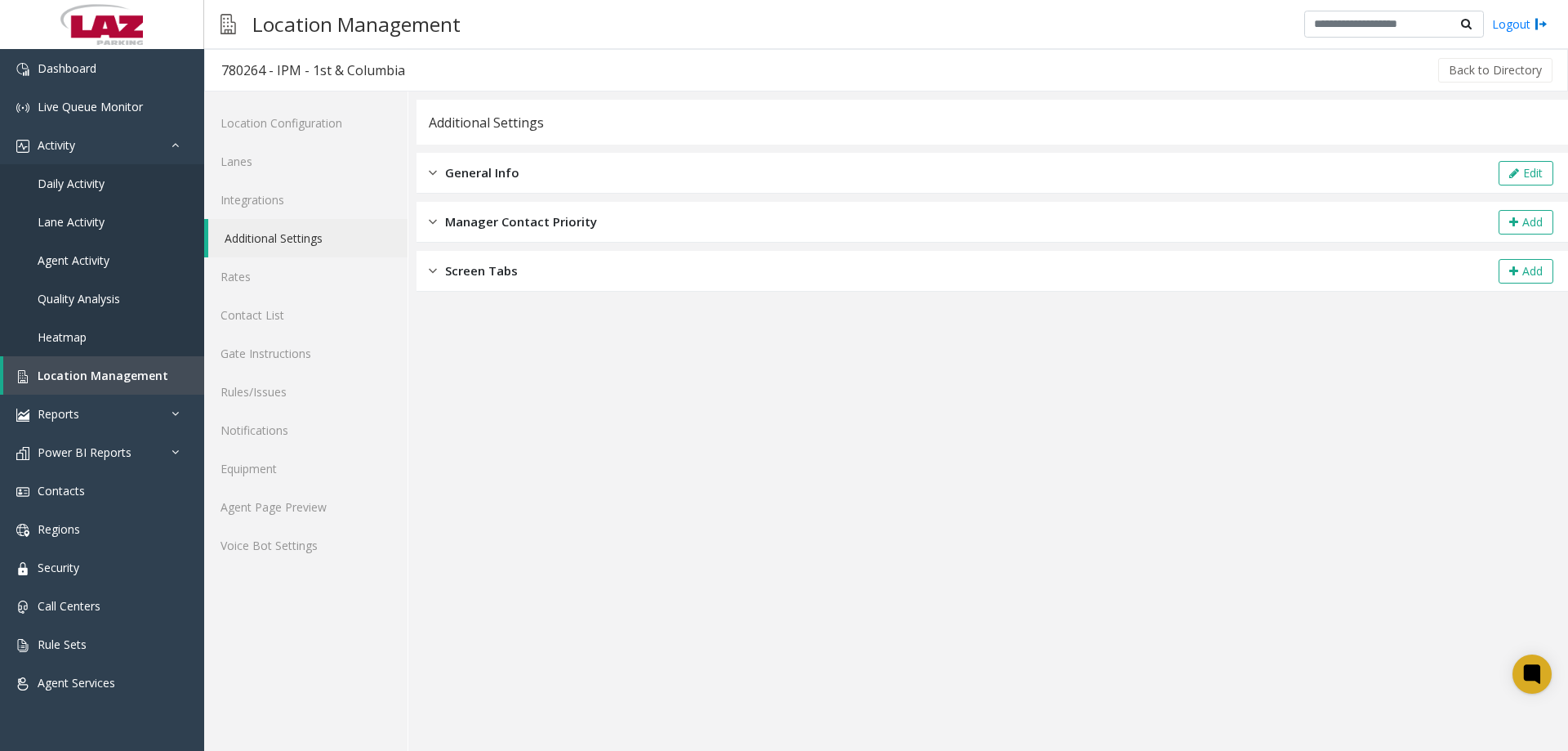
click at [636, 180] on div "General Info Edit" at bounding box center [992, 173] width 1152 height 41
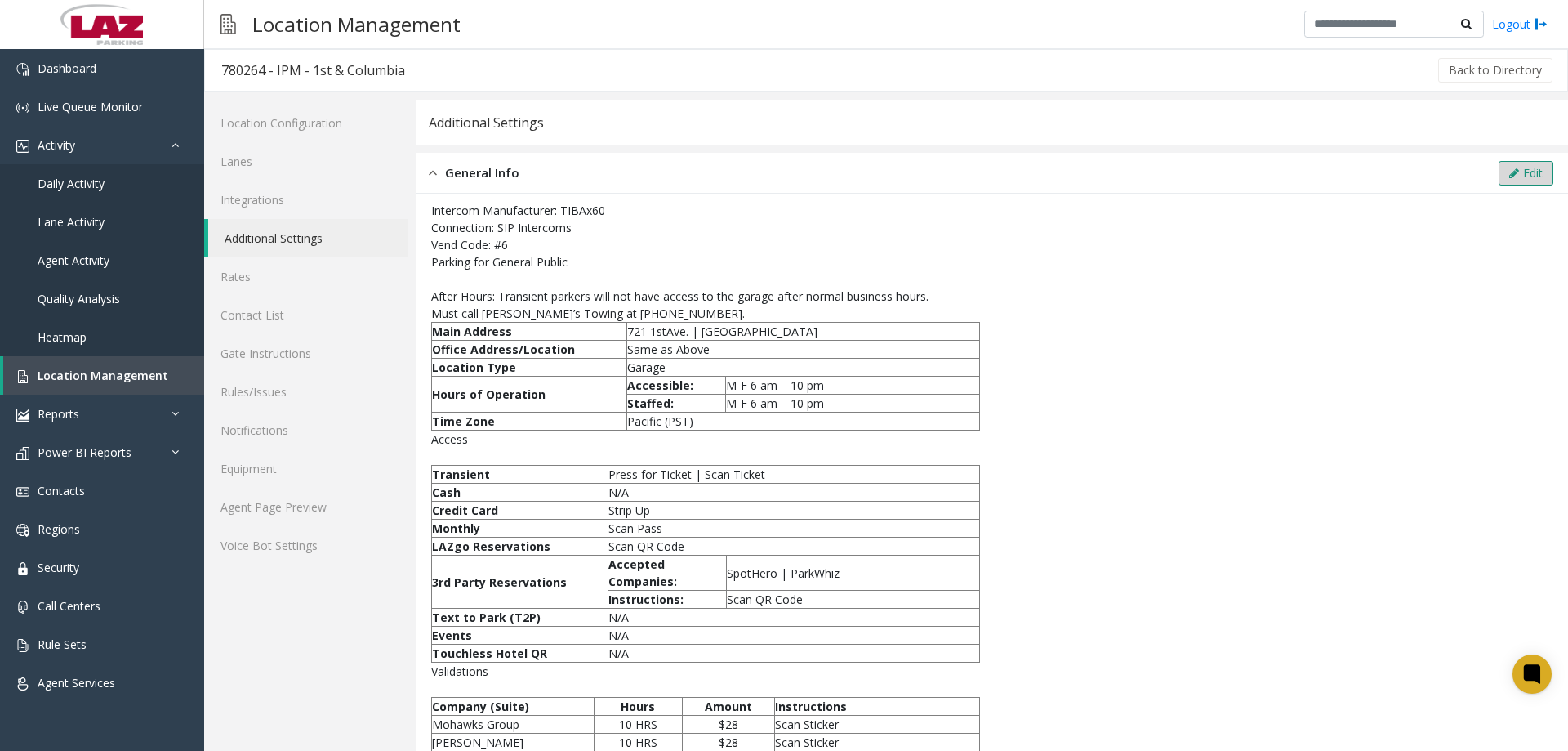
click at [1550, 181] on div "General Info Edit" at bounding box center [992, 173] width 1152 height 41
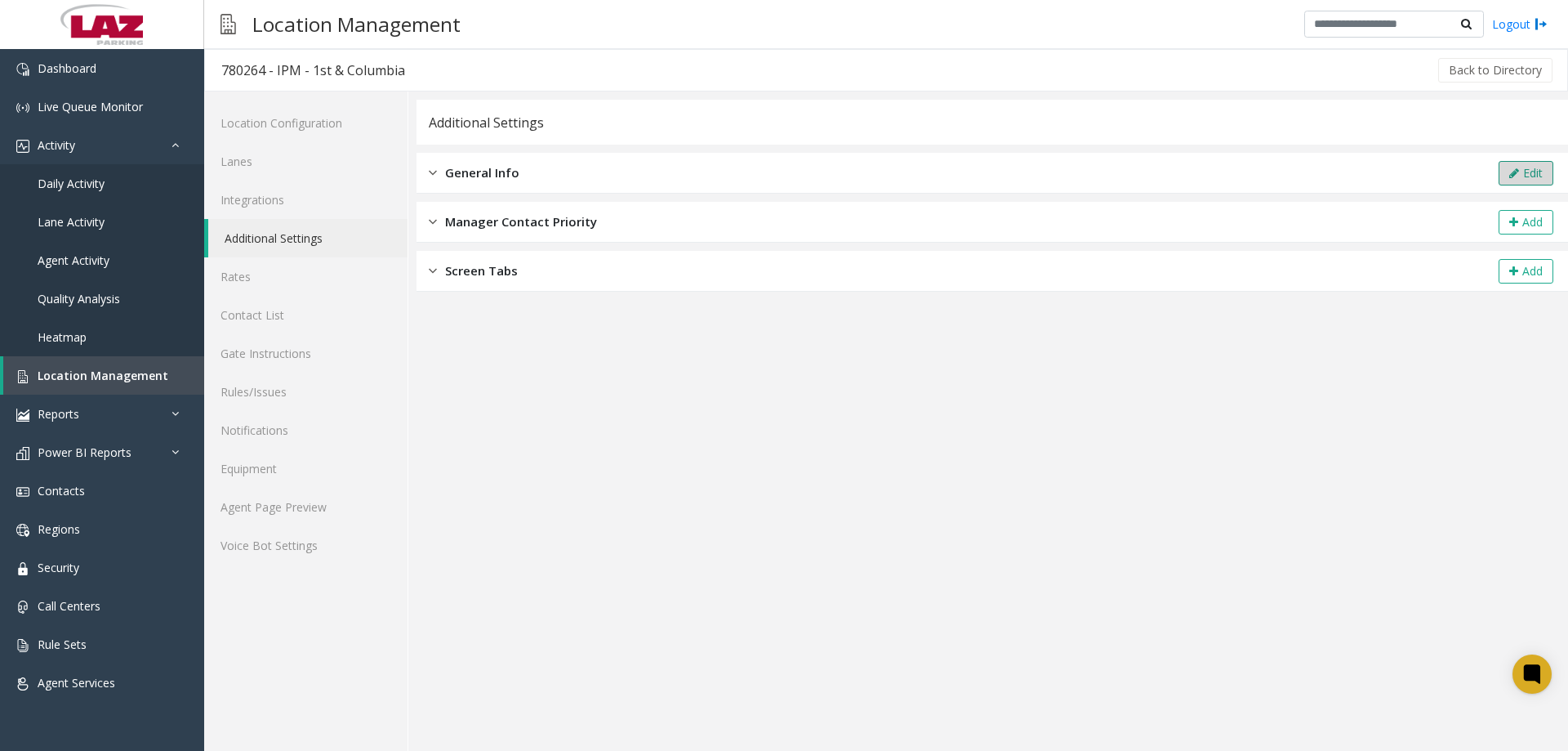
click at [1513, 175] on icon at bounding box center [1514, 173] width 10 height 12
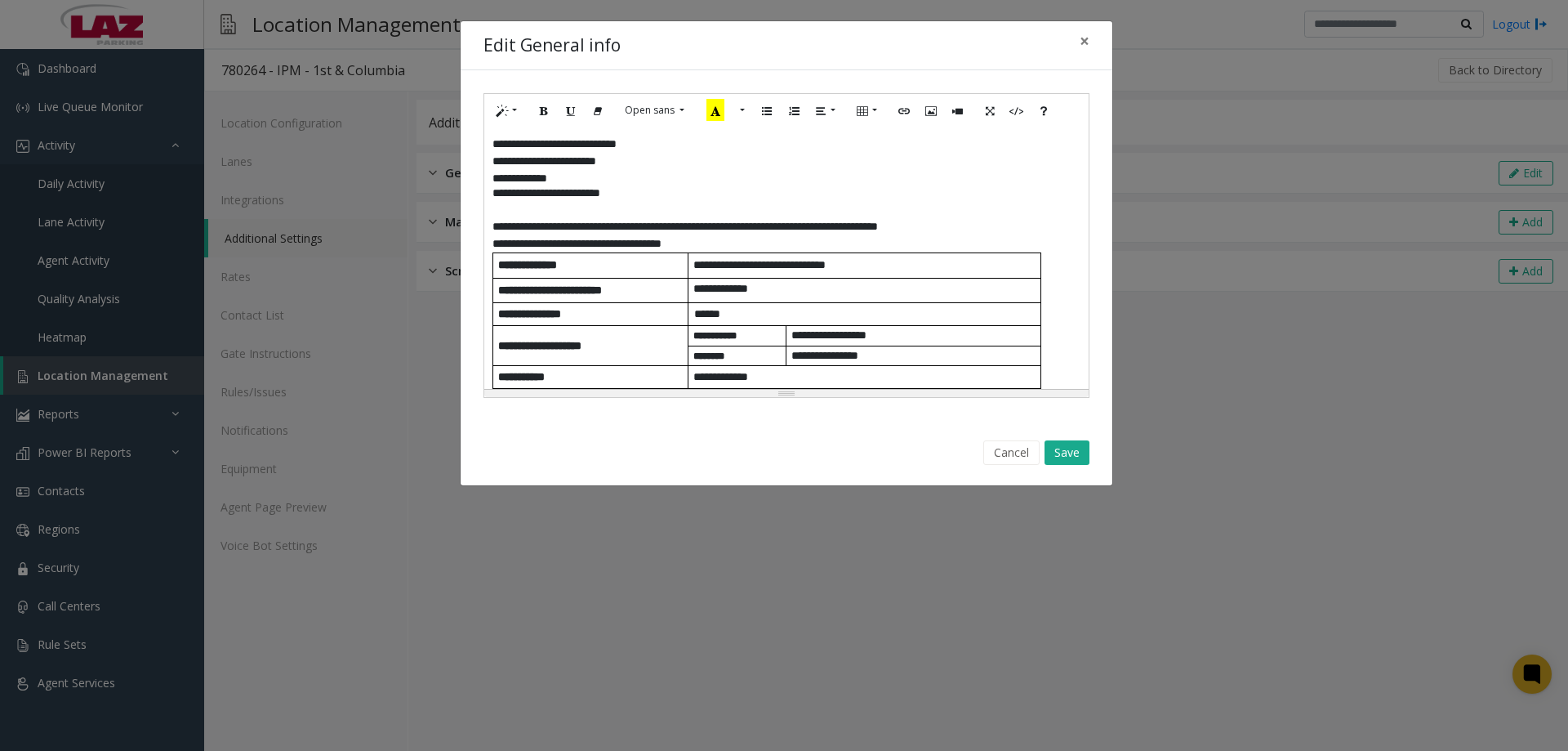
click at [716, 243] on p "**********" at bounding box center [787, 244] width 588 height 17
click at [488, 226] on div "**********" at bounding box center [787, 258] width 605 height 262
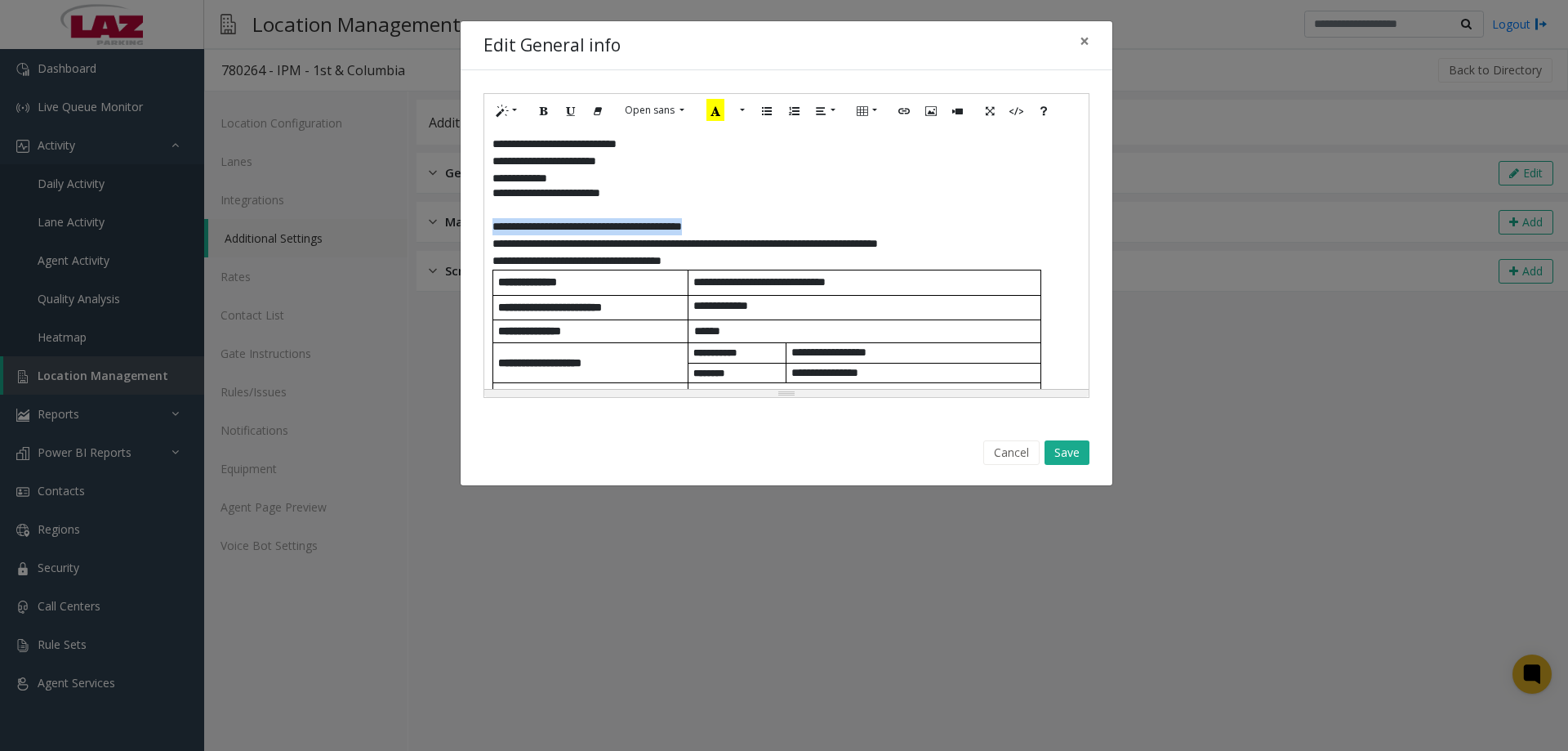
drag, startPoint x: 744, startPoint y: 223, endPoint x: 492, endPoint y: 230, distance: 252.1
click at [492, 230] on p "**********" at bounding box center [787, 226] width 588 height 17
click at [712, 107] on icon "Recent Color" at bounding box center [715, 110] width 18 height 22
click at [1051, 443] on button "Save" at bounding box center [1067, 452] width 45 height 24
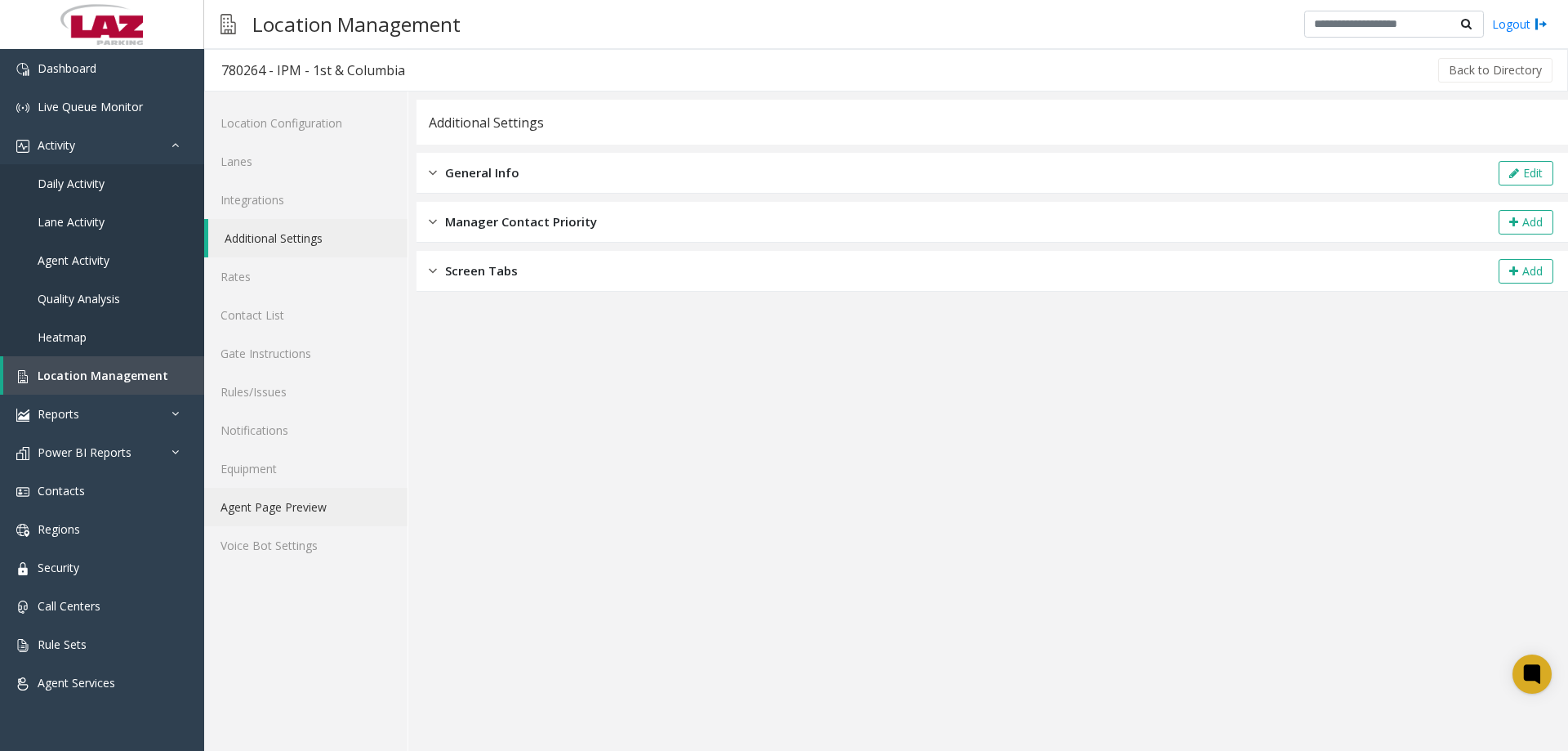
click at [310, 522] on link "Agent Page Preview" at bounding box center [306, 507] width 204 height 38
